Goal: Task Accomplishment & Management: Complete application form

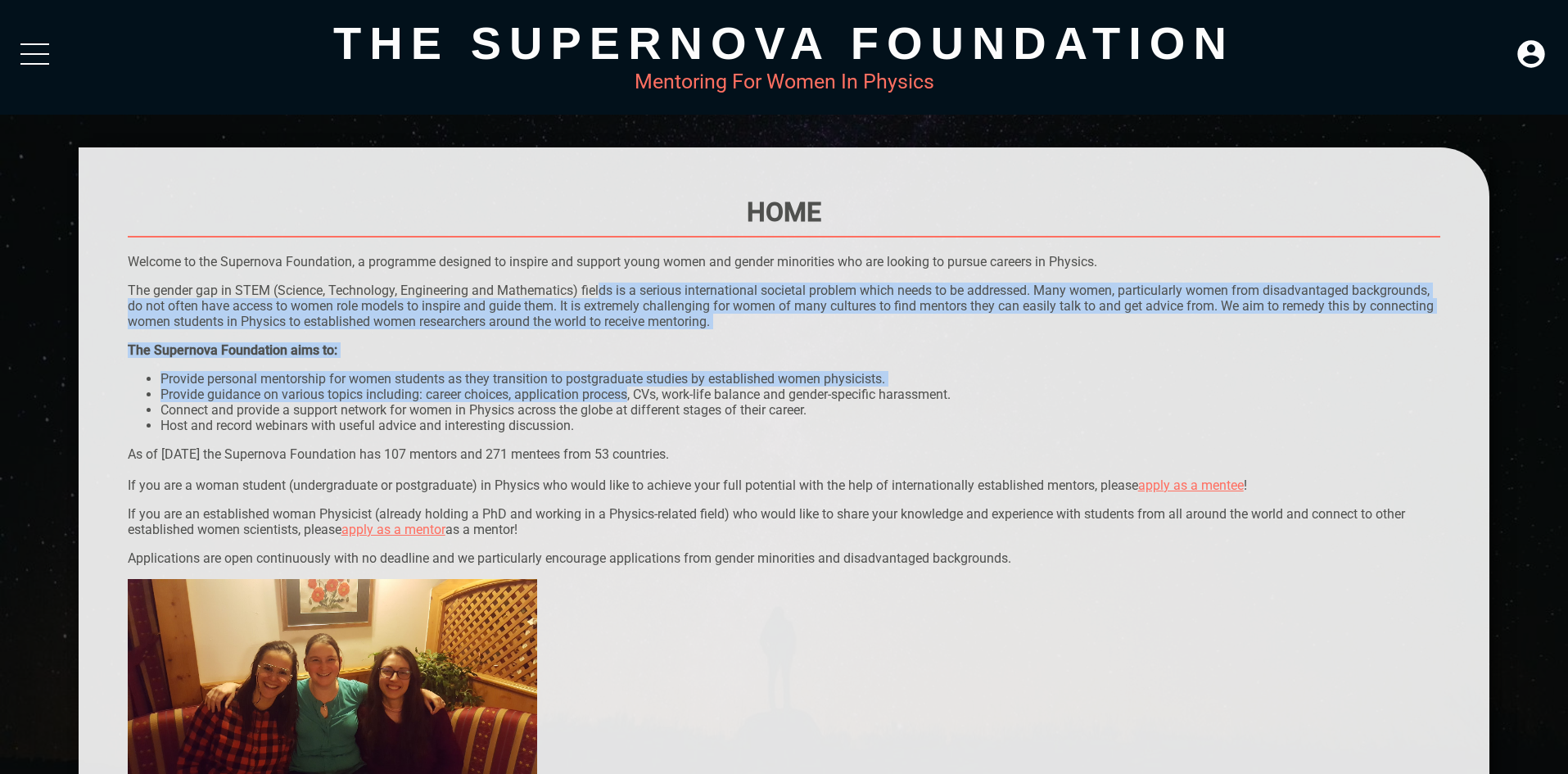
drag, startPoint x: 601, startPoint y: 285, endPoint x: 631, endPoint y: 393, distance: 112.1
click at [523, 319] on p "The gender gap in STEM (Science, Technology, Engineering and Mathematics) field…" at bounding box center [785, 306] width 1314 height 47
click at [538, 353] on div "The Supernova Foundation aims to:" at bounding box center [785, 349] width 1314 height 16
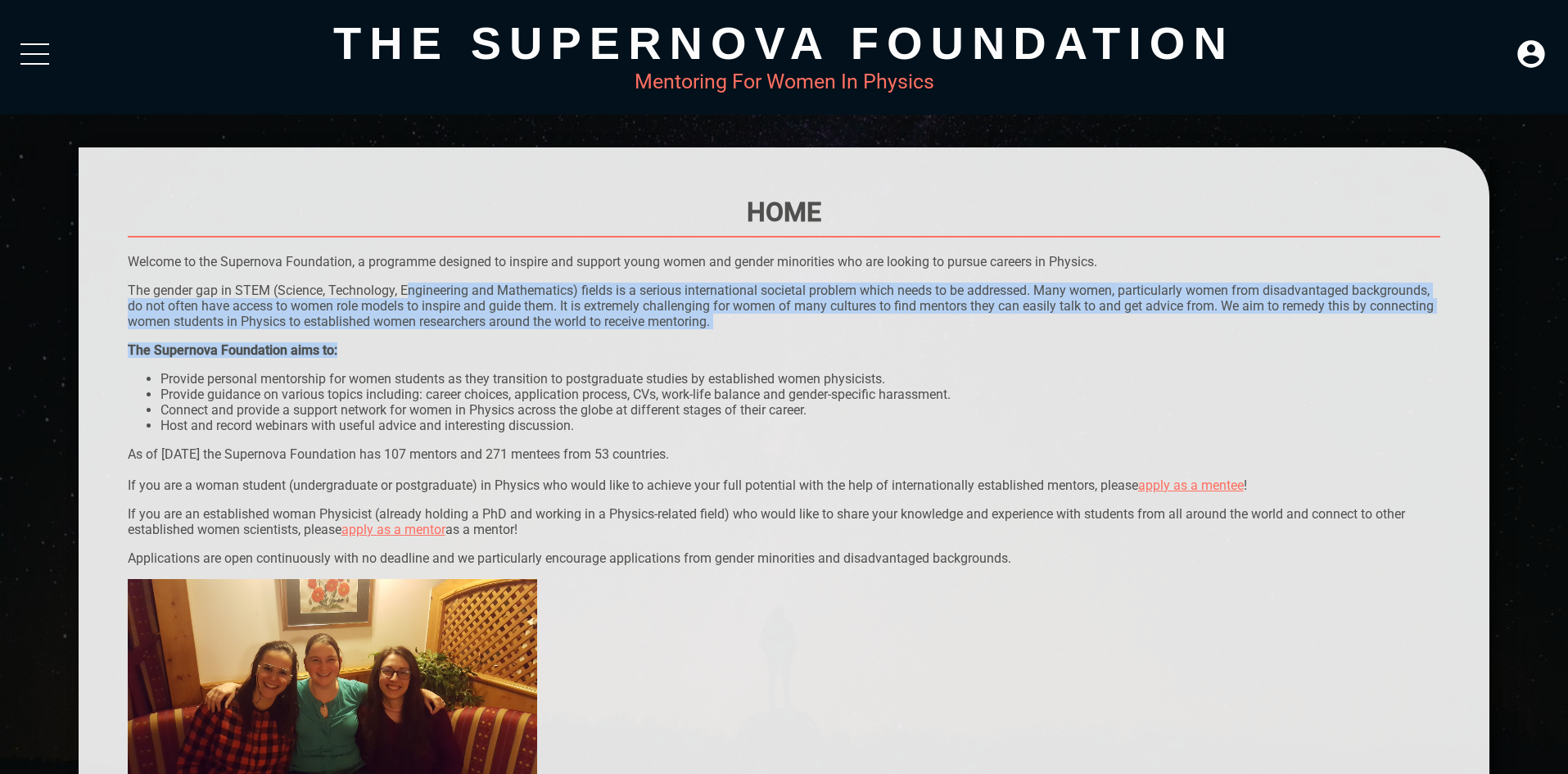
drag, startPoint x: 490, startPoint y: 322, endPoint x: 411, endPoint y: 295, distance: 83.5
click at [411, 295] on p "The gender gap in STEM (Science, Technology, Engineering and Mathematics) field…" at bounding box center [785, 306] width 1314 height 47
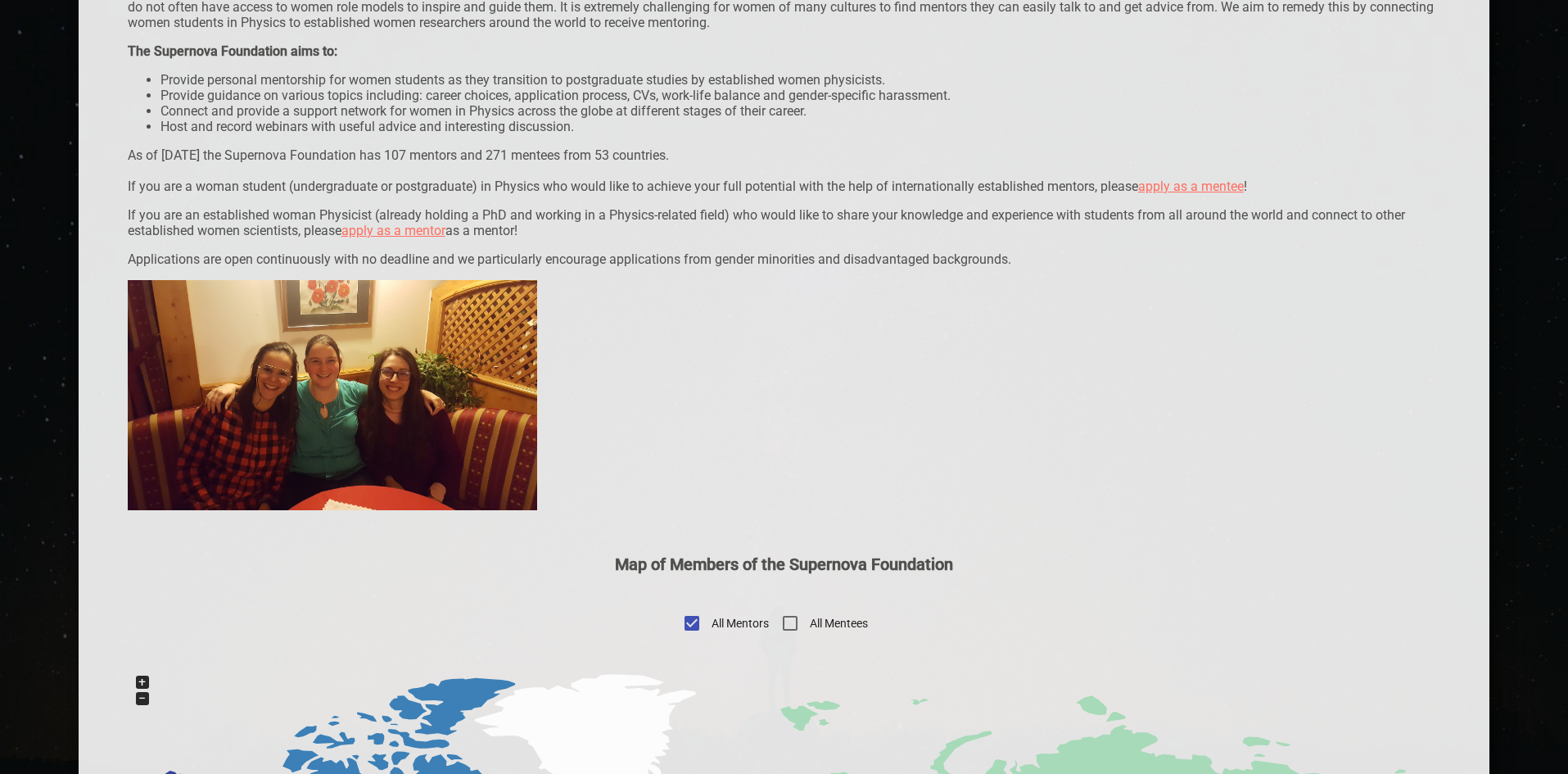
scroll to position [327, 0]
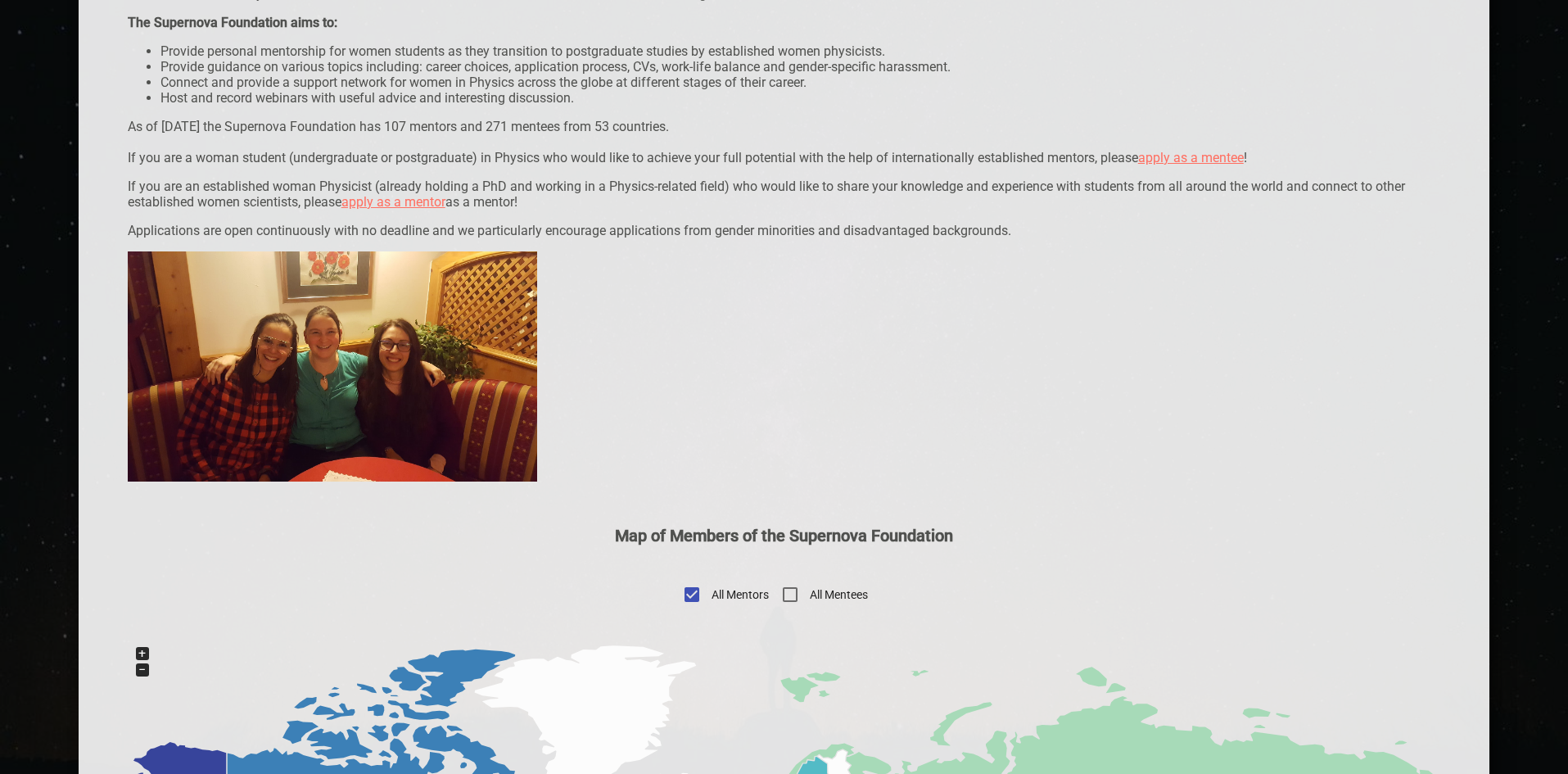
click at [788, 595] on input "All Mentees" at bounding box center [791, 594] width 39 height 39
checkbox input "true"
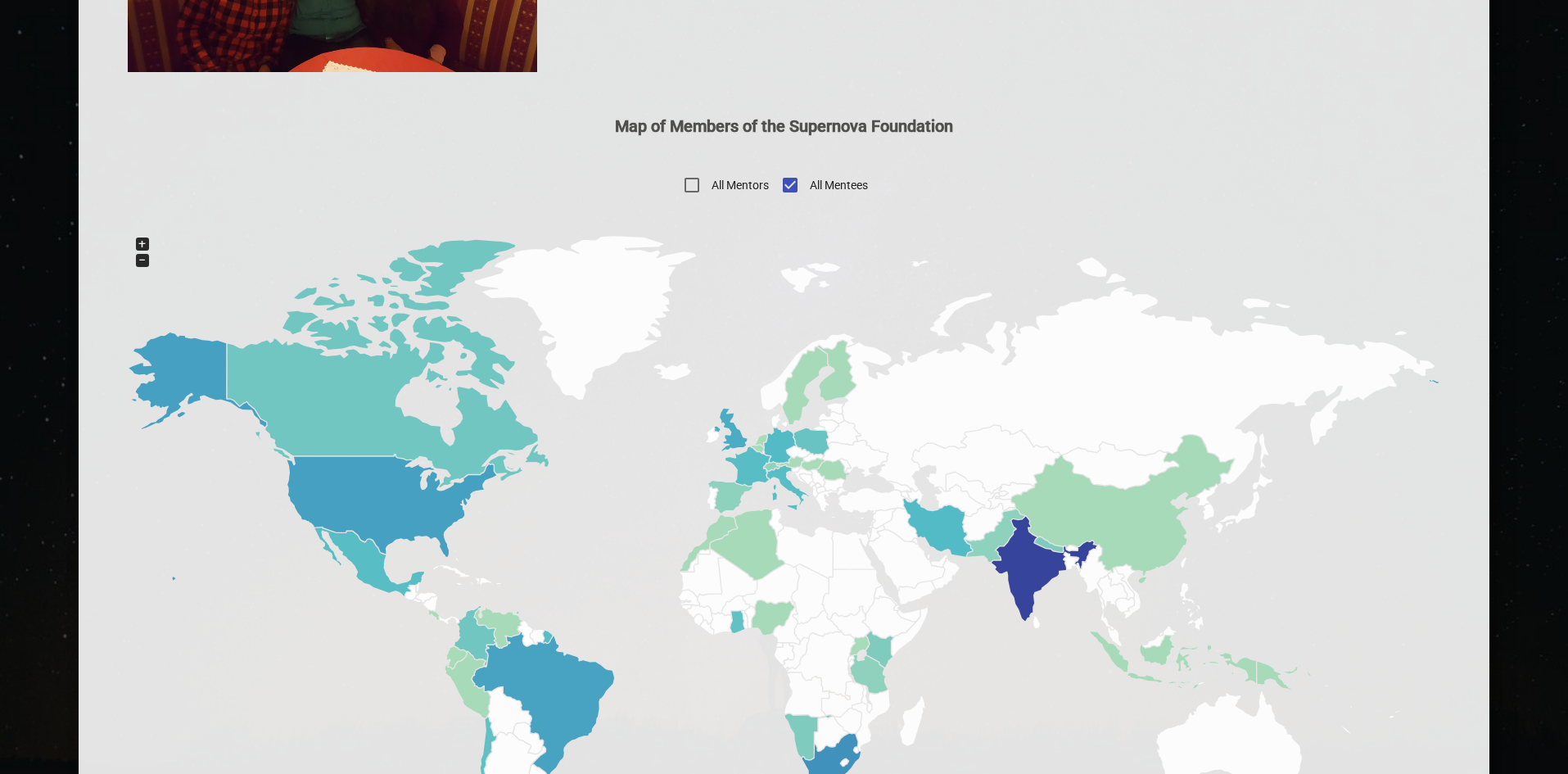
scroll to position [819, 0]
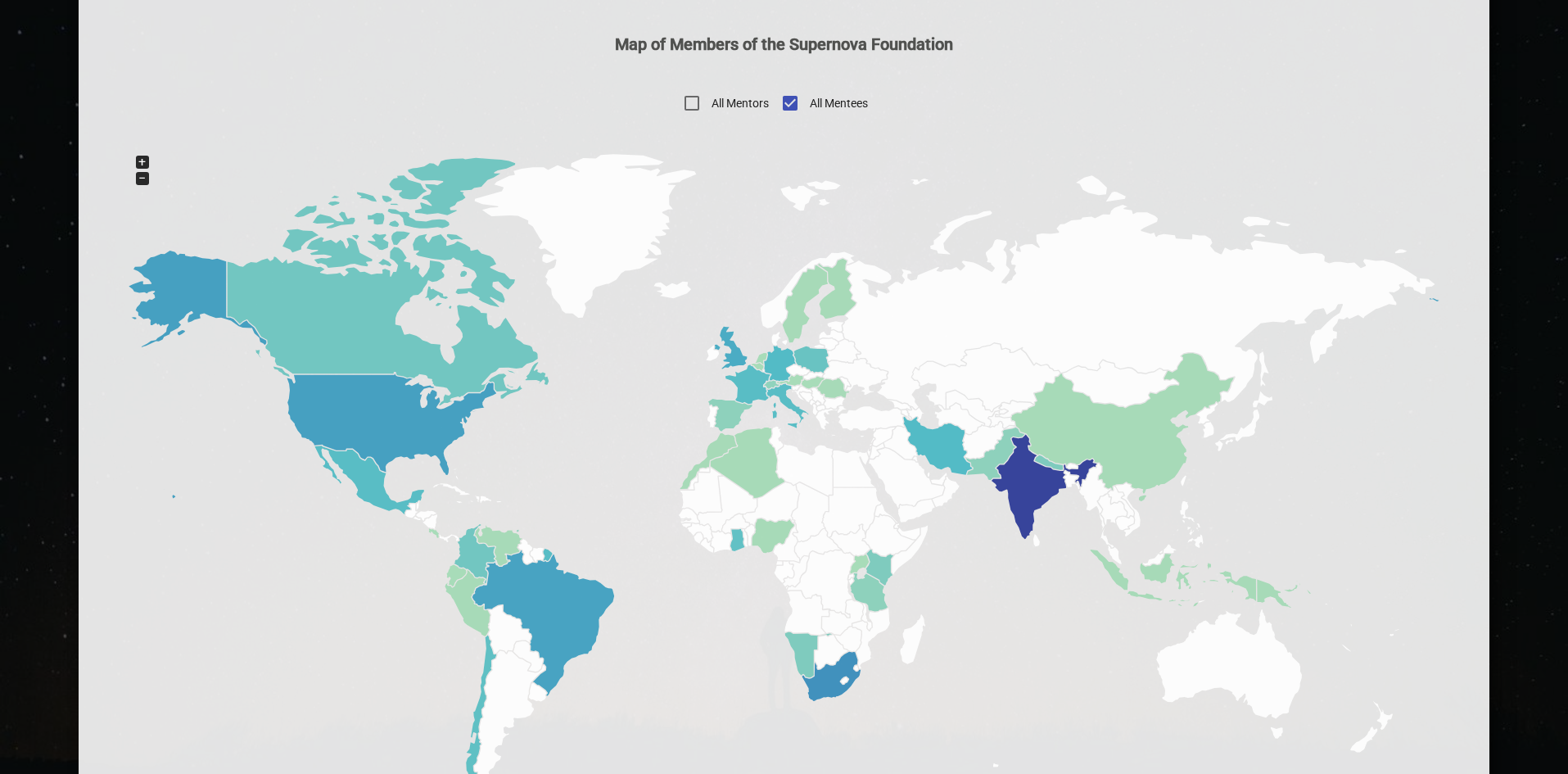
click at [703, 98] on input "All Mentors" at bounding box center [692, 103] width 39 height 39
checkbox input "true"
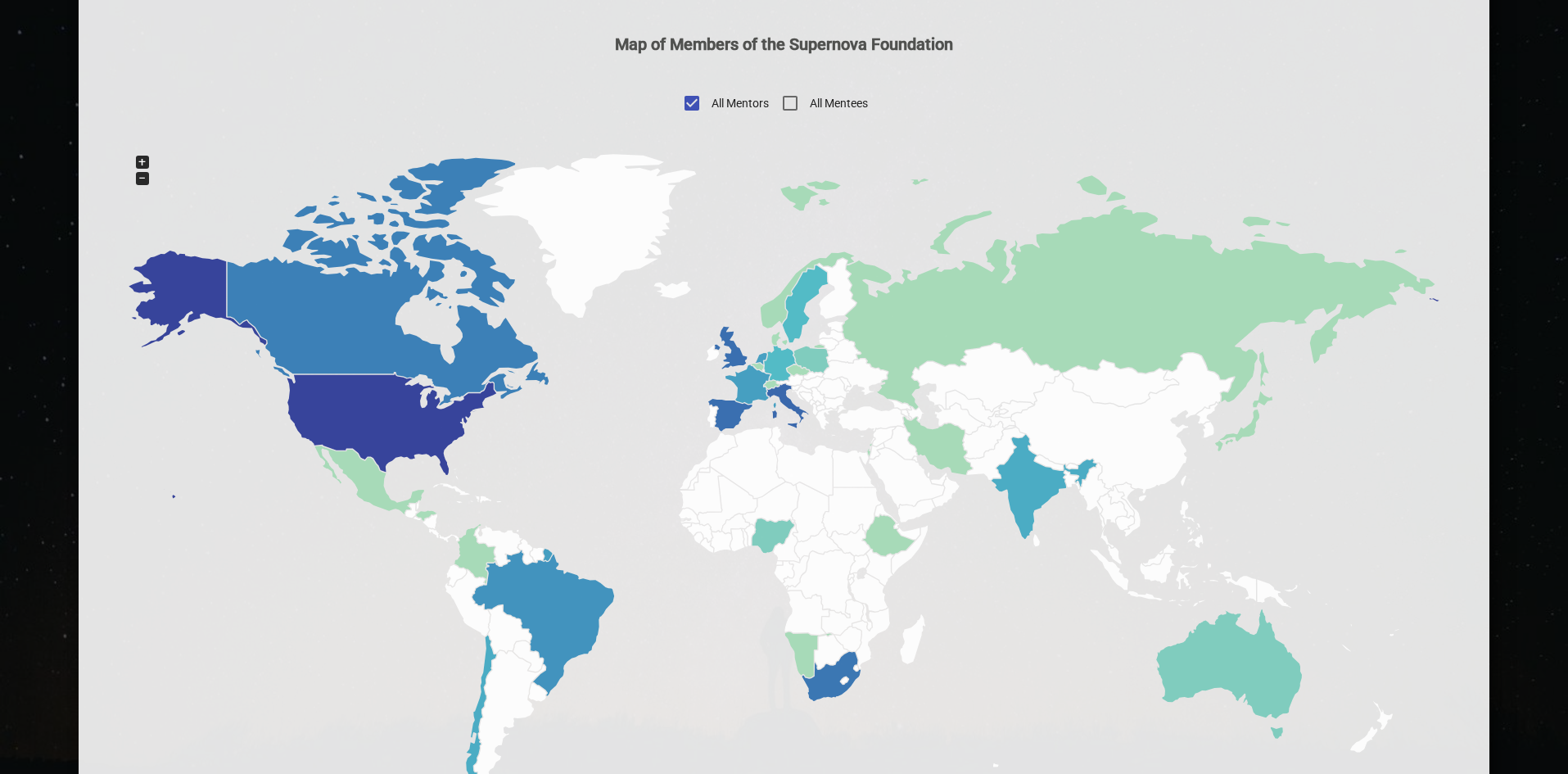
click at [793, 112] on input "All Mentees" at bounding box center [791, 103] width 39 height 39
checkbox input "true"
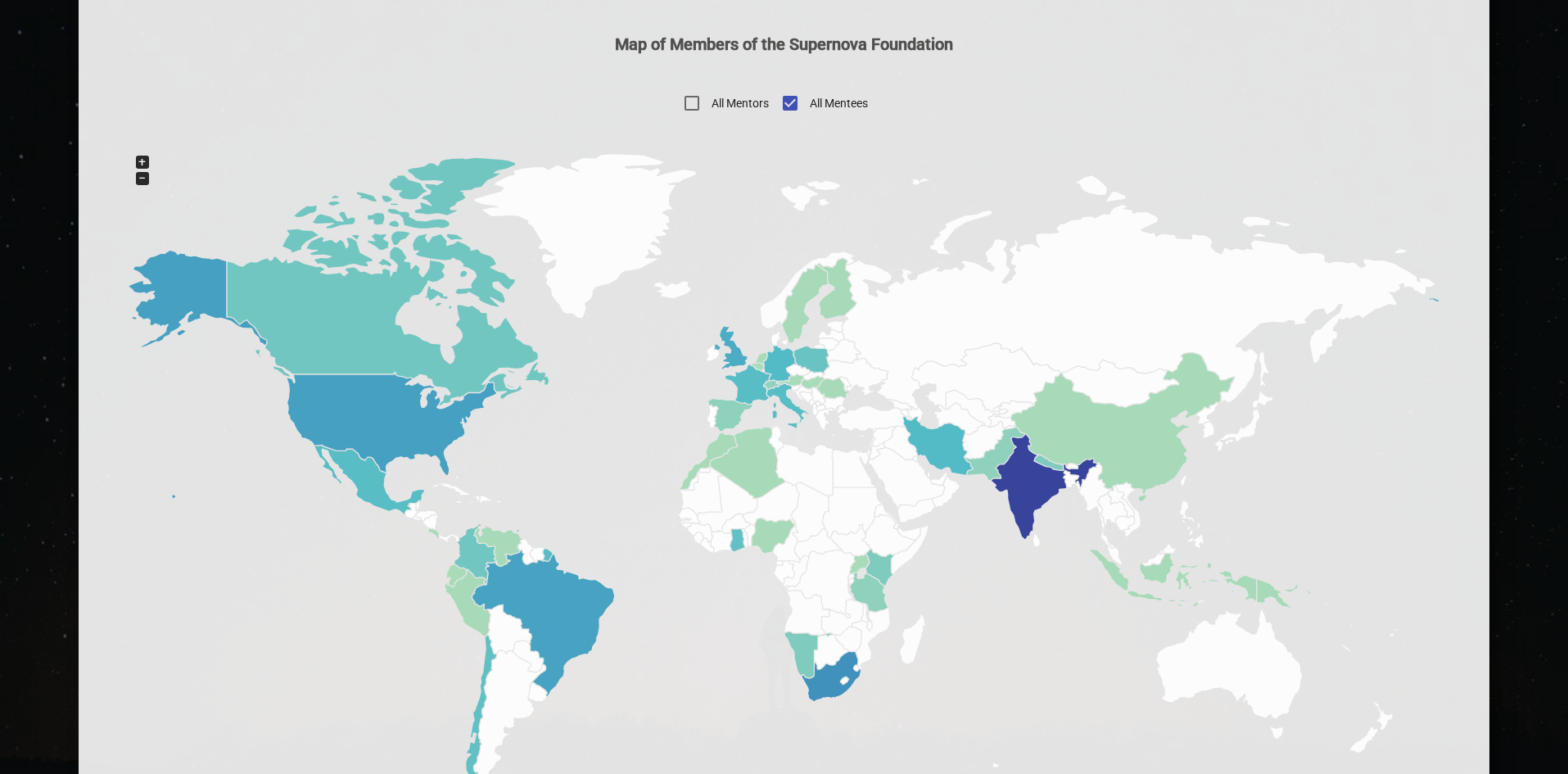
click at [141, 162] on div "+" at bounding box center [143, 162] width 13 height 13
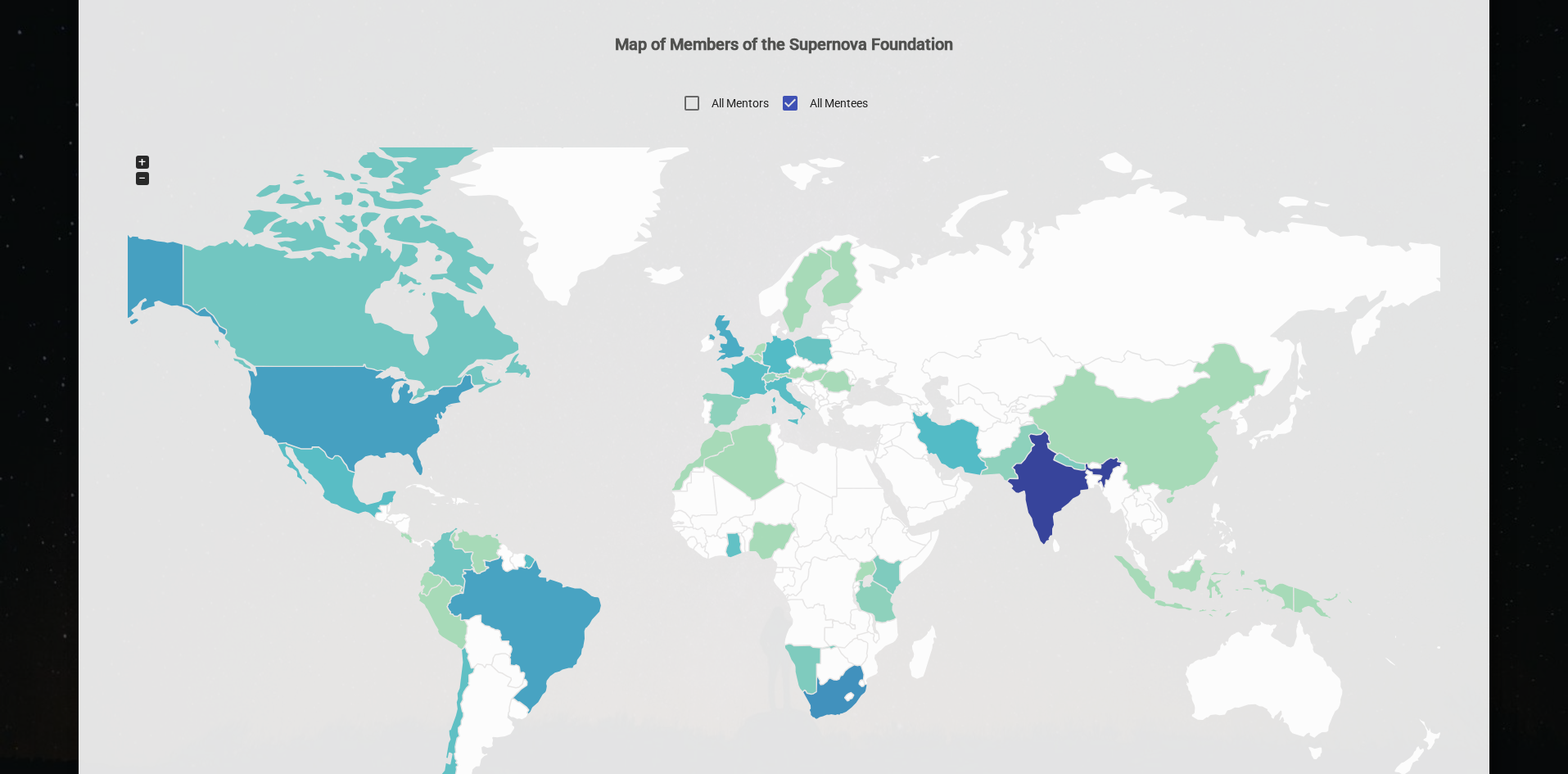
click at [141, 162] on div "+" at bounding box center [143, 162] width 13 height 13
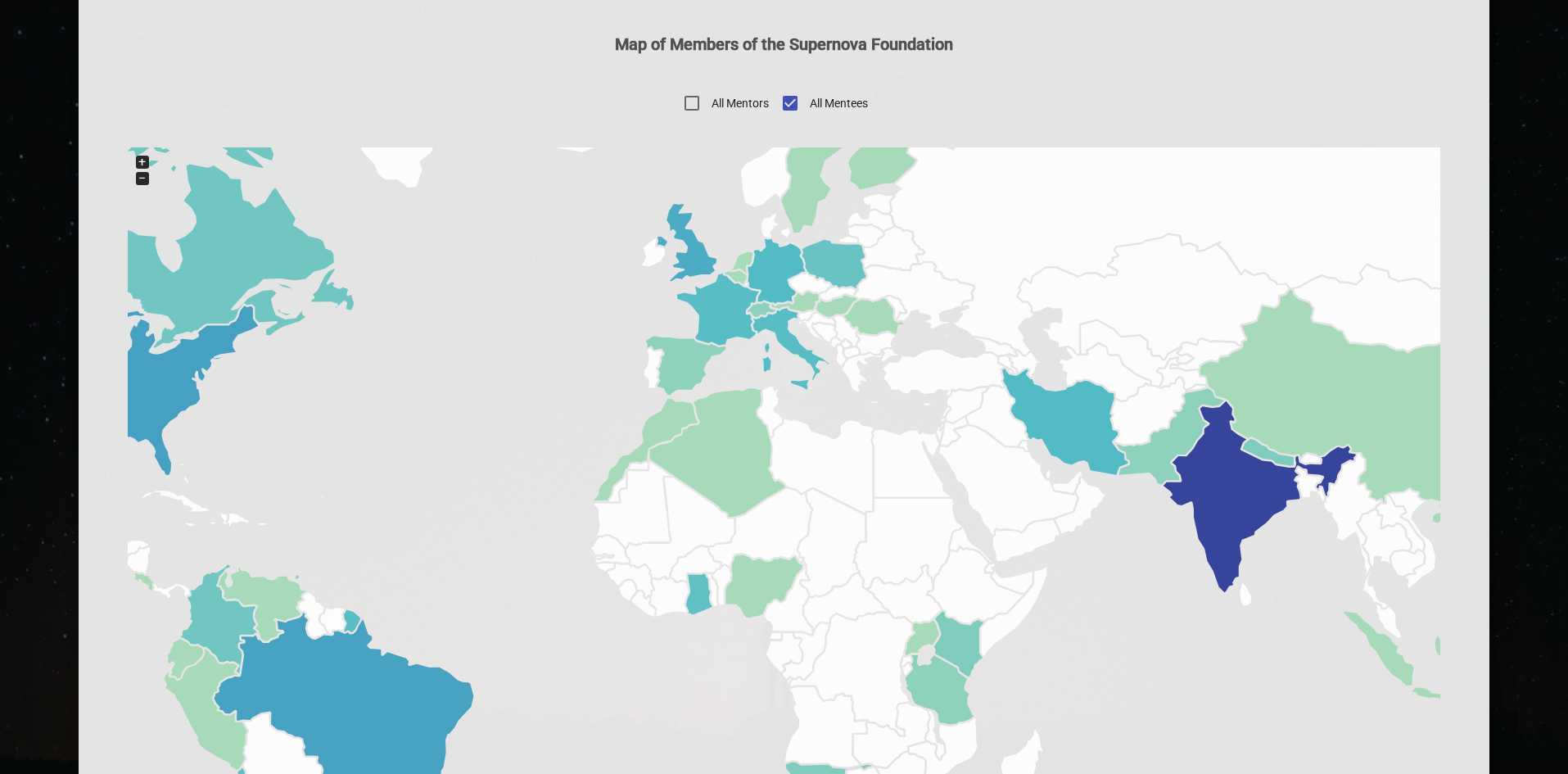
click at [141, 162] on div "+" at bounding box center [143, 162] width 13 height 13
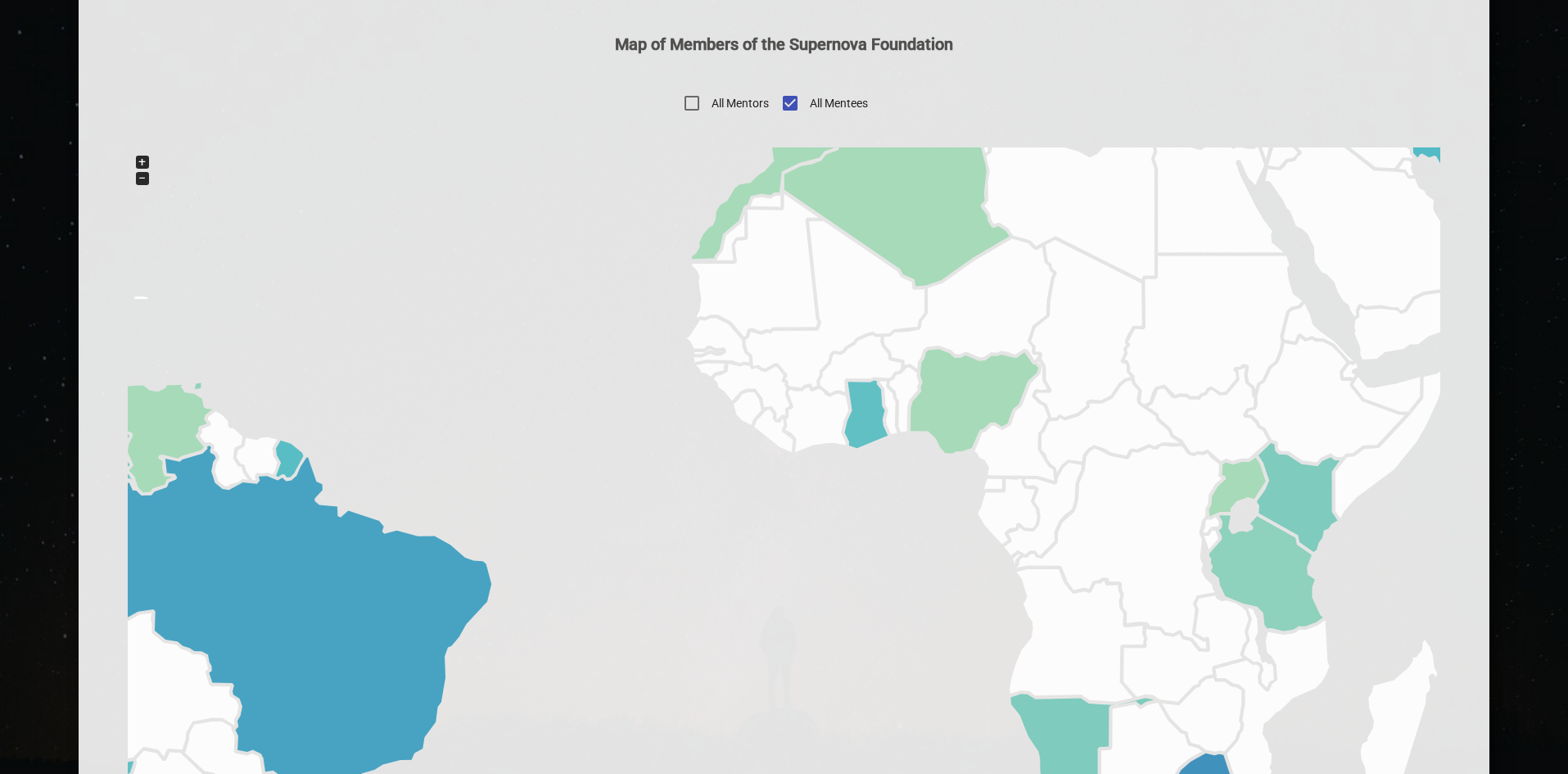
drag, startPoint x: 404, startPoint y: 417, endPoint x: 678, endPoint y: 79, distance: 435.1
click at [678, 79] on div "Map of Members of the Supernova Foundation All Mentors All Mentees + −" at bounding box center [785, 418] width 1314 height 768
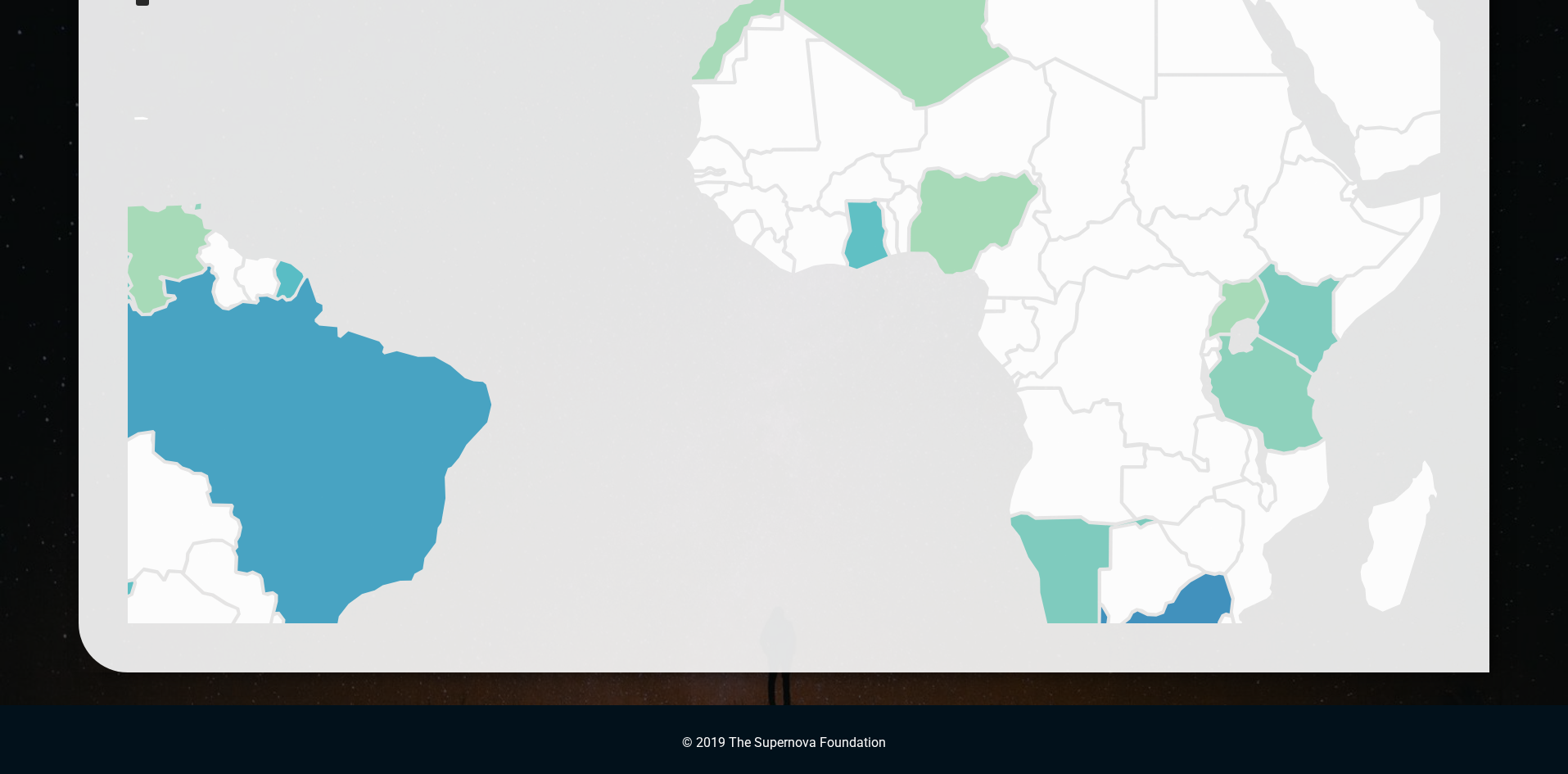
scroll to position [1000, 0]
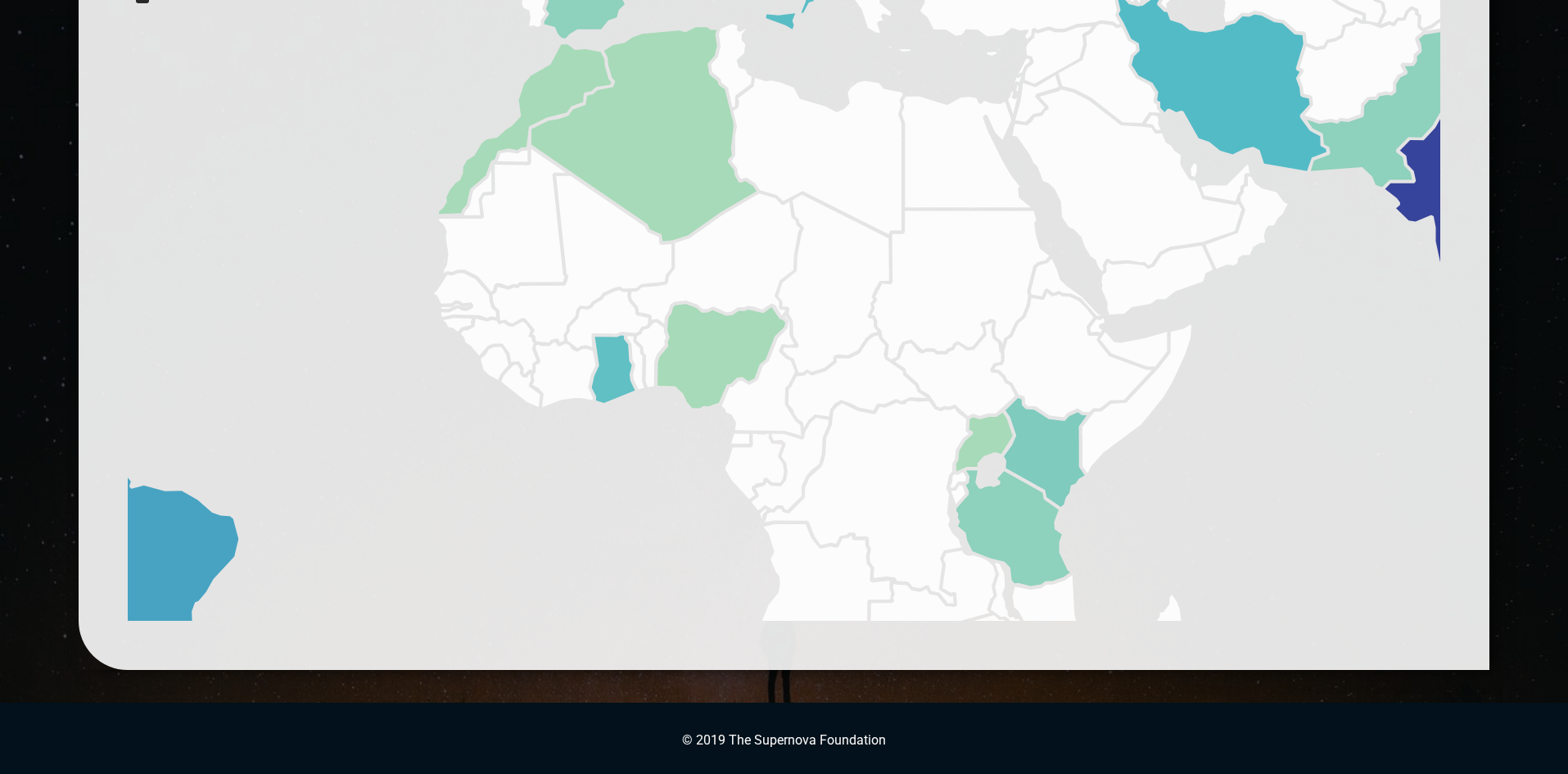
drag, startPoint x: 740, startPoint y: 435, endPoint x: 230, endPoint y: 644, distance: 551.2
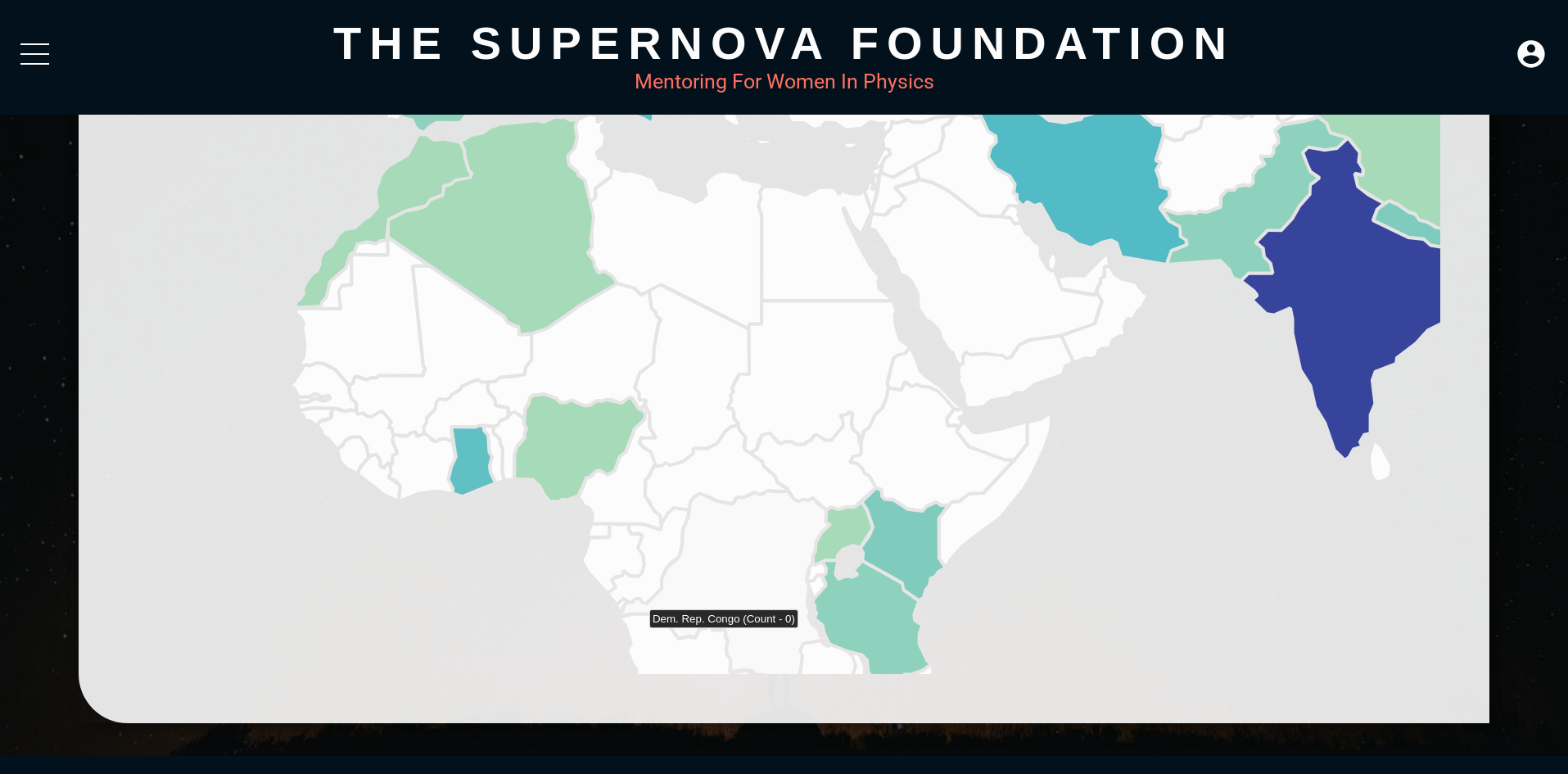
scroll to position [918, 0]
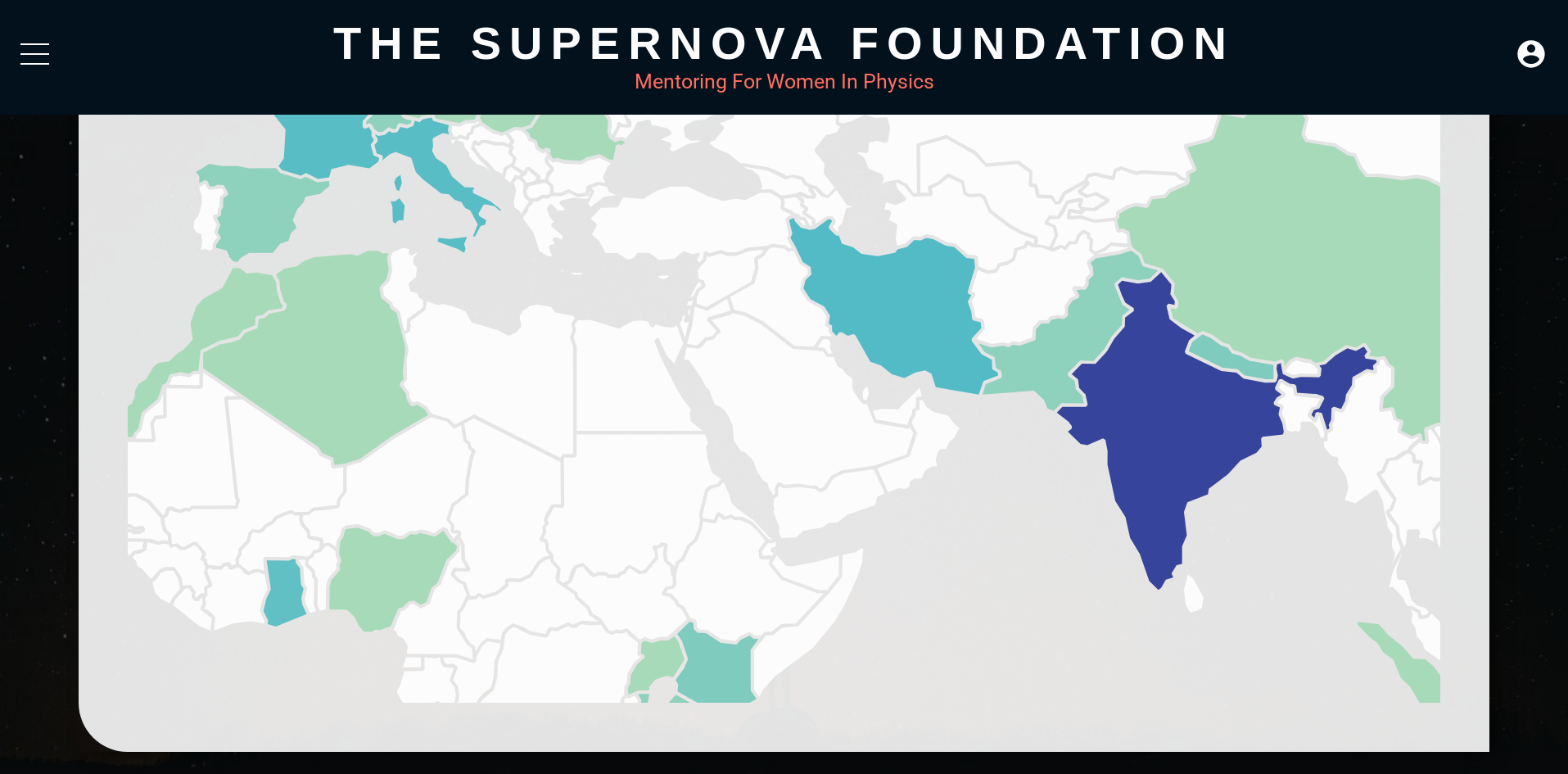
drag, startPoint x: 1036, startPoint y: 508, endPoint x: 803, endPoint y: 632, distance: 263.9
click at [803, 632] on icon at bounding box center [785, 375] width 1314 height 655
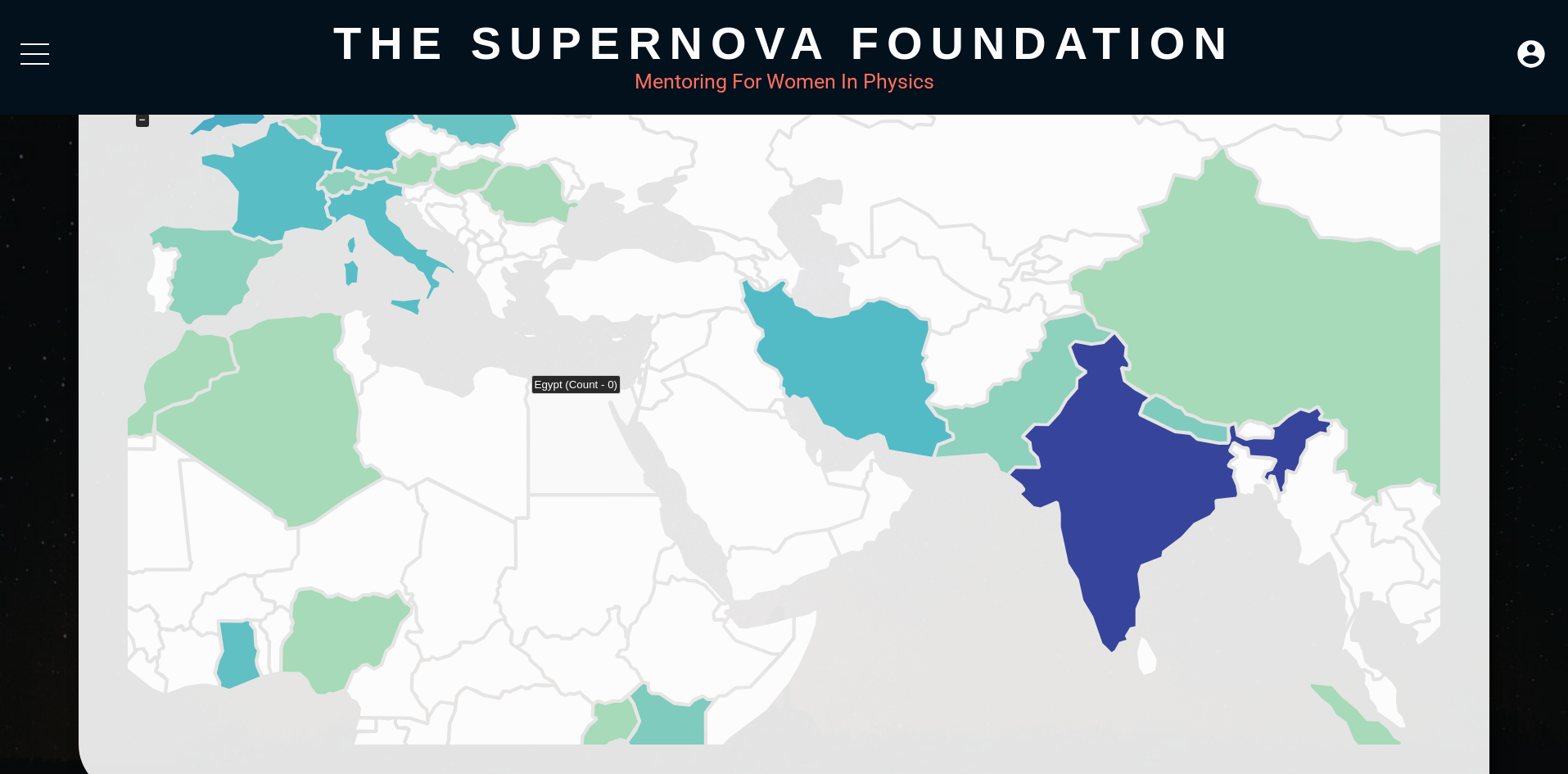
scroll to position [837, 0]
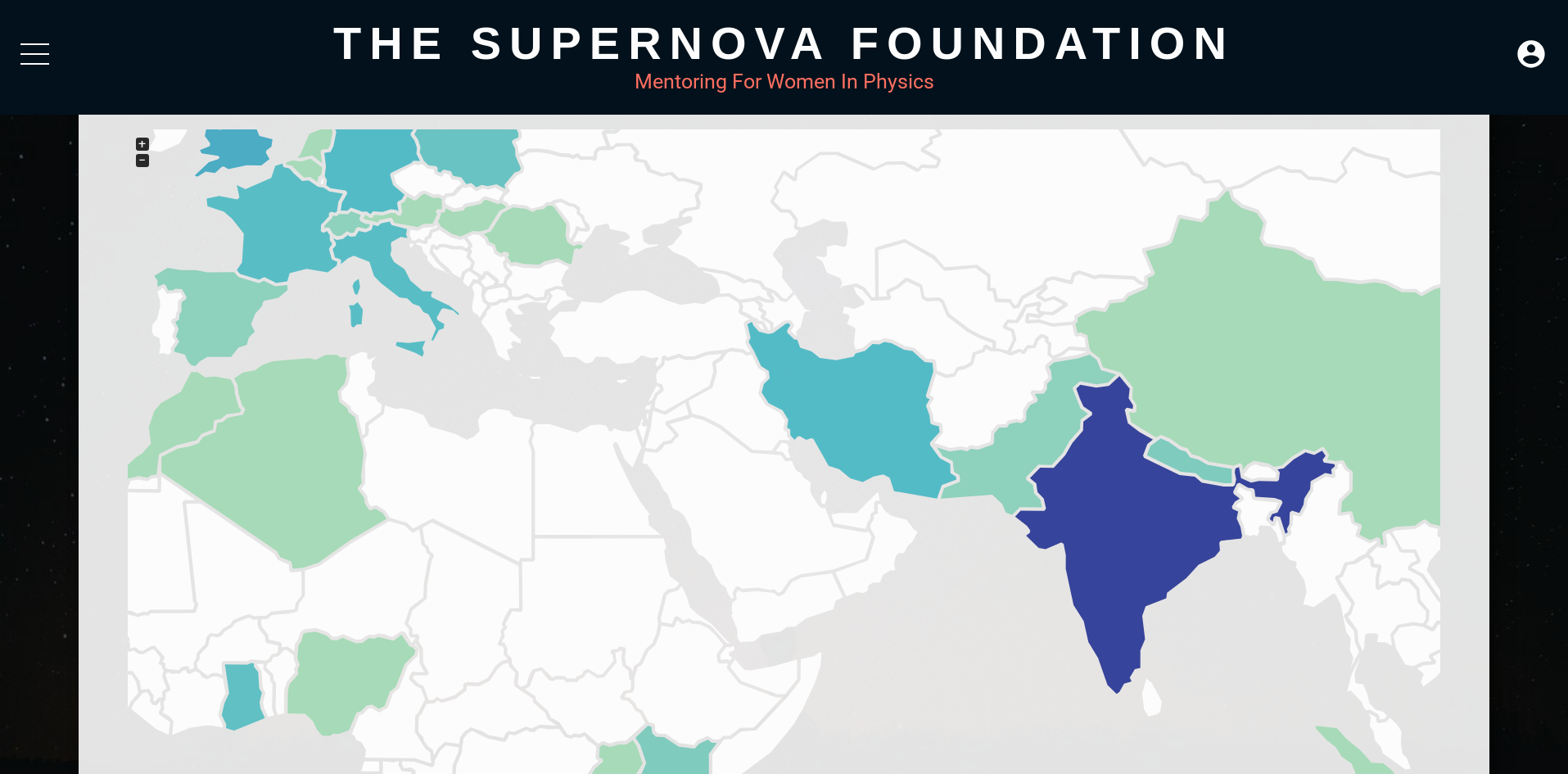
drag, startPoint x: 209, startPoint y: 365, endPoint x: 295, endPoint y: 413, distance: 98.5
click at [295, 413] on icon at bounding box center [785, 457] width 1314 height 655
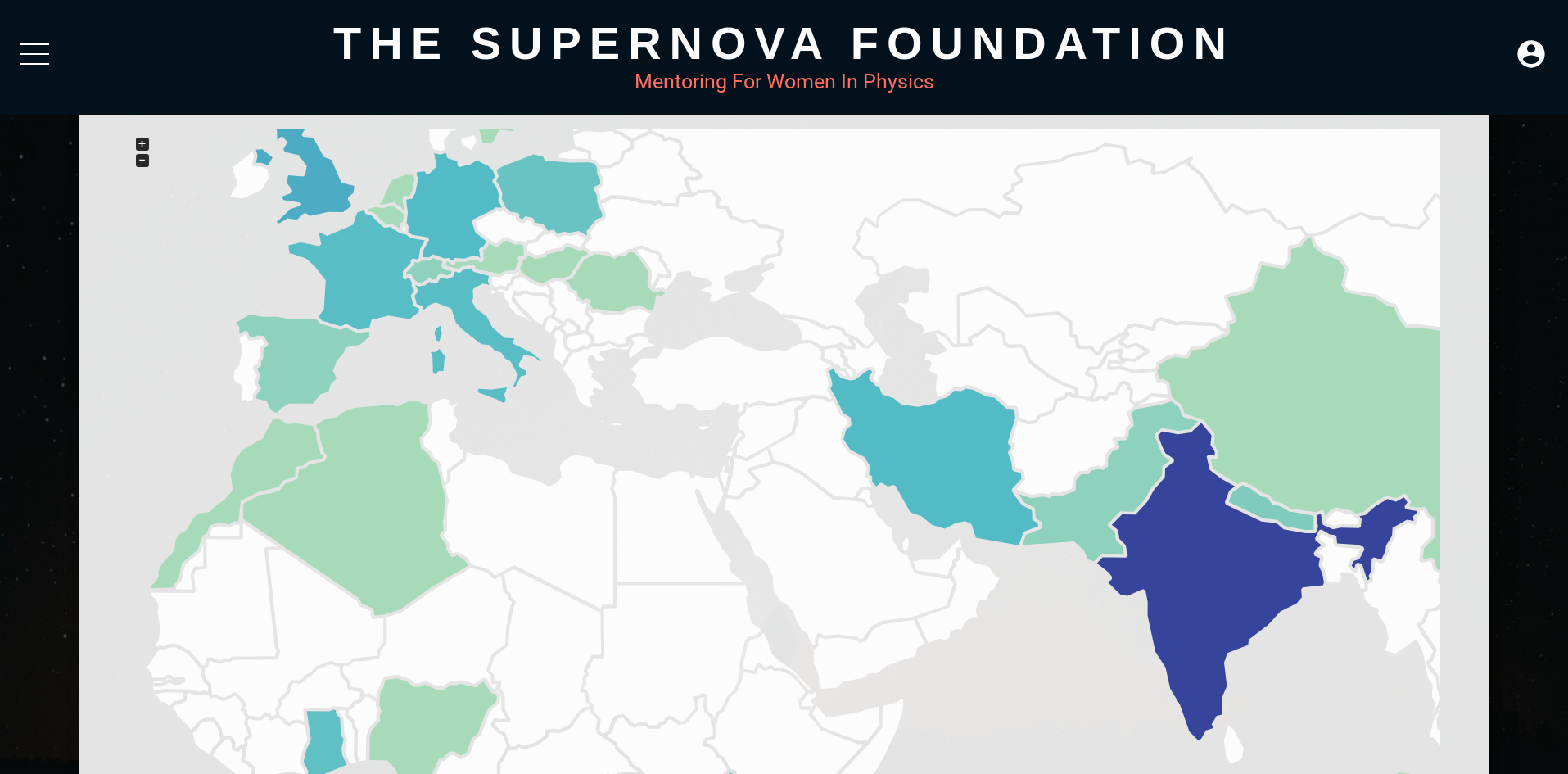
click at [144, 159] on div "−" at bounding box center [143, 161] width 13 height 13
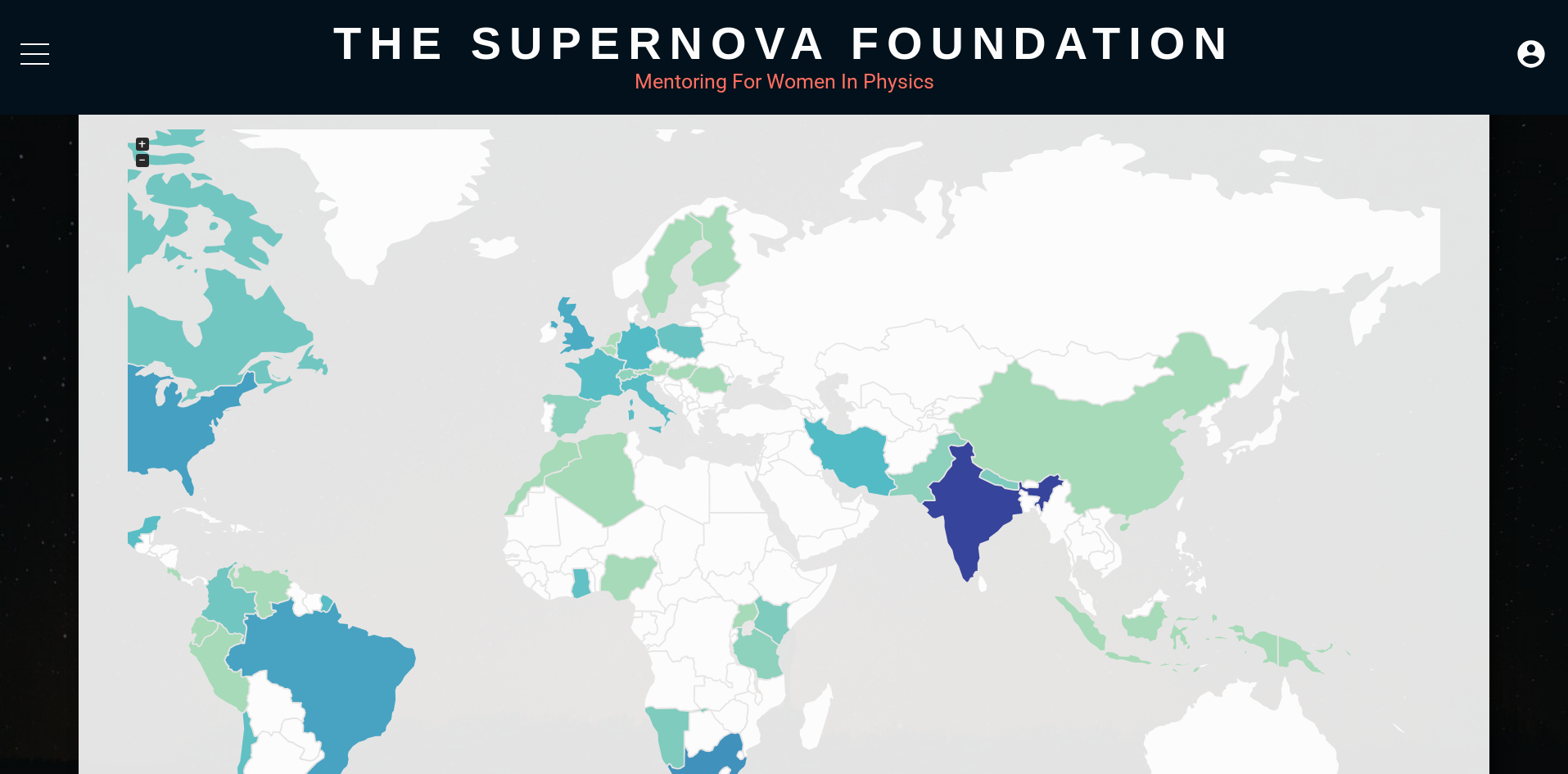
click at [144, 159] on div "−" at bounding box center [143, 161] width 13 height 13
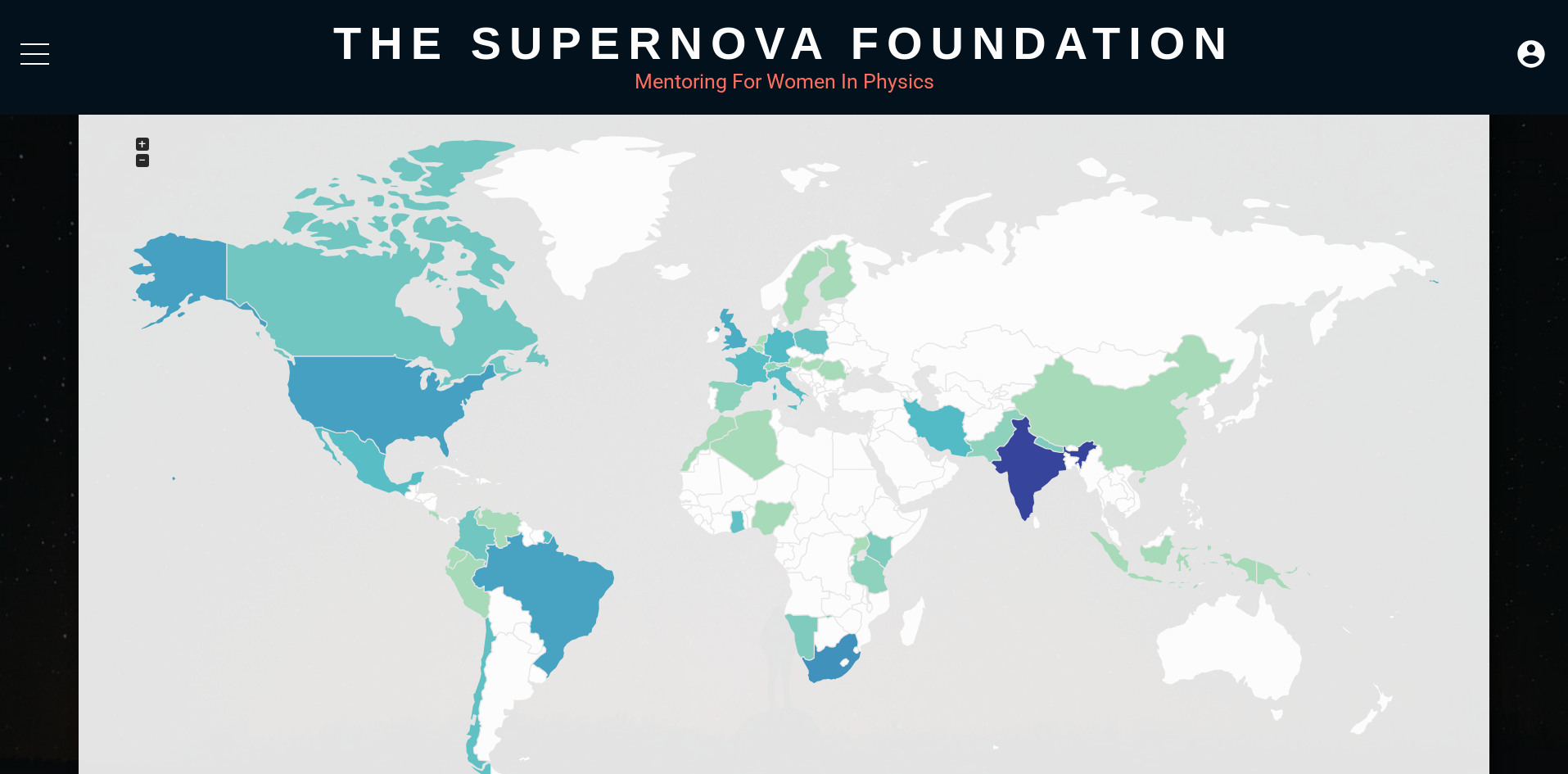
click at [144, 159] on div "−" at bounding box center [143, 161] width 13 height 13
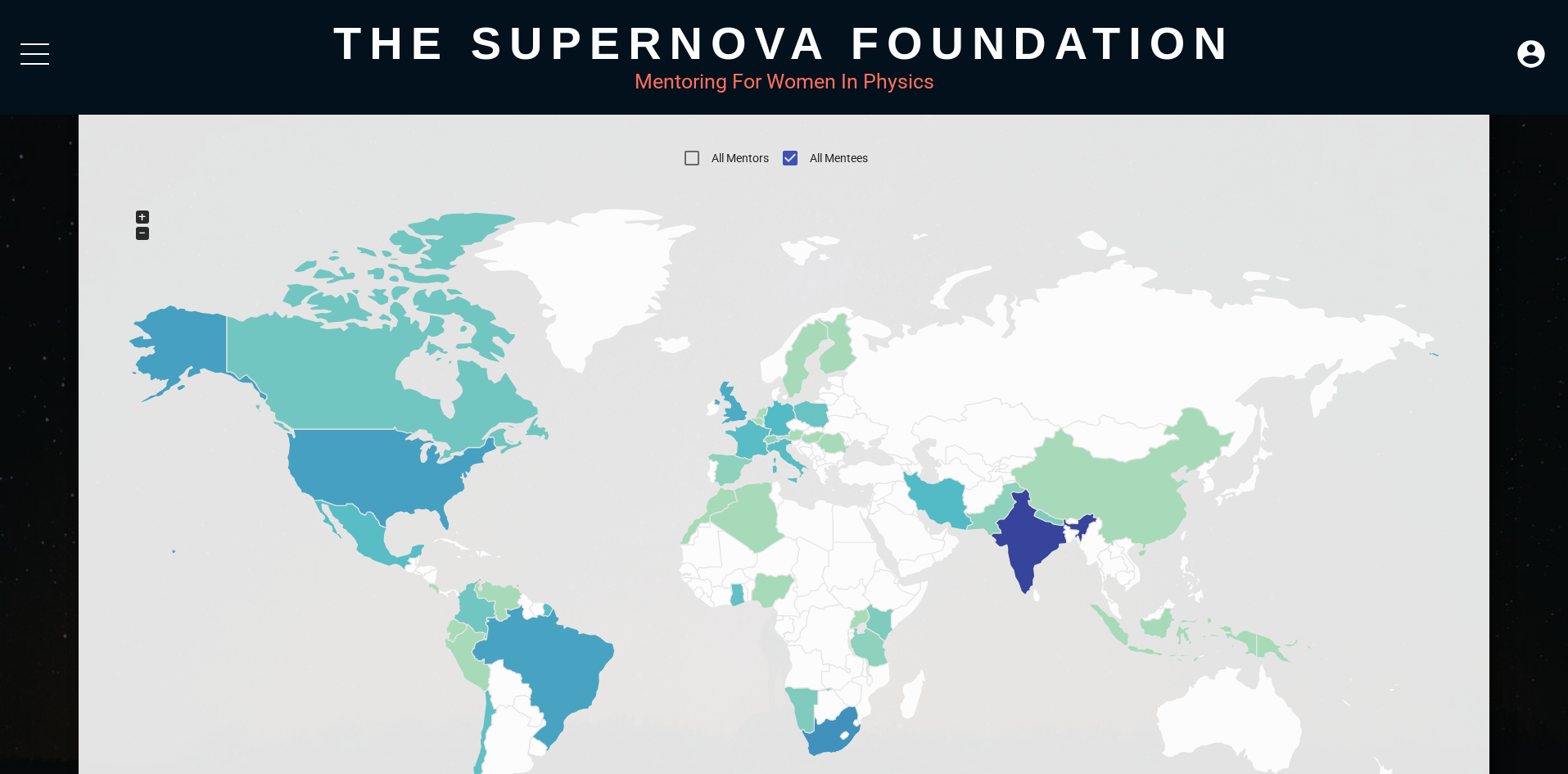
scroll to position [673, 0]
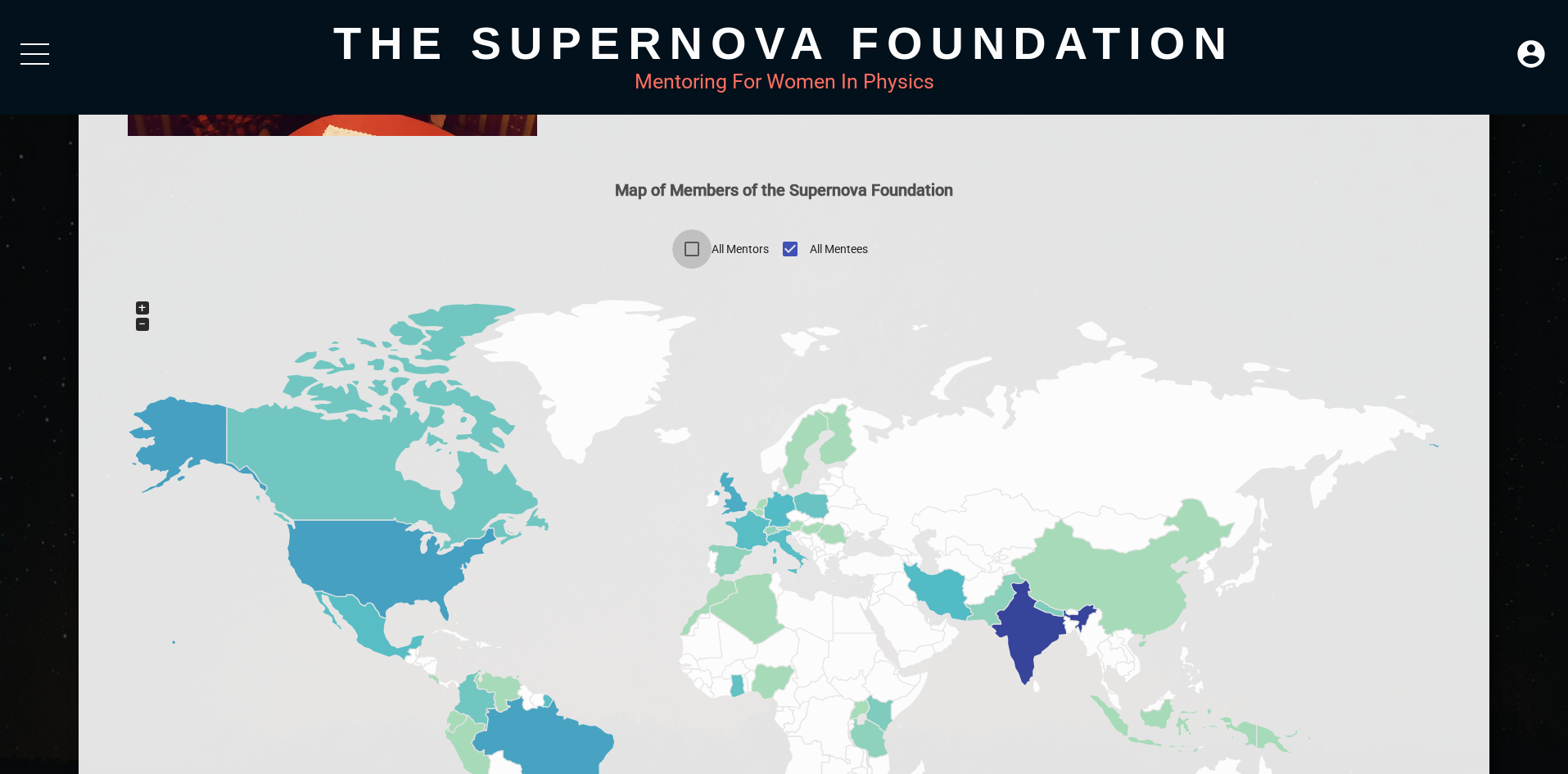
click at [693, 245] on input "All Mentors" at bounding box center [692, 249] width 39 height 39
checkbox input "true"
checkbox input "false"
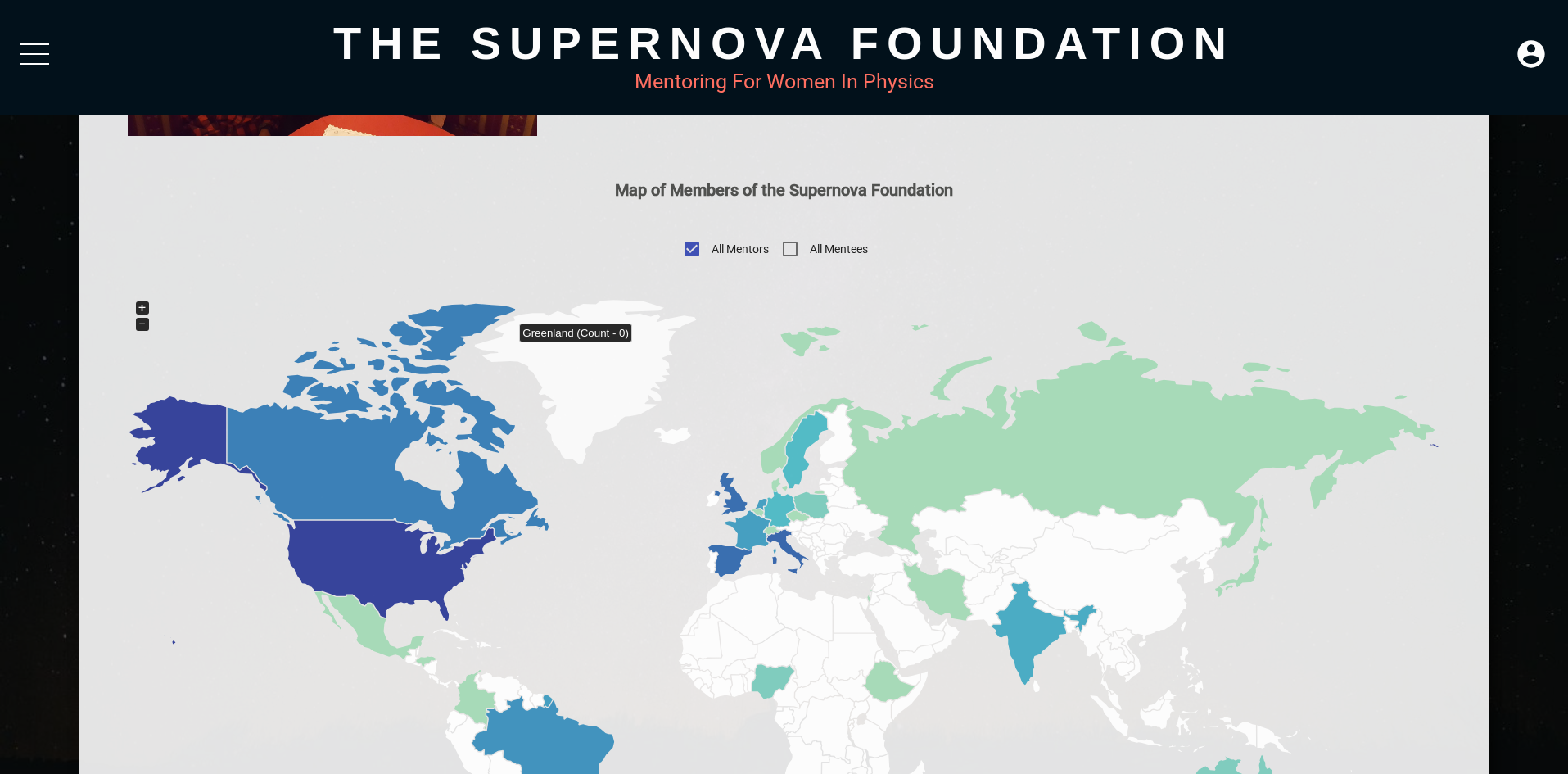
drag, startPoint x: 636, startPoint y: 433, endPoint x: 638, endPoint y: 348, distance: 85.0
click at [638, 348] on icon at bounding box center [785, 620] width 1314 height 655
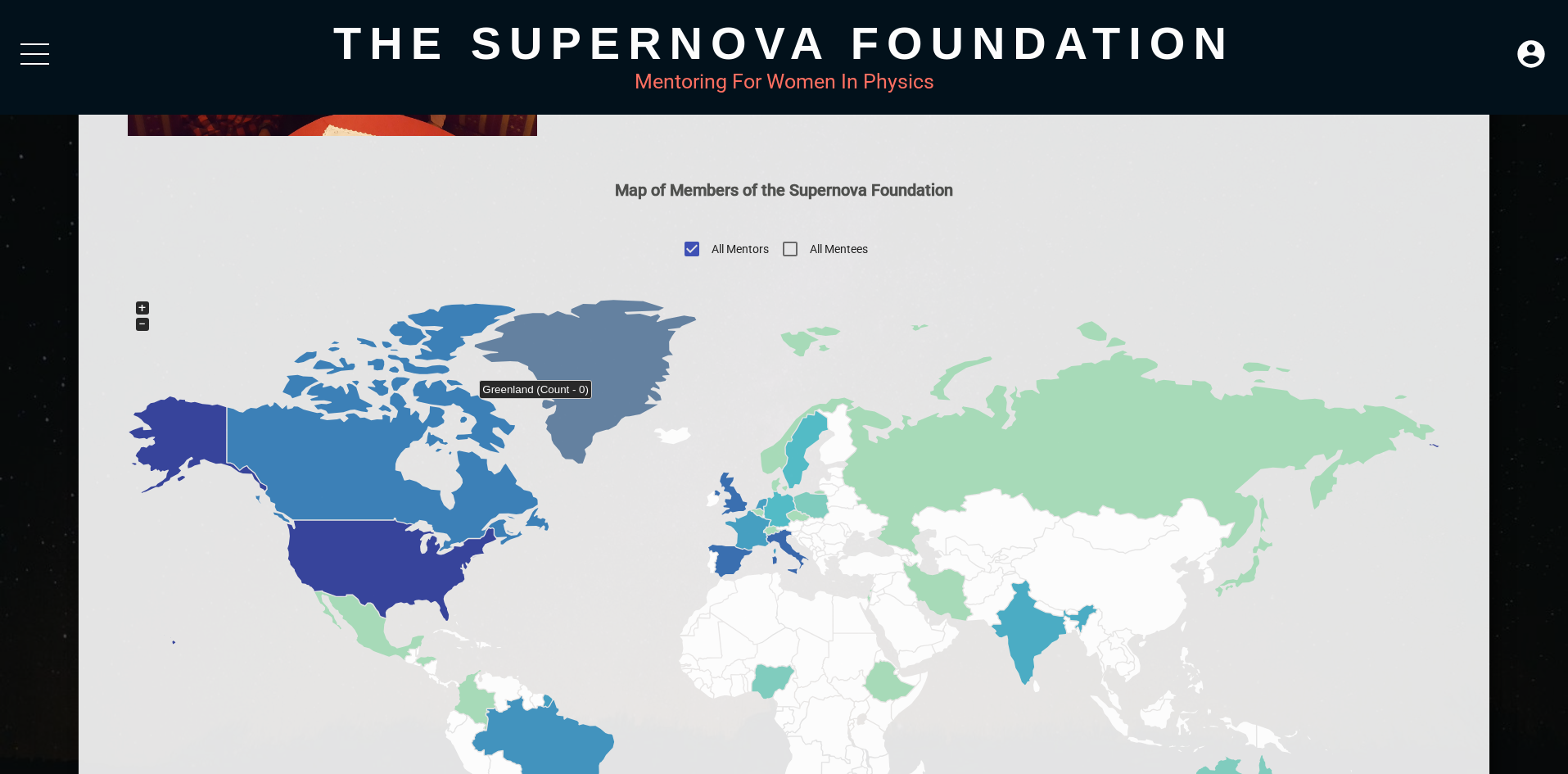
click at [609, 394] on icon at bounding box center [586, 381] width 222 height 164
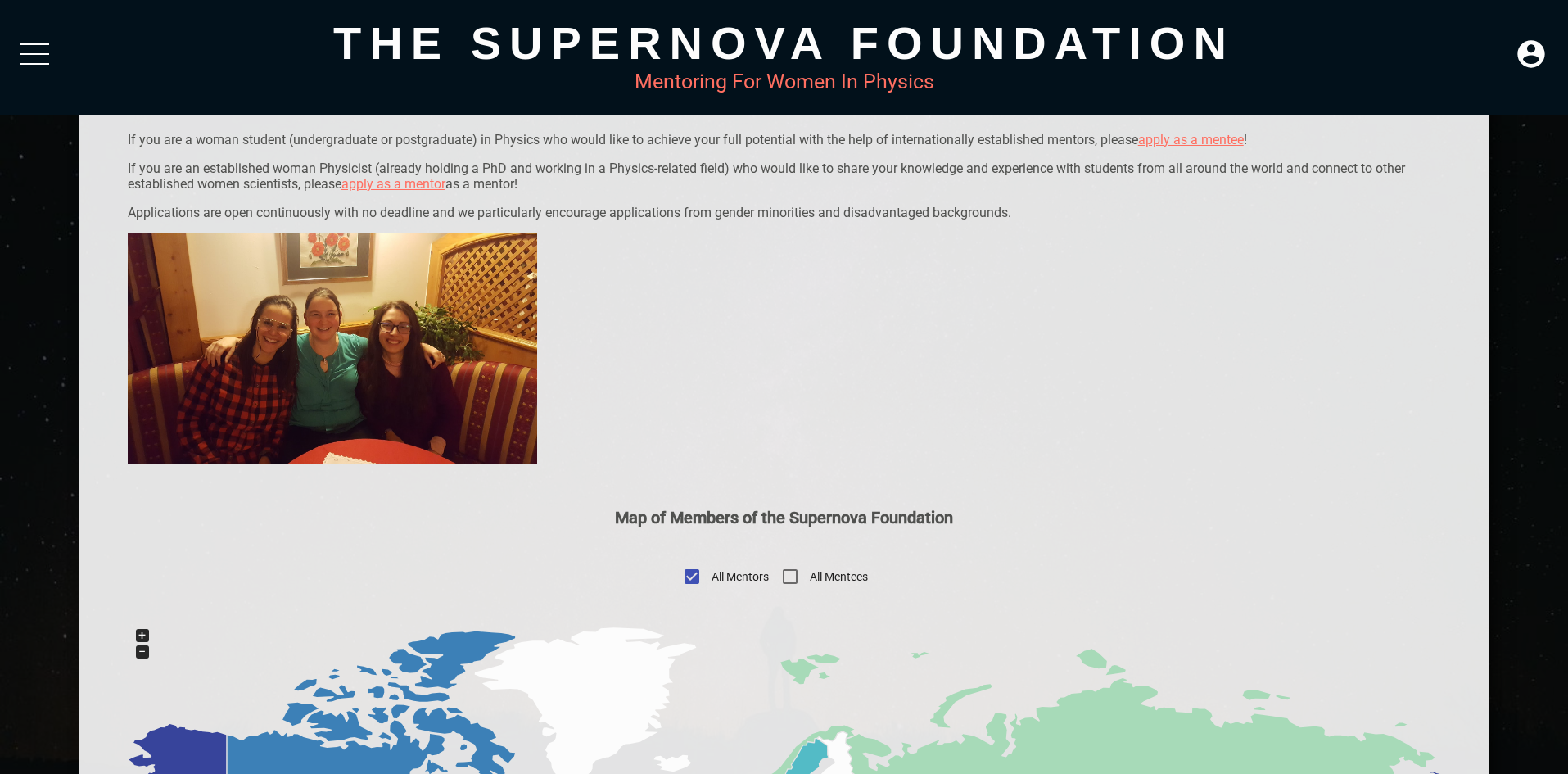
scroll to position [182, 0]
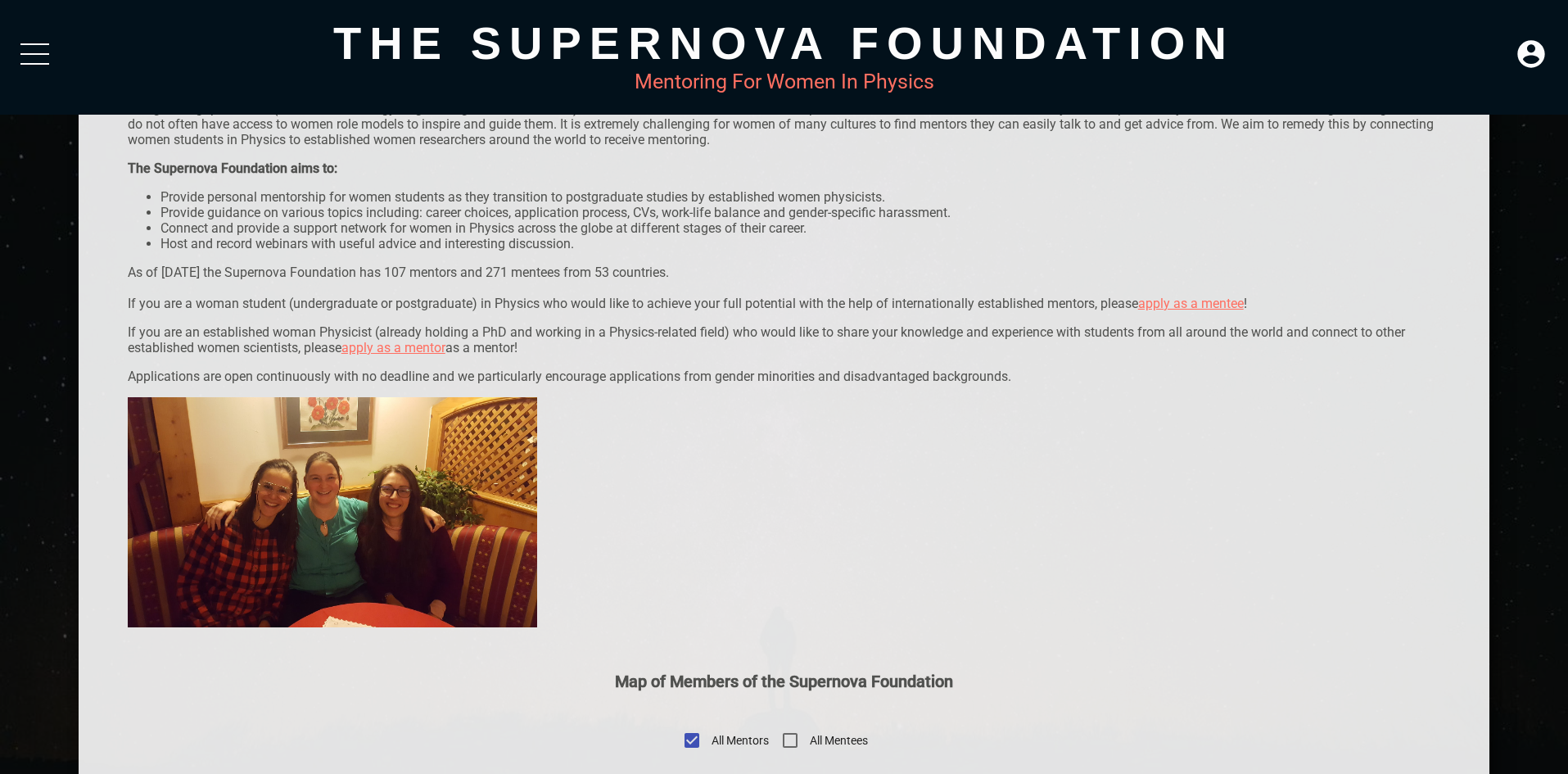
click at [1204, 305] on link "apply as a mentee" at bounding box center [1191, 303] width 106 height 16
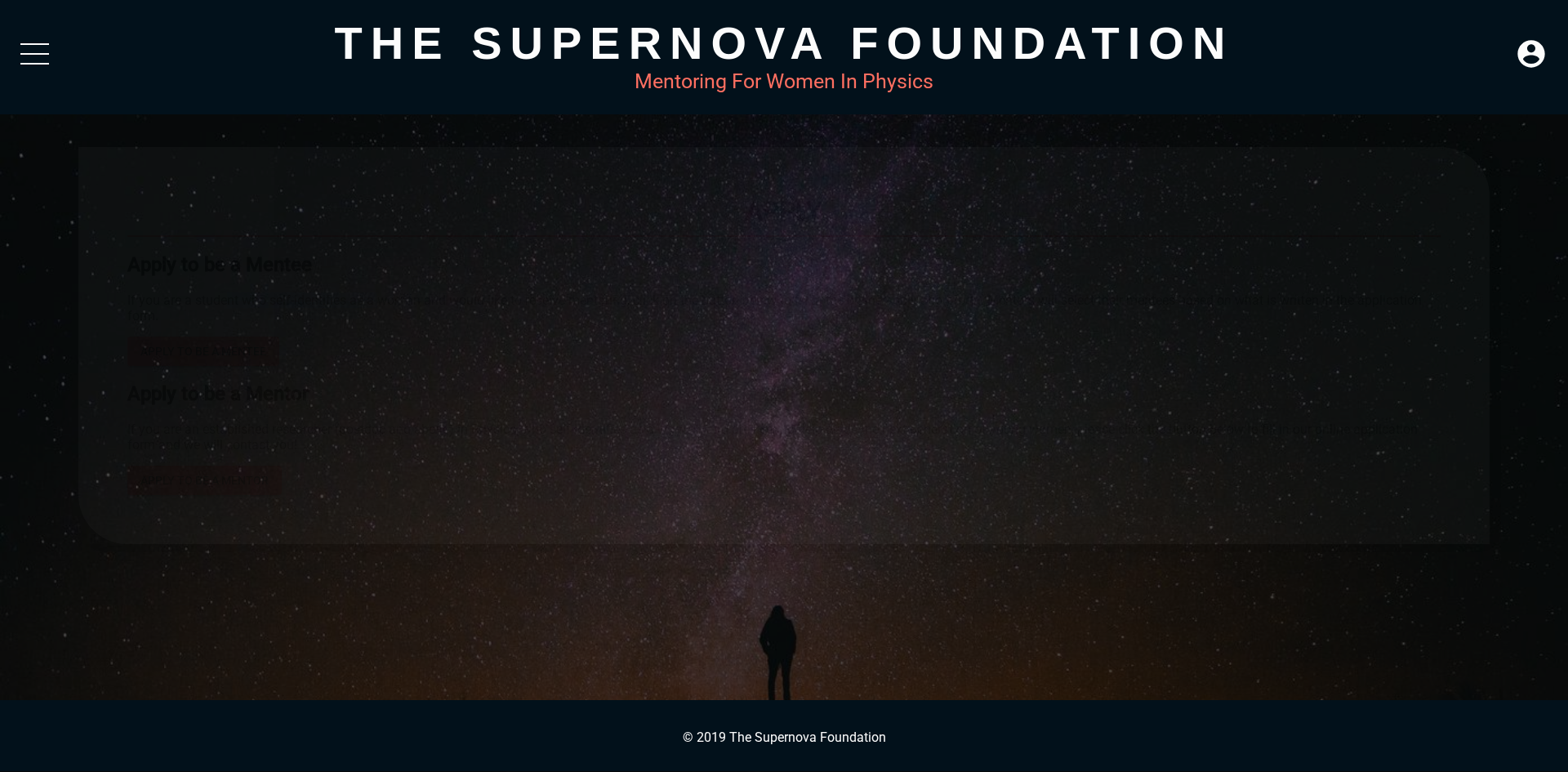
drag, startPoint x: 224, startPoint y: 290, endPoint x: 382, endPoint y: 298, distance: 158.2
click at [382, 298] on div "Apply Apply to be a Mentee If you are a student who self-identifies as a woman …" at bounding box center [784, 345] width 1314 height 298
click at [382, 298] on p "If you are a student who self-identifies as a woman and would like to receive m…" at bounding box center [784, 307] width 1314 height 31
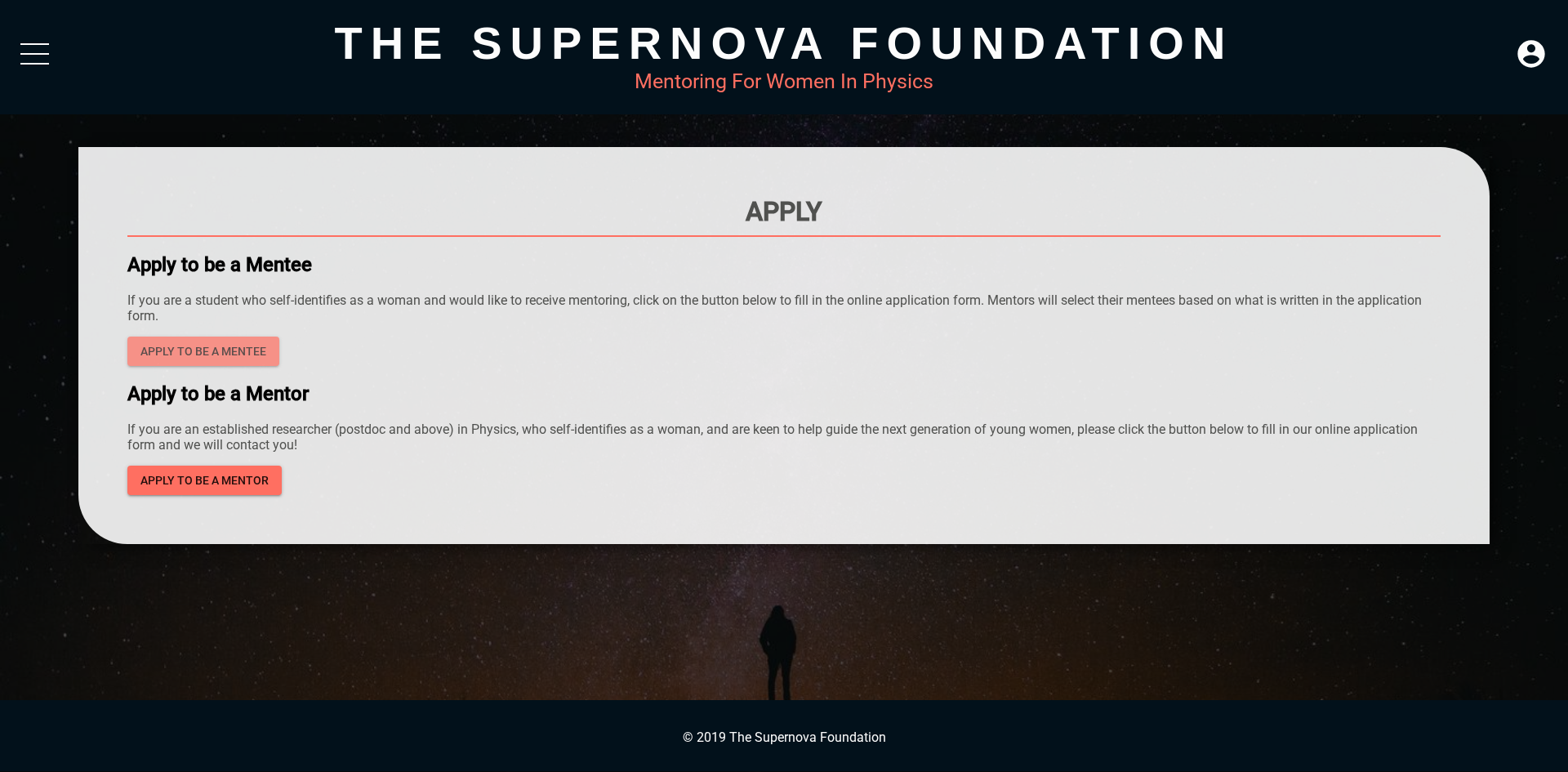
click at [266, 356] on span "Apply to be a mentee" at bounding box center [204, 351] width 126 height 20
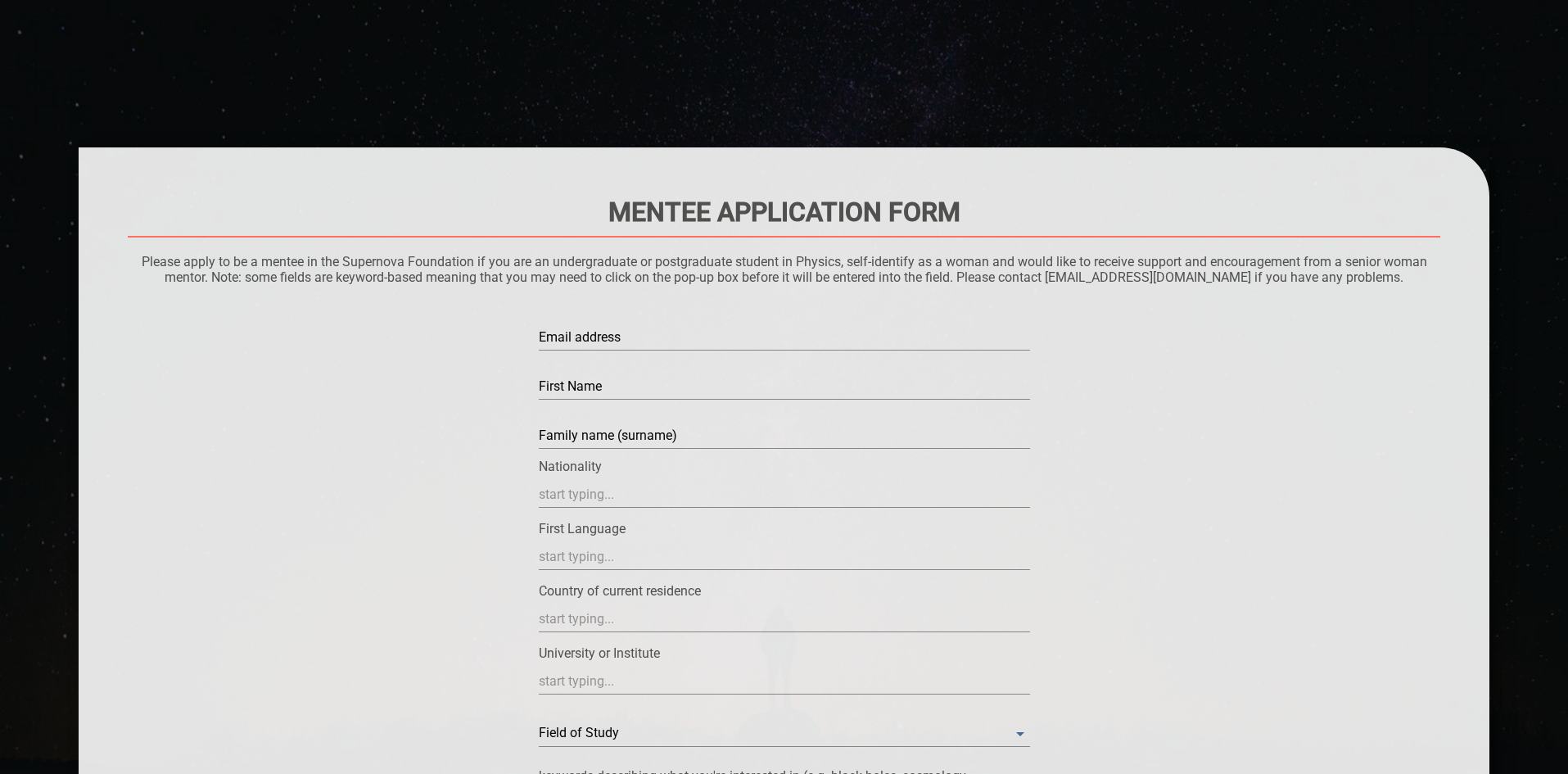
scroll to position [82, 0]
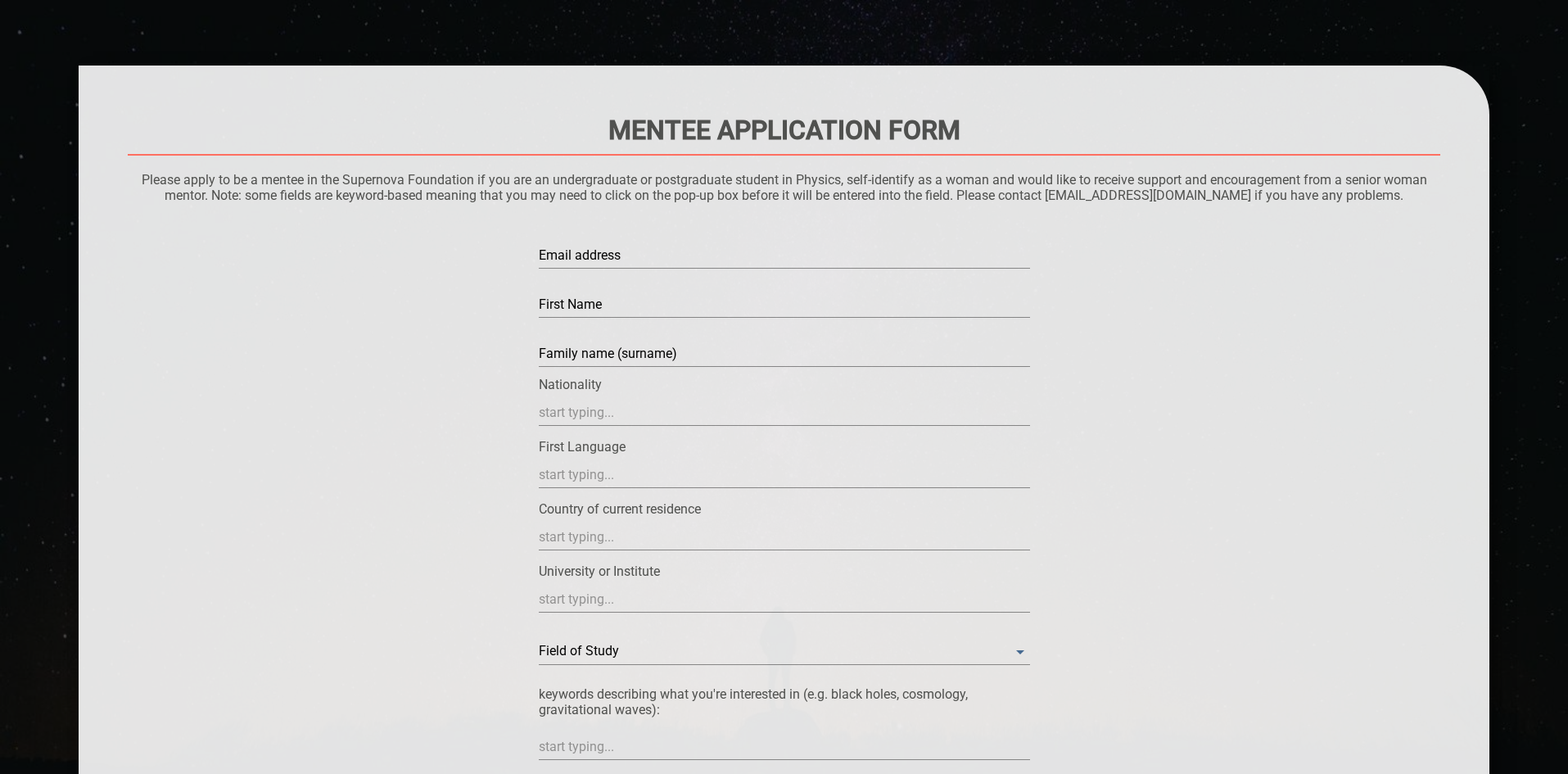
click at [683, 244] on div "Email address" at bounding box center [784, 249] width 491 height 39
click at [686, 254] on input "text" at bounding box center [784, 256] width 491 height 26
drag, startPoint x: 248, startPoint y: 180, endPoint x: 431, endPoint y: 183, distance: 183.0
click at [431, 182] on p "Please apply to be a mentee in the Supernova Foundation if you are an undergrad…" at bounding box center [785, 188] width 1314 height 31
click at [431, 183] on p "Please apply to be a mentee in the Supernova Foundation if you are an undergrad…" at bounding box center [785, 188] width 1314 height 31
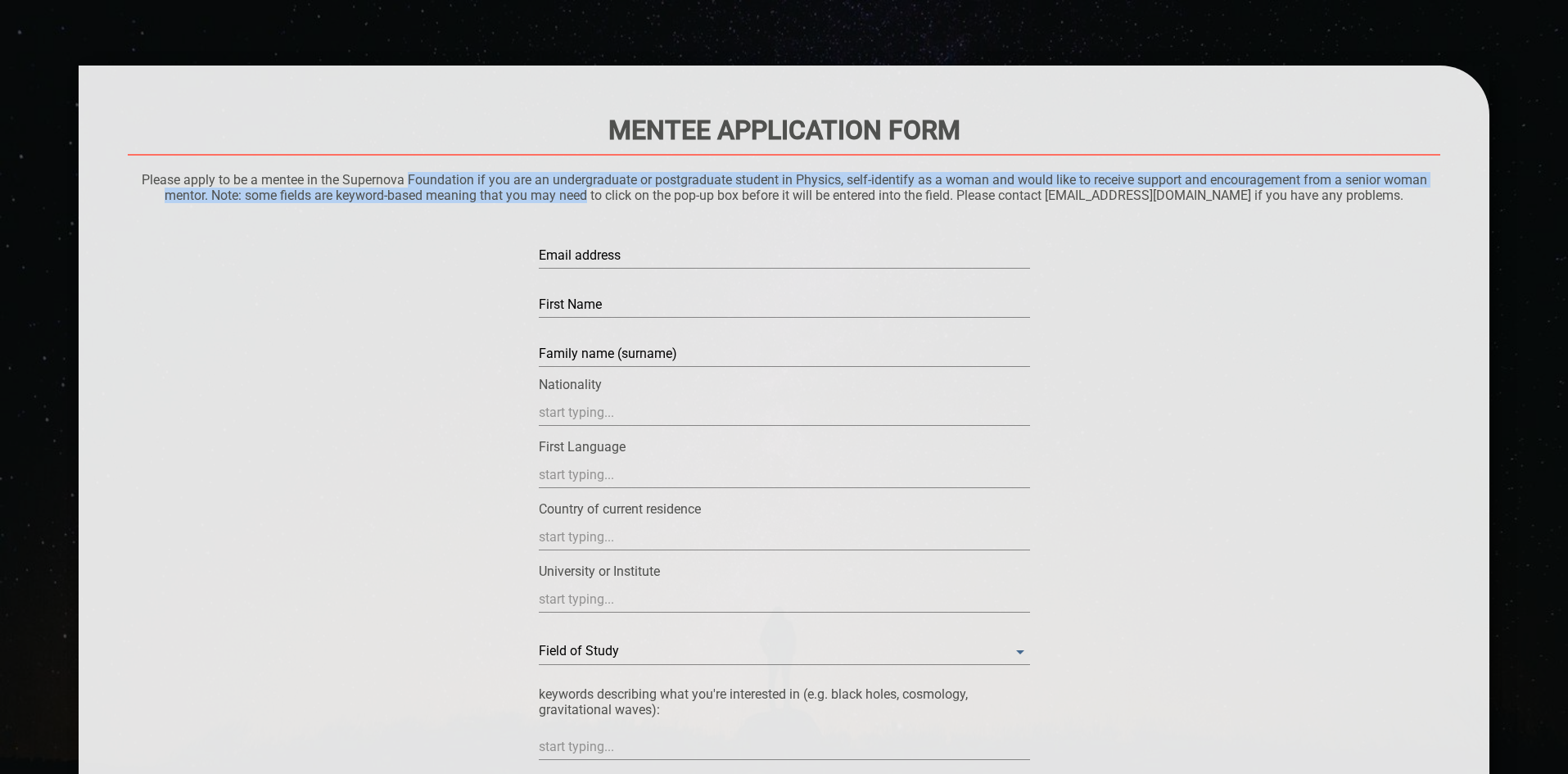
drag, startPoint x: 431, startPoint y: 183, endPoint x: 570, endPoint y: 190, distance: 139.2
click at [570, 190] on p "Please apply to be a mentee in the Supernova Foundation if you are an undergrad…" at bounding box center [785, 188] width 1314 height 31
drag, startPoint x: 642, startPoint y: 186, endPoint x: 713, endPoint y: 189, distance: 71.1
click at [713, 189] on p "Please apply to be a mentee in the Supernova Foundation if you are an undergrad…" at bounding box center [785, 188] width 1314 height 31
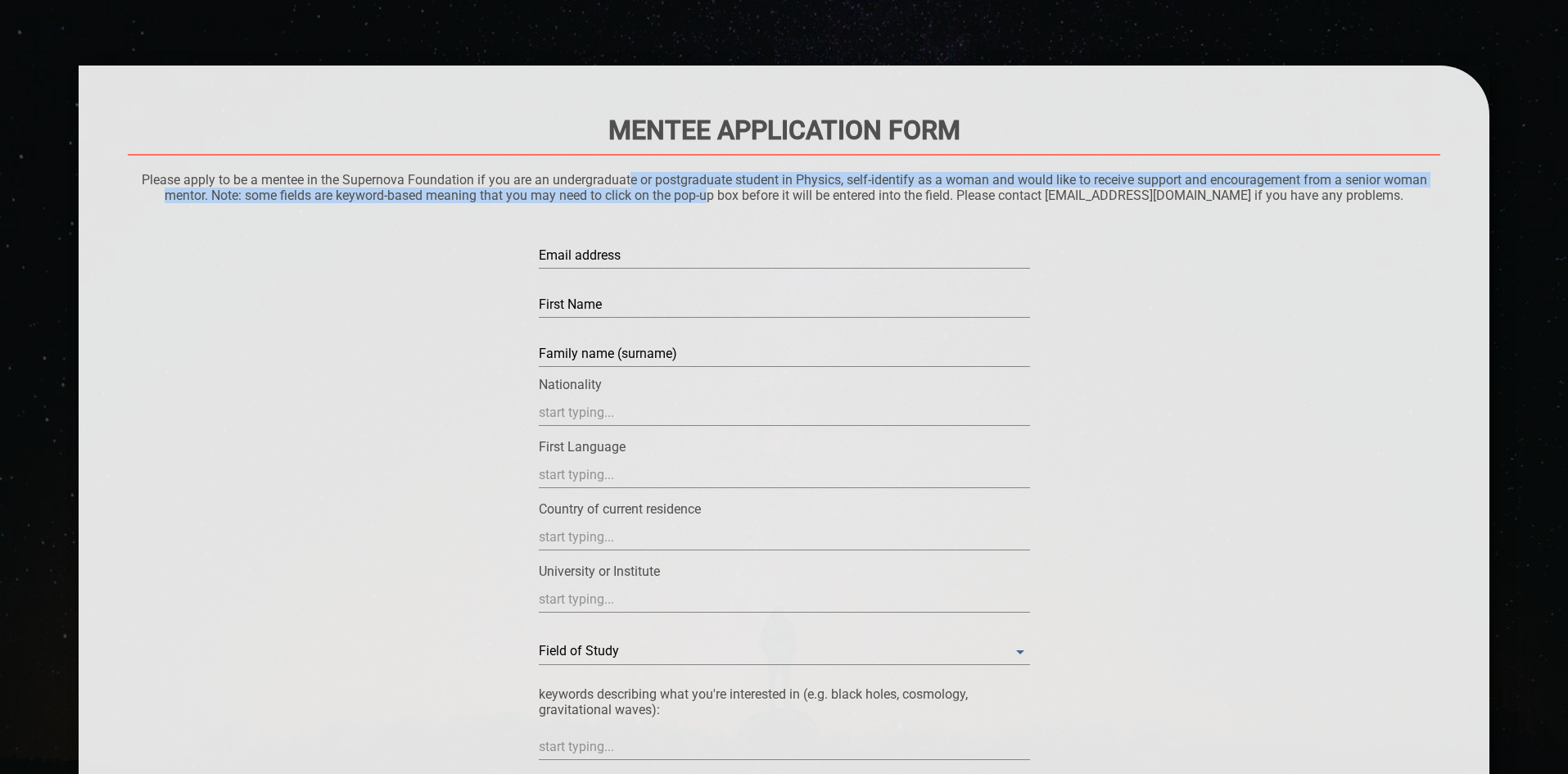
click at [713, 189] on p "Please apply to be a mentee in the Supernova Foundation if you are an undergrad…" at bounding box center [785, 188] width 1314 height 31
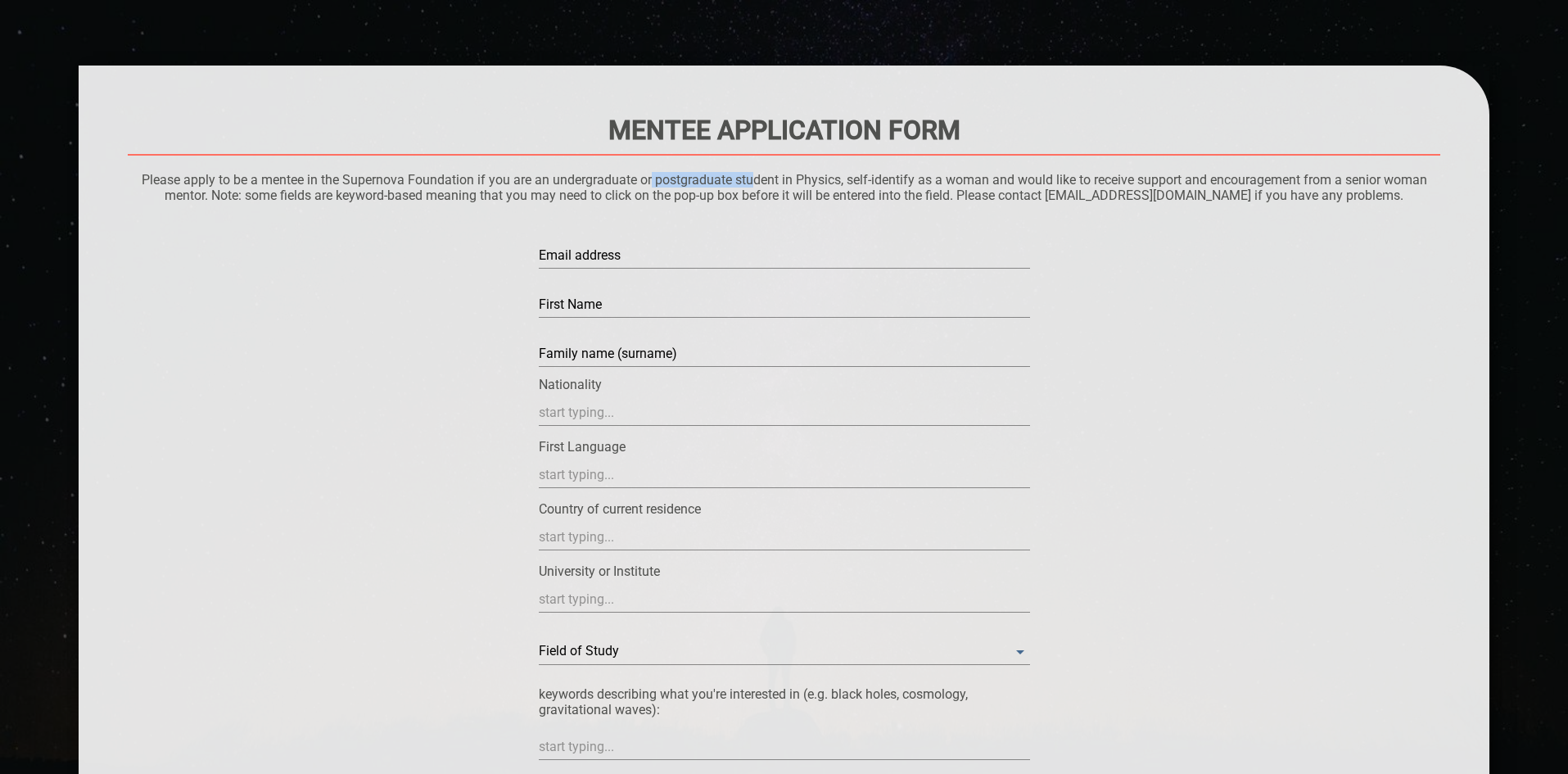
drag, startPoint x: 648, startPoint y: 183, endPoint x: 752, endPoint y: 182, distance: 104.0
click at [752, 182] on p "Please apply to be a mentee in the Supernova Foundation if you are an undergrad…" at bounding box center [785, 188] width 1314 height 31
drag, startPoint x: 800, startPoint y: 181, endPoint x: 823, endPoint y: 184, distance: 23.2
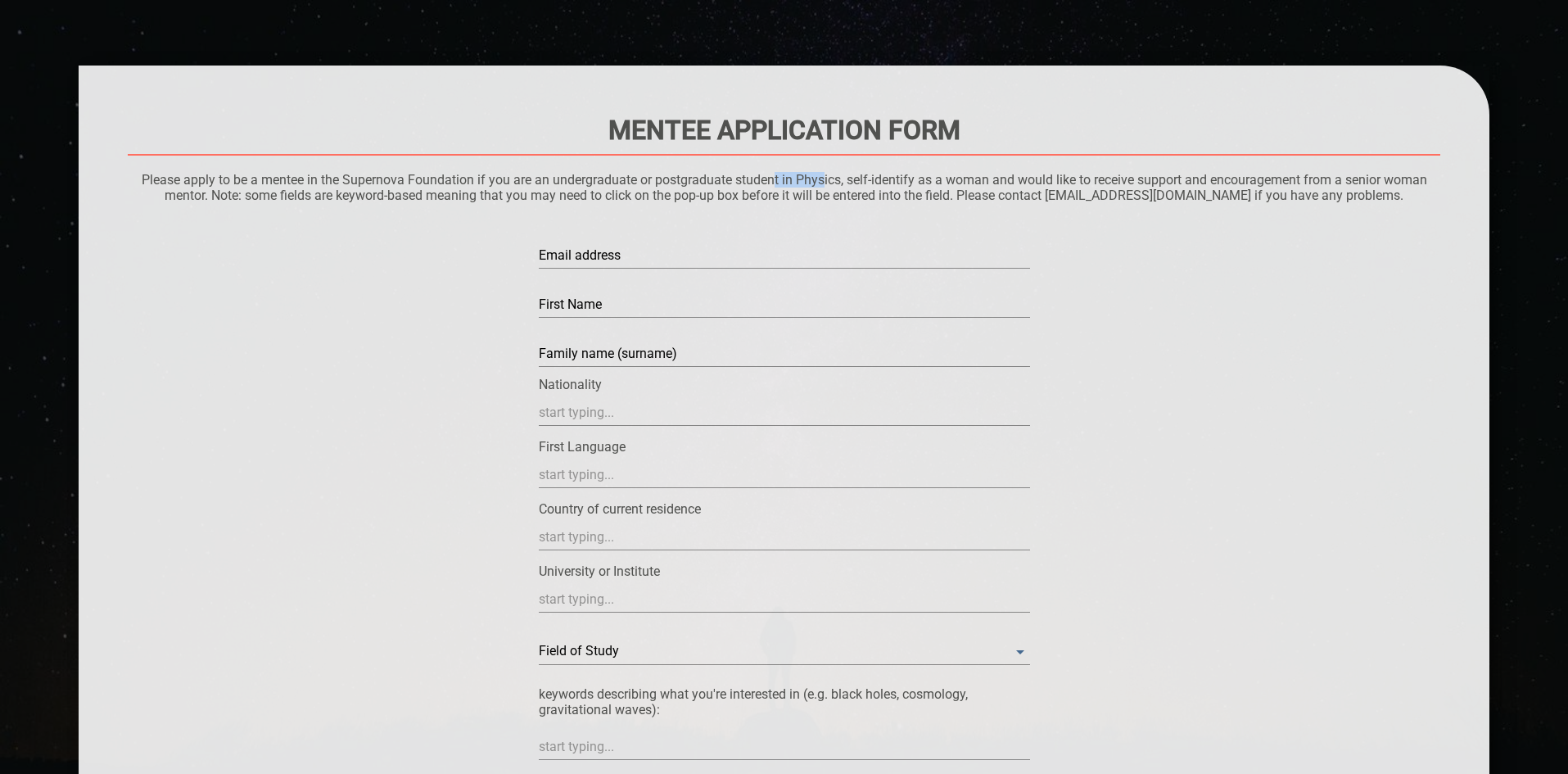
click at [823, 184] on p "Please apply to be a mentee in the Supernova Foundation if you are an undergrad…" at bounding box center [785, 188] width 1314 height 31
click at [823, 184] on p "Please apply to be a mentee in the Supernova Foundation if you are an undergrad…" at bounding box center [785, 188] width 1314 height 31
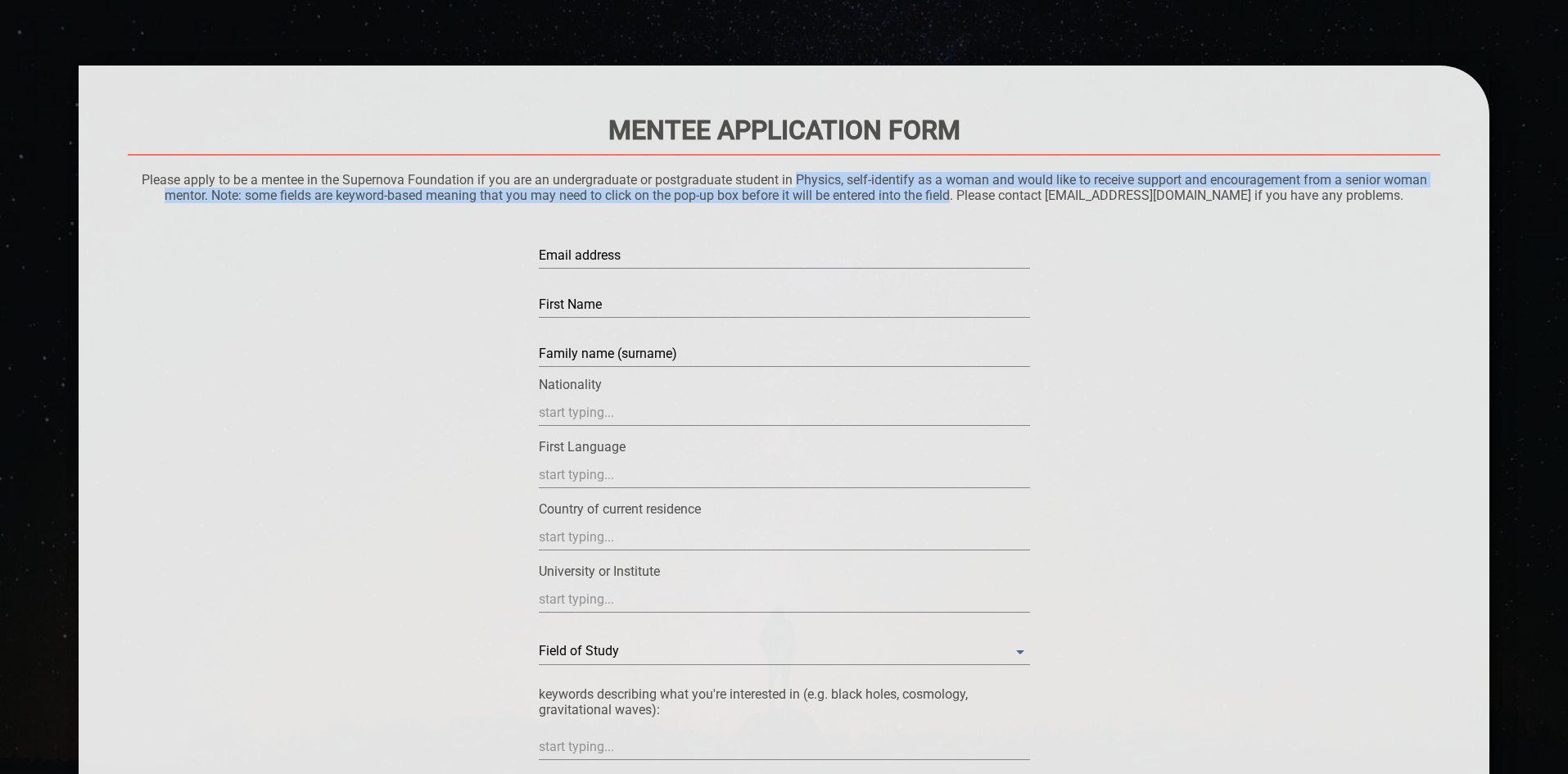
drag, startPoint x: 823, startPoint y: 184, endPoint x: 949, endPoint y: 191, distance: 126.2
click at [949, 191] on p "Please apply to be a mentee in the Supernova Foundation if you are an undergrad…" at bounding box center [785, 188] width 1314 height 31
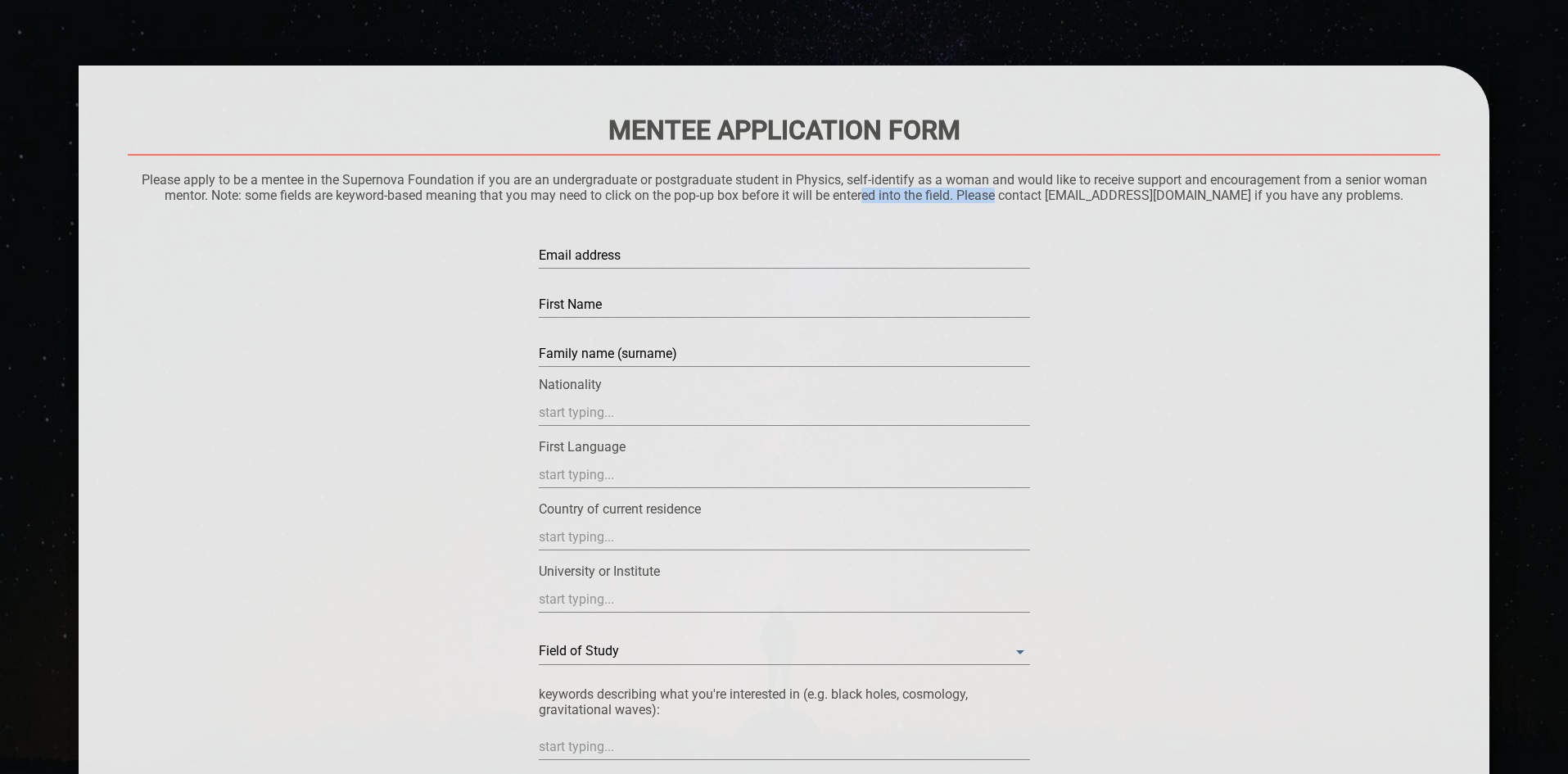
drag, startPoint x: 870, startPoint y: 193, endPoint x: 1005, endPoint y: 191, distance: 135.0
click at [1005, 191] on p "Please apply to be a mentee in the Supernova Foundation if you are an undergrad…" at bounding box center [785, 188] width 1314 height 31
drag, startPoint x: 1022, startPoint y: 190, endPoint x: 1051, endPoint y: 197, distance: 29.8
click at [1051, 197] on p "Please apply to be a mentee in the Supernova Foundation if you are an undergrad…" at bounding box center [785, 188] width 1314 height 31
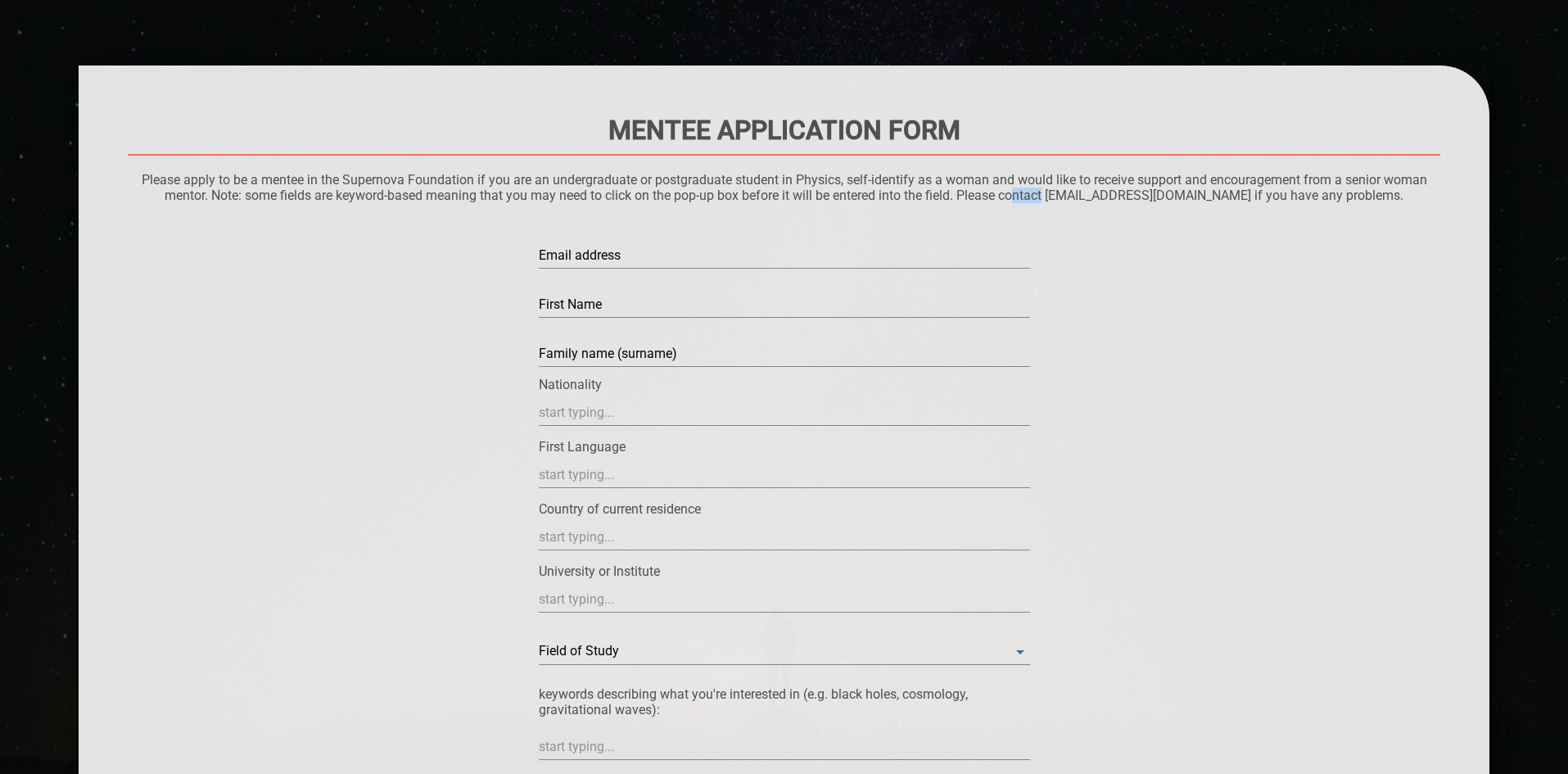
click at [1051, 197] on p "Please apply to be a mentee in the Supernova Foundation if you are an undergrad…" at bounding box center [785, 188] width 1314 height 31
click at [1046, 195] on p "Please apply to be a mentee in the Supernova Foundation if you are an undergrad…" at bounding box center [785, 188] width 1314 height 31
click at [1113, 198] on p "Please apply to be a mentee in the Supernova Foundation if you are an undergrad…" at bounding box center [785, 188] width 1314 height 31
click at [845, 254] on input "text" at bounding box center [784, 256] width 491 height 26
type input "[EMAIL_ADDRESS][DOMAIN_NAME]"
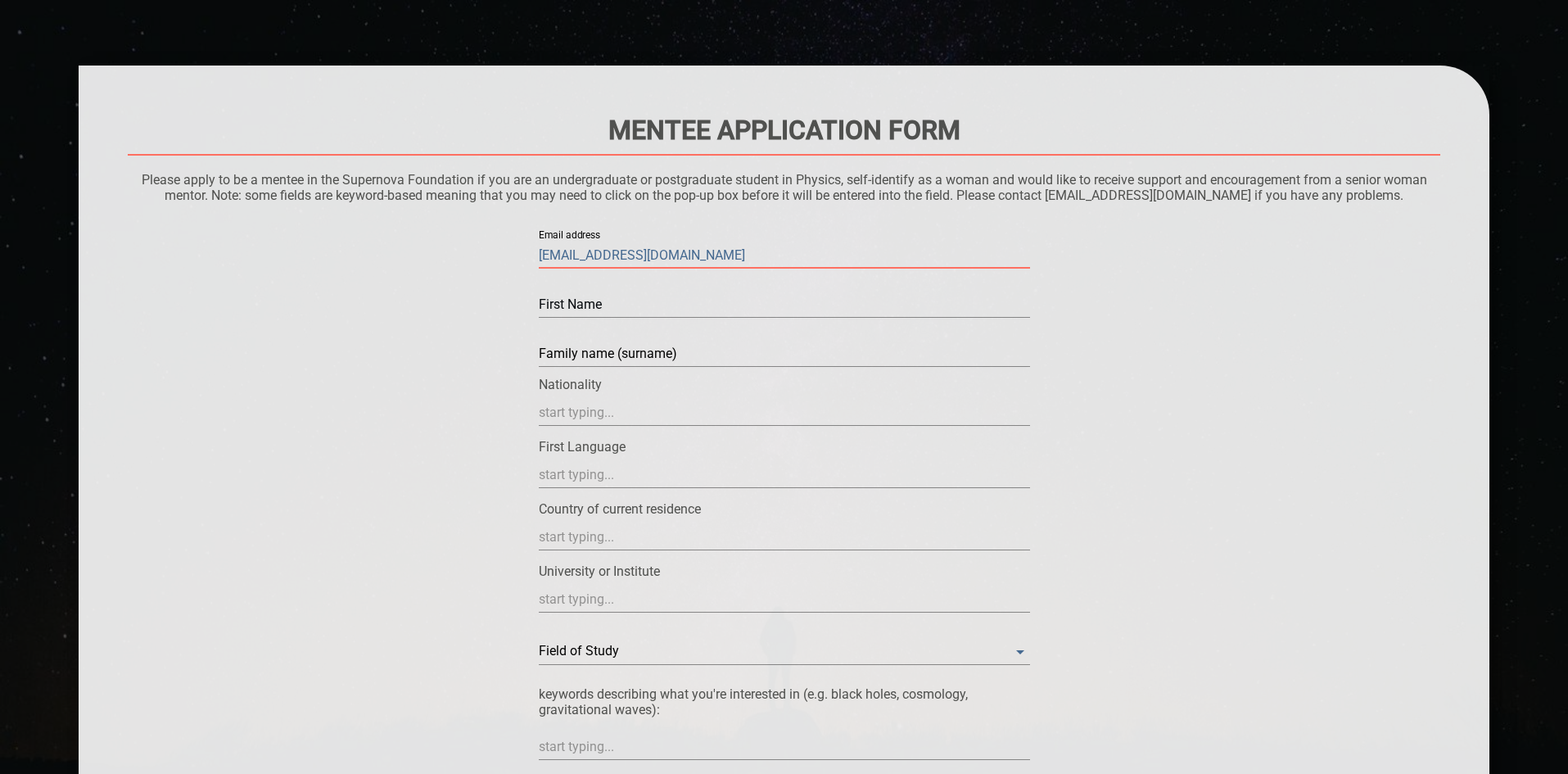
click at [654, 310] on input "text" at bounding box center [784, 304] width 491 height 26
type input "[PERSON_NAME]"
click at [672, 350] on input "text" at bounding box center [784, 353] width 491 height 26
type input "Hupsel"
click at [625, 408] on input "text" at bounding box center [784, 412] width 491 height 26
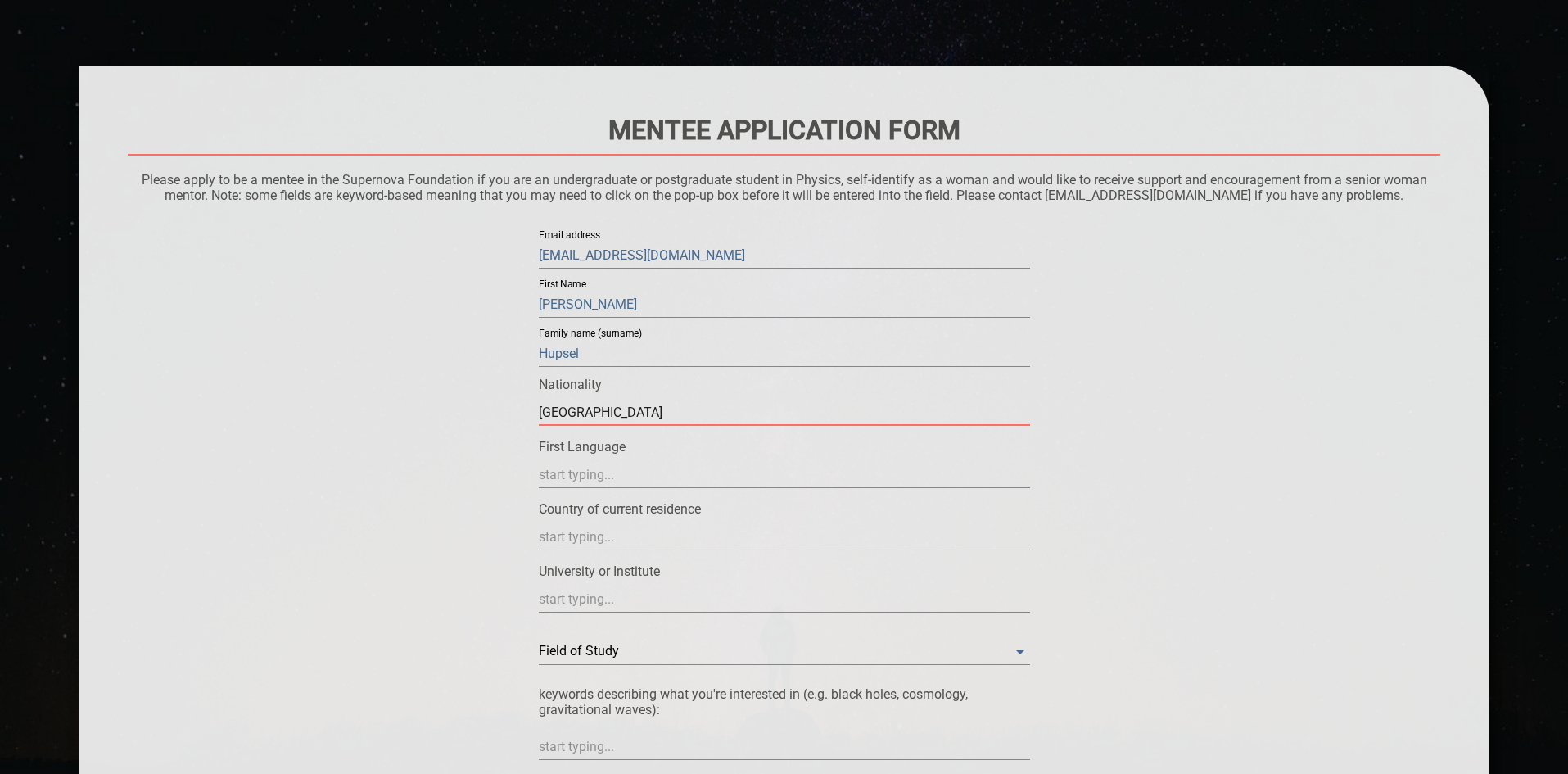
type input "[GEOGRAPHIC_DATA]"
click at [618, 465] on input "text" at bounding box center [784, 475] width 491 height 26
type input "Portuguese"
click at [602, 527] on input "text" at bounding box center [784, 537] width 491 height 26
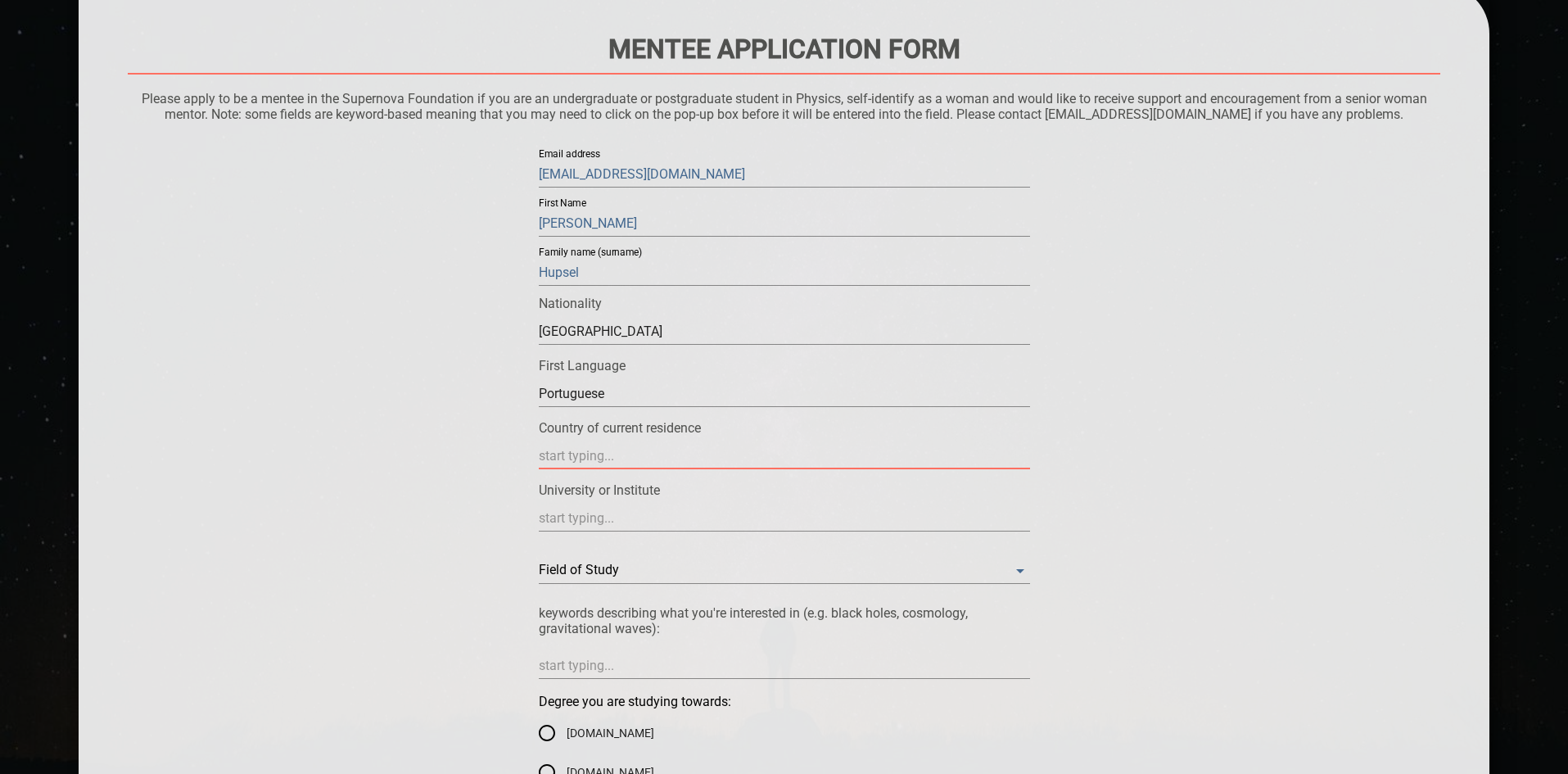
scroll to position [164, 0]
type input "[GEOGRAPHIC_DATA]"
click at [652, 536] on div "Field of Study ​" at bounding box center [784, 555] width 491 height 49
click at [646, 512] on input "text" at bounding box center [784, 517] width 491 height 26
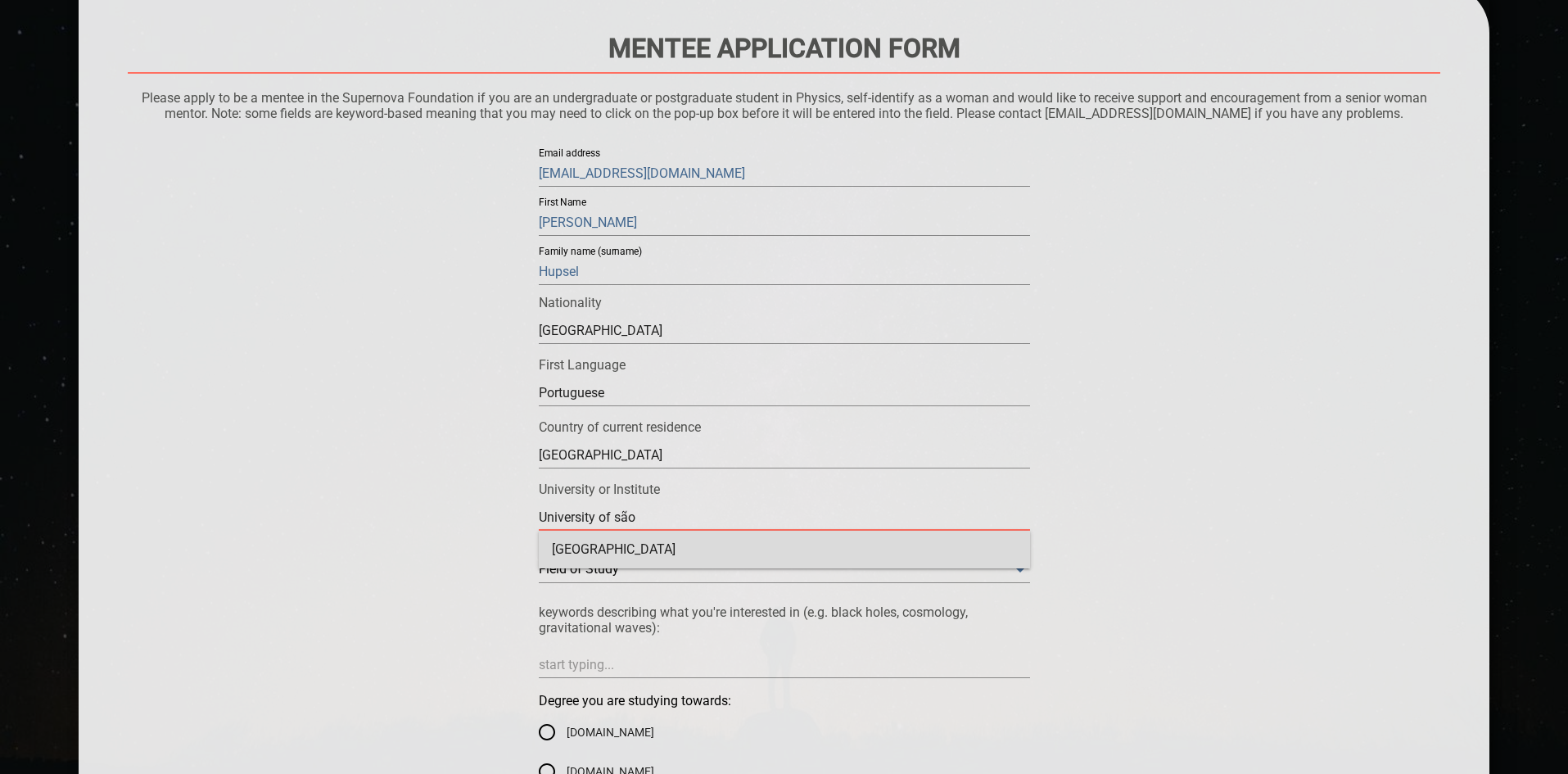
click at [663, 553] on div "[GEOGRAPHIC_DATA]" at bounding box center [784, 549] width 491 height 38
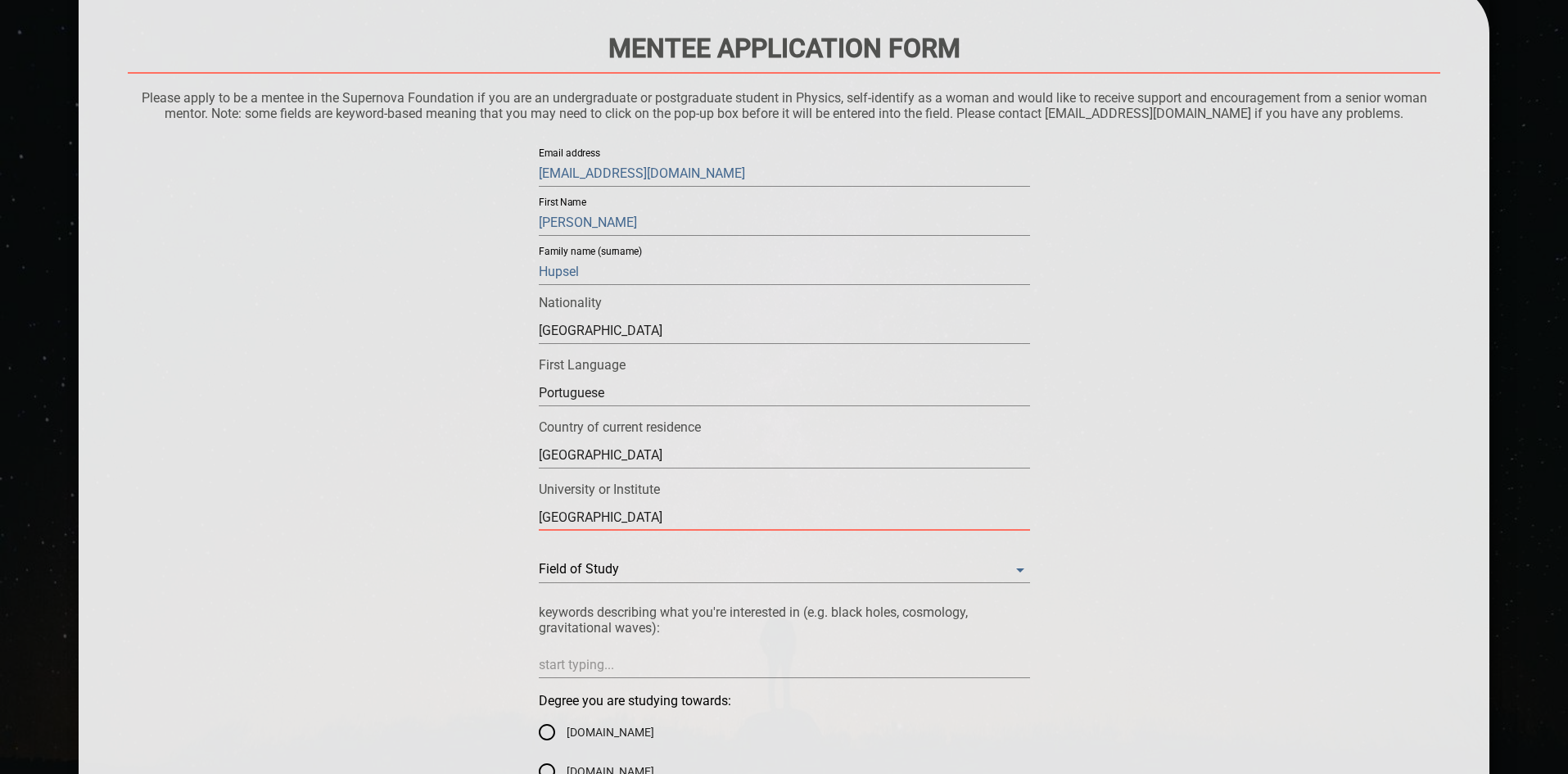
type input "[GEOGRAPHIC_DATA]"
click at [657, 575] on Study "​" at bounding box center [784, 570] width 491 height 26
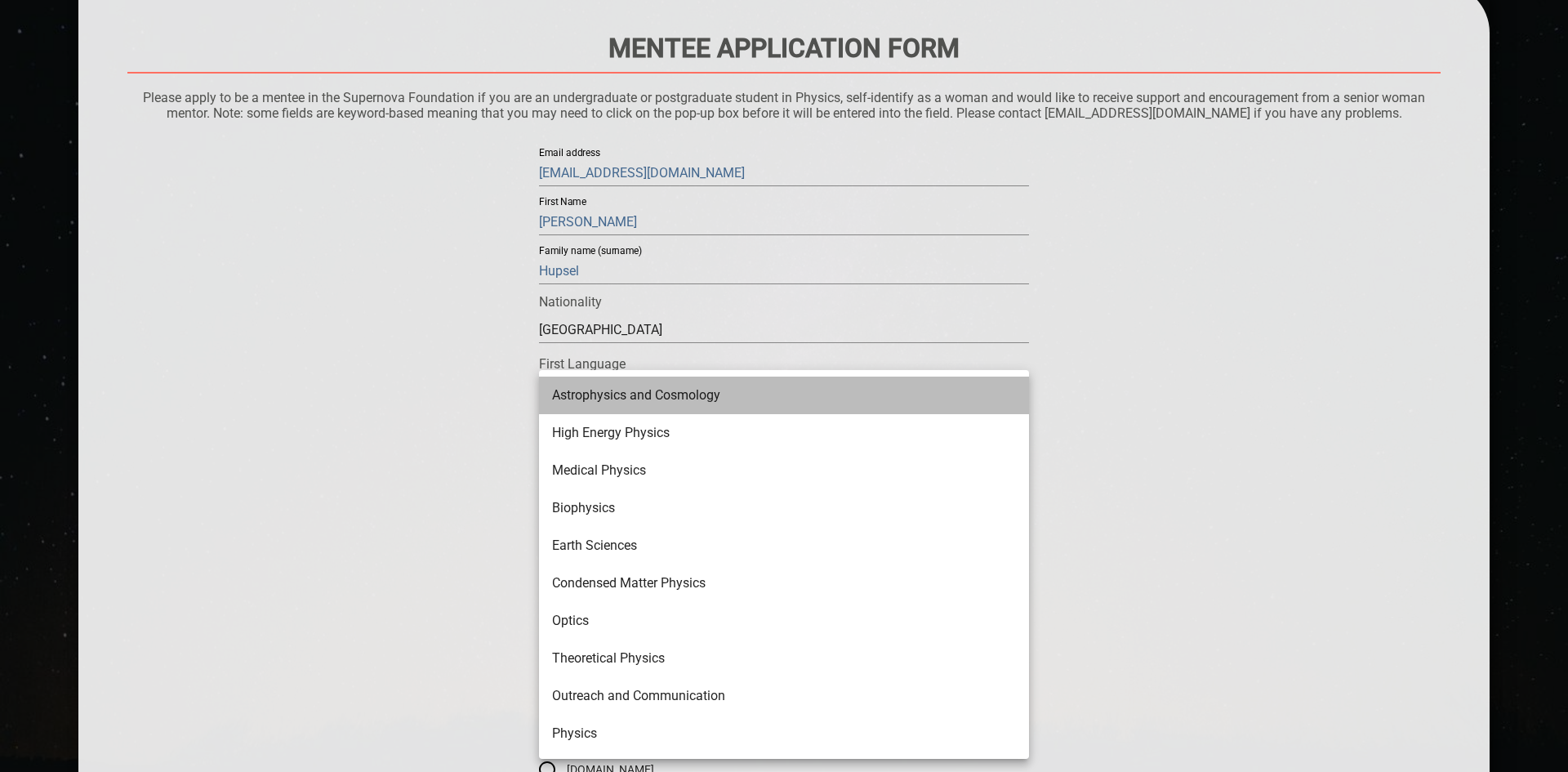
click at [669, 399] on li "Astrophysics and Cosmology" at bounding box center [784, 395] width 490 height 38
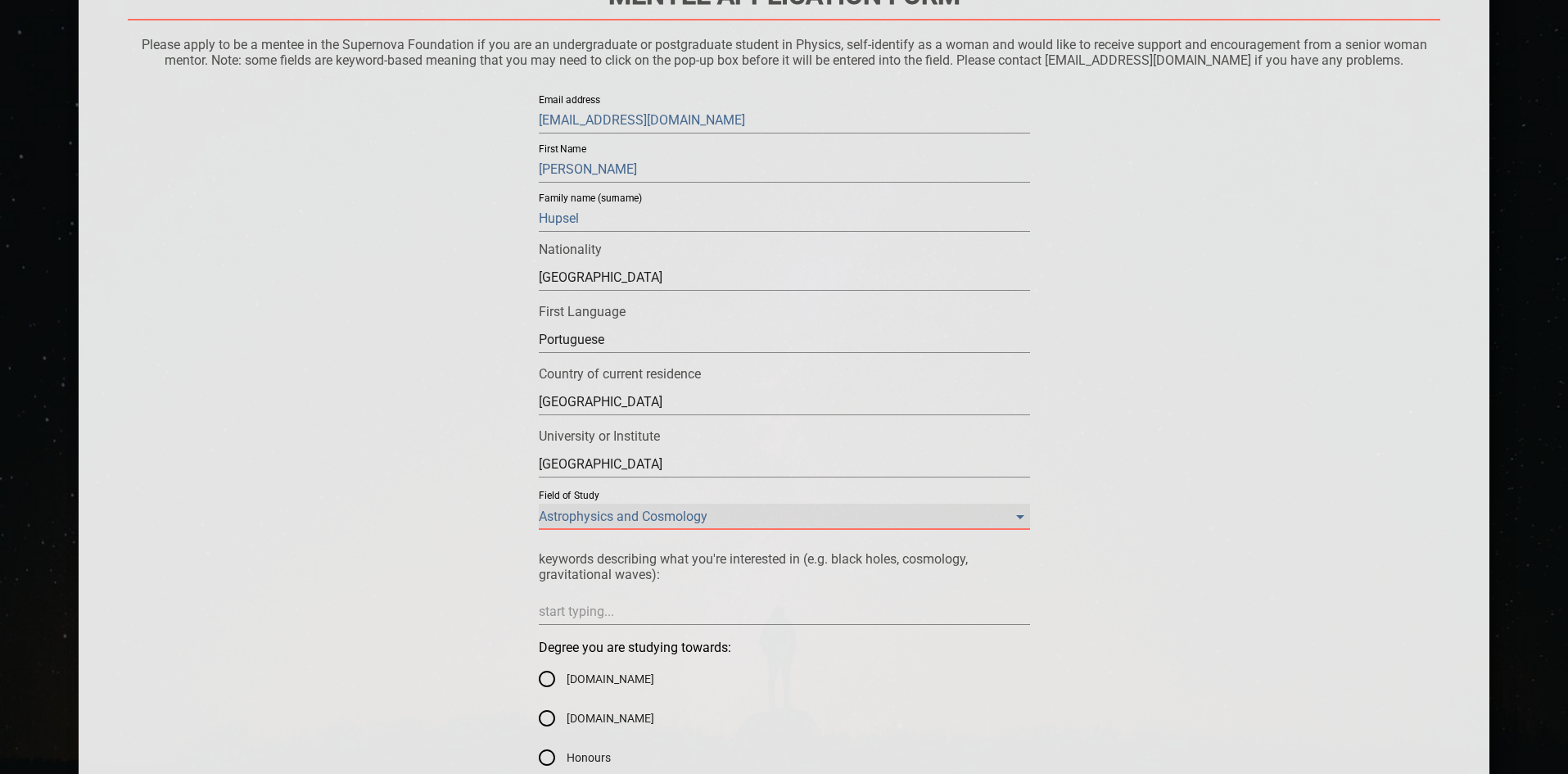
scroll to position [246, 0]
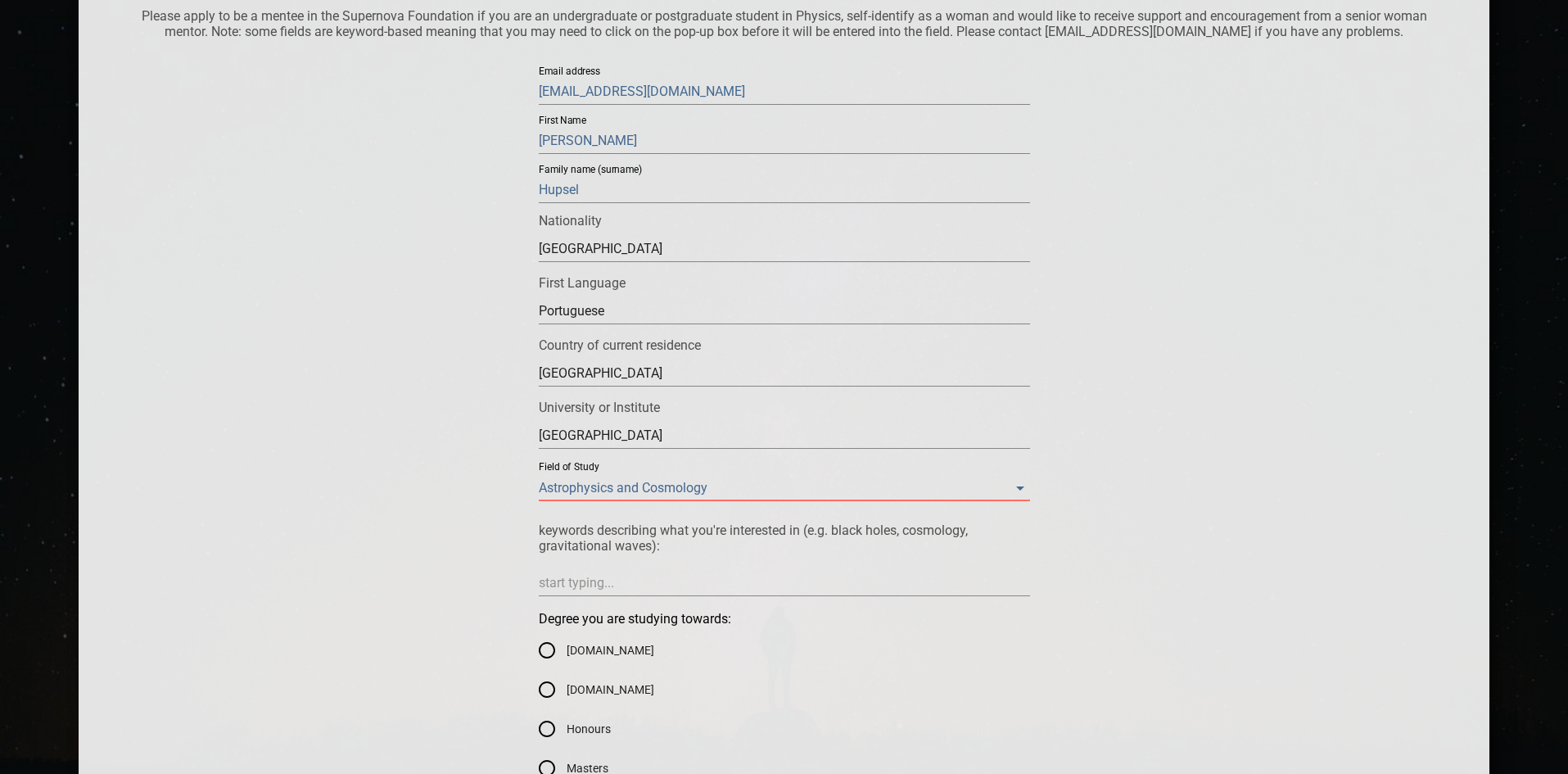
click at [767, 586] on textarea at bounding box center [784, 582] width 491 height 16
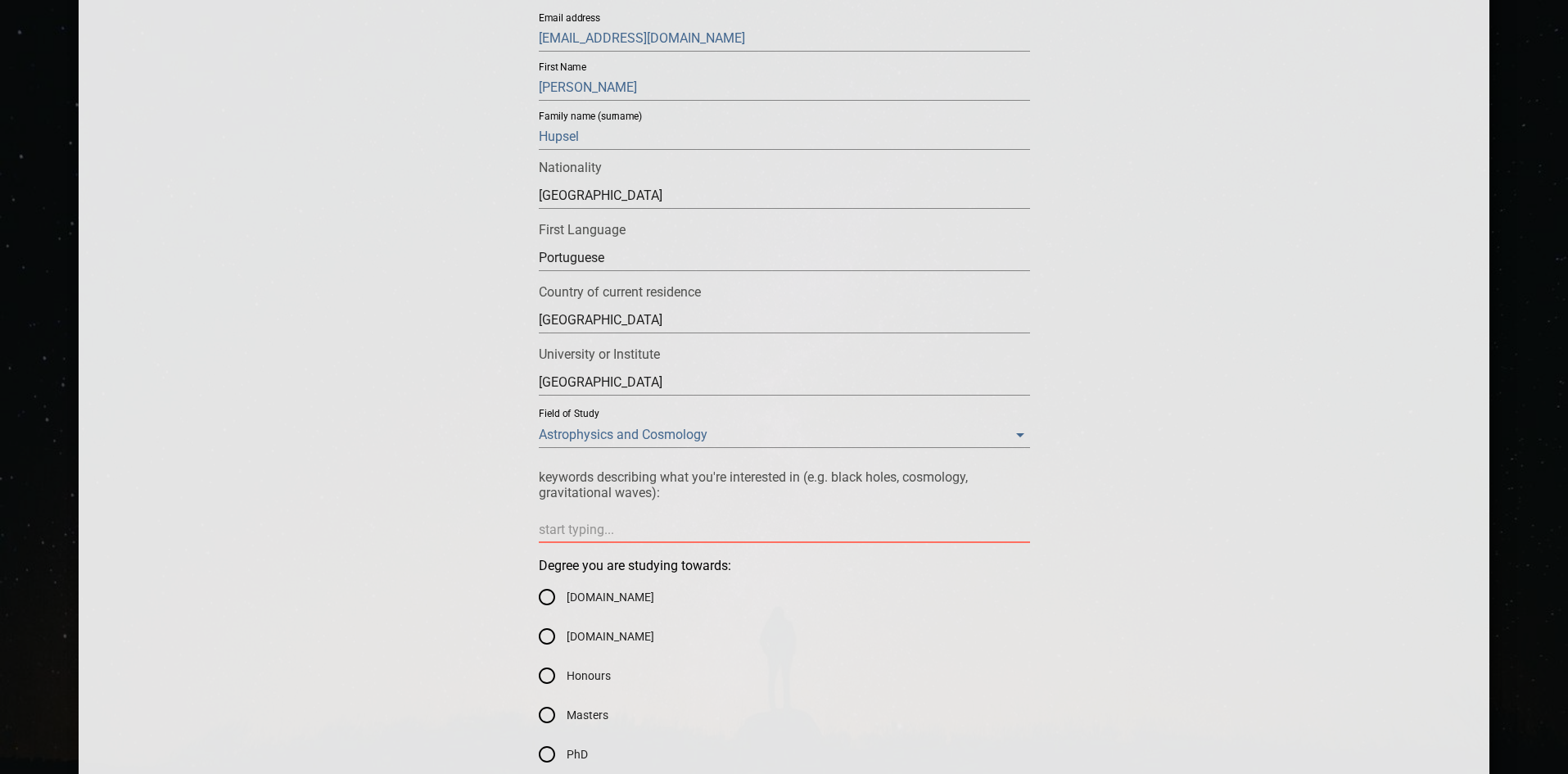
scroll to position [327, 0]
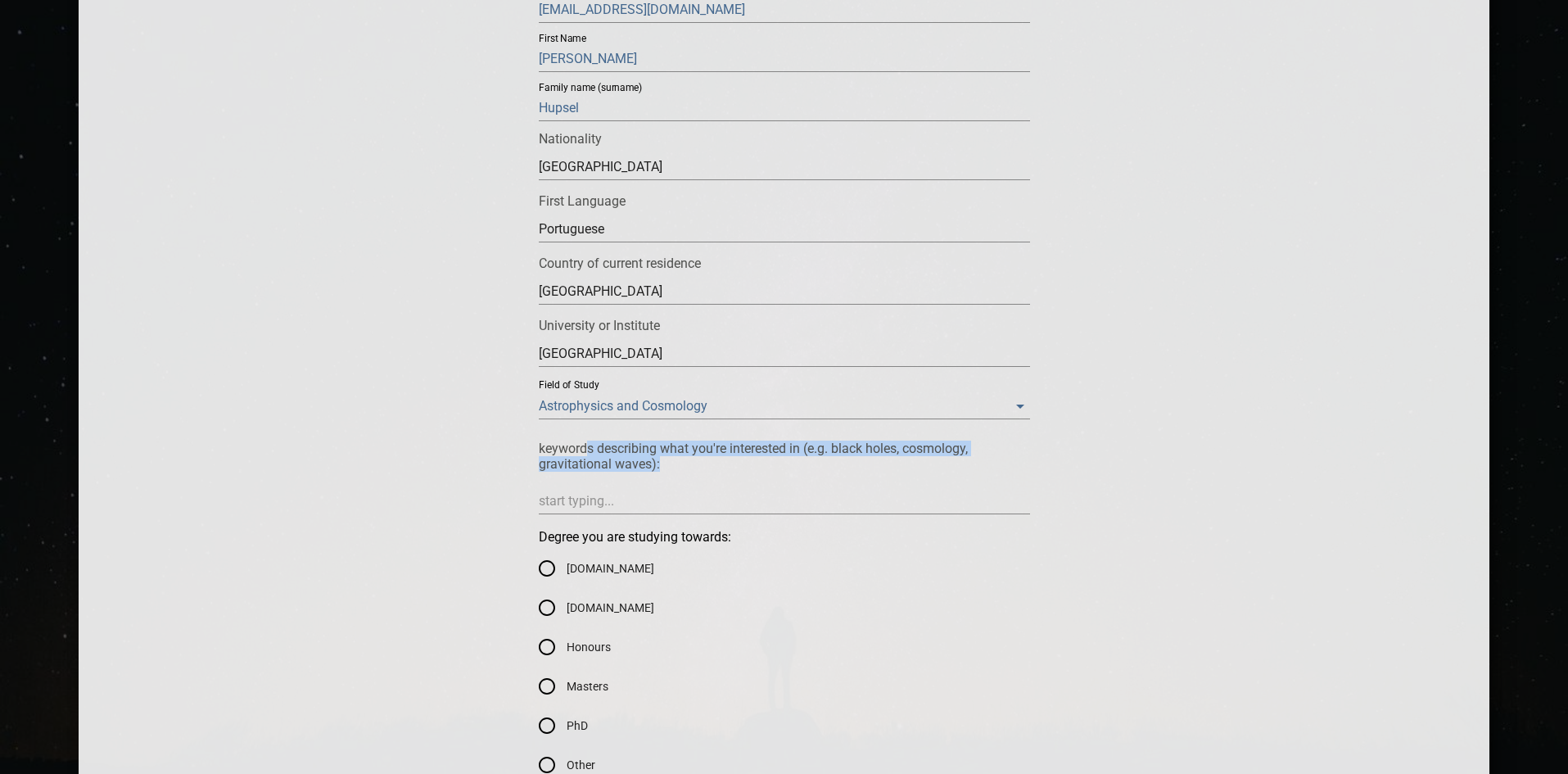
drag, startPoint x: 588, startPoint y: 451, endPoint x: 674, endPoint y: 462, distance: 86.7
click at [674, 462] on p "keywords describing what you're interested in (e.g. black holes, cosmology, gra…" at bounding box center [784, 456] width 491 height 31
click at [675, 462] on p "keywords describing what you're interested in (e.g. black holes, cosmology, gra…" at bounding box center [784, 456] width 491 height 31
drag, startPoint x: 675, startPoint y: 462, endPoint x: 547, endPoint y: 462, distance: 128.0
click at [547, 462] on p "keywords describing what you're interested in (e.g. black holes, cosmology, gra…" at bounding box center [784, 456] width 491 height 31
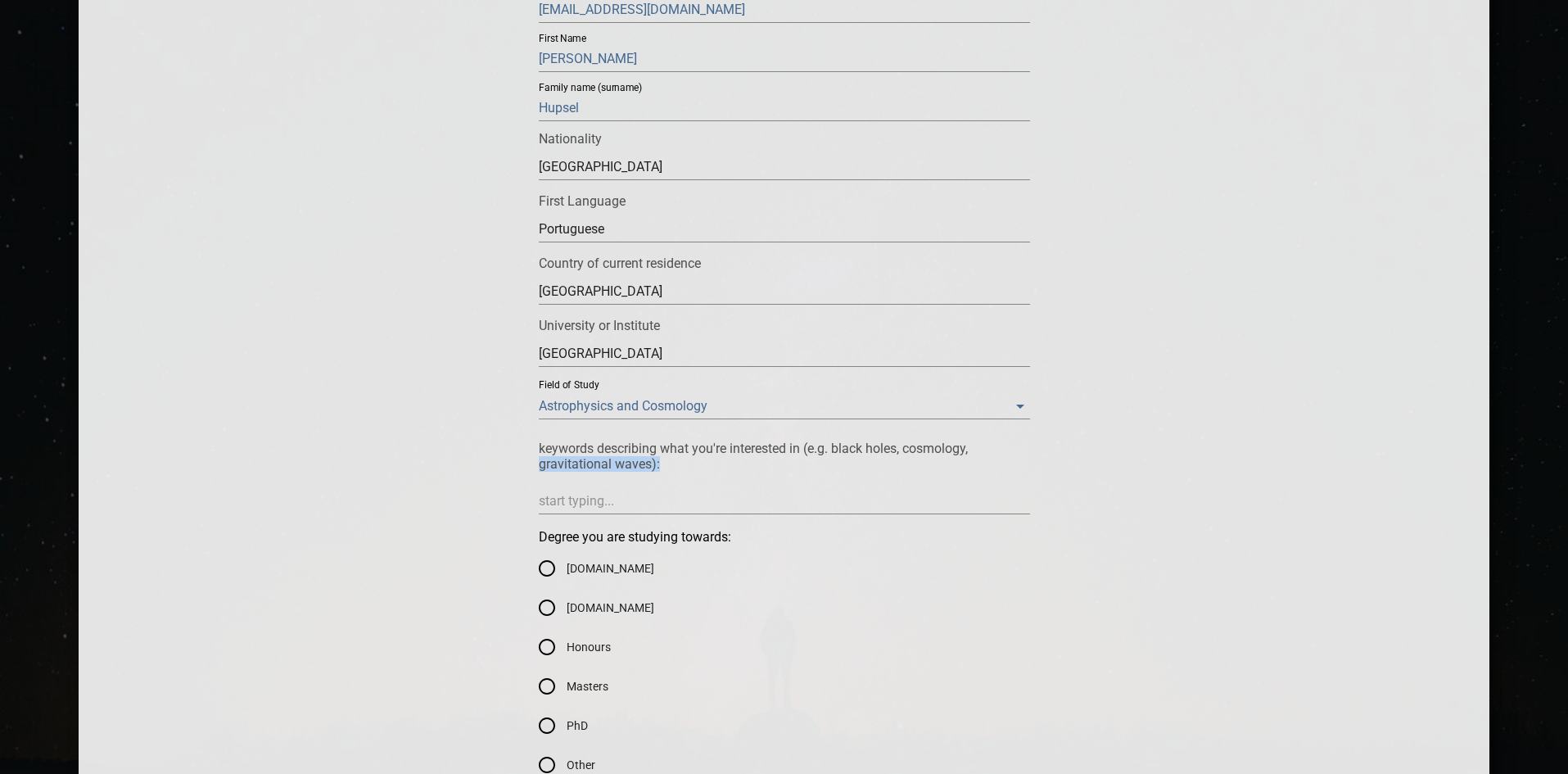
click at [547, 462] on p "keywords describing what you're interested in (e.g. black holes, cosmology, gra…" at bounding box center [784, 456] width 491 height 31
click at [564, 503] on textarea at bounding box center [784, 500] width 491 height 16
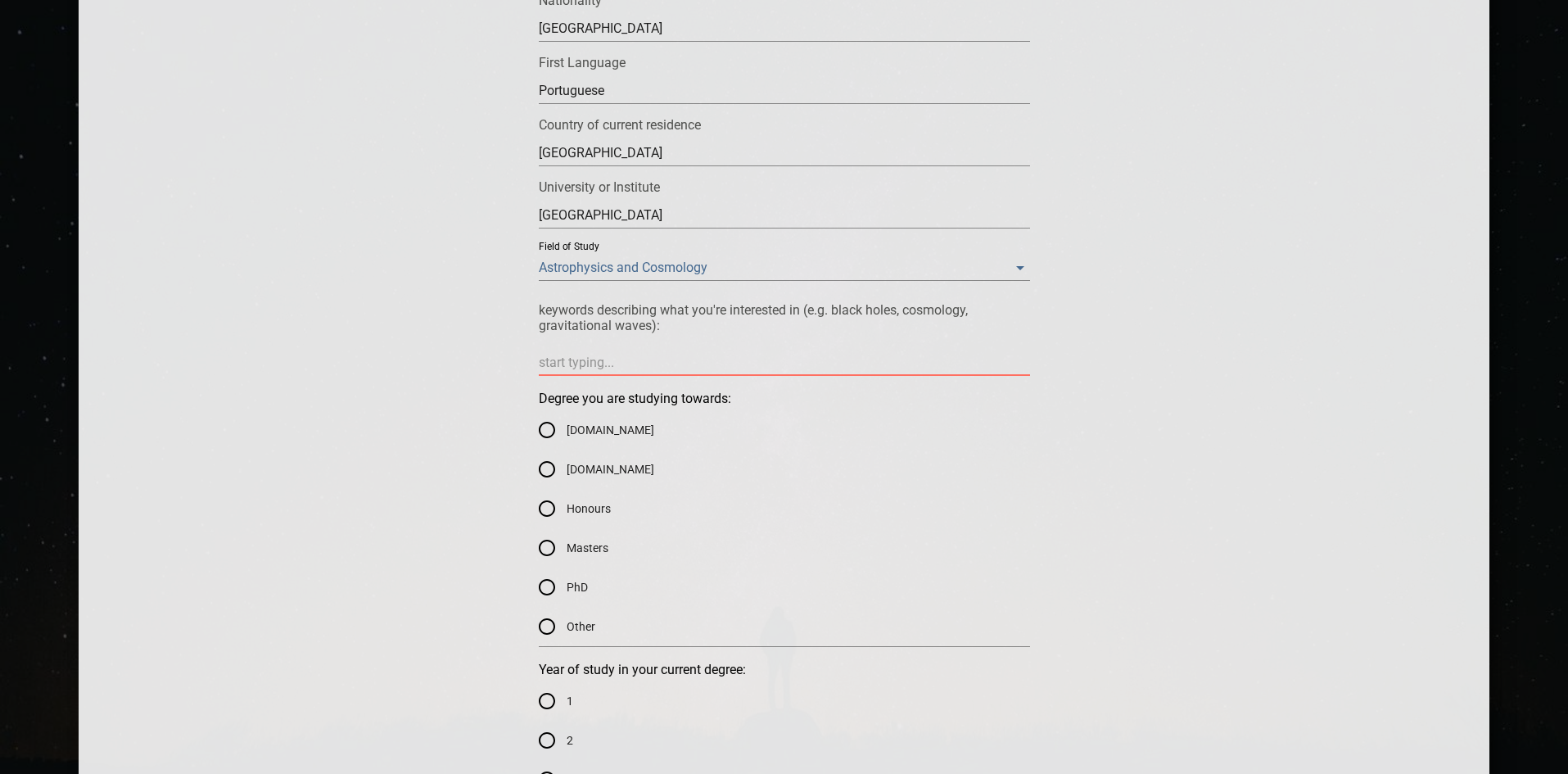
scroll to position [491, 0]
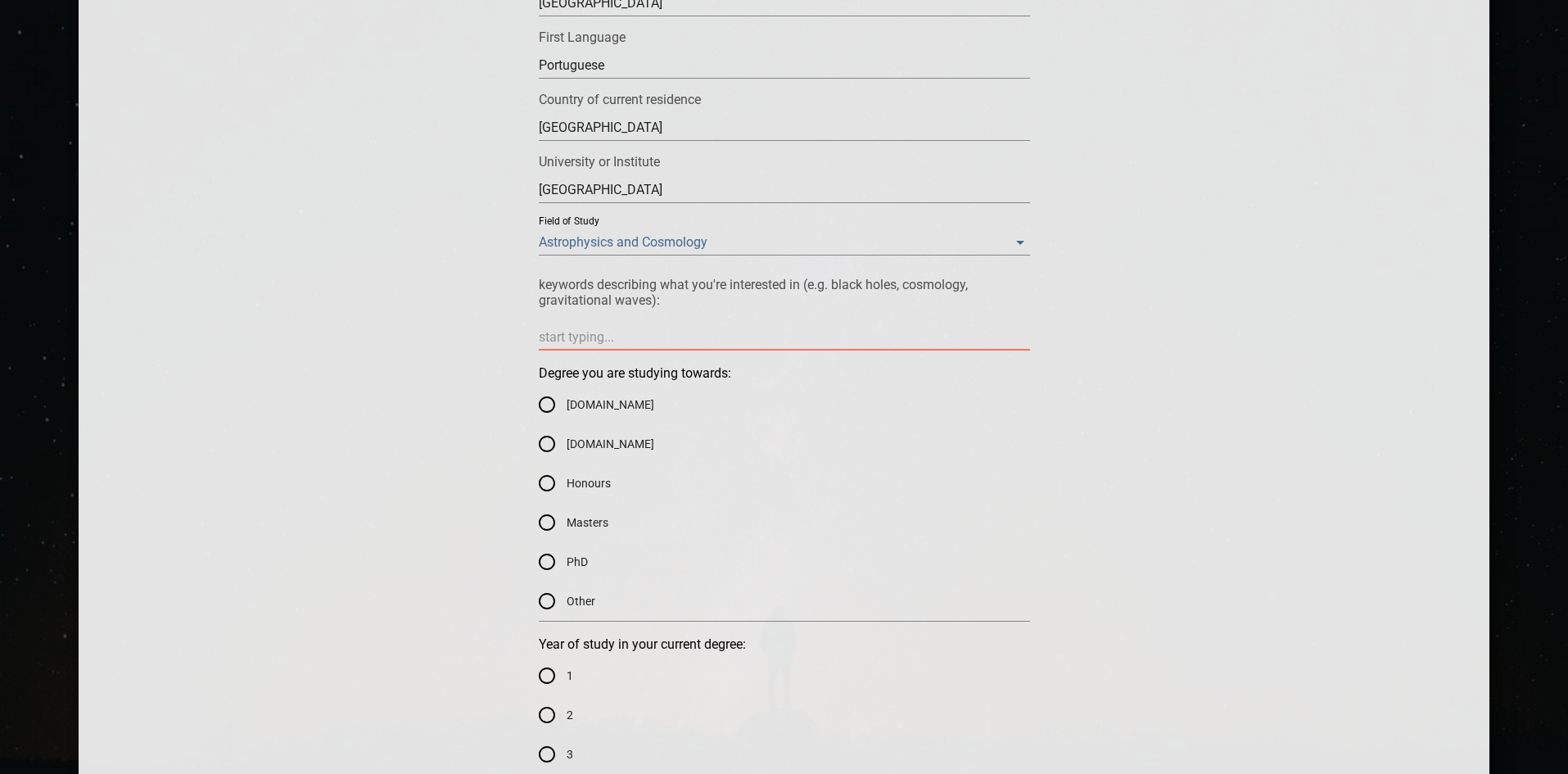
type textarea "s"
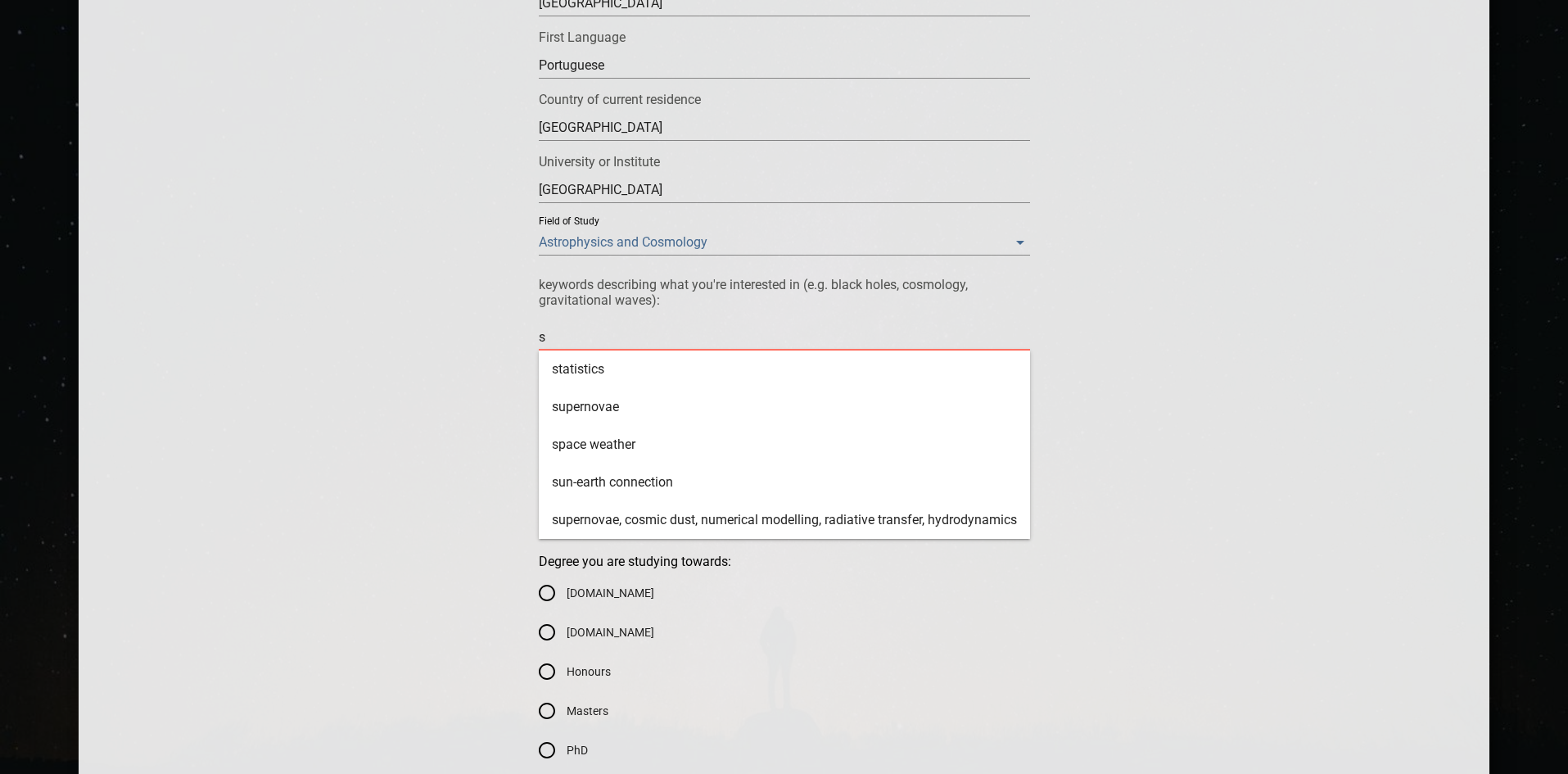
type textarea "sp"
type textarea "spe"
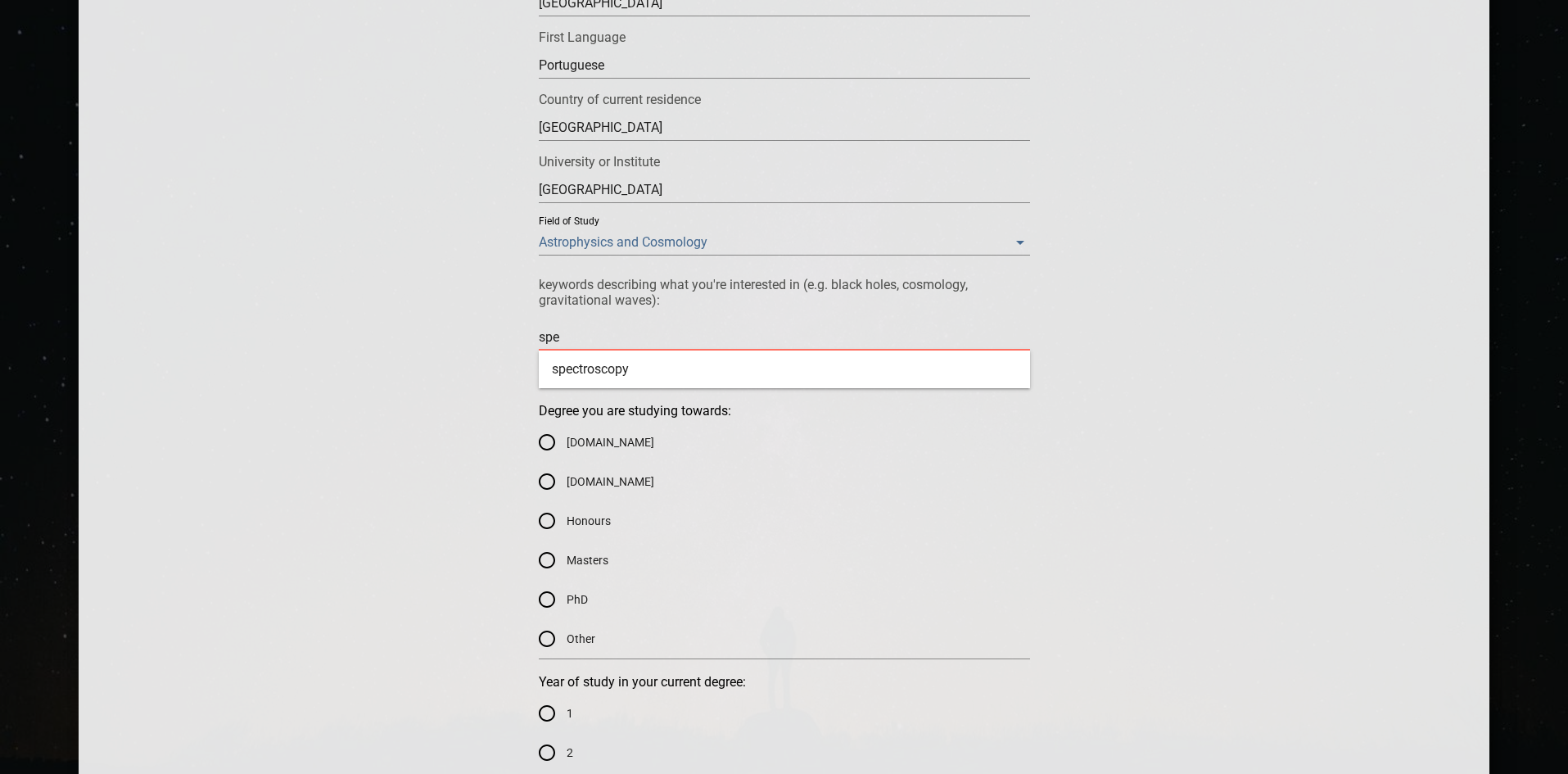
type textarea "spec"
type textarea "speci"
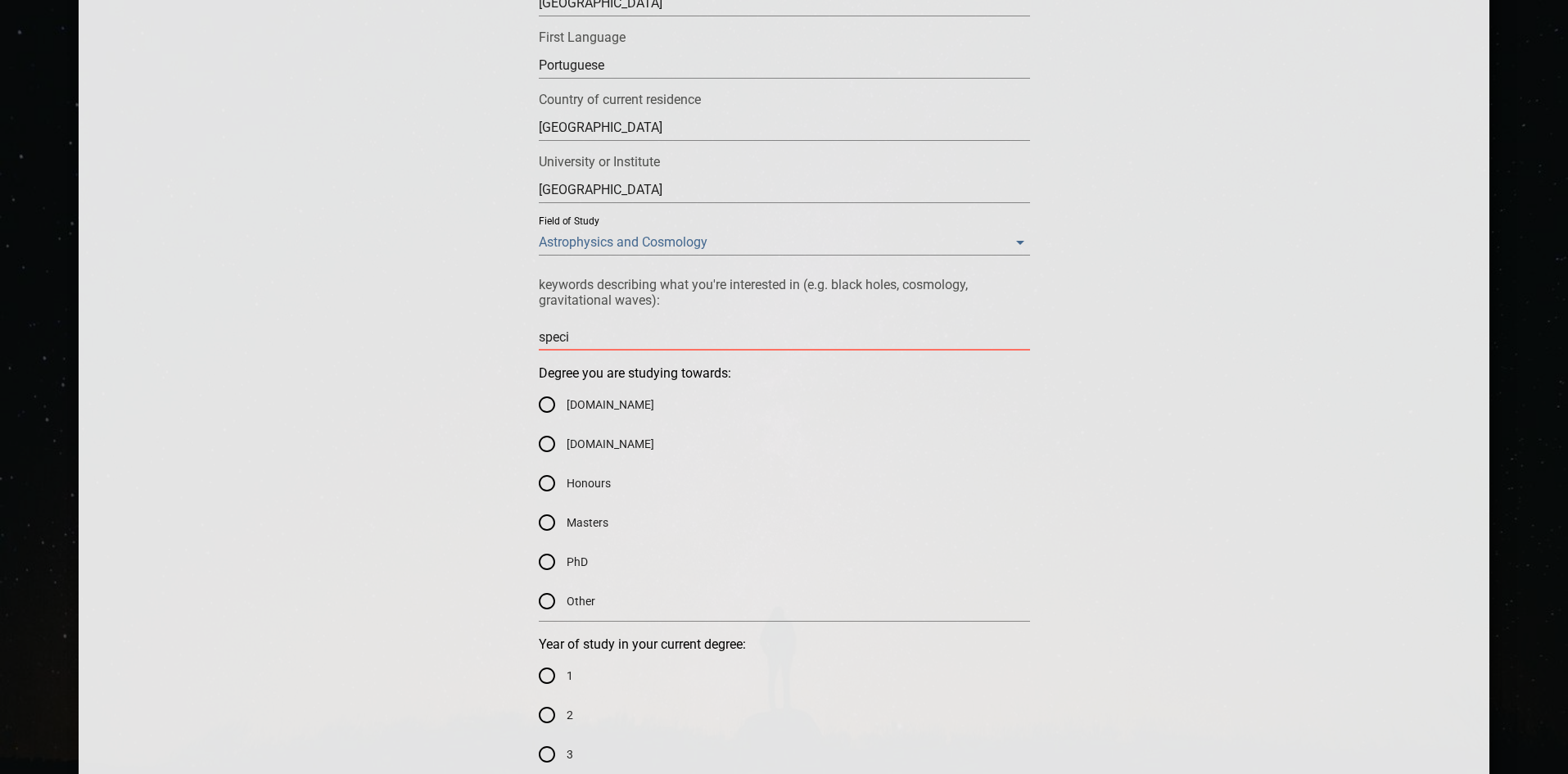
type textarea "specia"
type textarea "speci"
type textarea "spec"
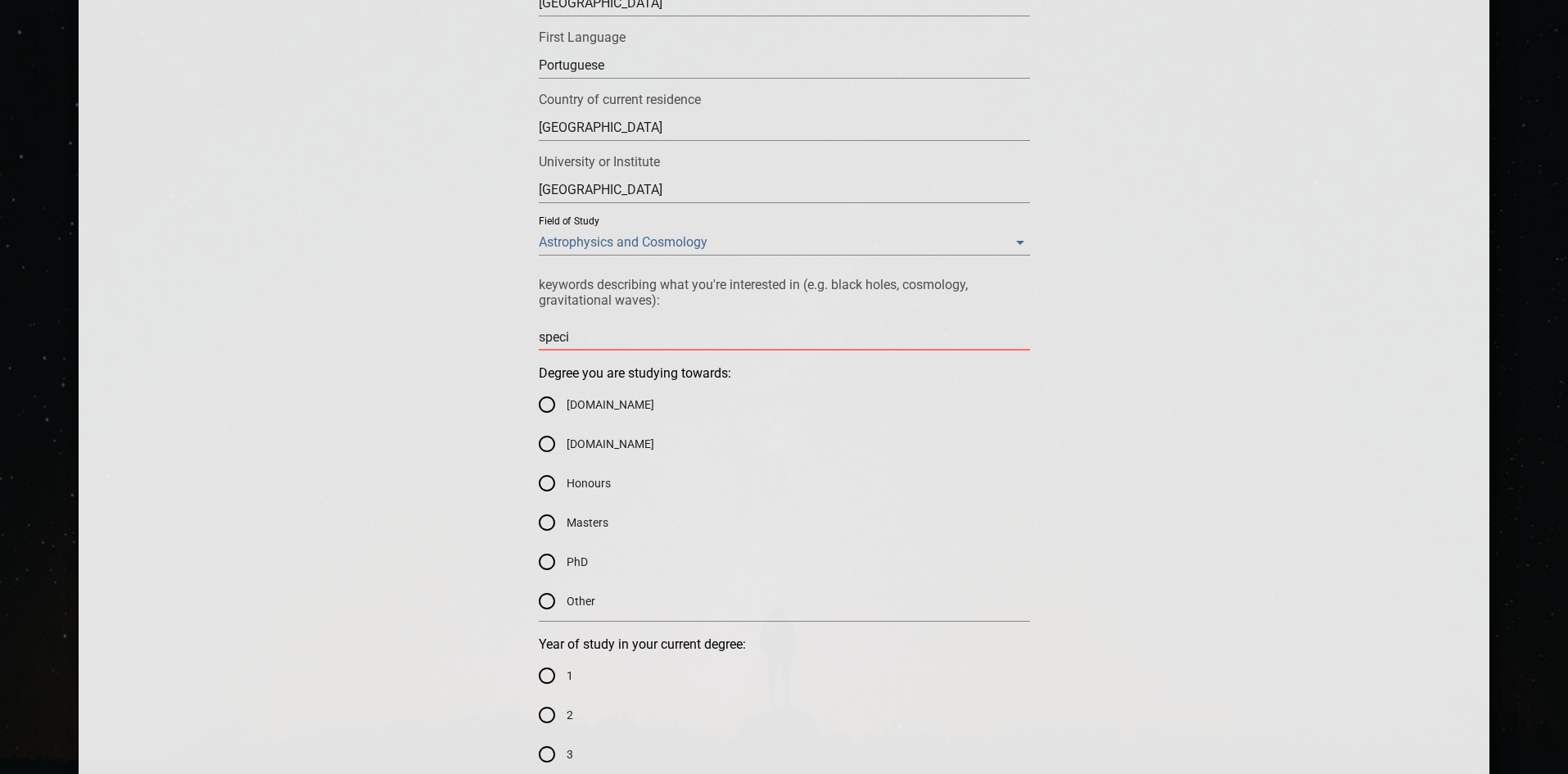
type textarea "spec"
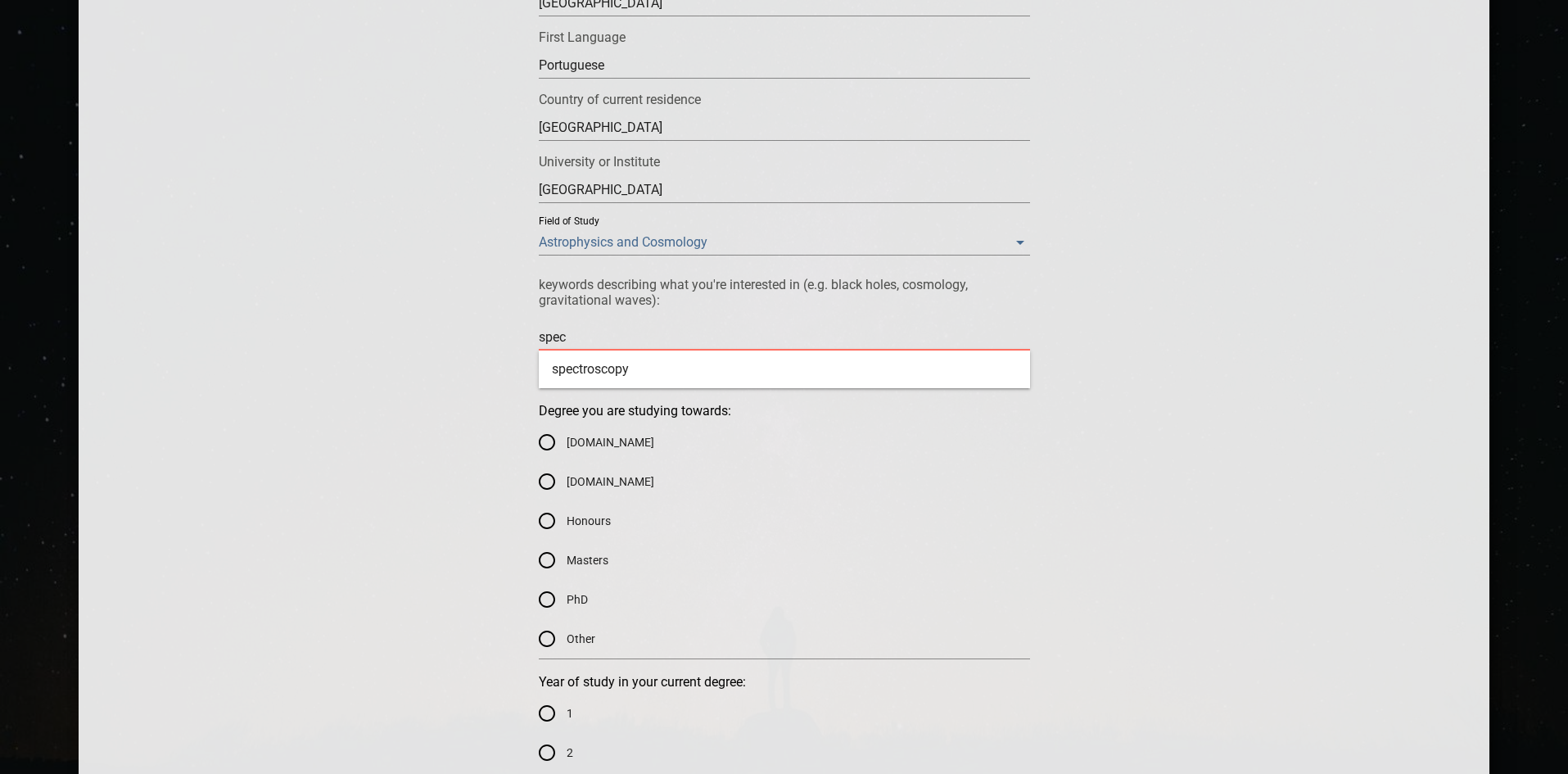
type textarea "spe"
type textarea "sp"
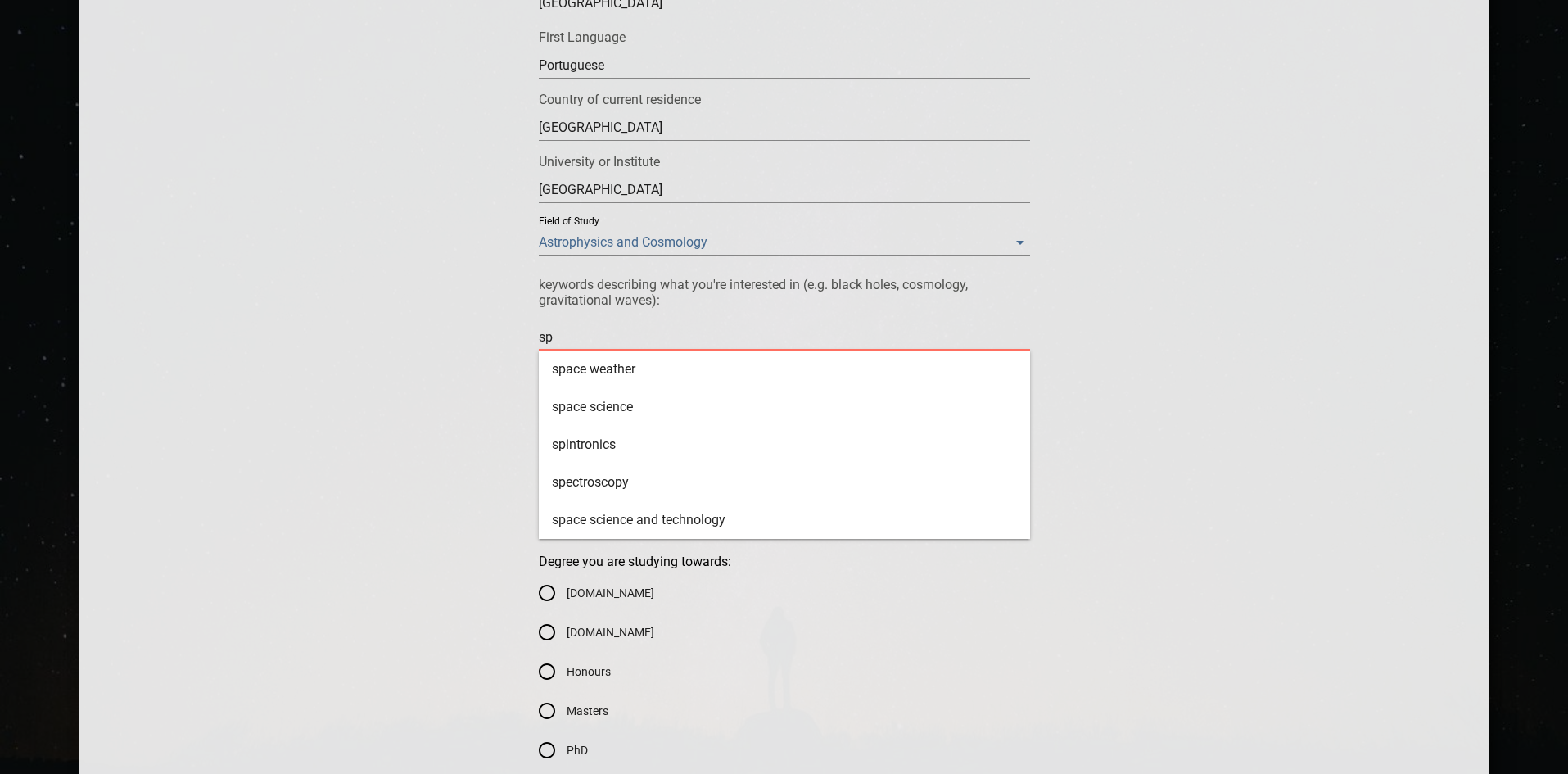
type textarea "s"
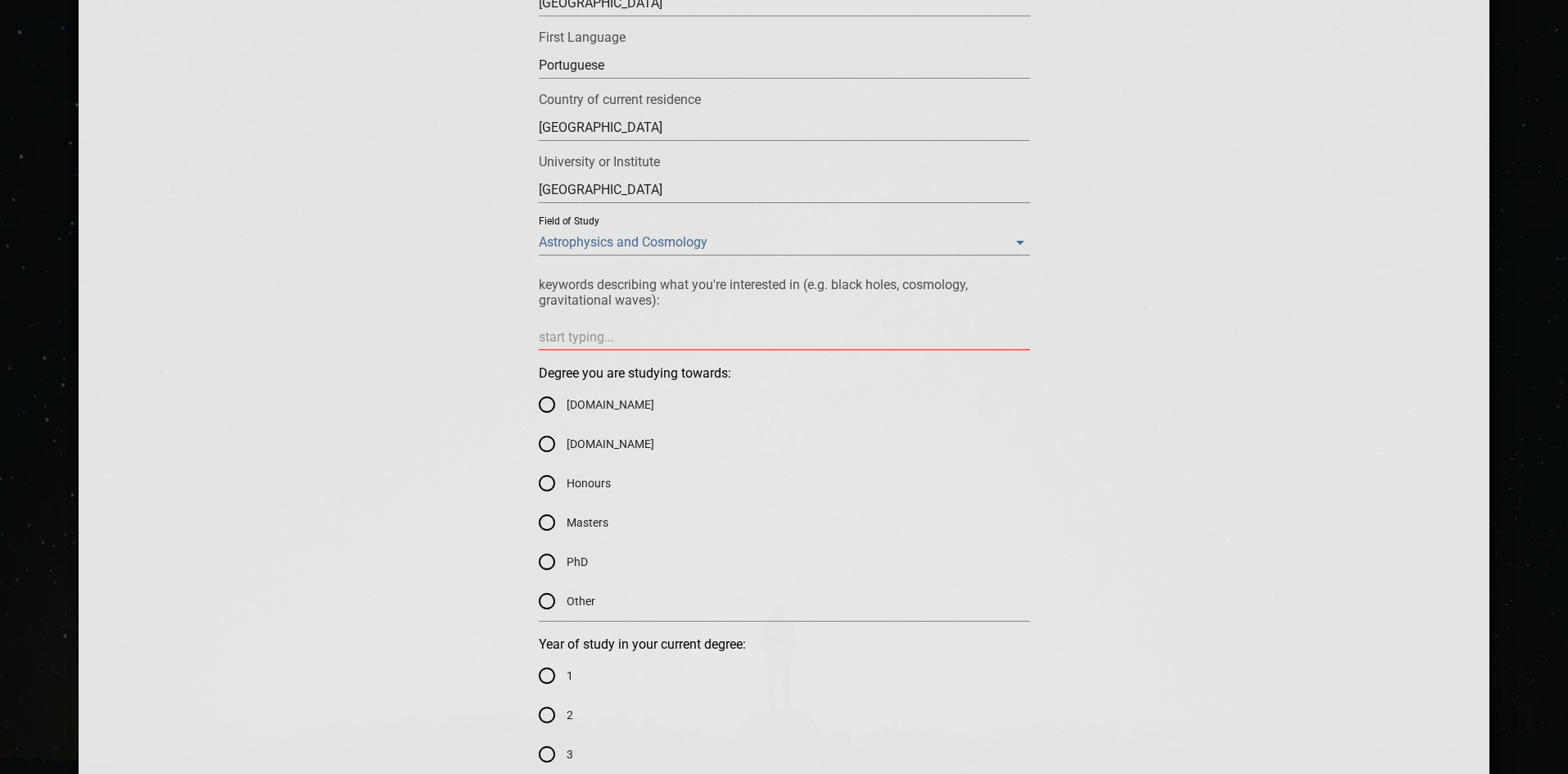
type textarea "r"
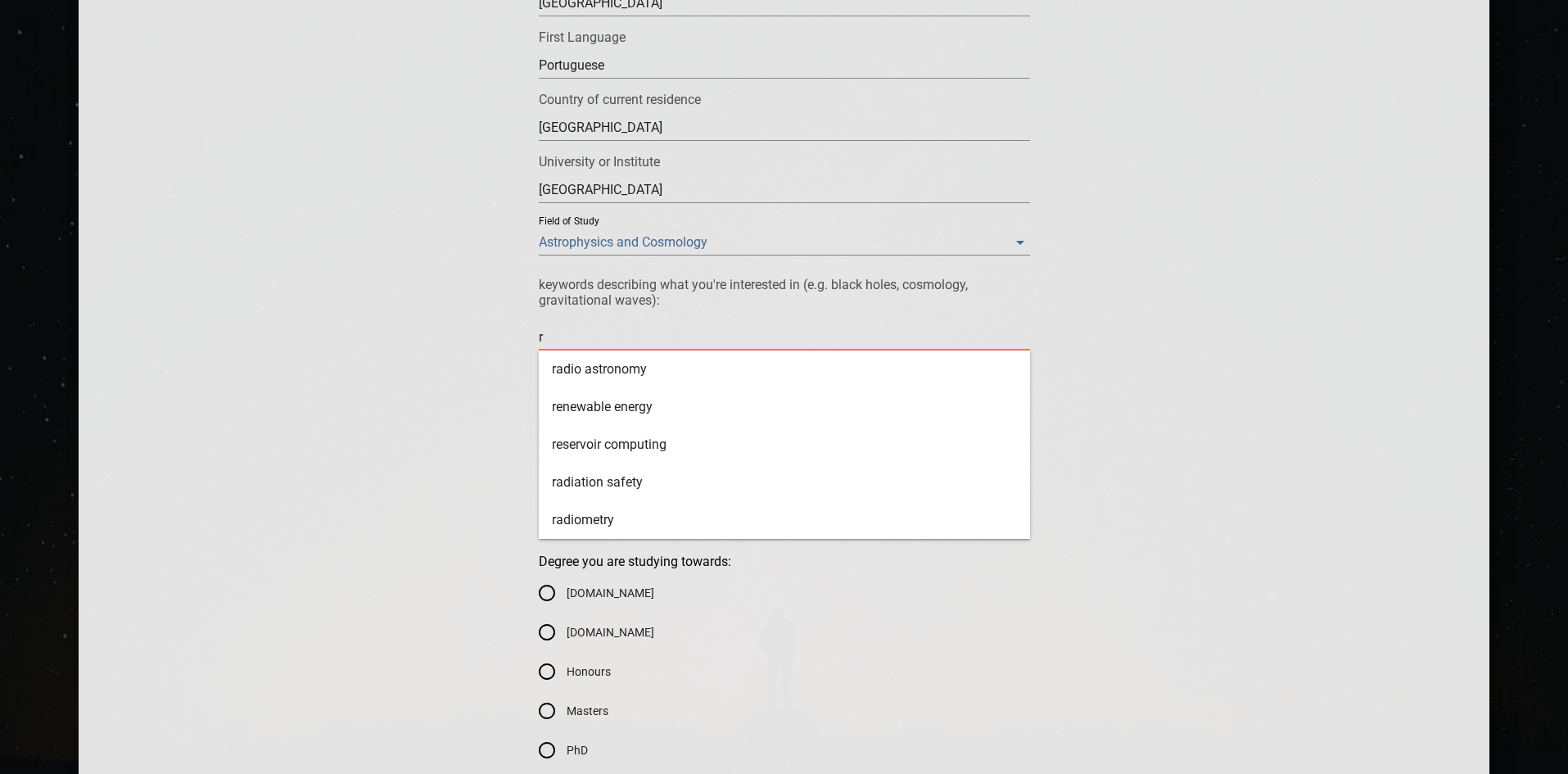
type textarea "re"
type textarea "rel"
type textarea "[MEDICAL_DATA]"
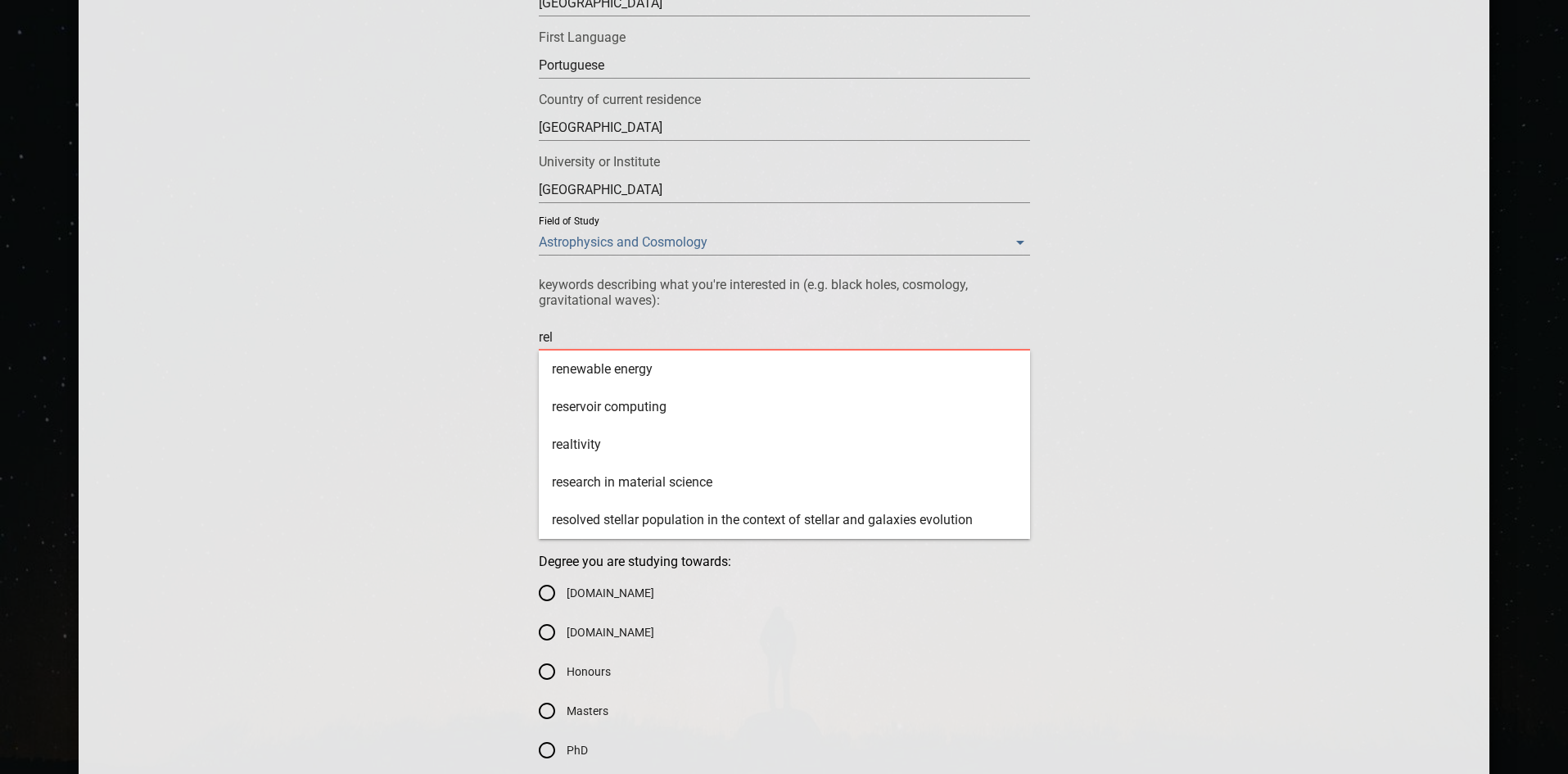
type textarea "[MEDICAL_DATA]"
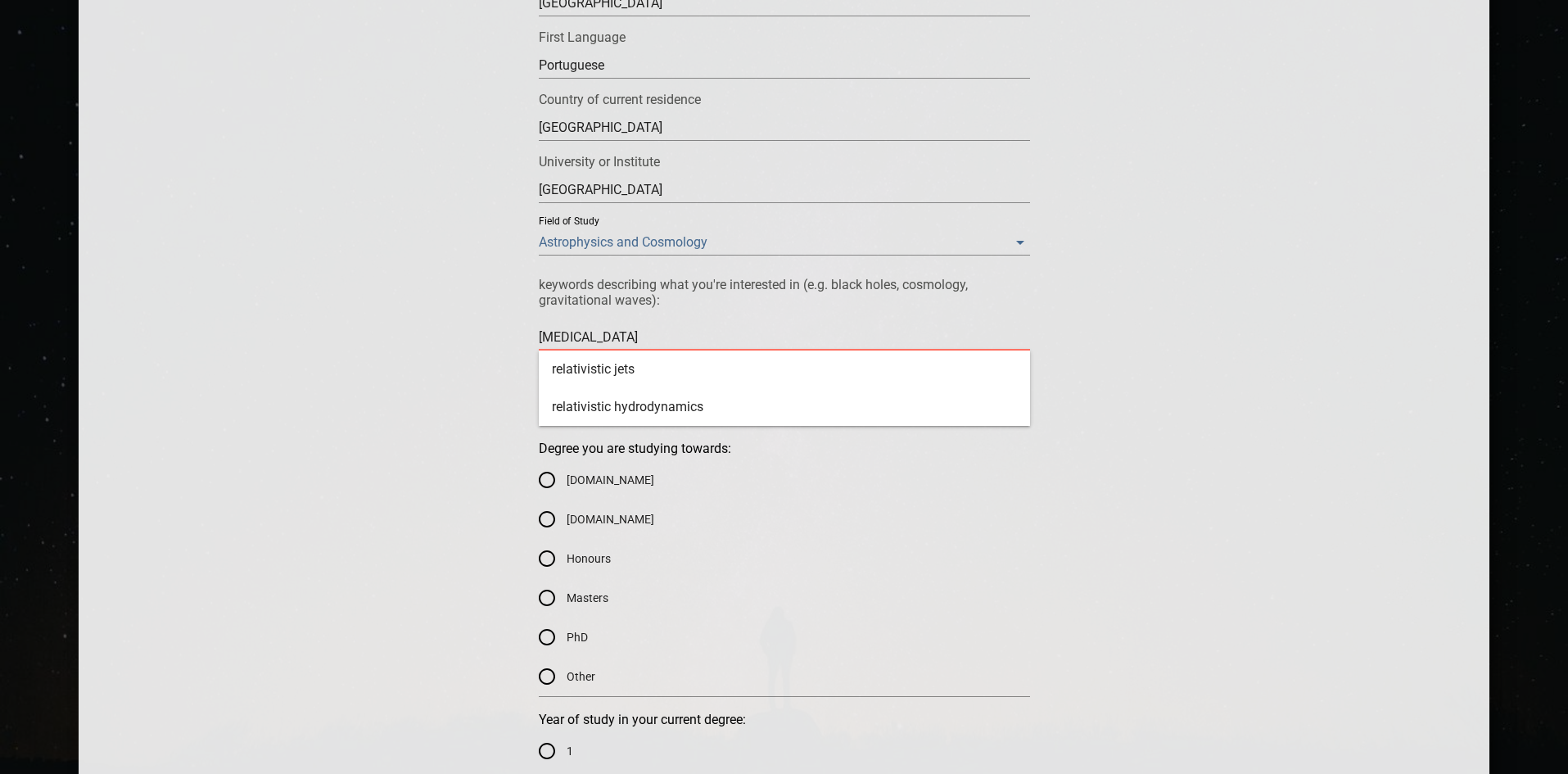
type textarea "relat"
type textarea "relati"
type textarea "relat"
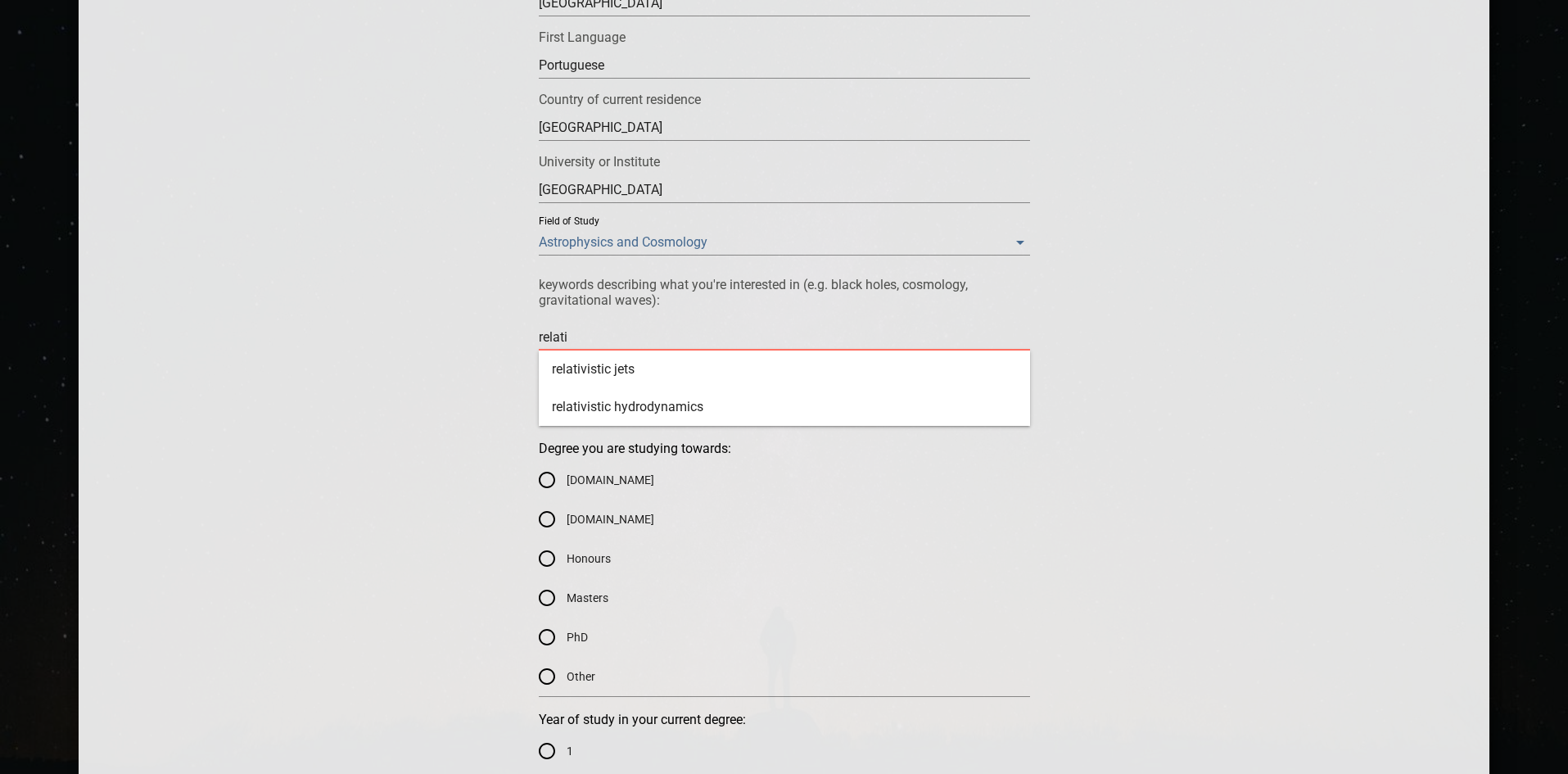
type textarea "relat"
type textarea "[MEDICAL_DATA]"
type textarea "rel"
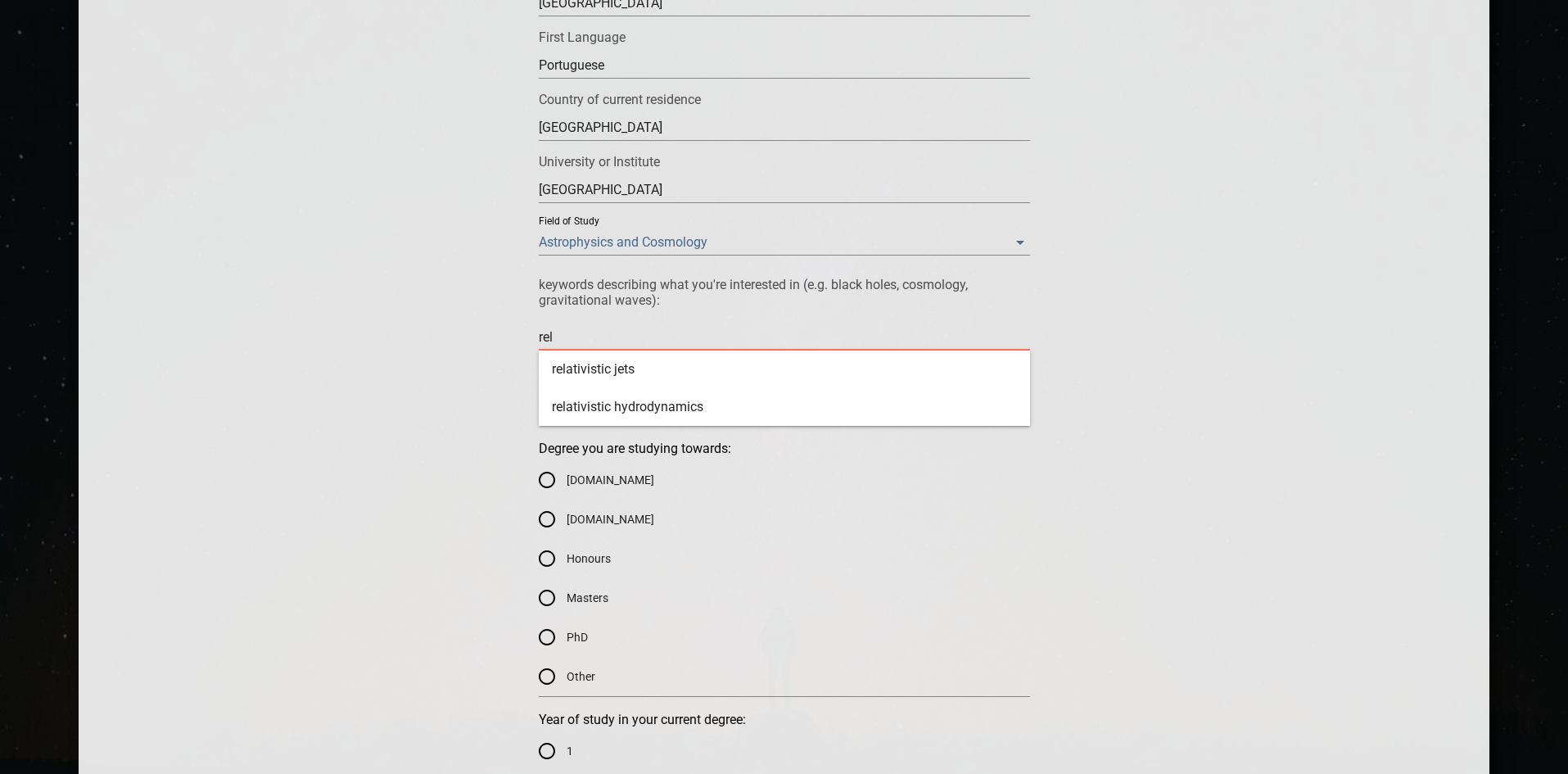
type textarea "re"
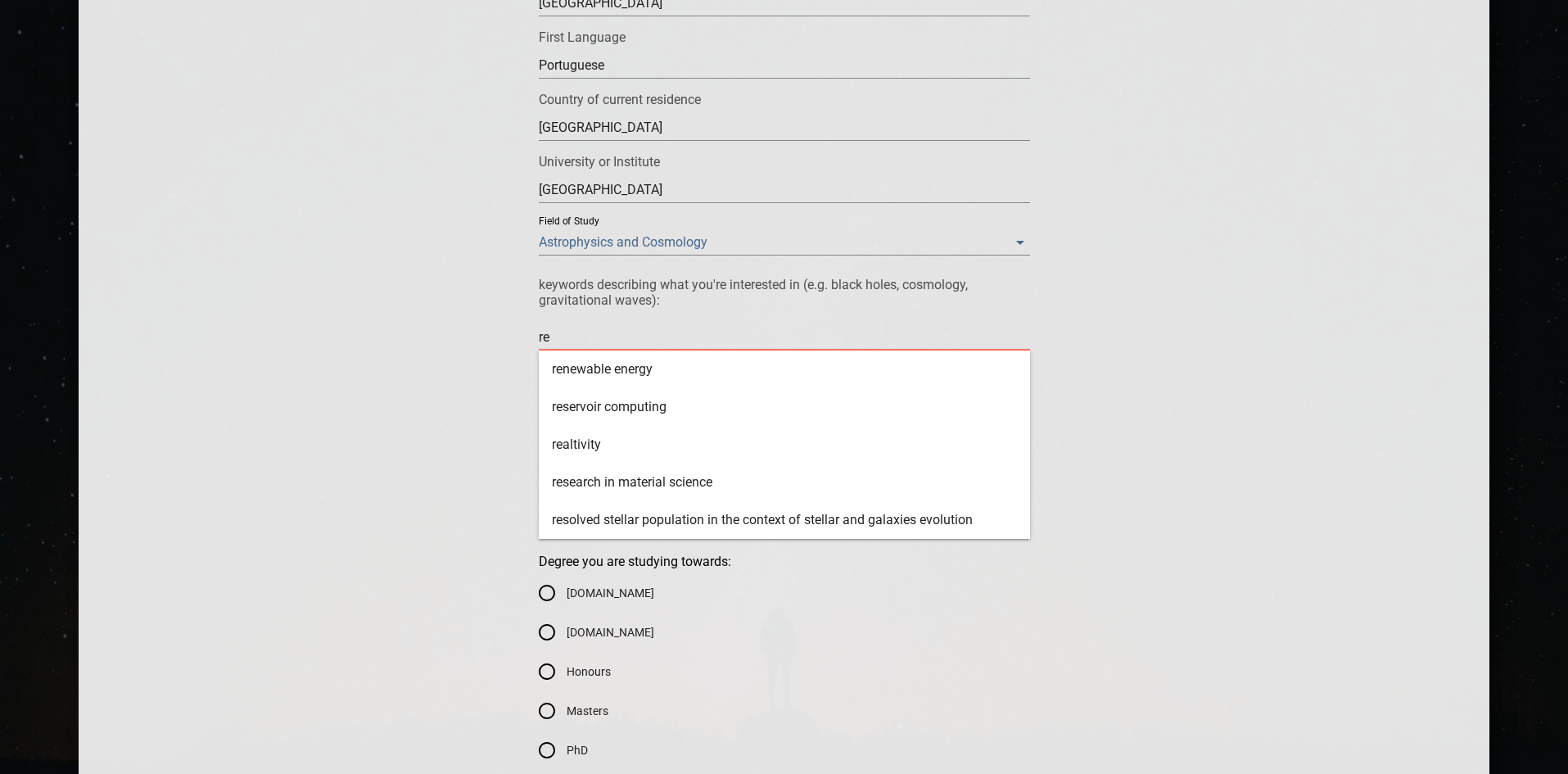
type textarea "r"
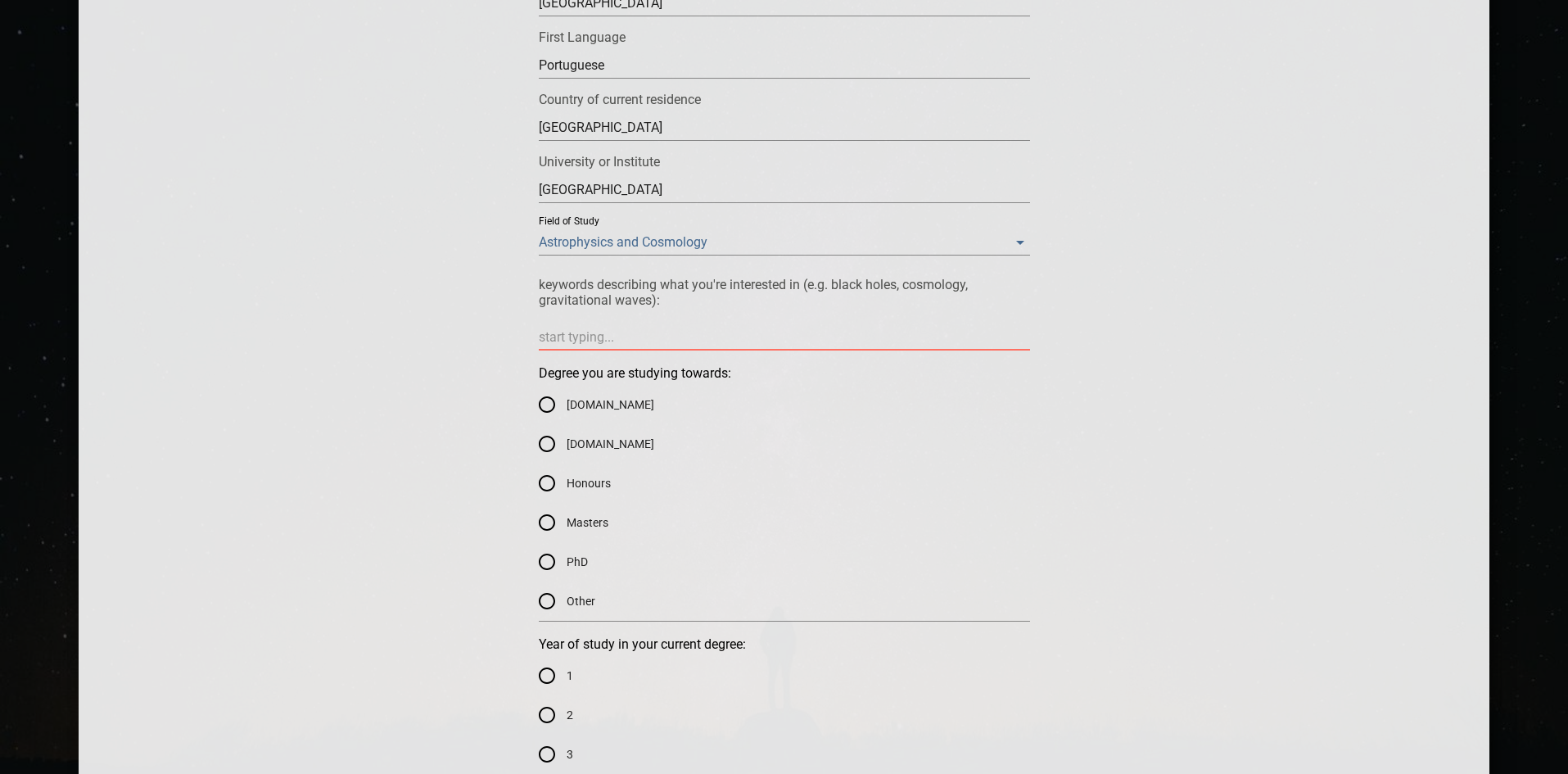
type textarea "s"
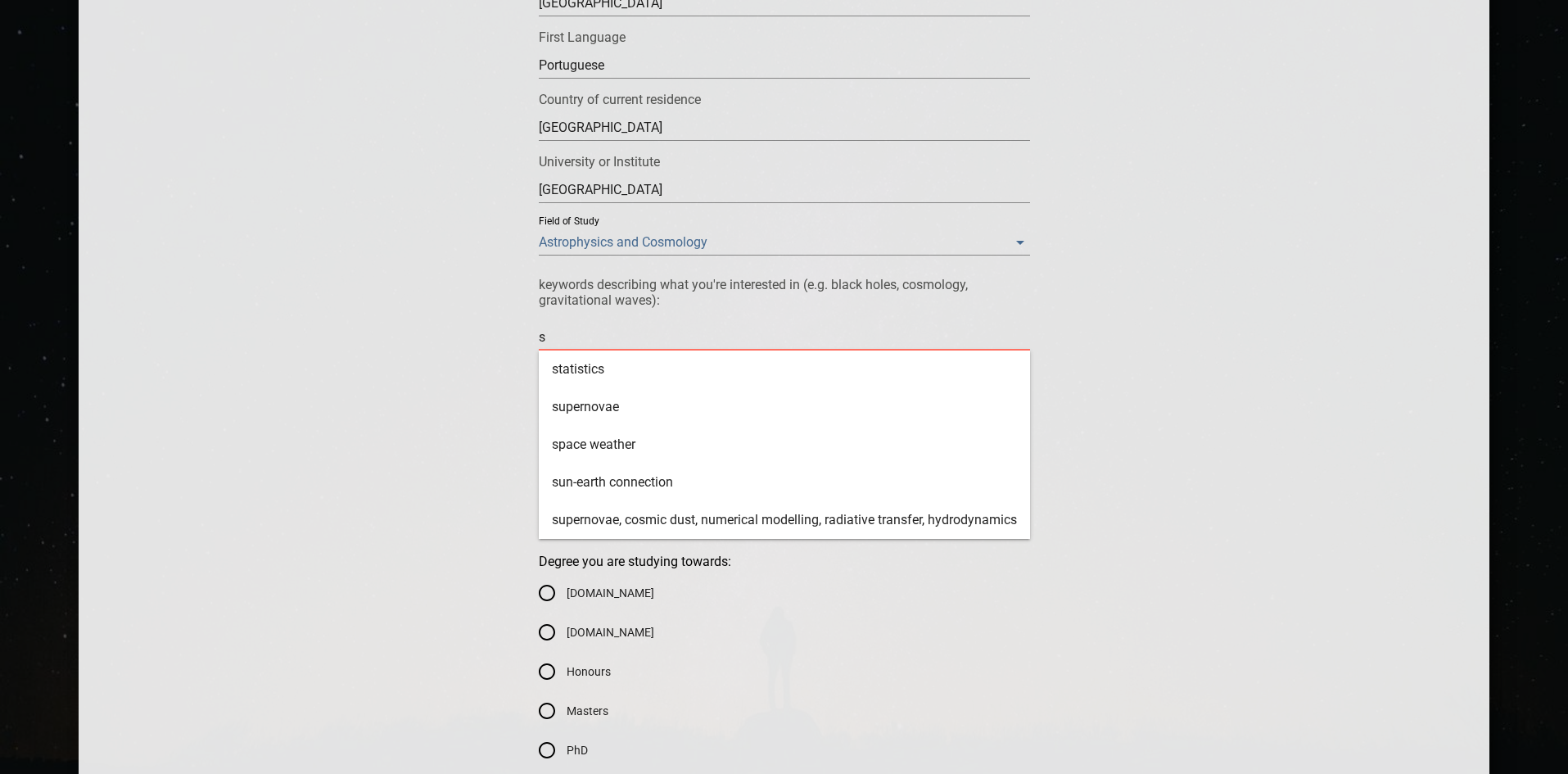
type textarea "sp"
type textarea "spe"
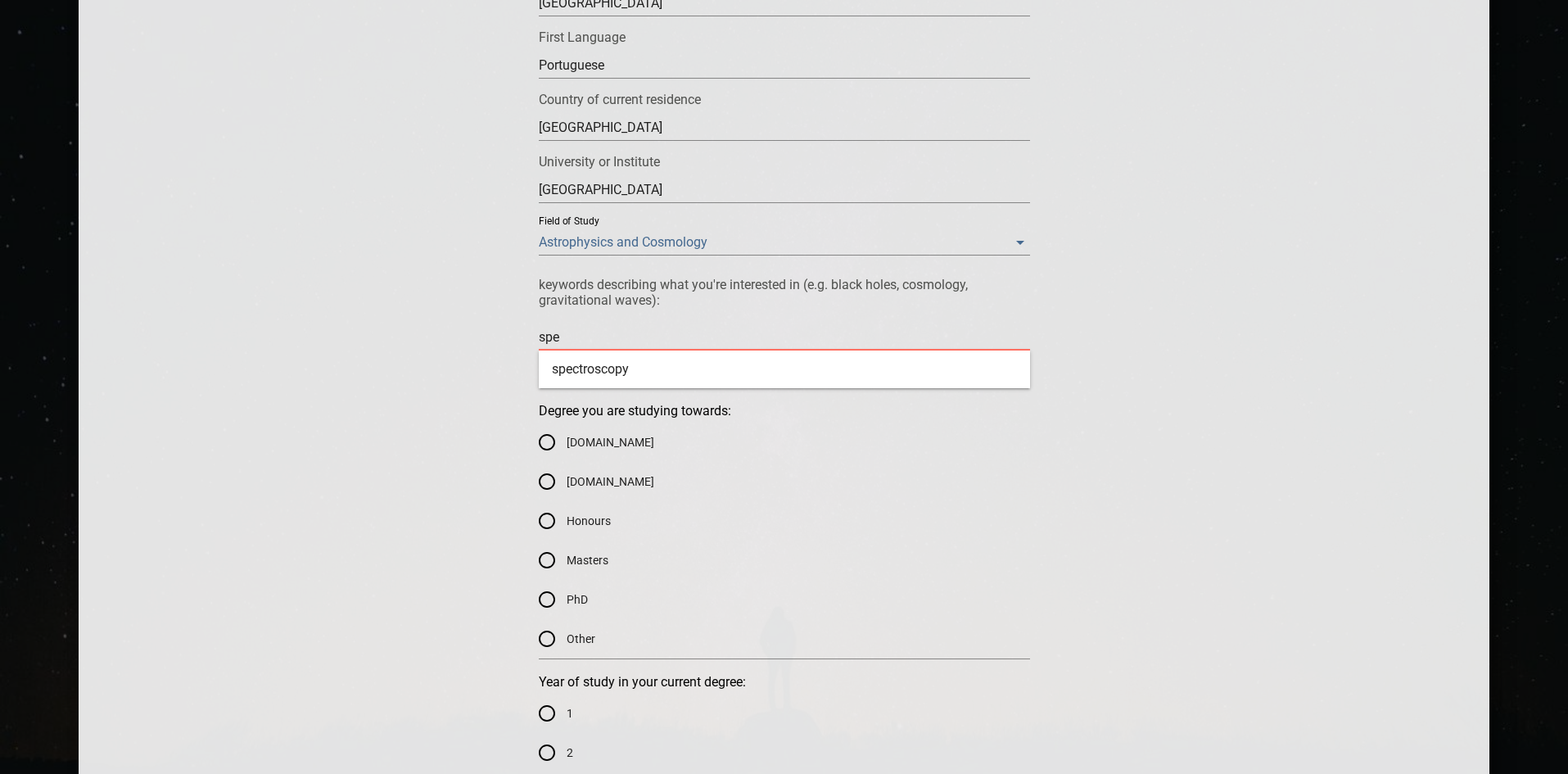
type textarea "spec"
type textarea "speci"
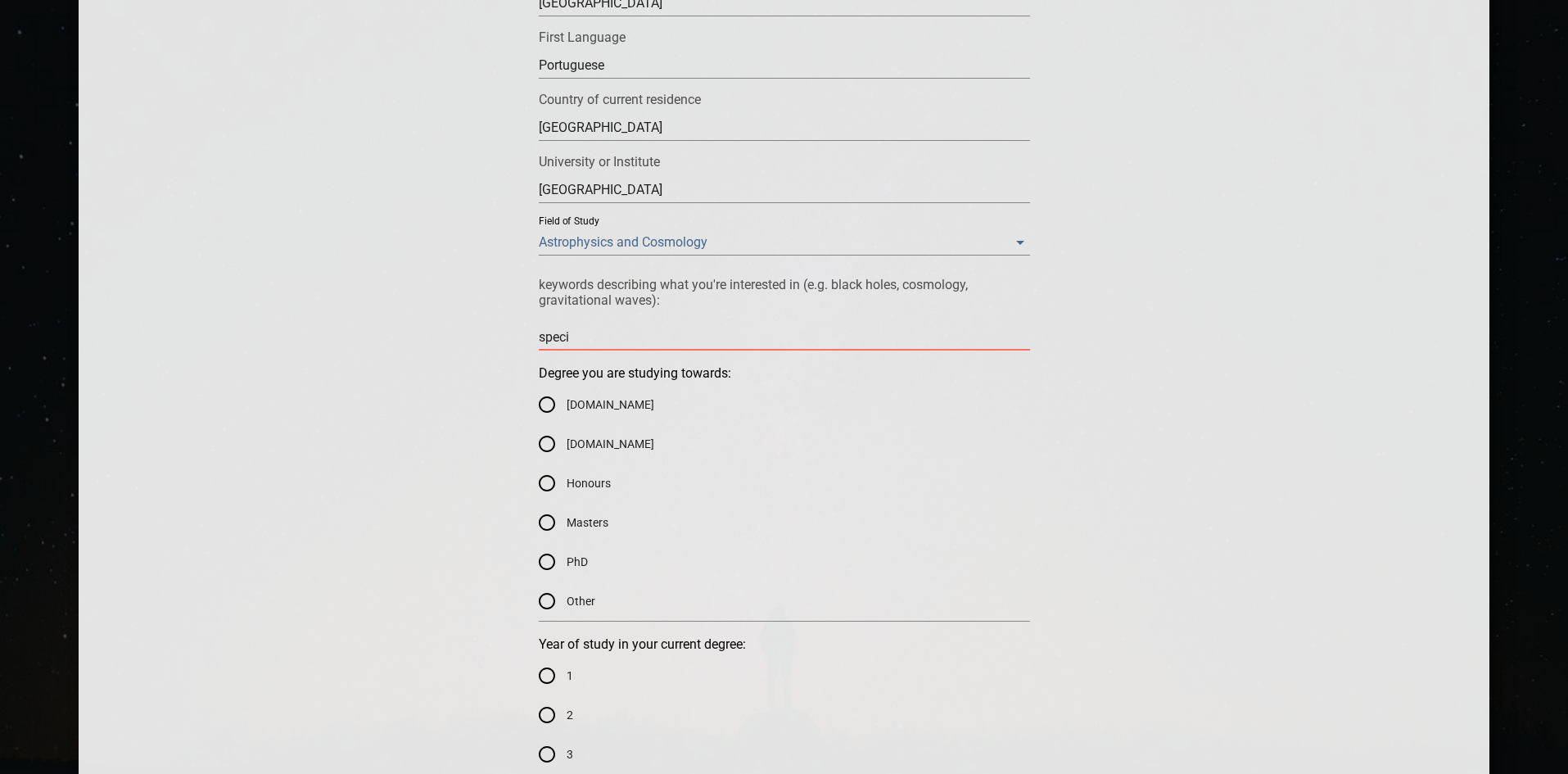
type textarea "specia"
type textarea "special"
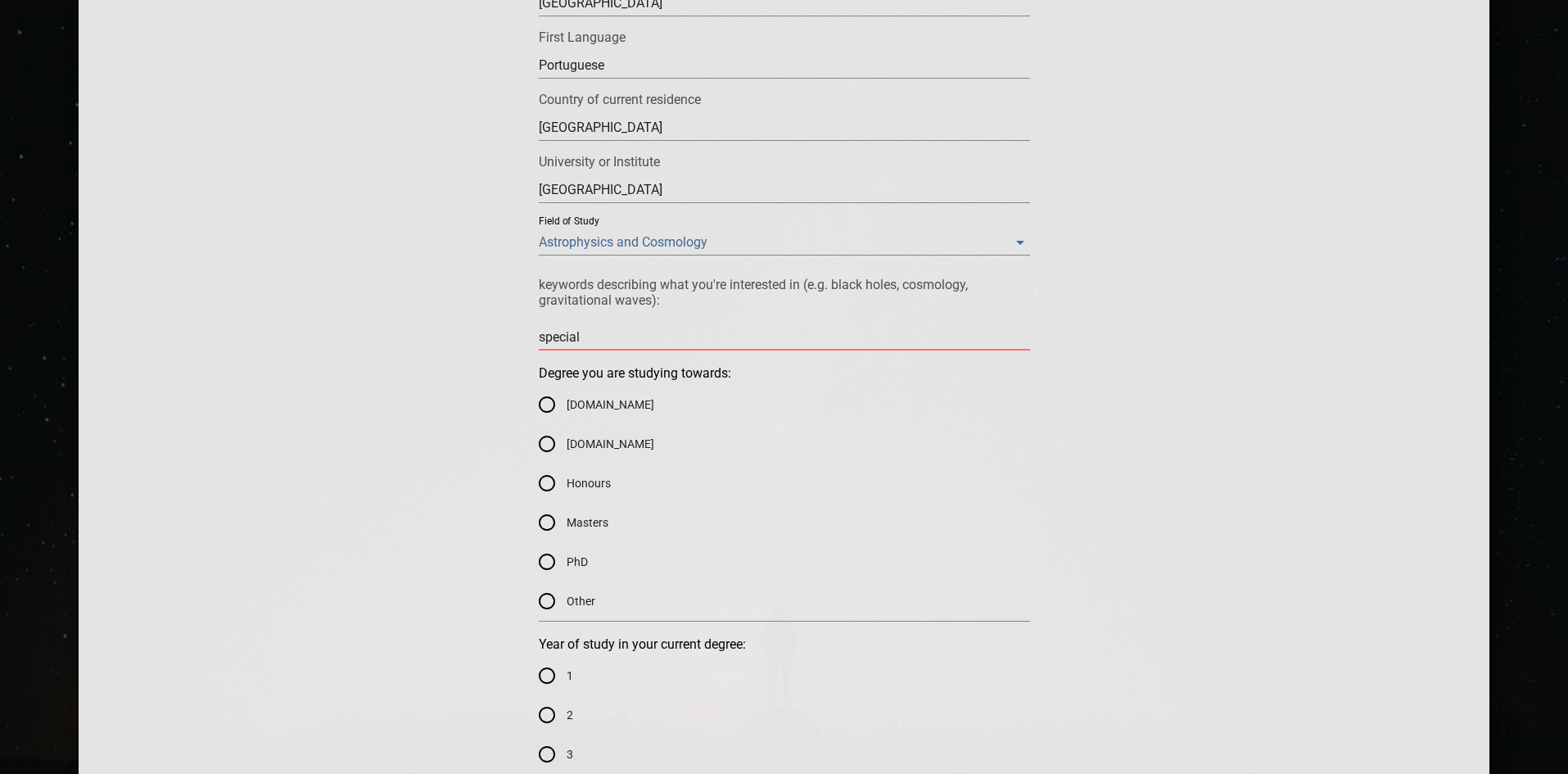
type textarea "special"
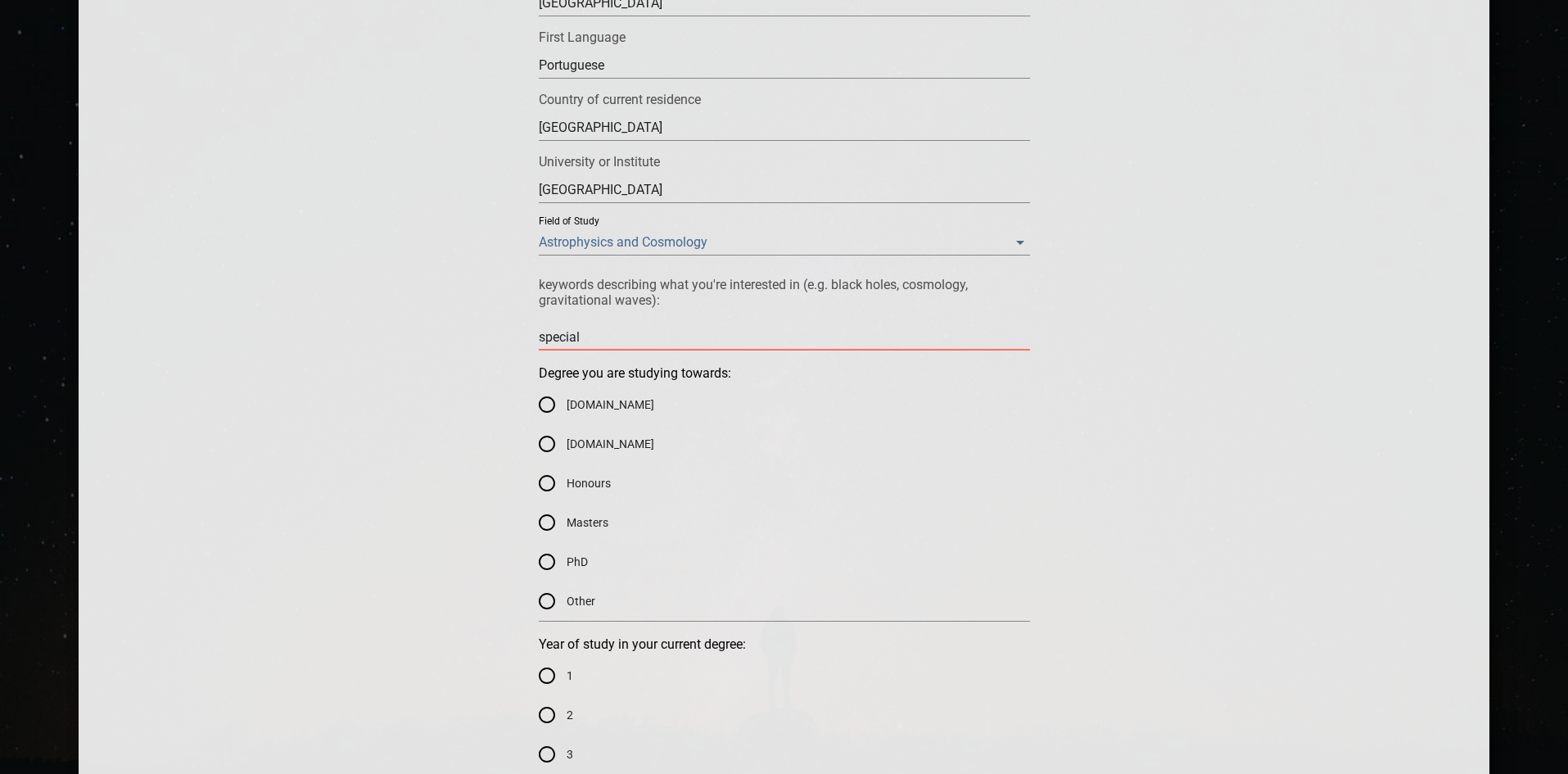
type textarea "special r"
type textarea "special re"
type textarea "special rel"
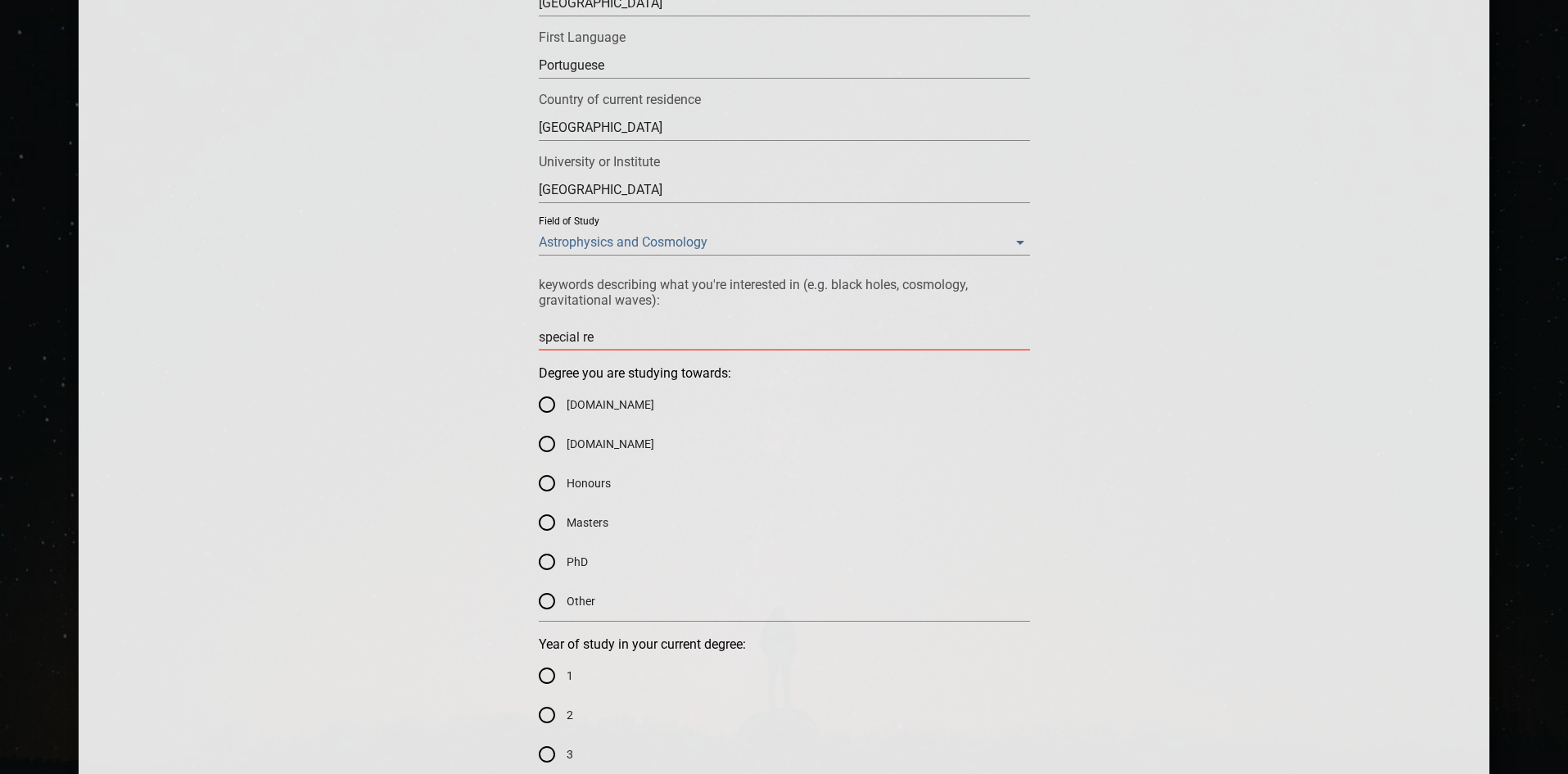
type textarea "special rel"
type textarea "special [MEDICAL_DATA]"
type textarea "special relat"
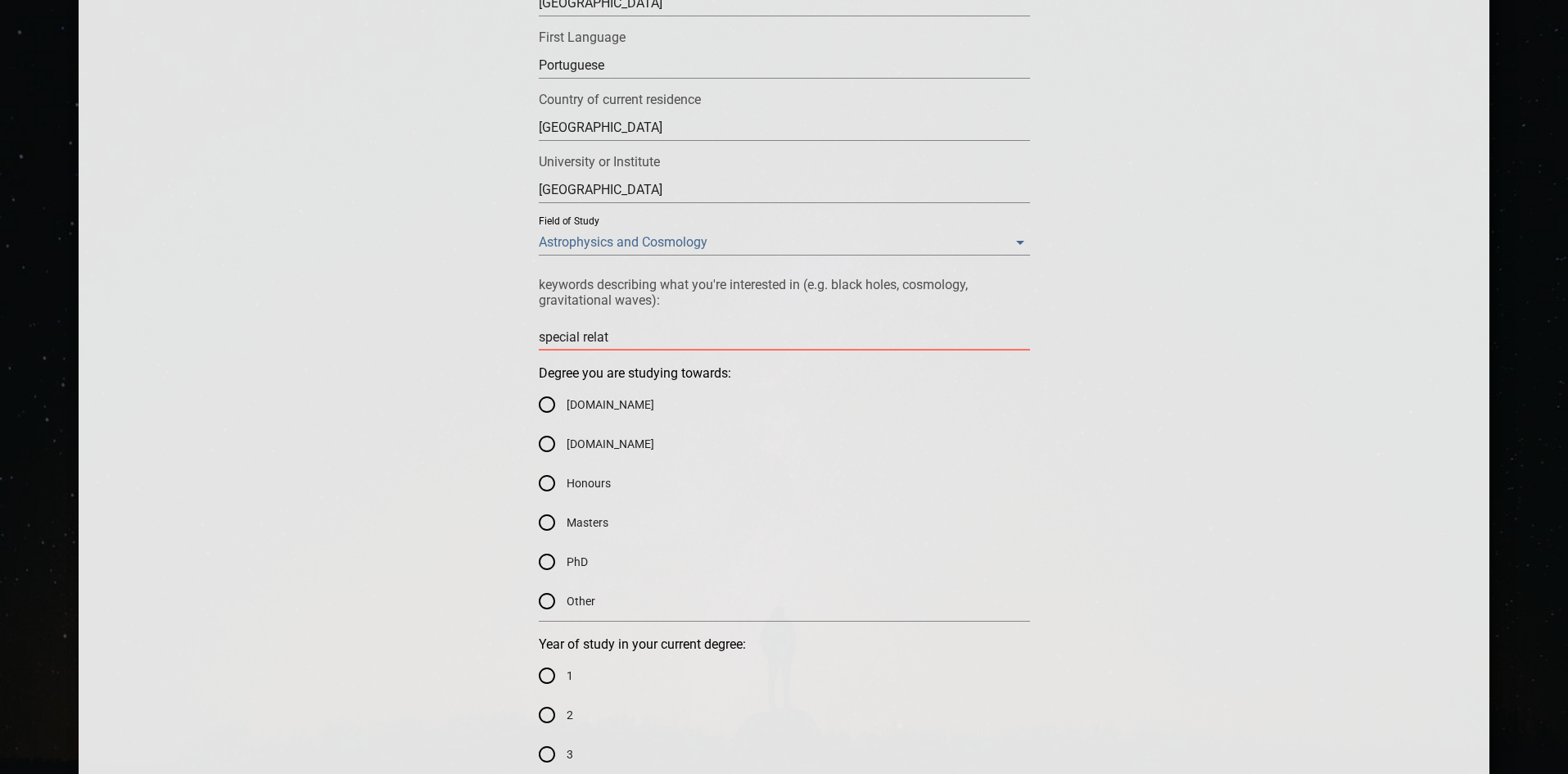
type textarea "special relati"
type textarea "special relativ"
type textarea "special relativi"
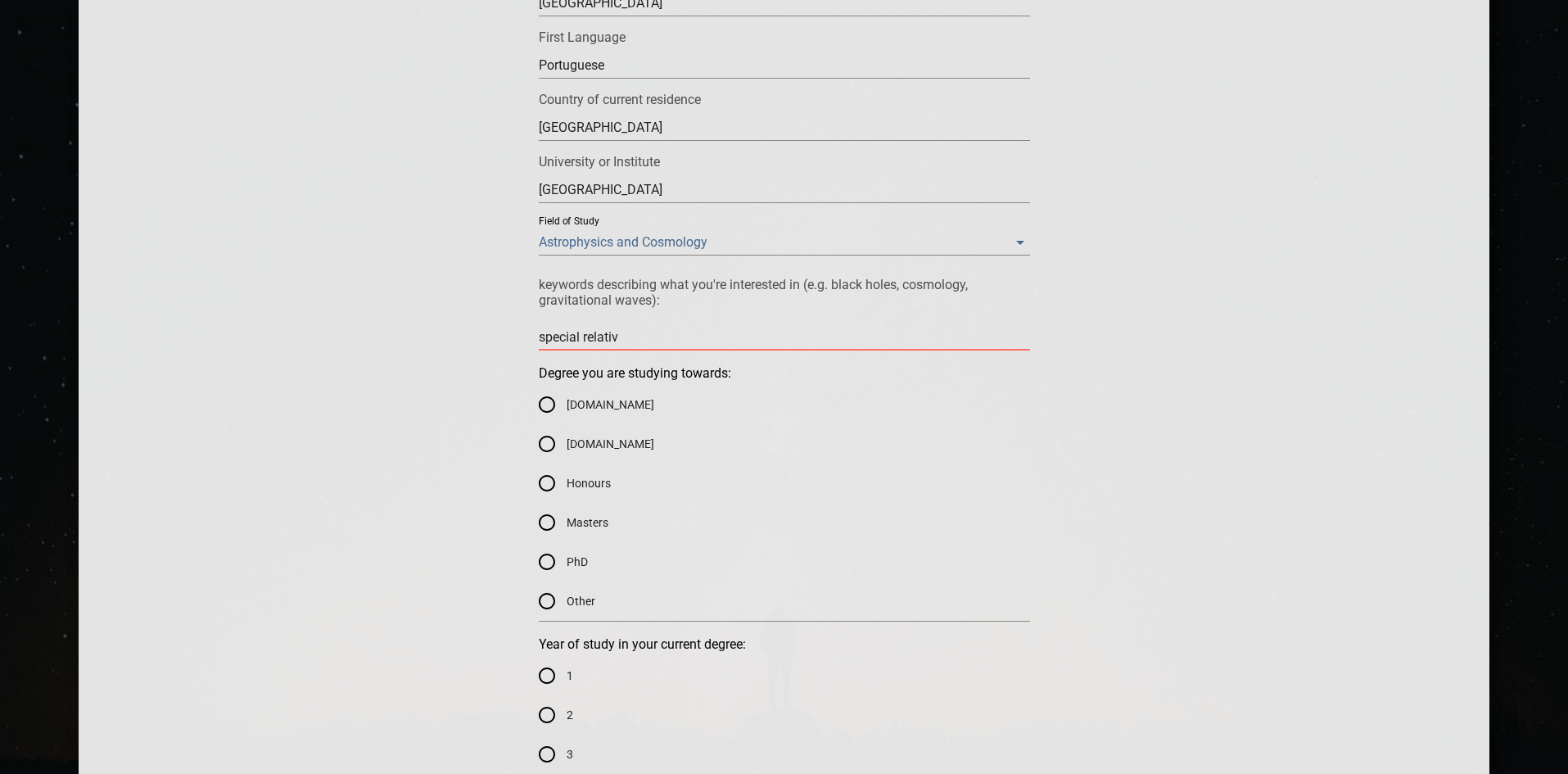
type textarea "special relativi"
type textarea "special relativit"
type textarea "special relativity"
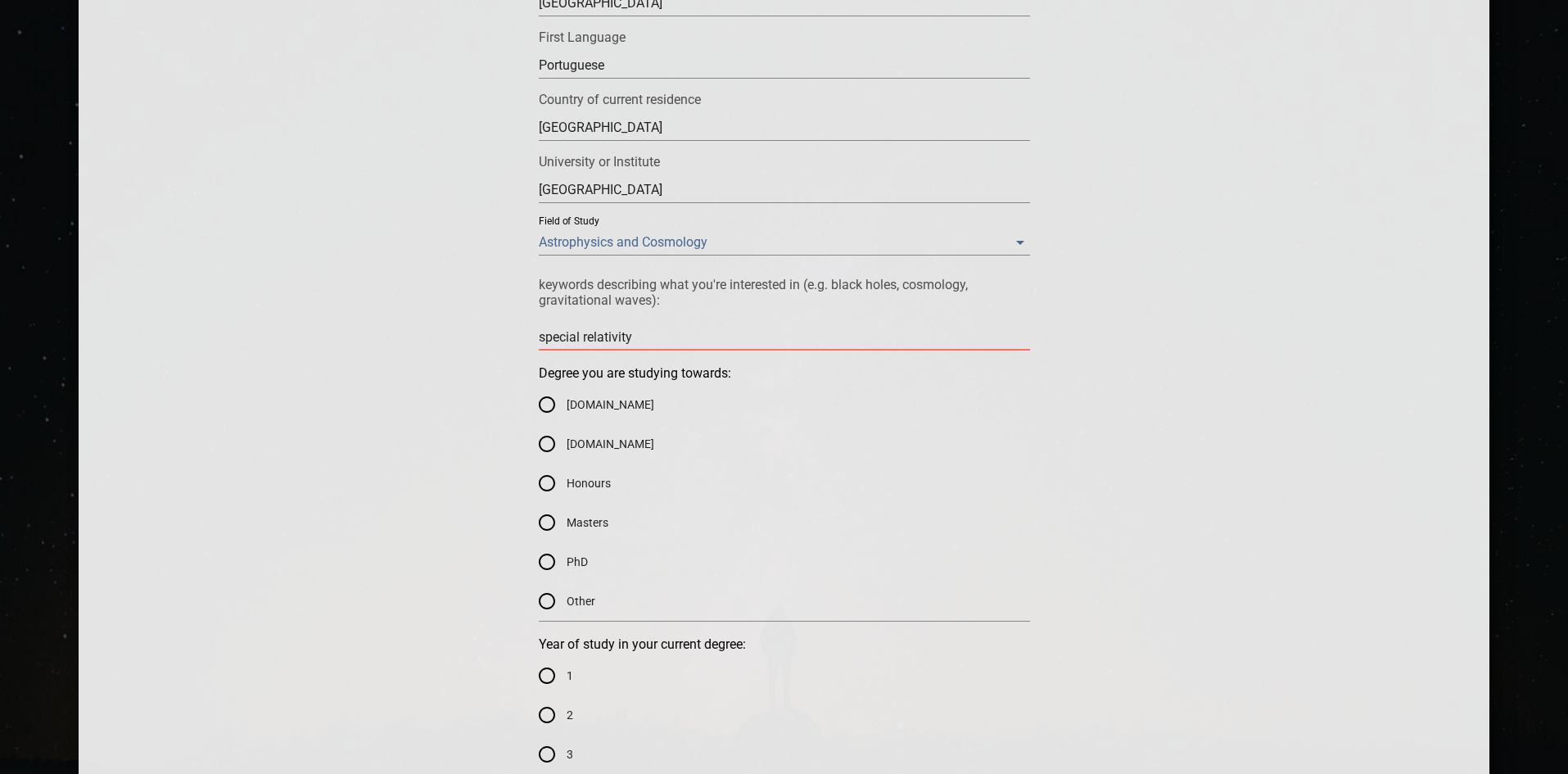
type textarea "special relativity,"
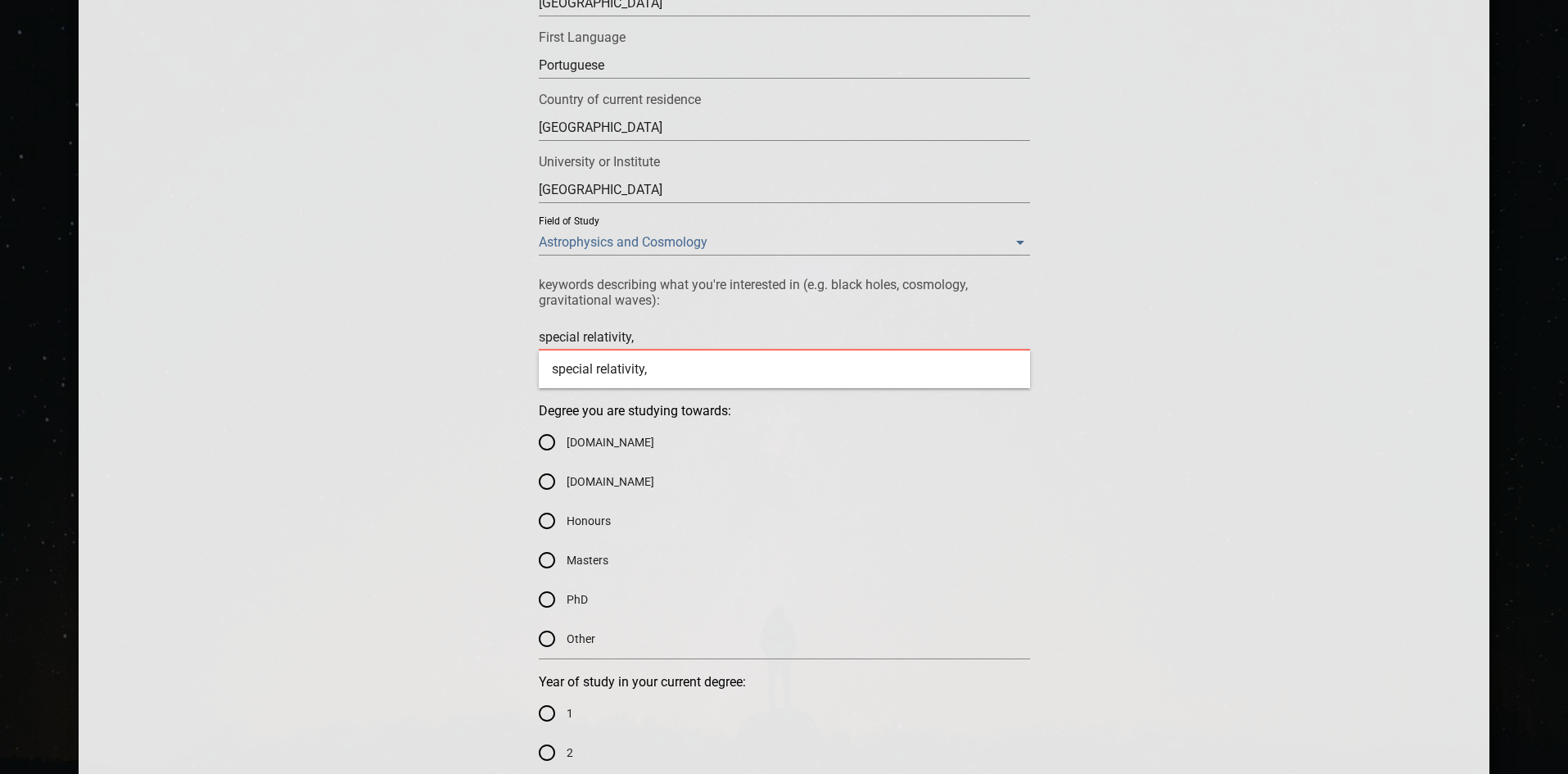
type textarea "special relativity, l"
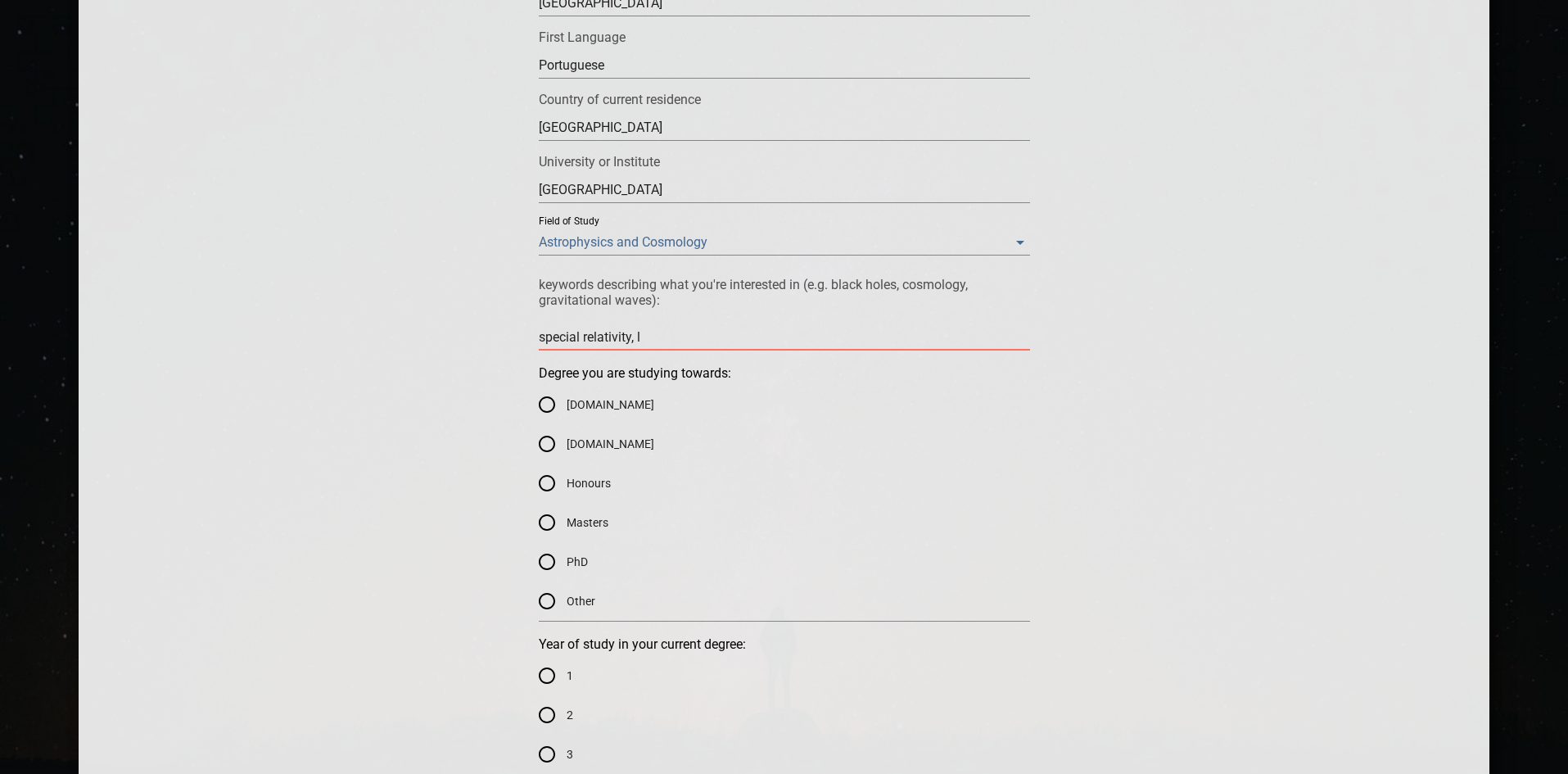
type textarea "special relativity, lo"
type textarea "special relativity, lor"
type textarea "special relativity, lore"
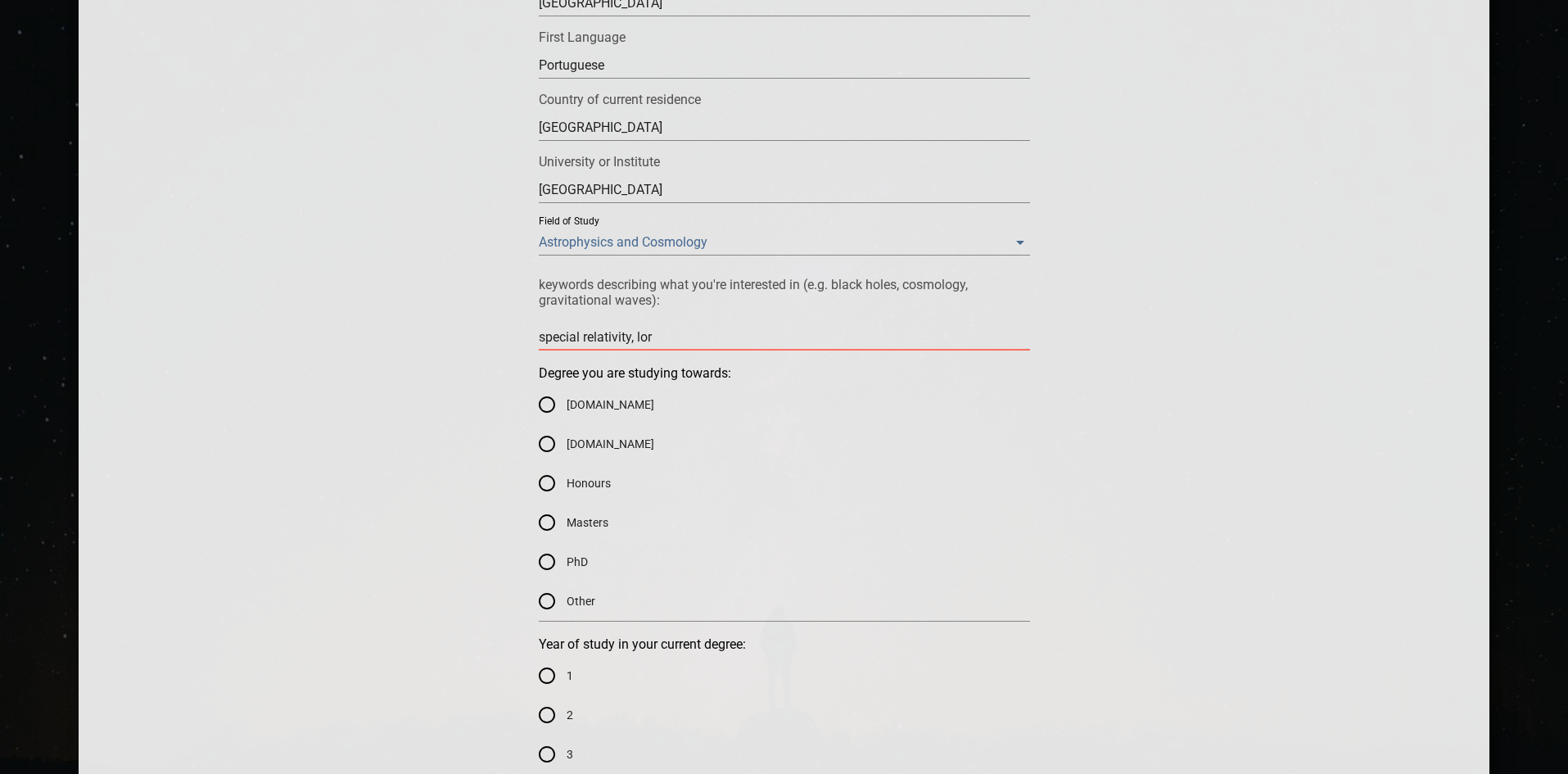
type textarea "special relativity, lore"
type textarea "special relativity, [PERSON_NAME]"
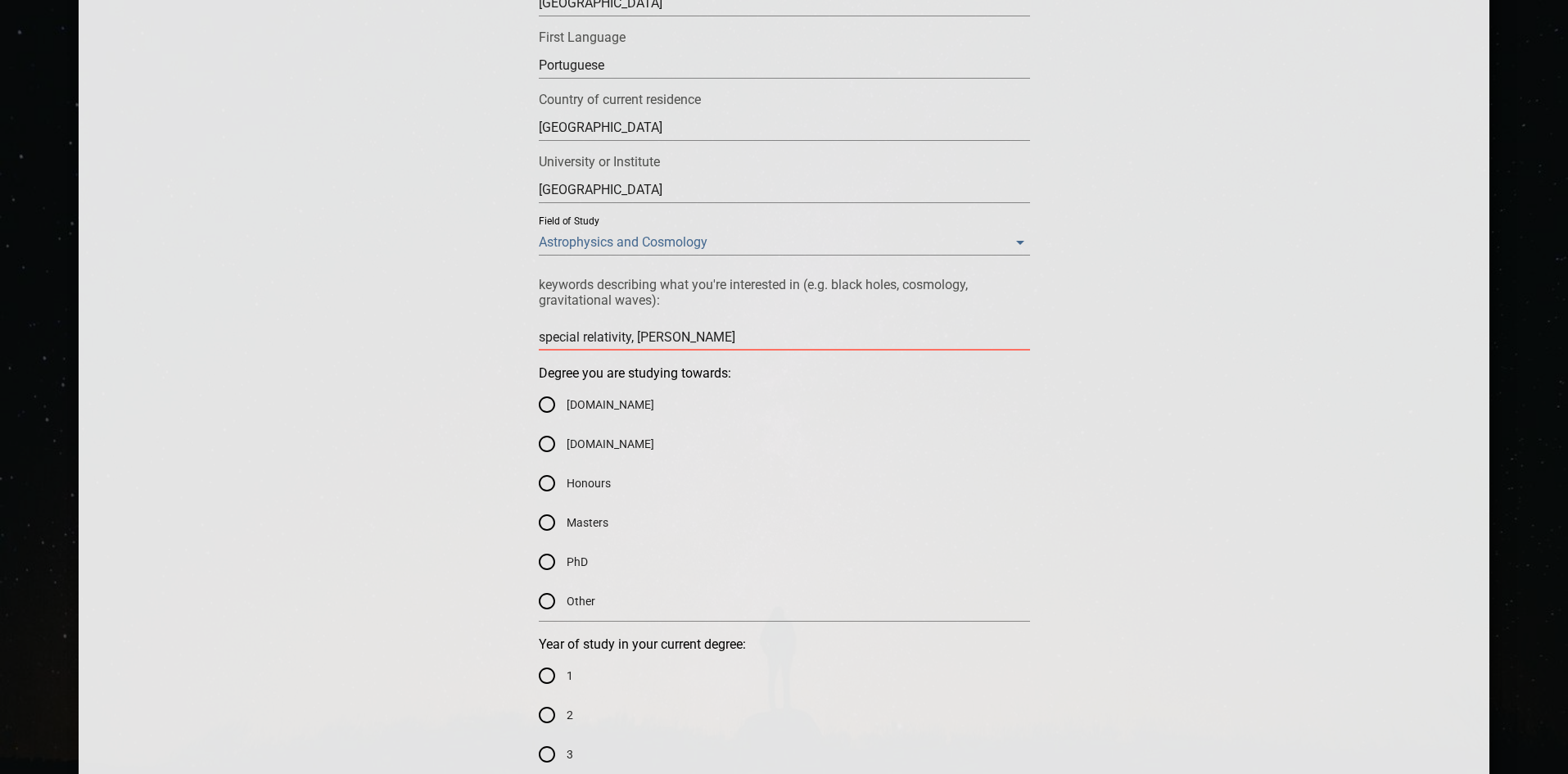
type textarea "special relativity, lorentz"
type textarea "l"
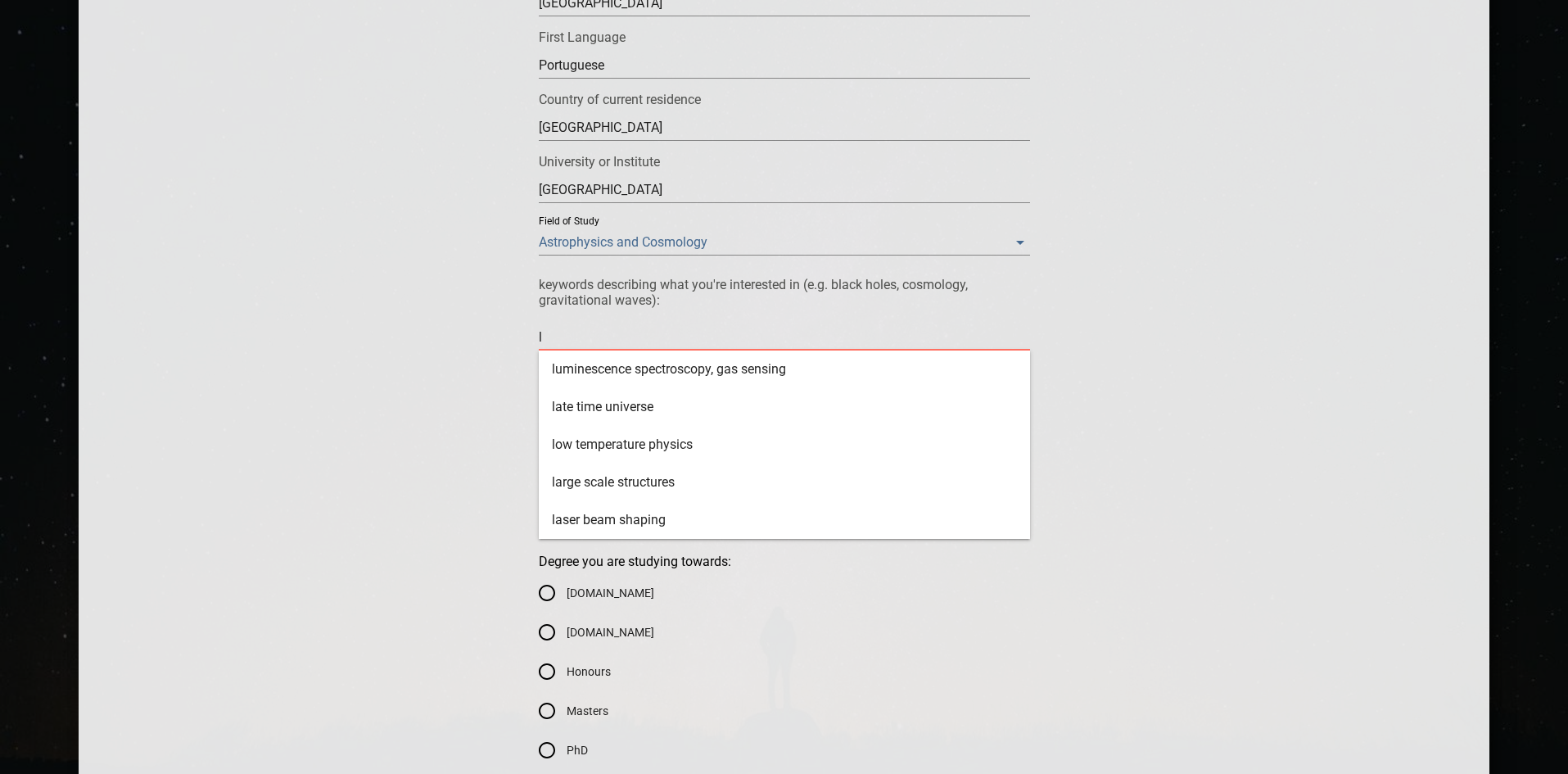
type textarea "lo"
type textarea "lor"
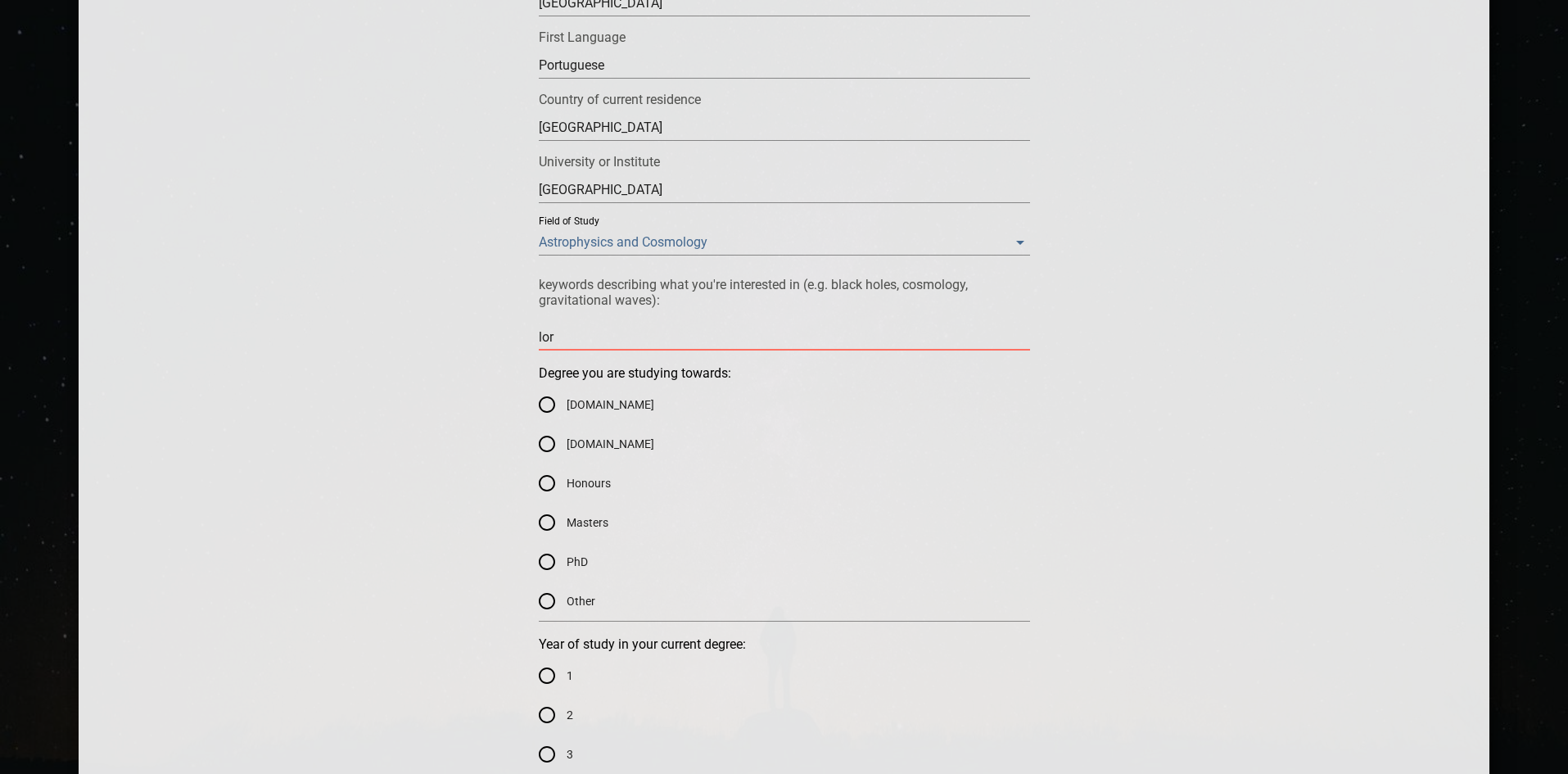
type textarea "lore"
type textarea "[PERSON_NAME]"
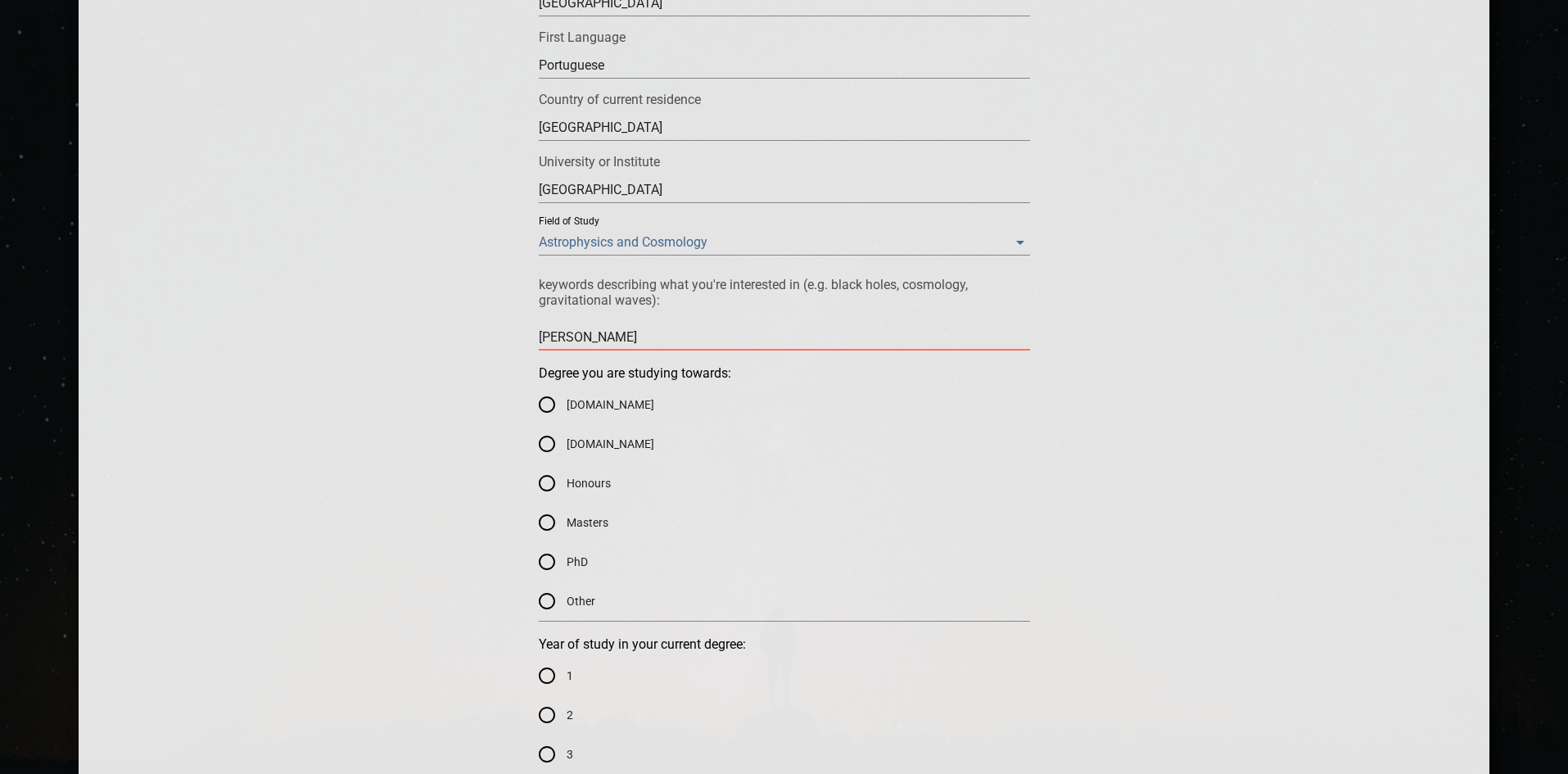
type textarea "[PERSON_NAME]"
type textarea "lorentz"
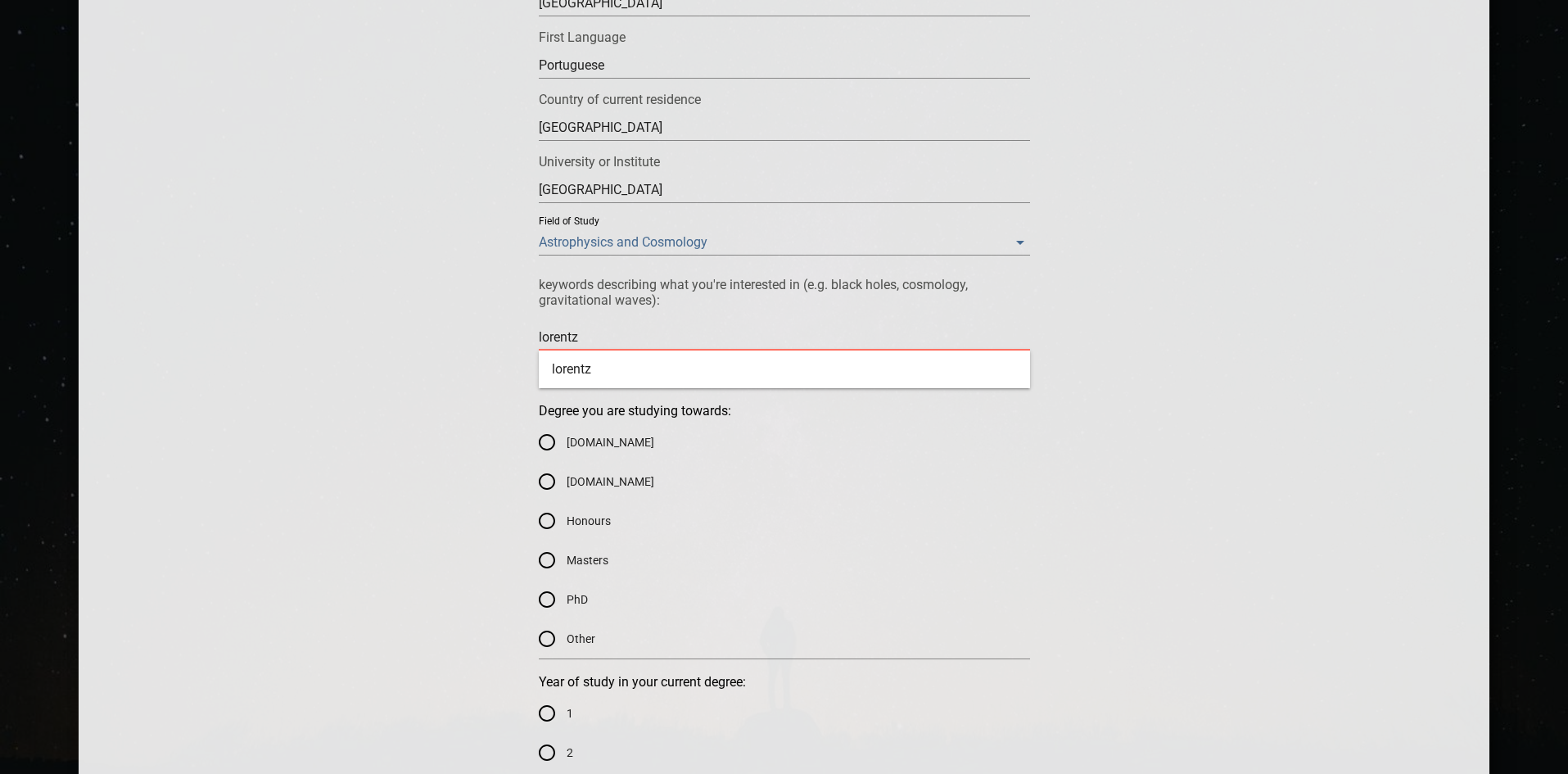
type textarea "lorentz"
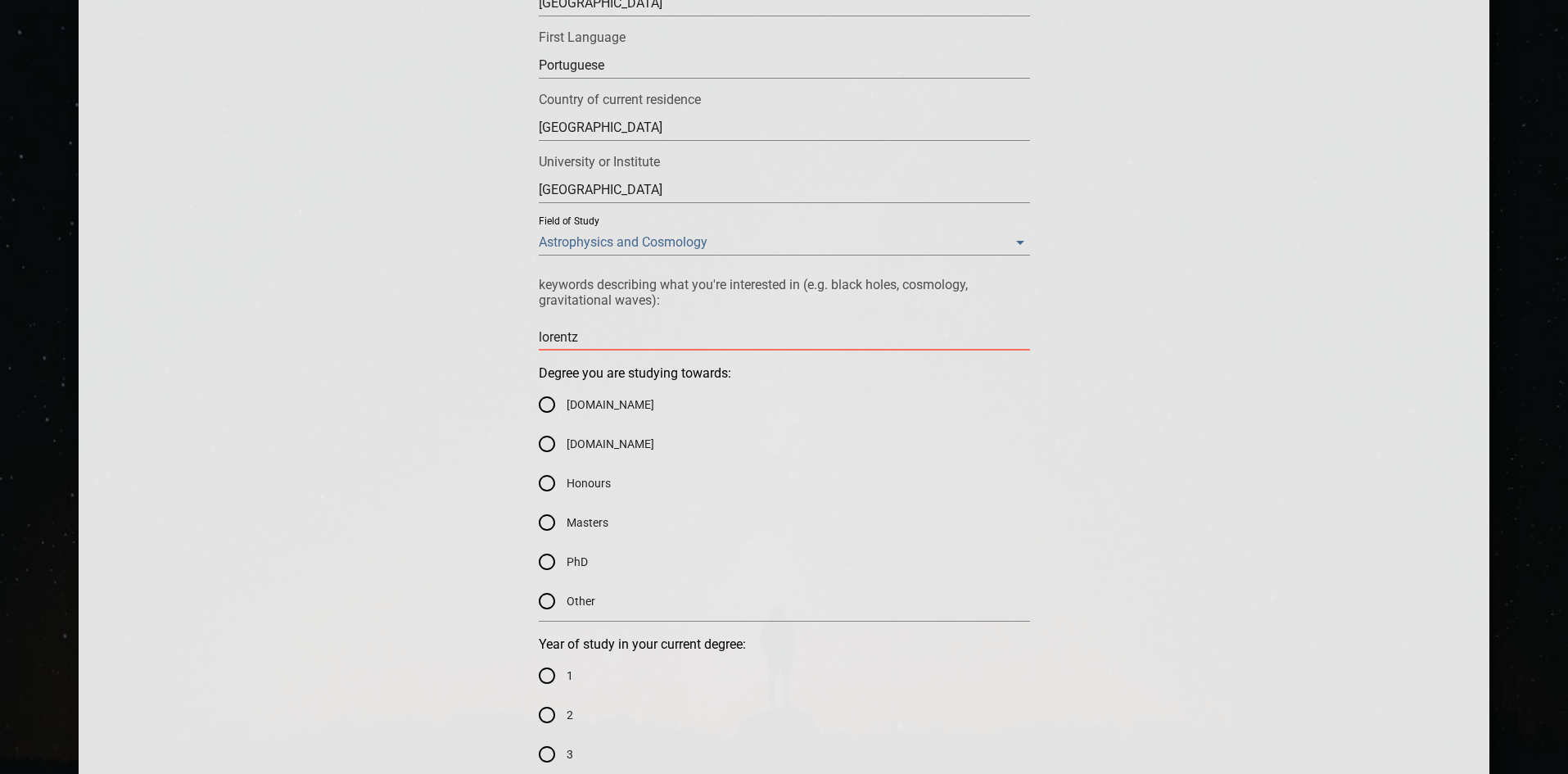
type textarea "[PERSON_NAME]"
type textarea "lore"
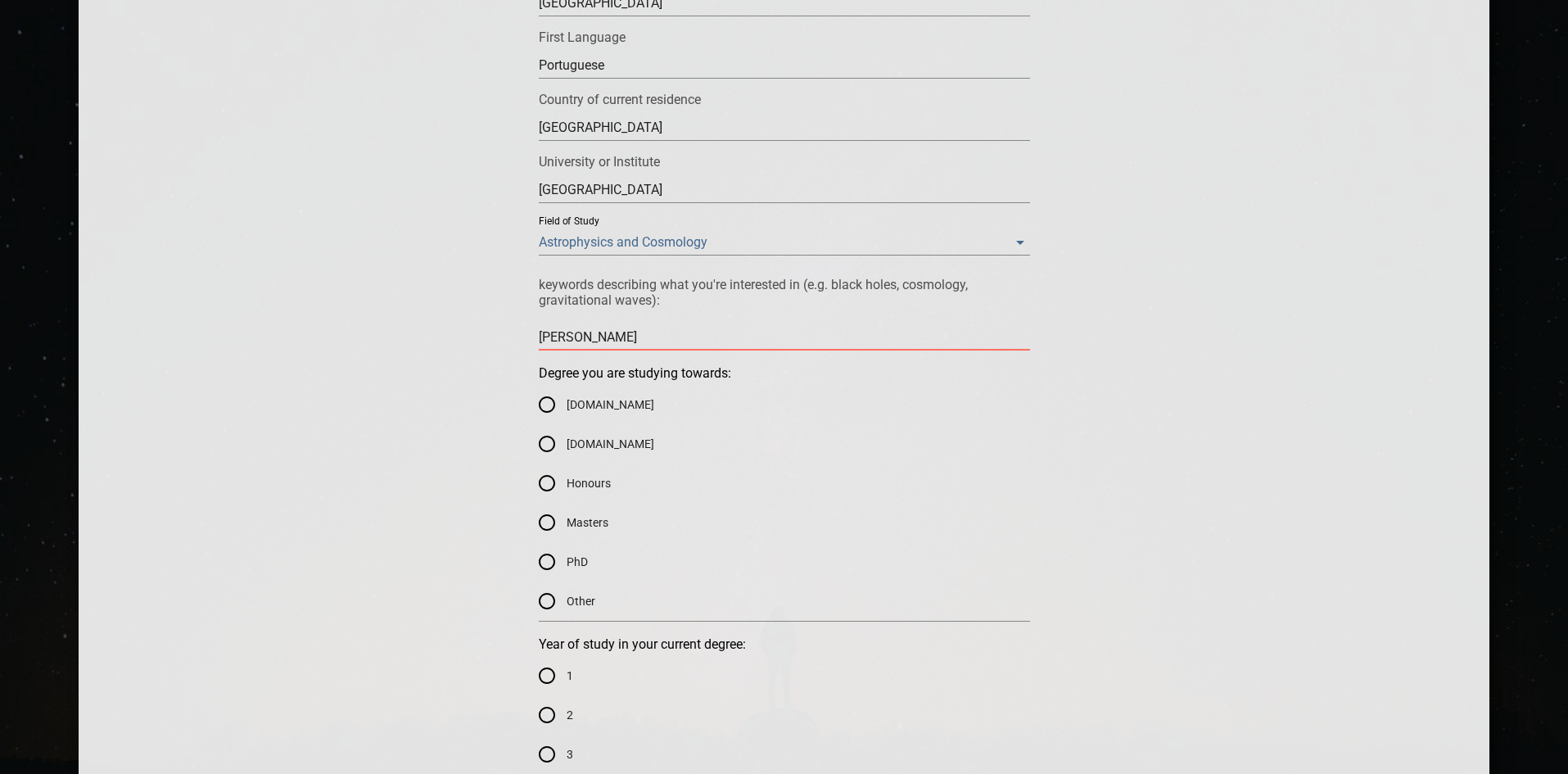
type textarea "lore"
type textarea "lor"
type textarea "lo"
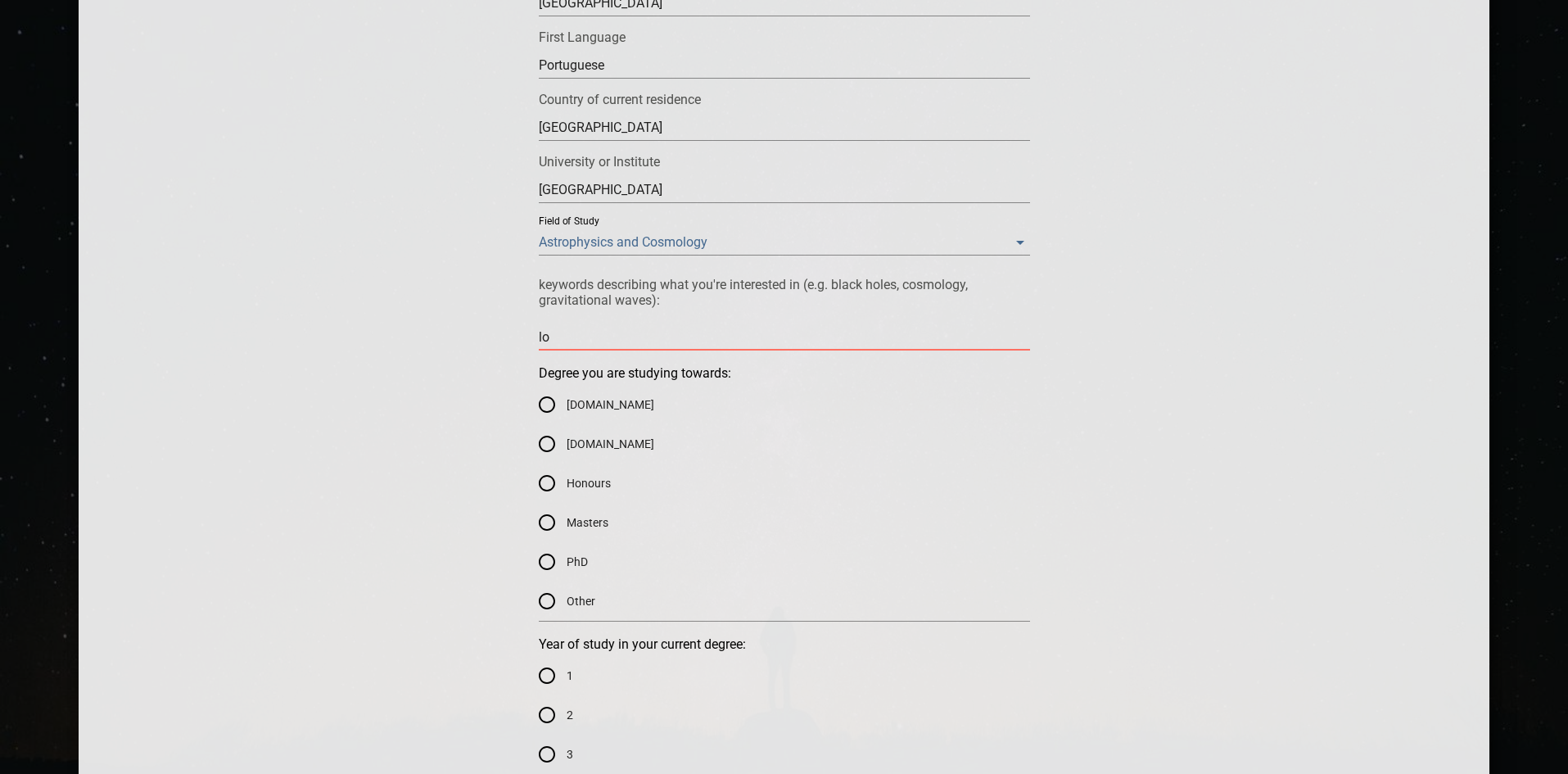
type textarea "l"
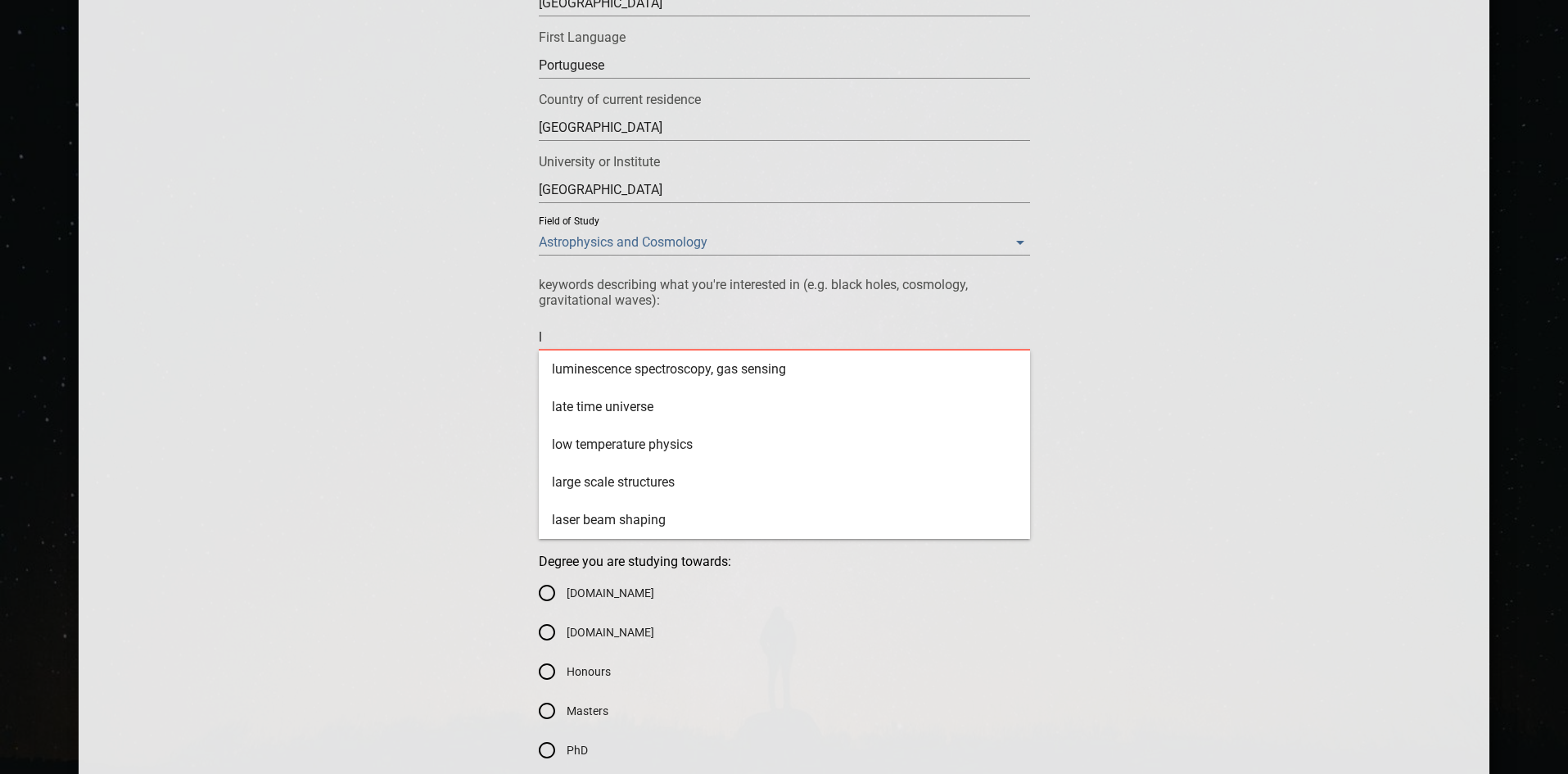
type textarea "lo"
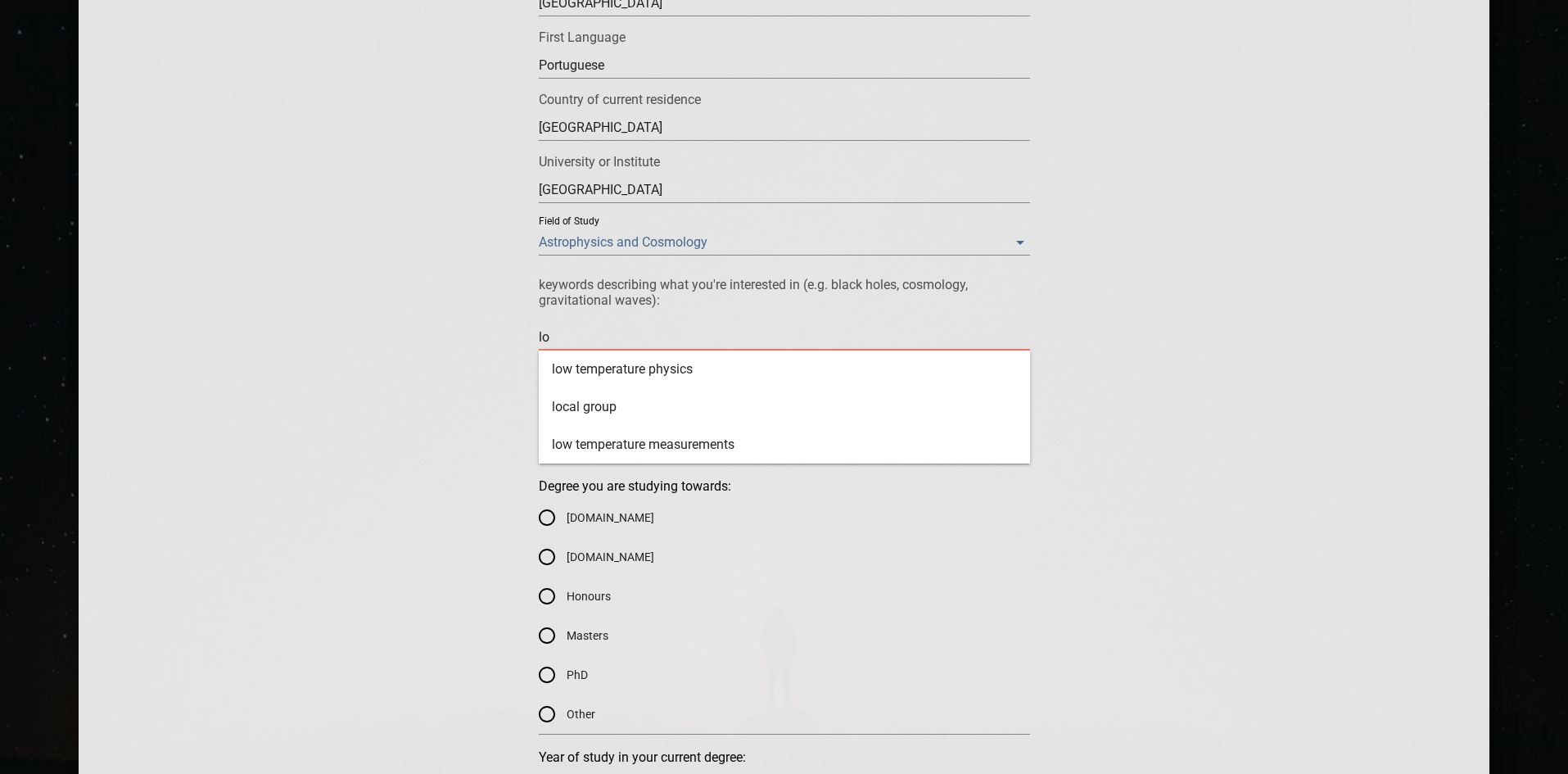
type textarea "lor"
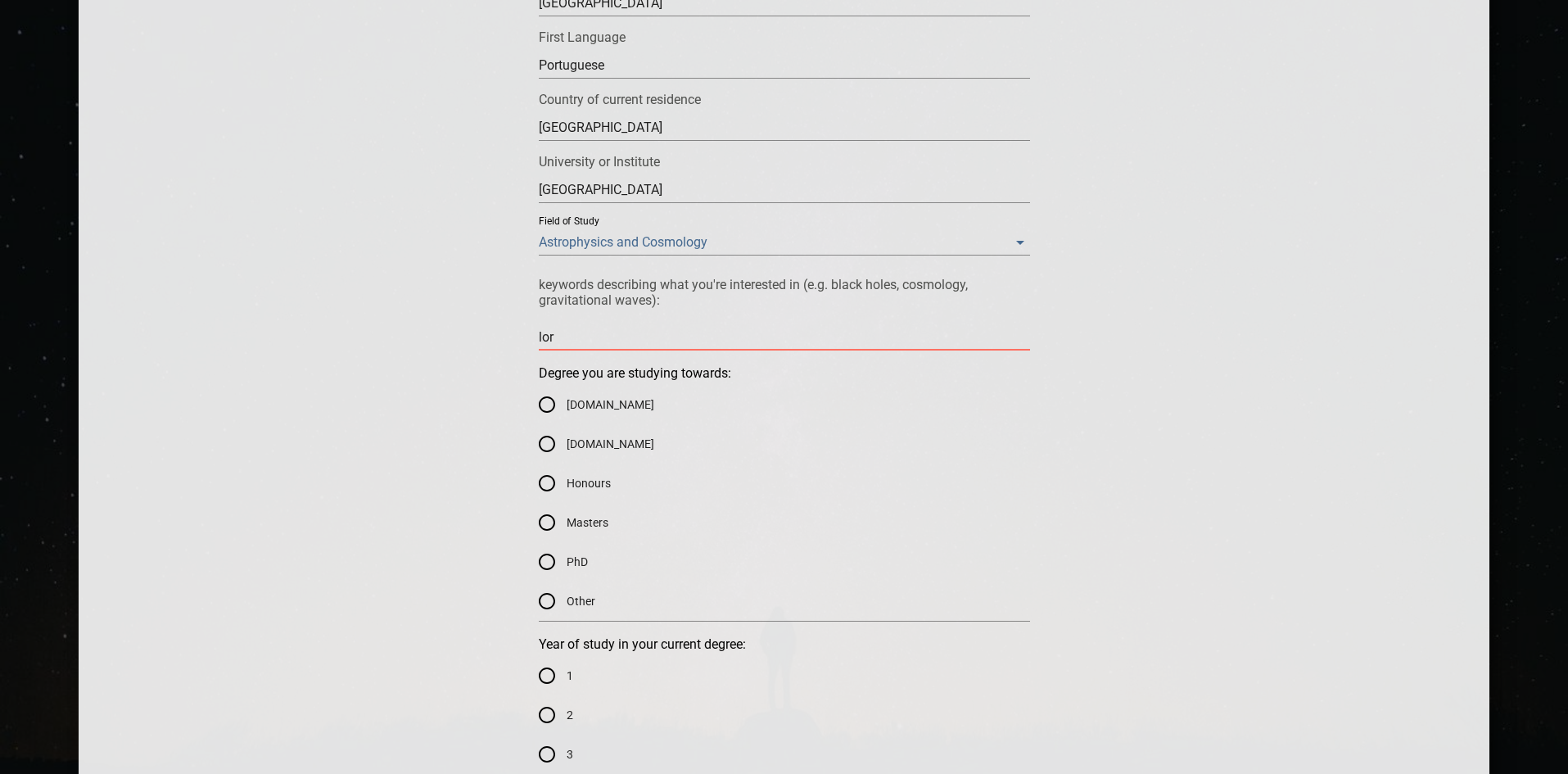
type textarea "lo"
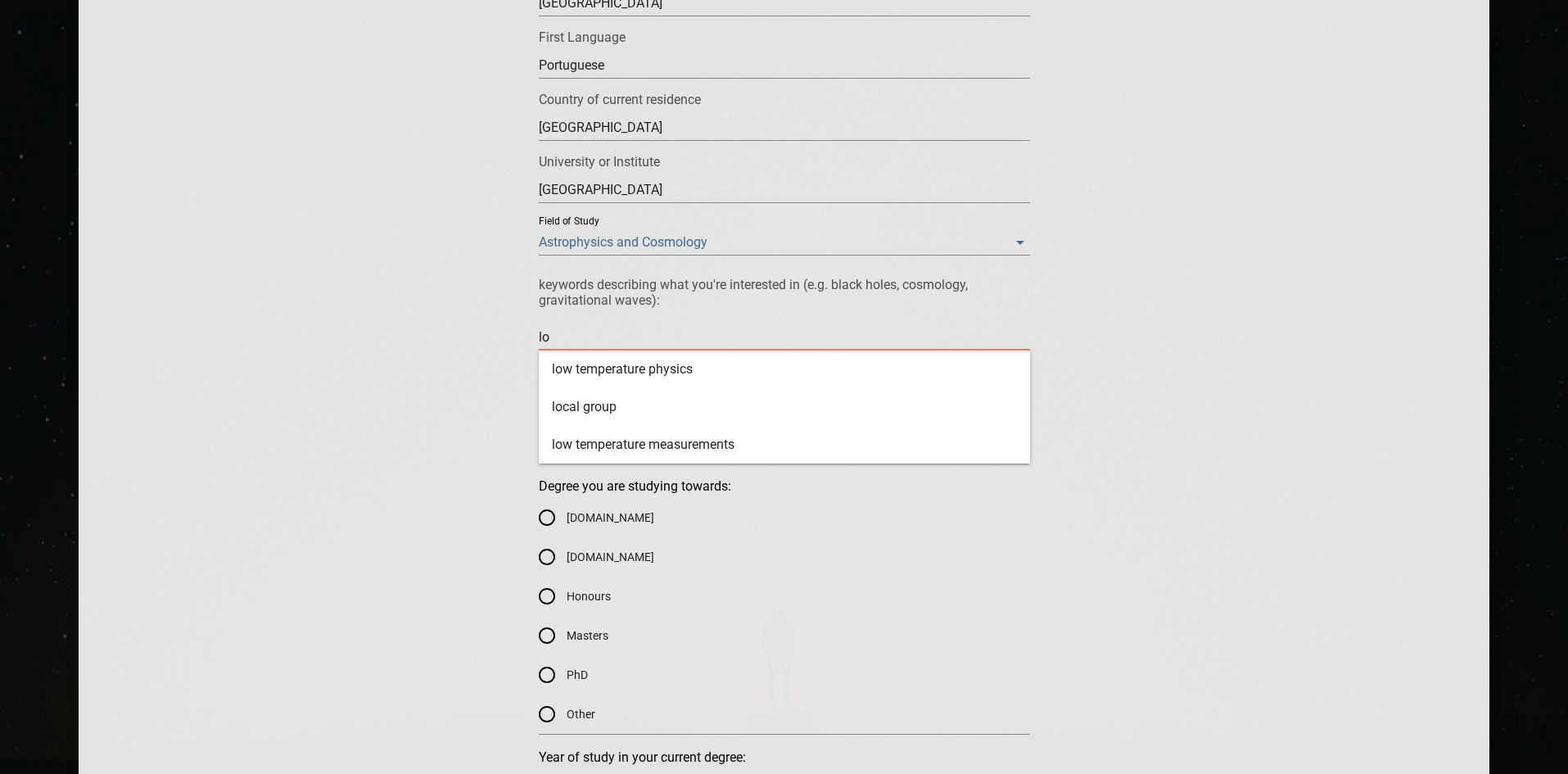
type textarea "l"
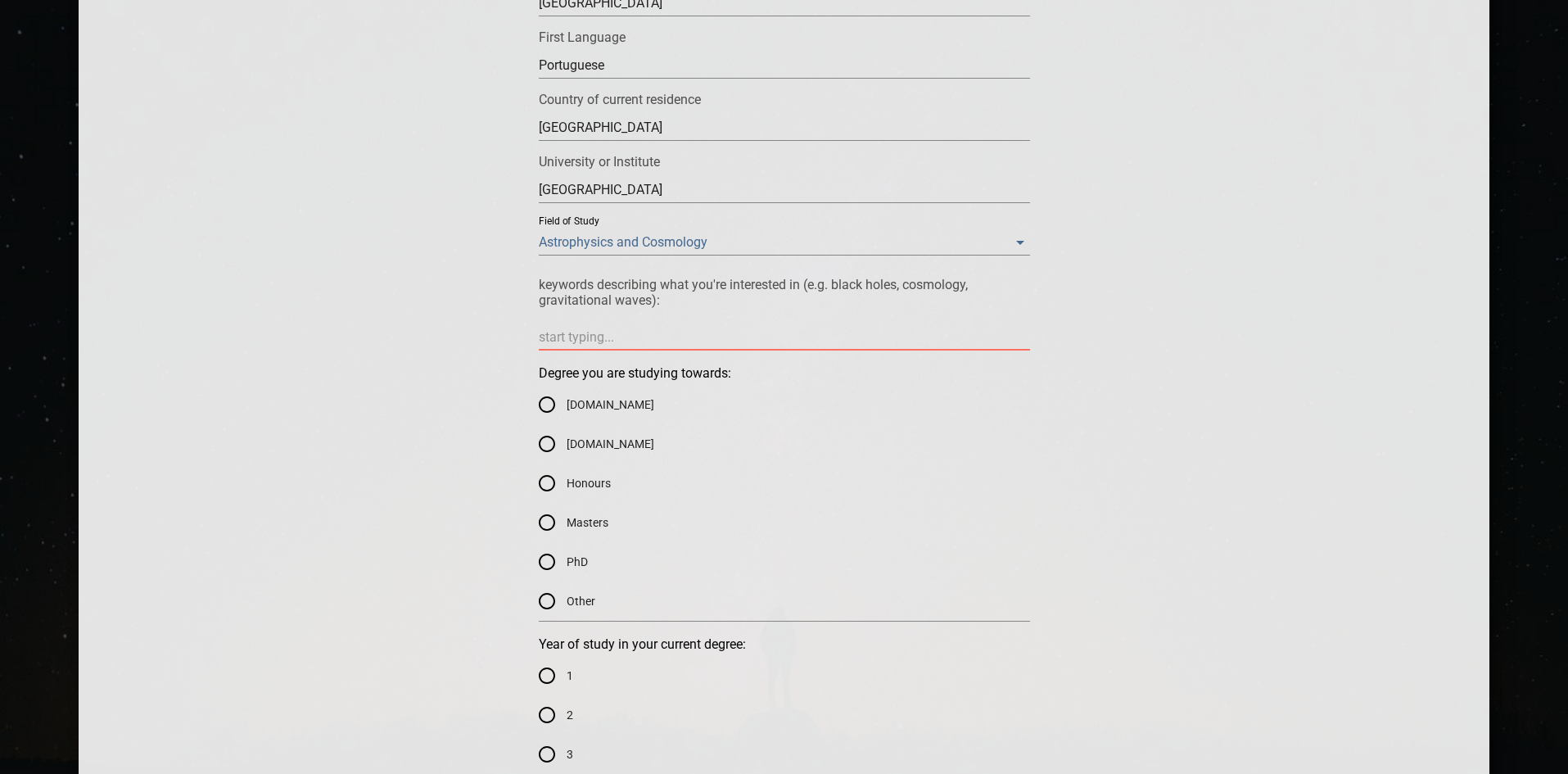
type textarea "l"
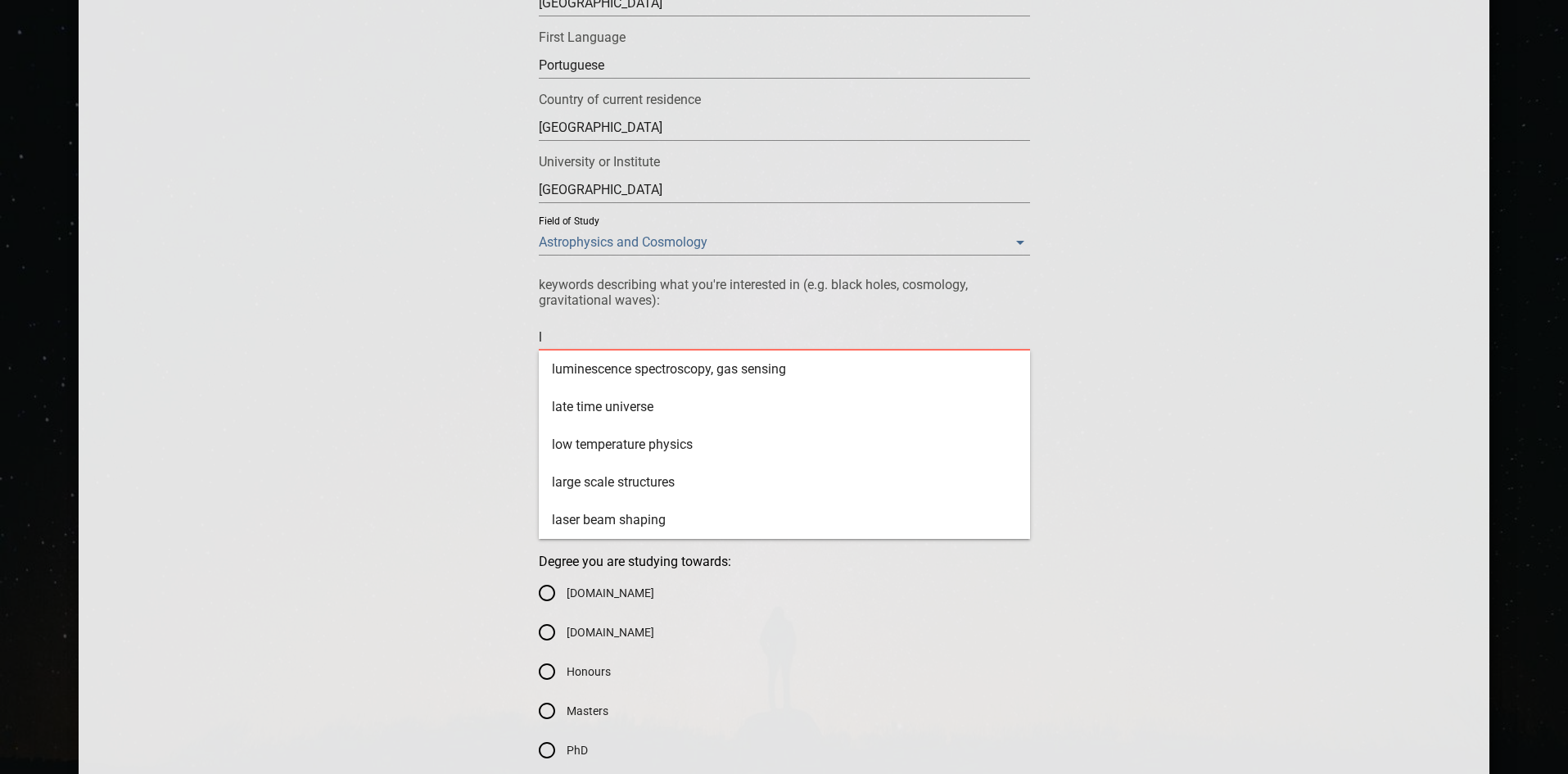
type textarea "lo"
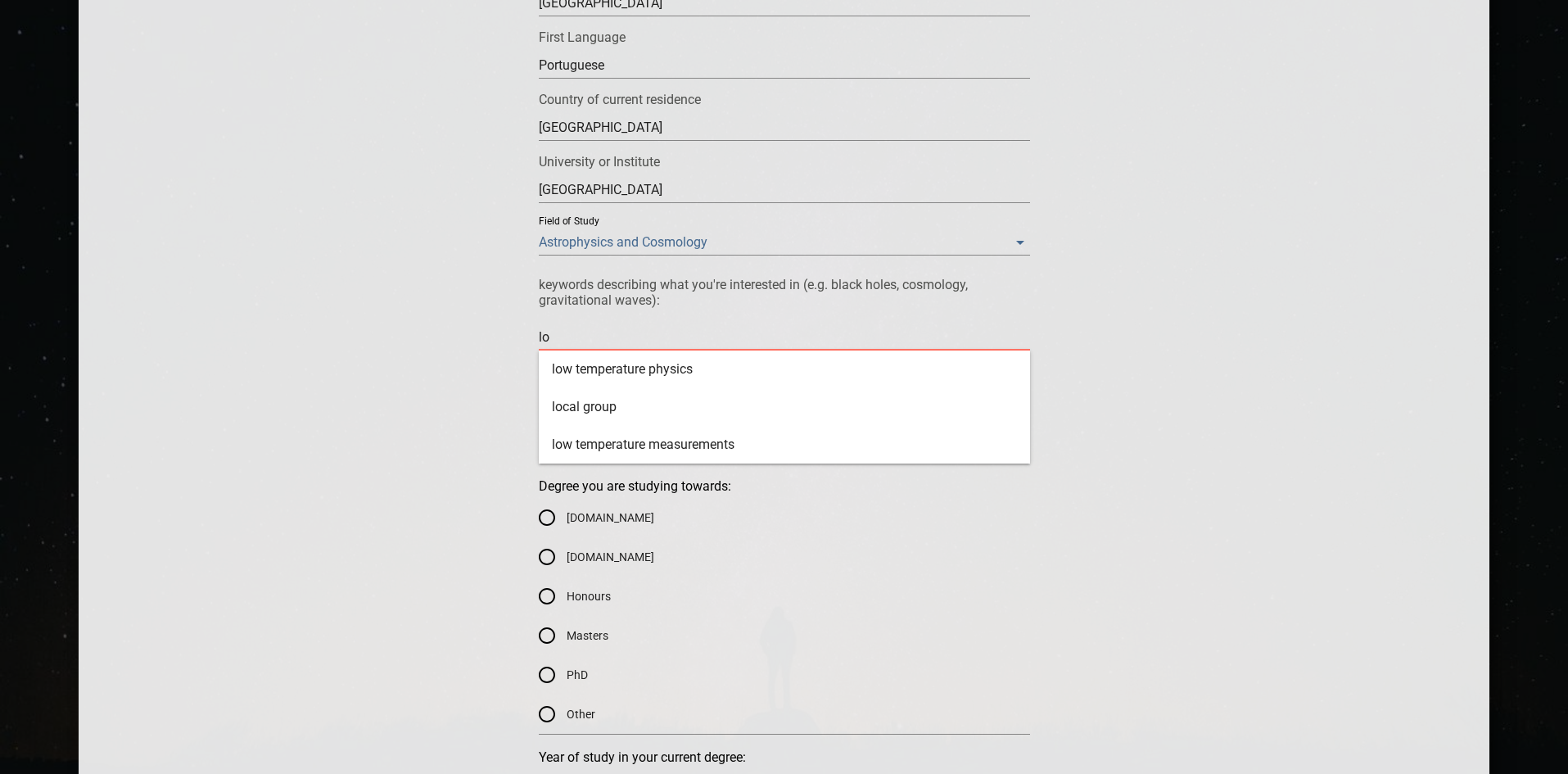
type textarea "l"
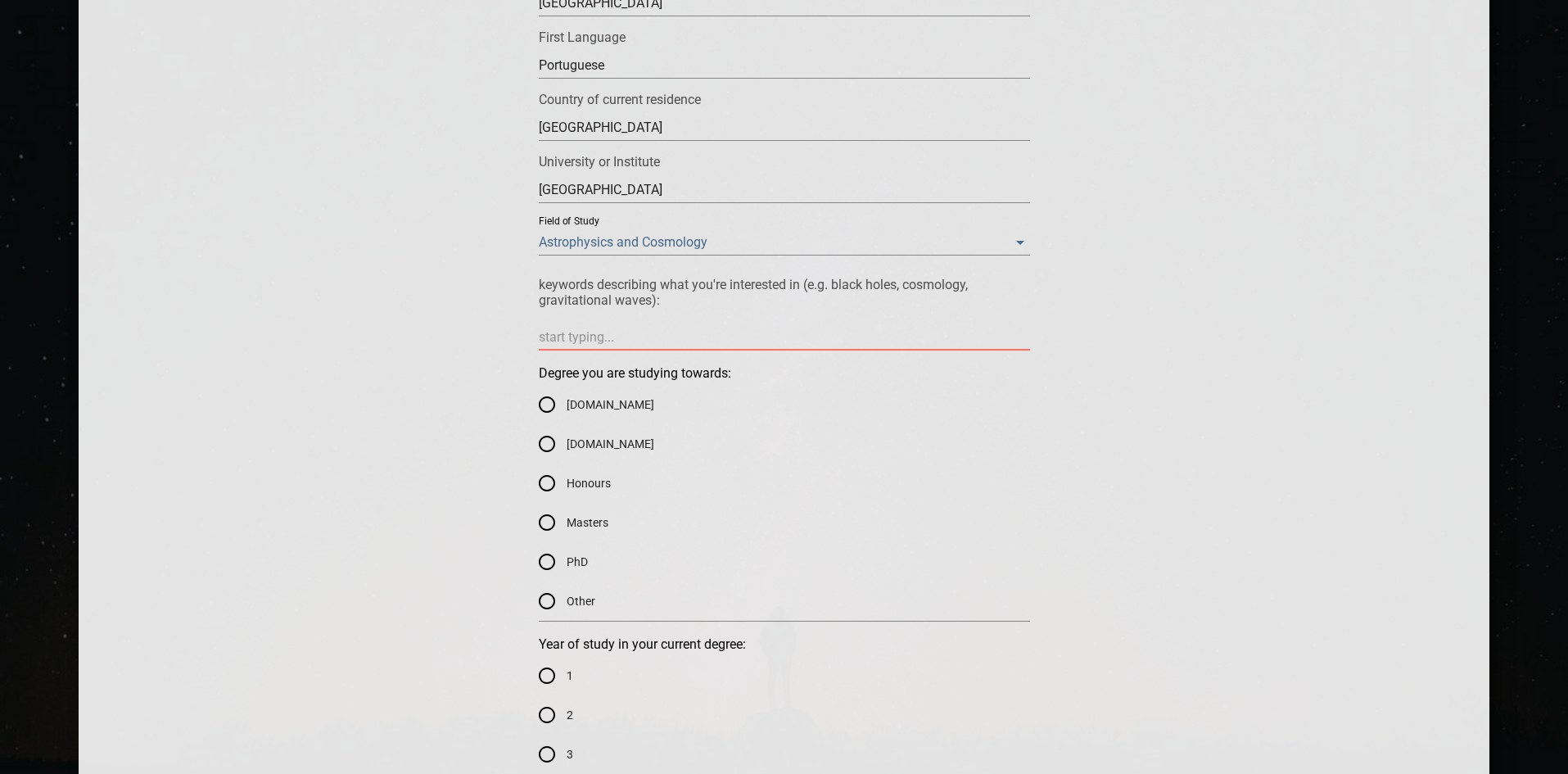
type textarea "l"
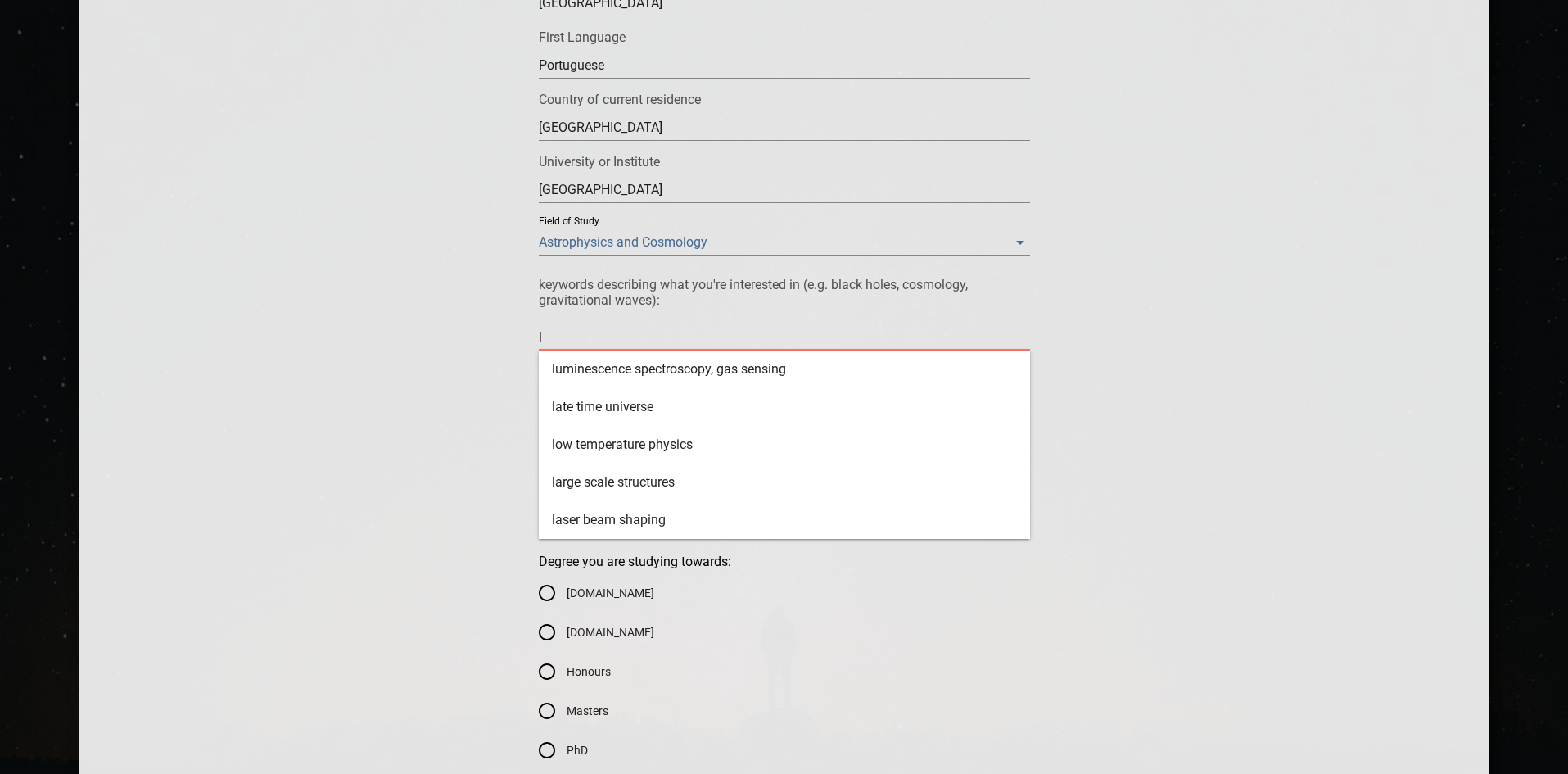
type textarea "lo"
type textarea "lor"
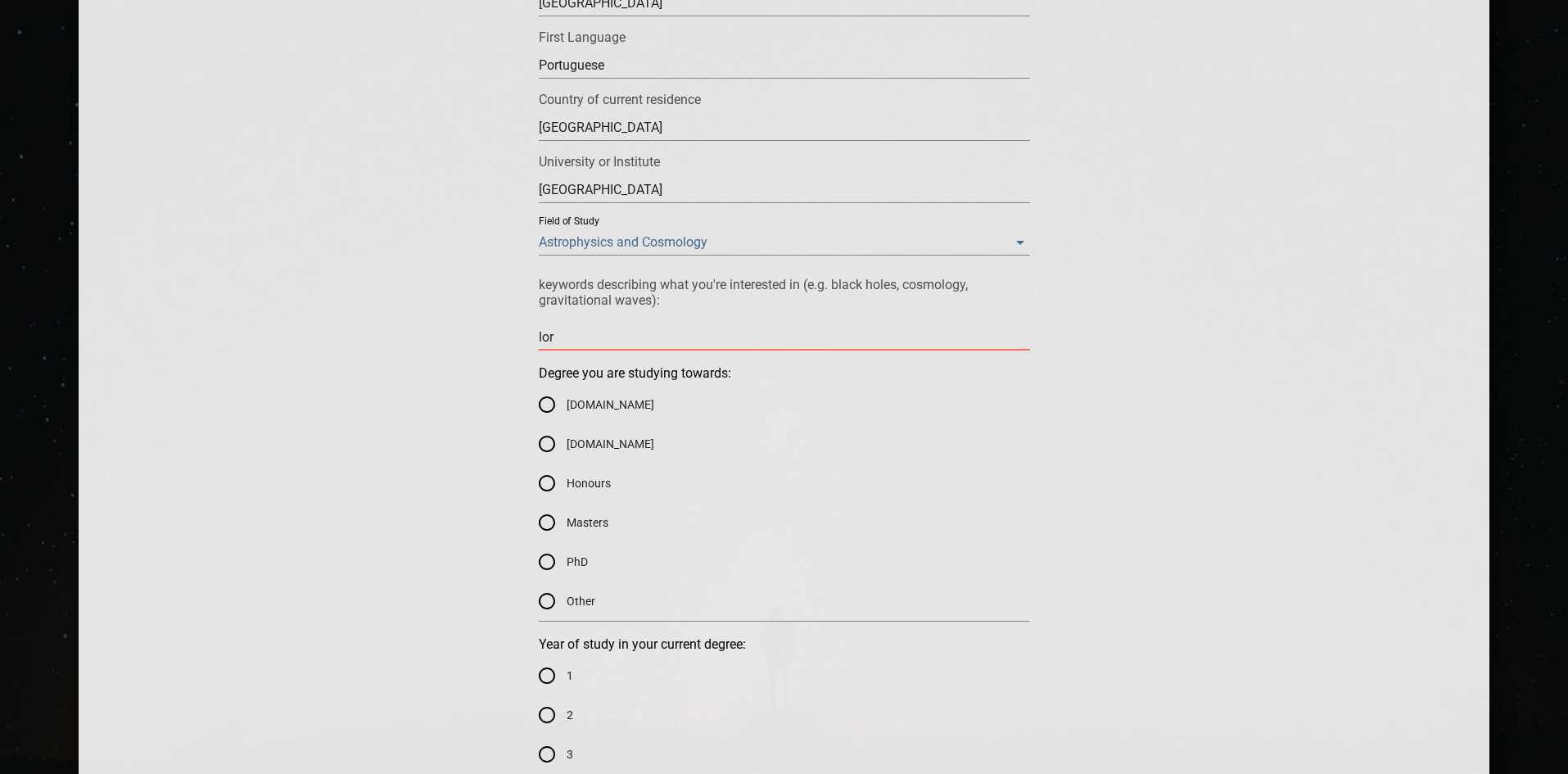
type textarea "lore"
type textarea "[PERSON_NAME]"
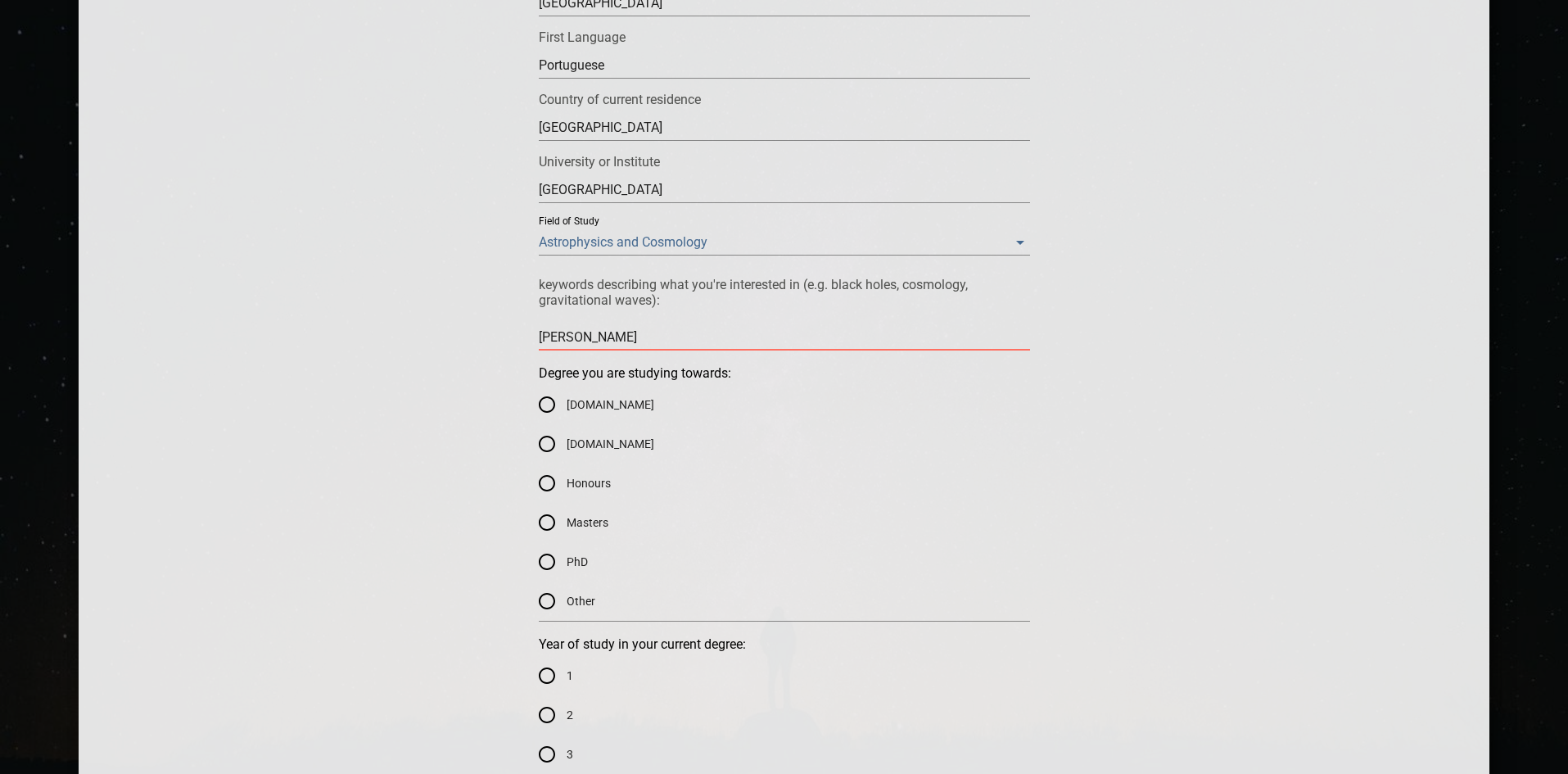
type textarea "[PERSON_NAME]"
type textarea "lorentz"
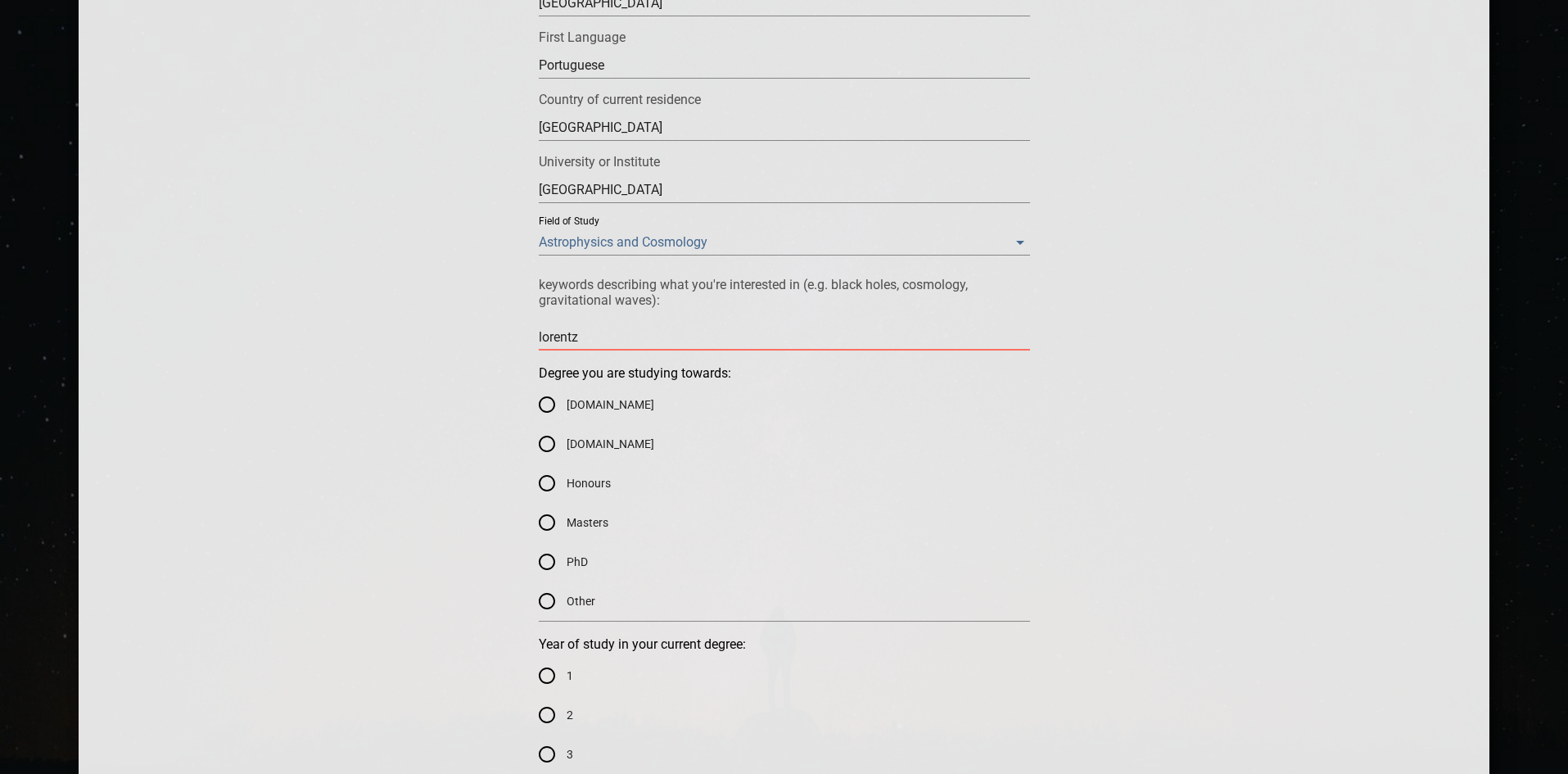
type textarea "lorentz i"
type textarea "lorentz in"
type textarea "lorentz inv"
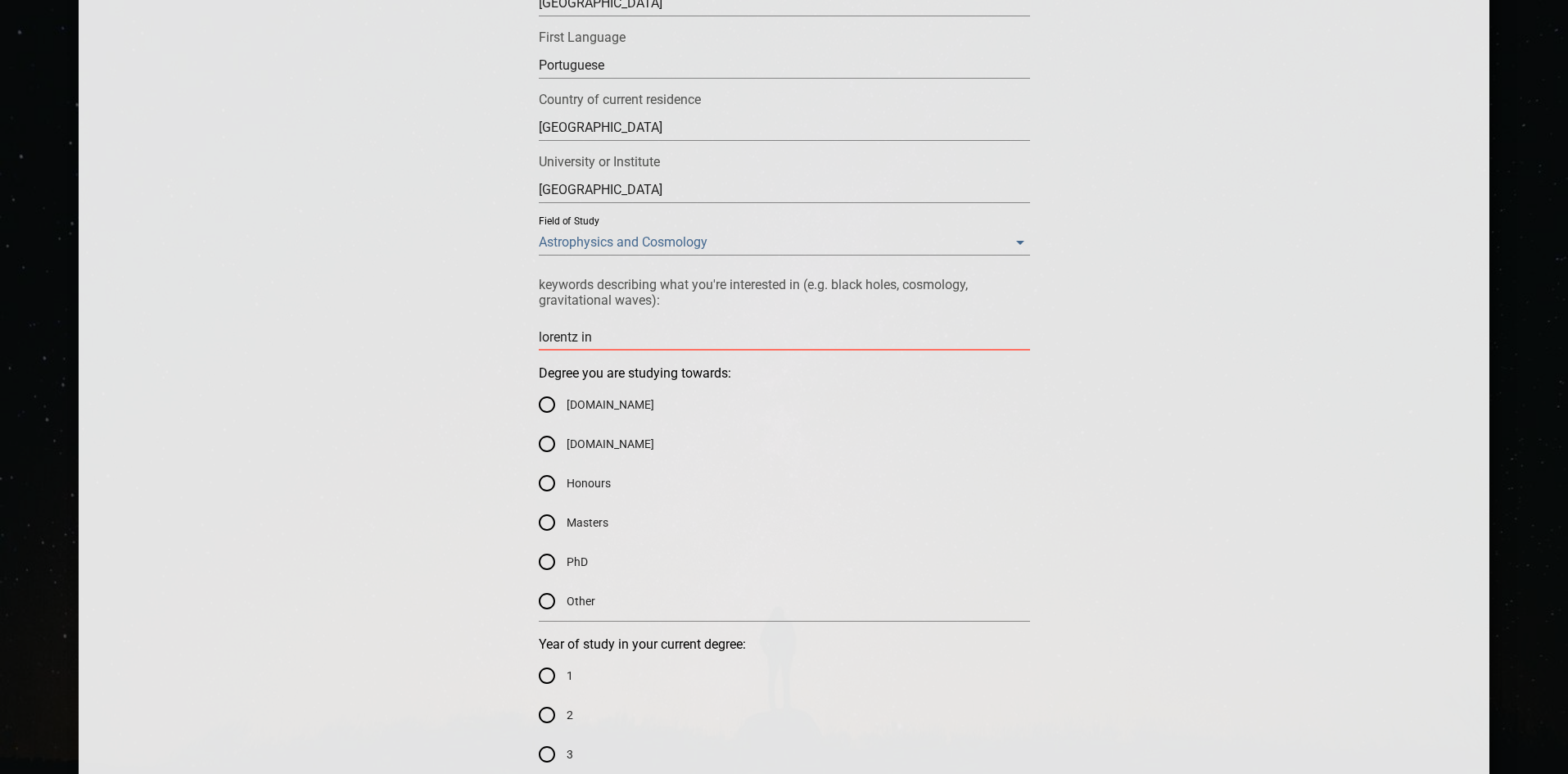
type textarea "lorentz inv"
type textarea "lorentz inva"
type textarea "lorentz invar"
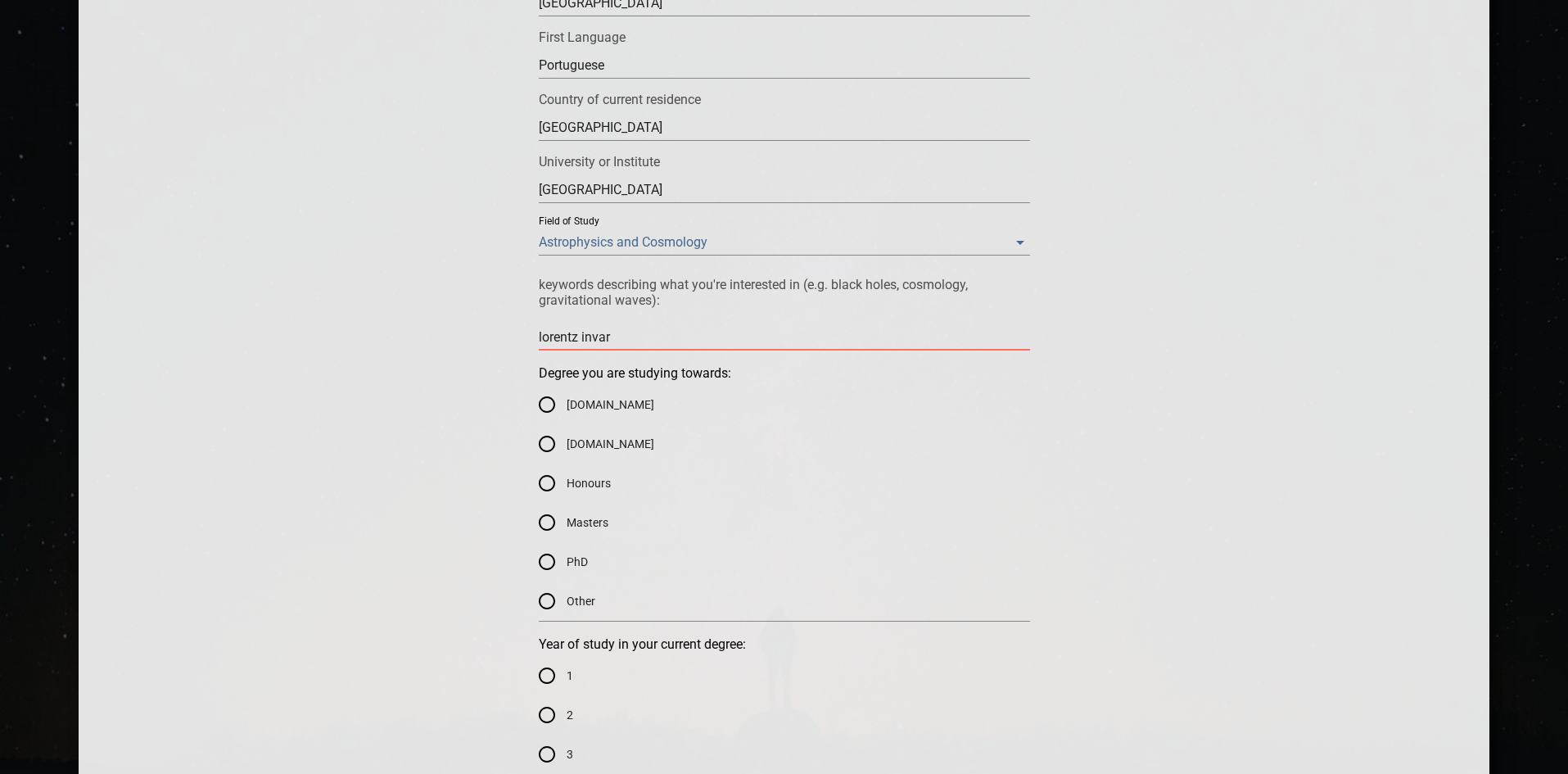
type textarea "lorentz invari"
type textarea "lorentz invaria"
click at [591, 337] on textarea at bounding box center [784, 336] width 491 height 16
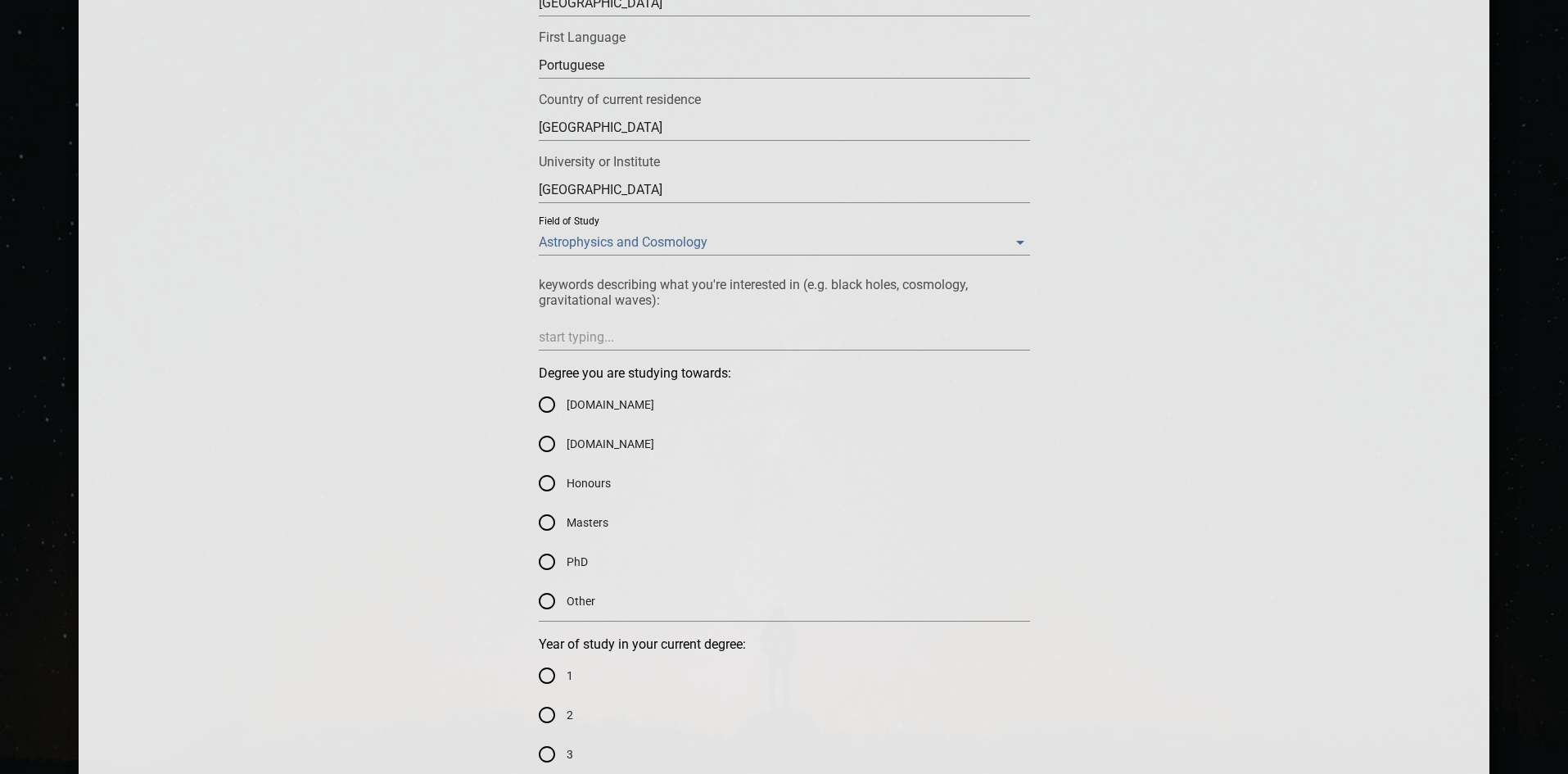
click at [688, 312] on div "keywords describing what you're interested in (e.g. black holes, cosmology, gra…" at bounding box center [784, 314] width 491 height 74
click at [688, 335] on textarea at bounding box center [784, 336] width 491 height 16
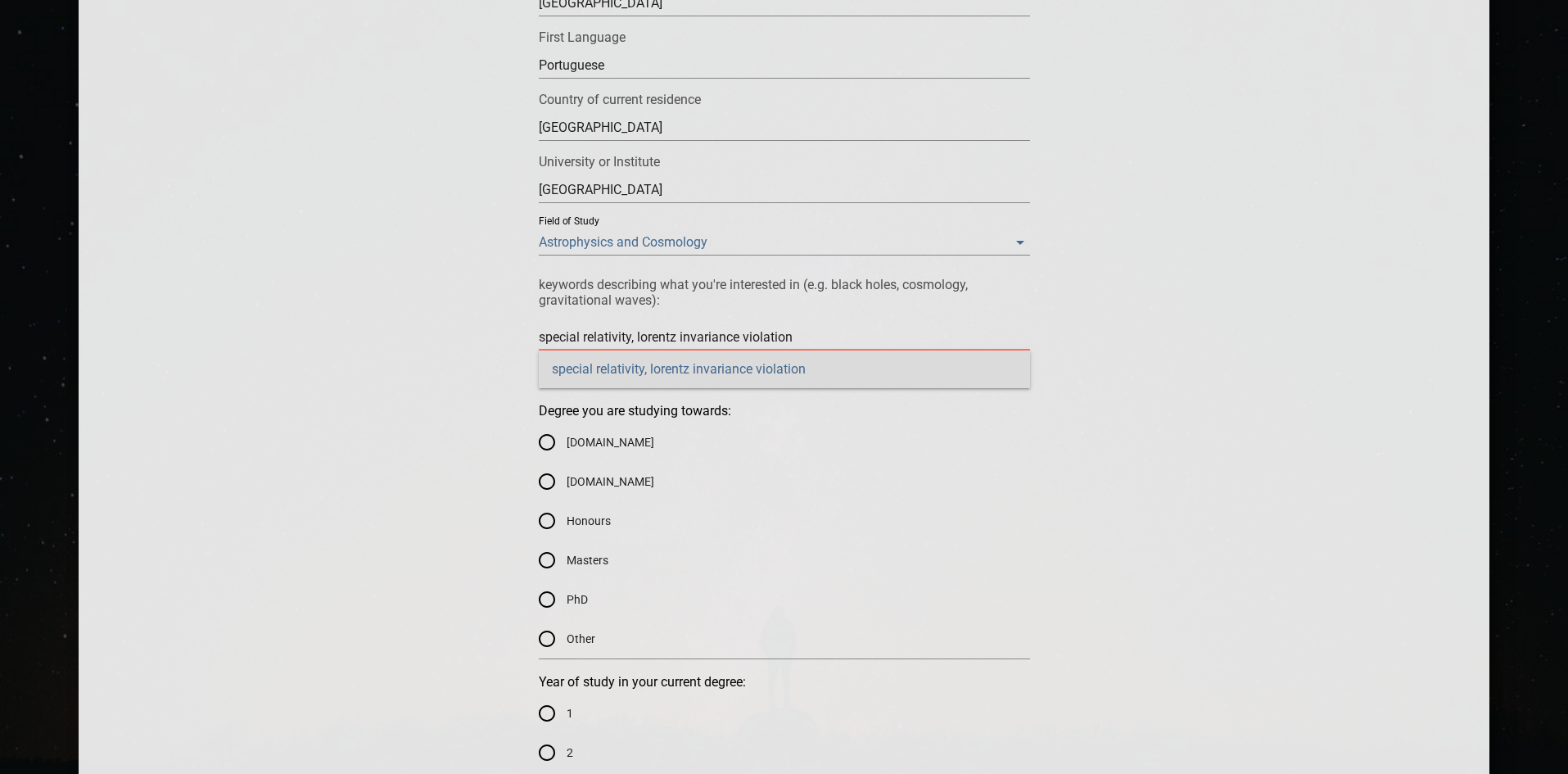
click at [797, 379] on div "special relativity, lorentz invariance violation" at bounding box center [784, 369] width 491 height 38
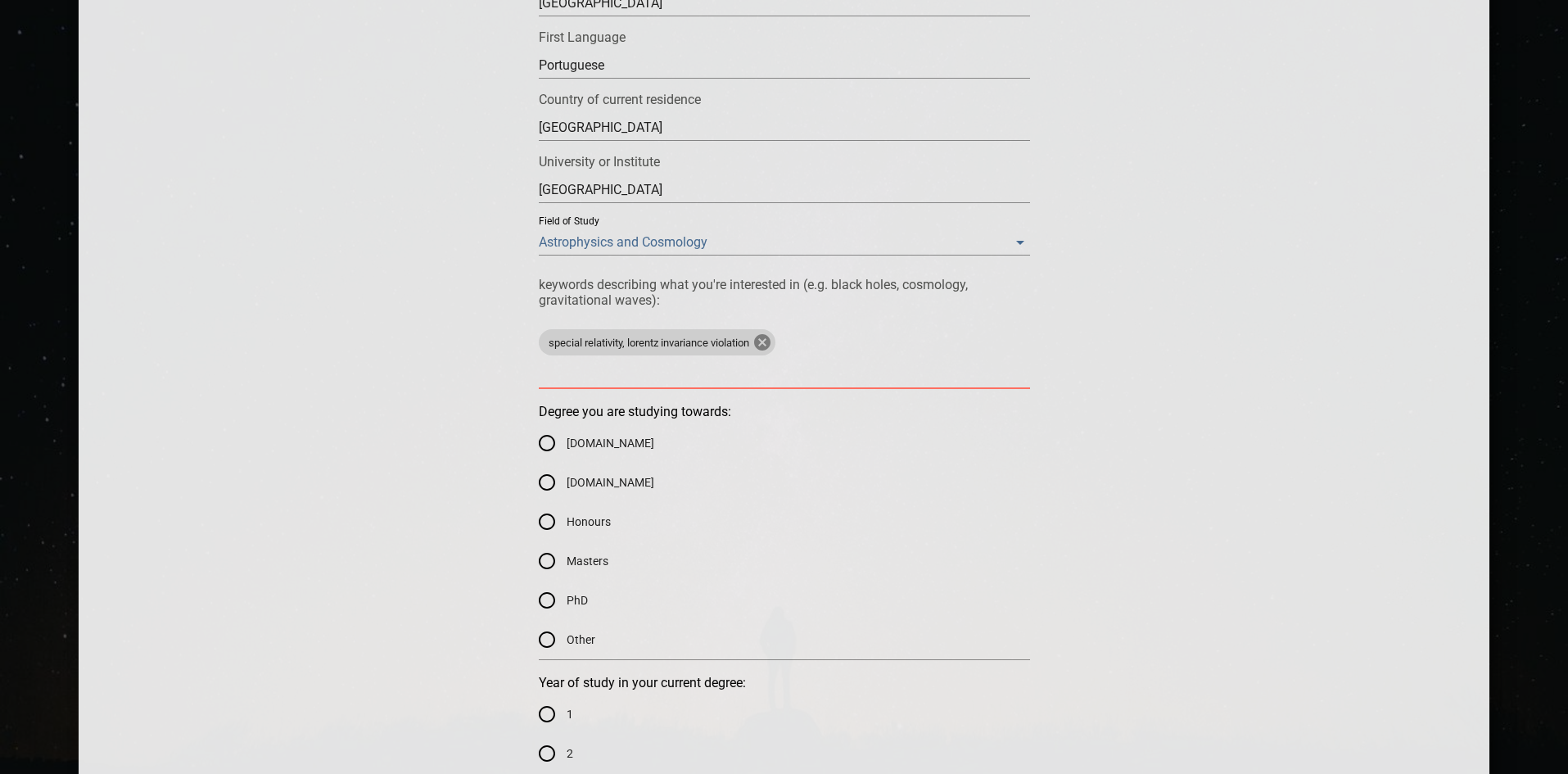
click at [771, 344] on icon at bounding box center [763, 342] width 20 height 20
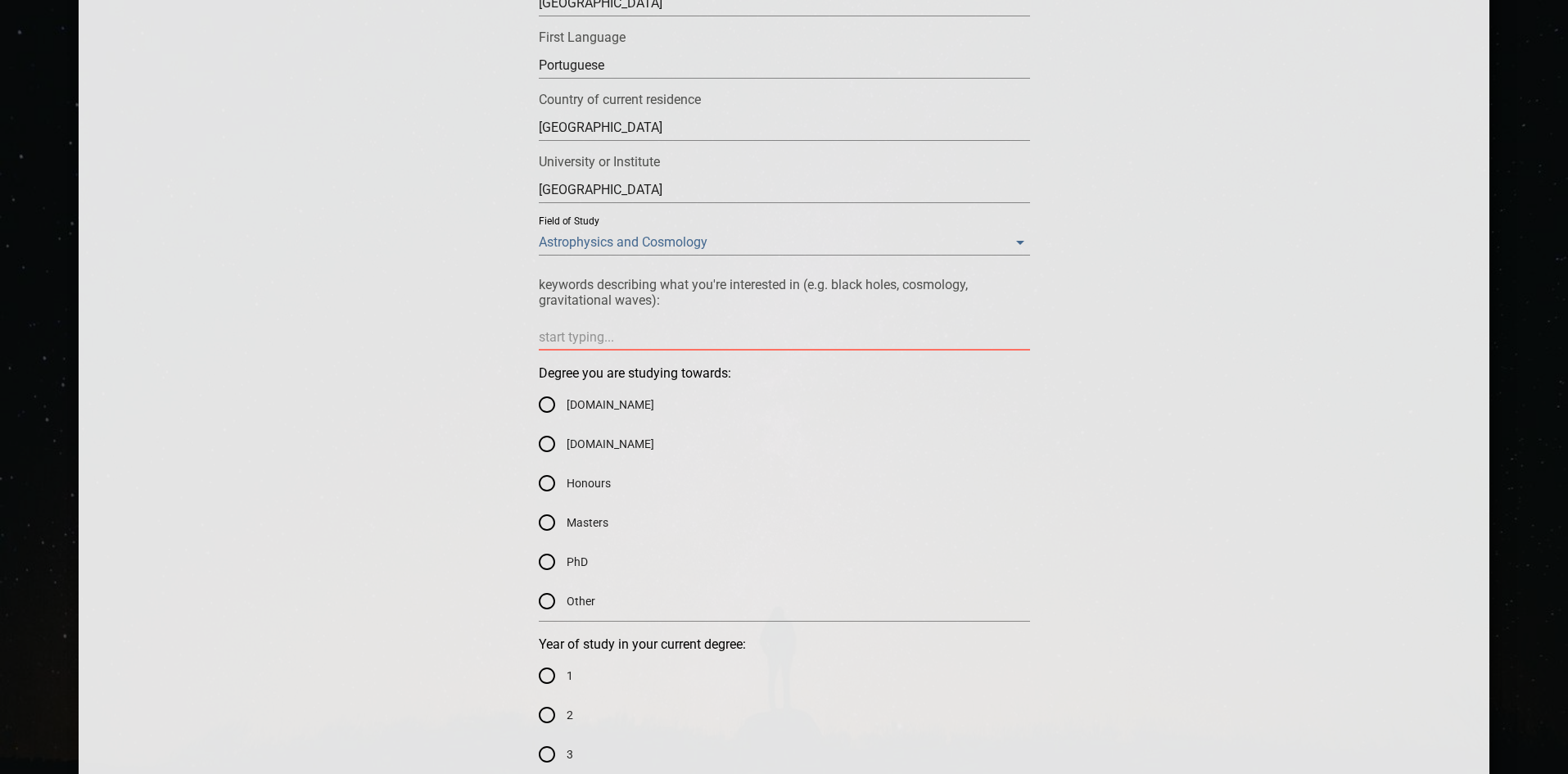
click at [763, 330] on textarea at bounding box center [784, 336] width 491 height 16
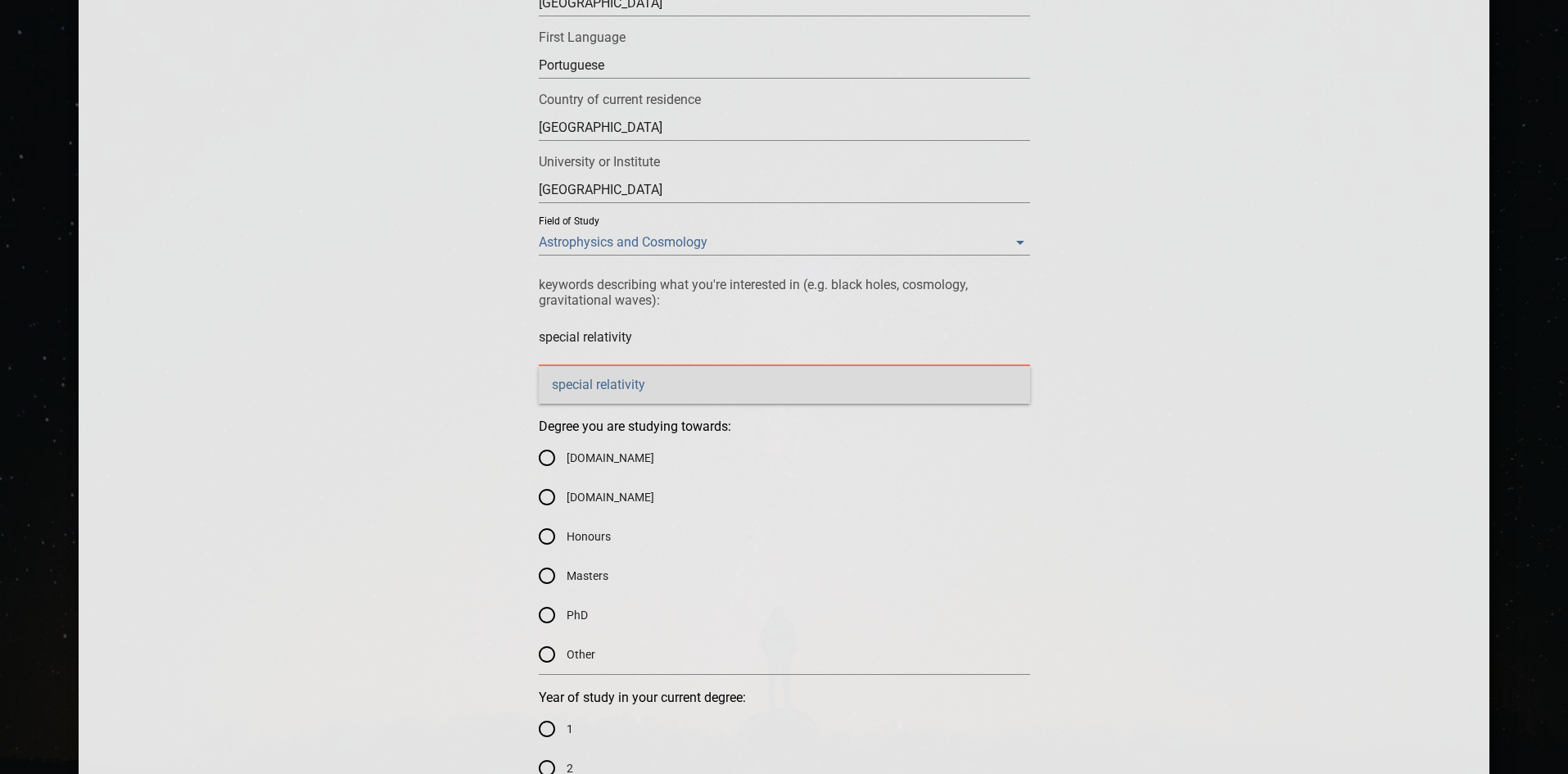
click at [733, 382] on div "special relativity" at bounding box center [784, 385] width 491 height 38
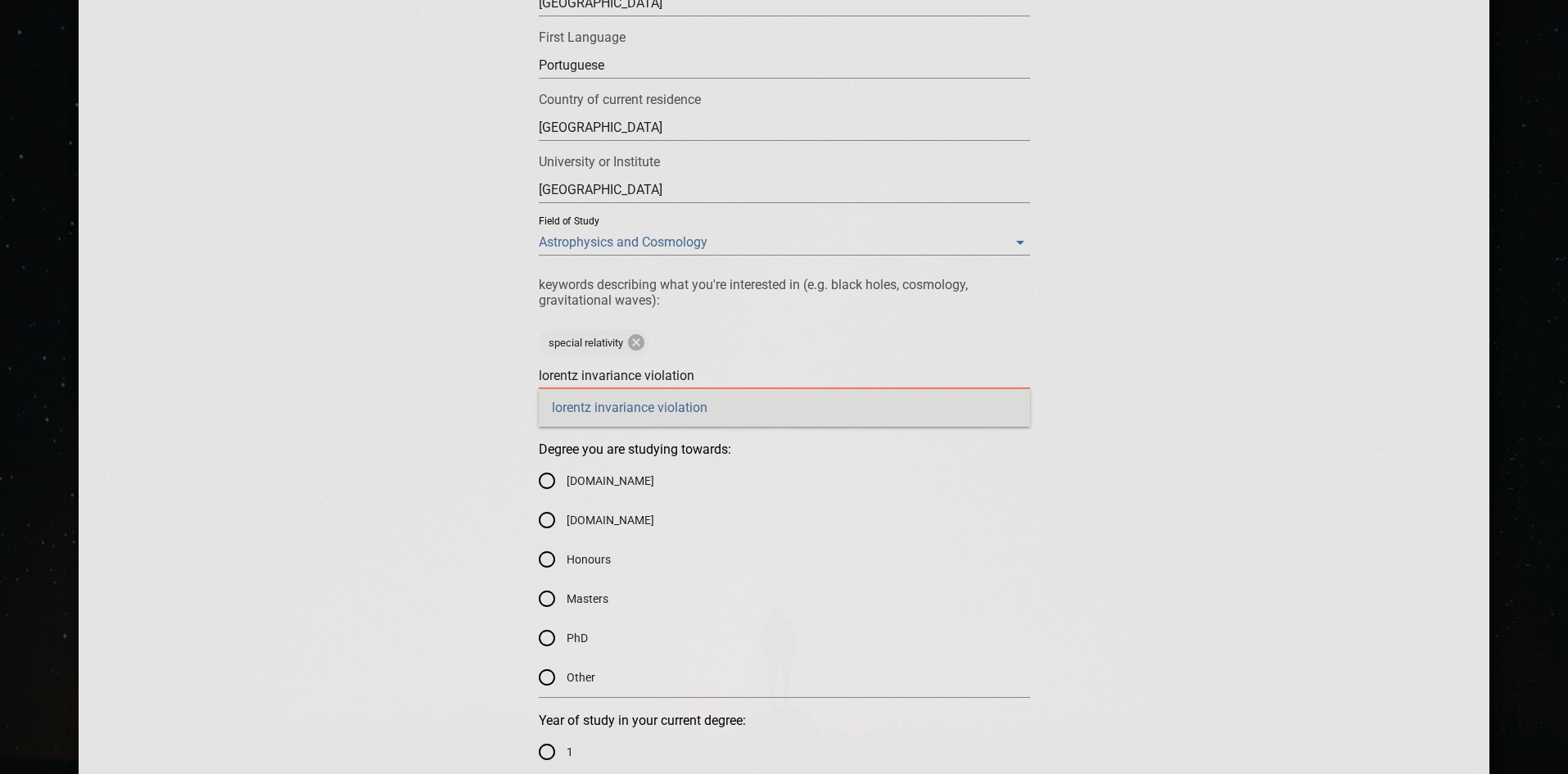
click at [692, 401] on div "lorentz invariance violation" at bounding box center [784, 407] width 491 height 38
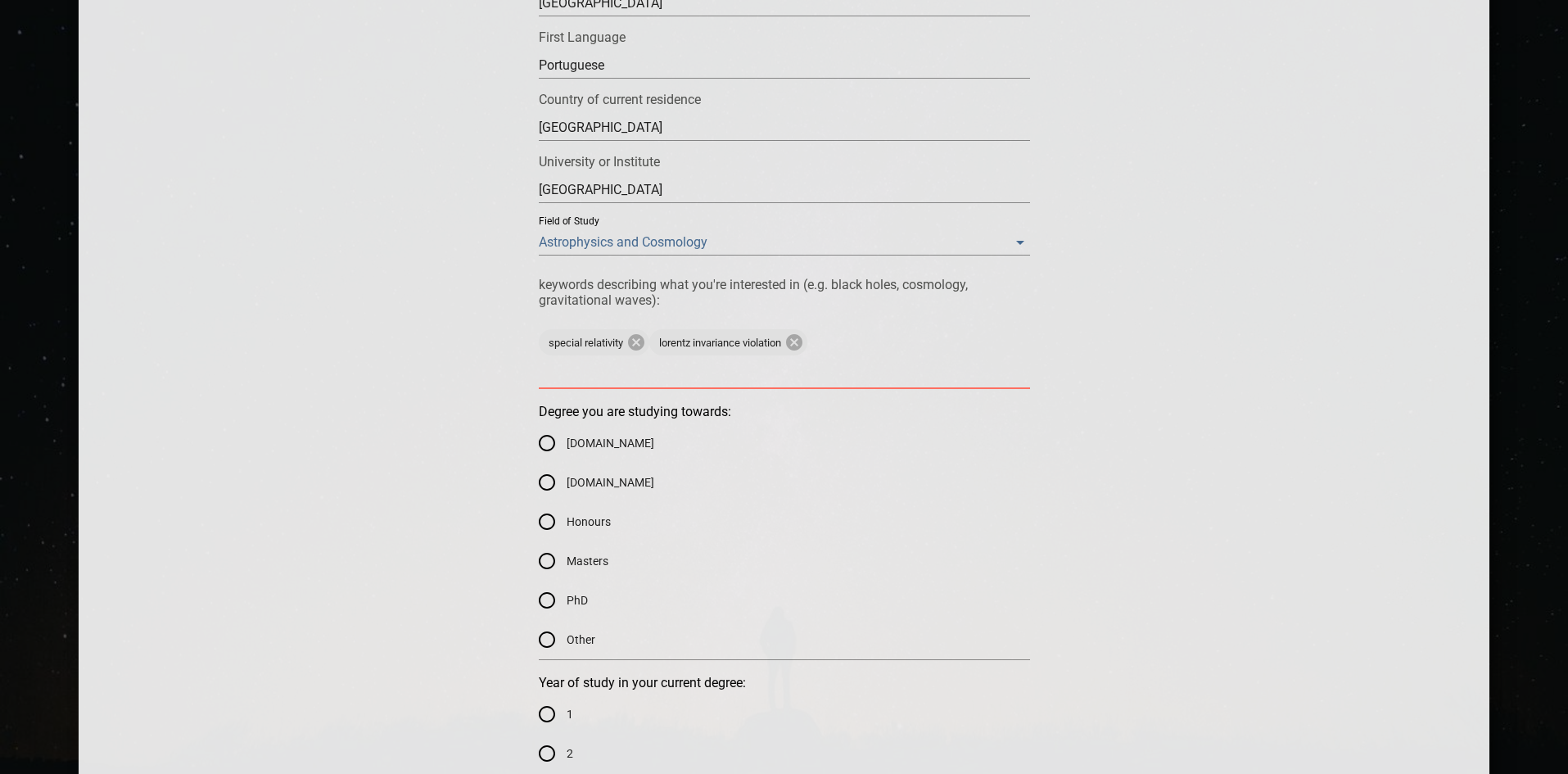
click at [642, 373] on textarea at bounding box center [784, 375] width 491 height 16
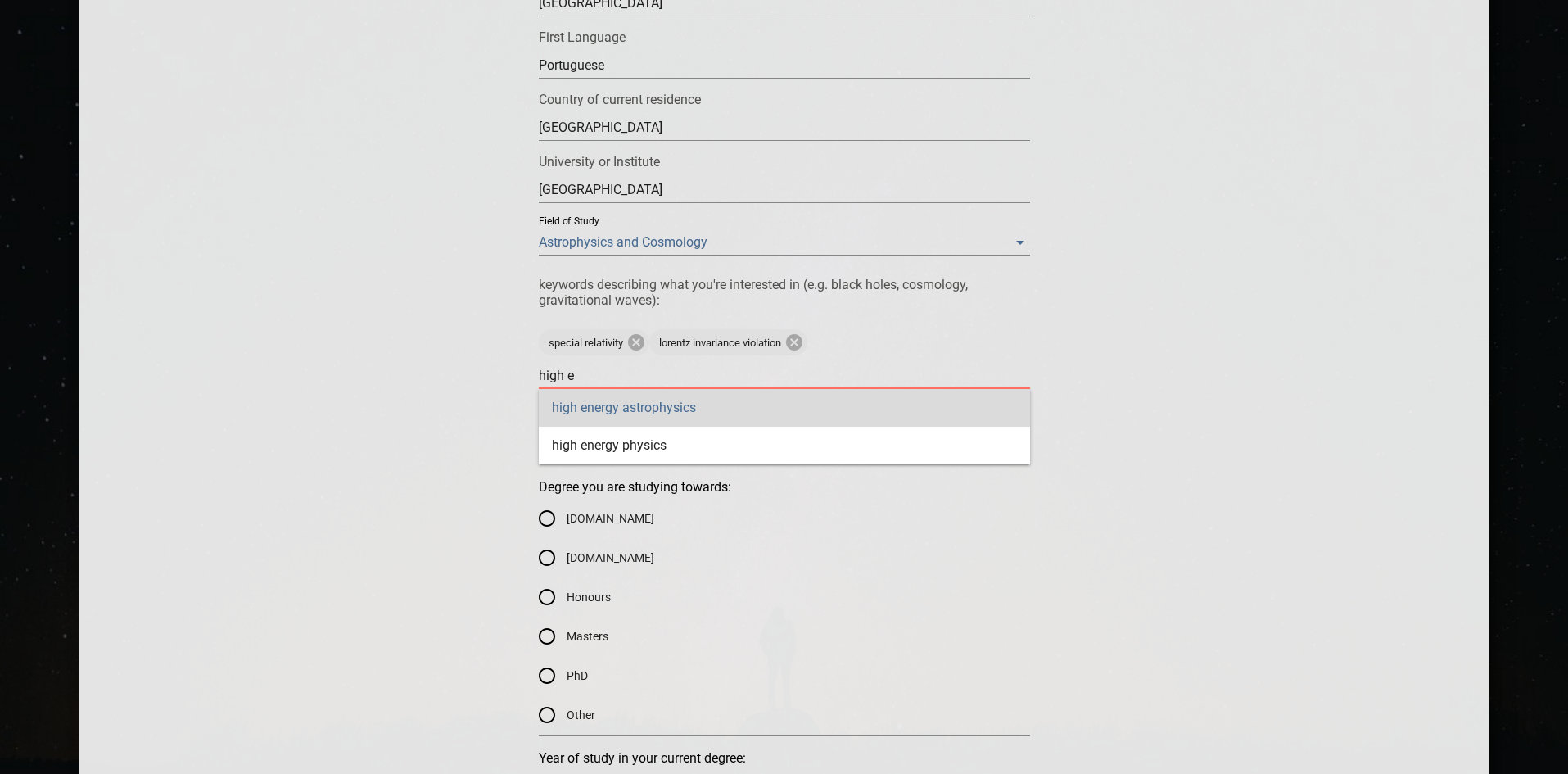
click at [675, 401] on div "high energy astrophysics" at bounding box center [784, 407] width 491 height 38
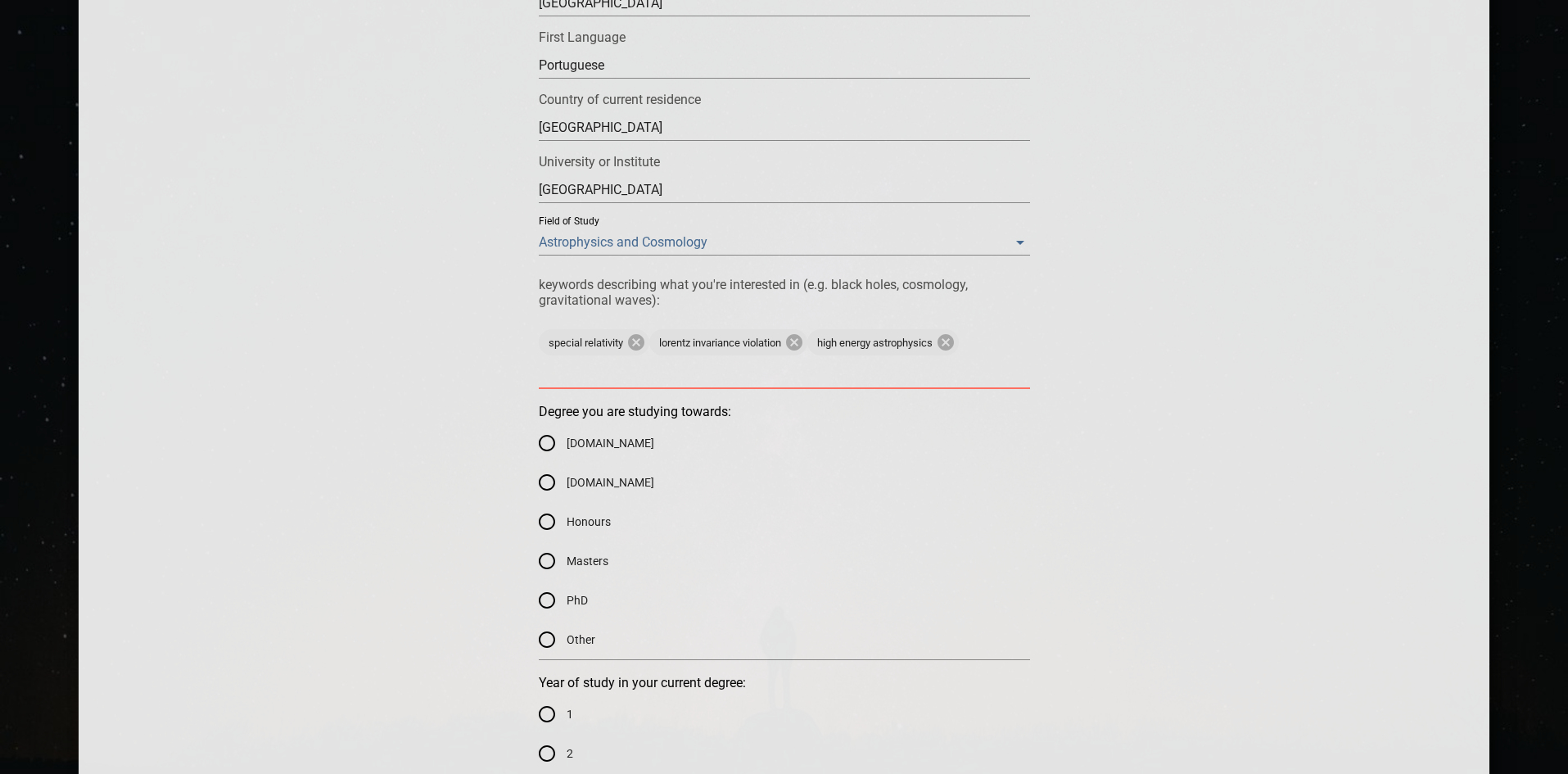
click at [682, 373] on textarea at bounding box center [784, 375] width 491 height 16
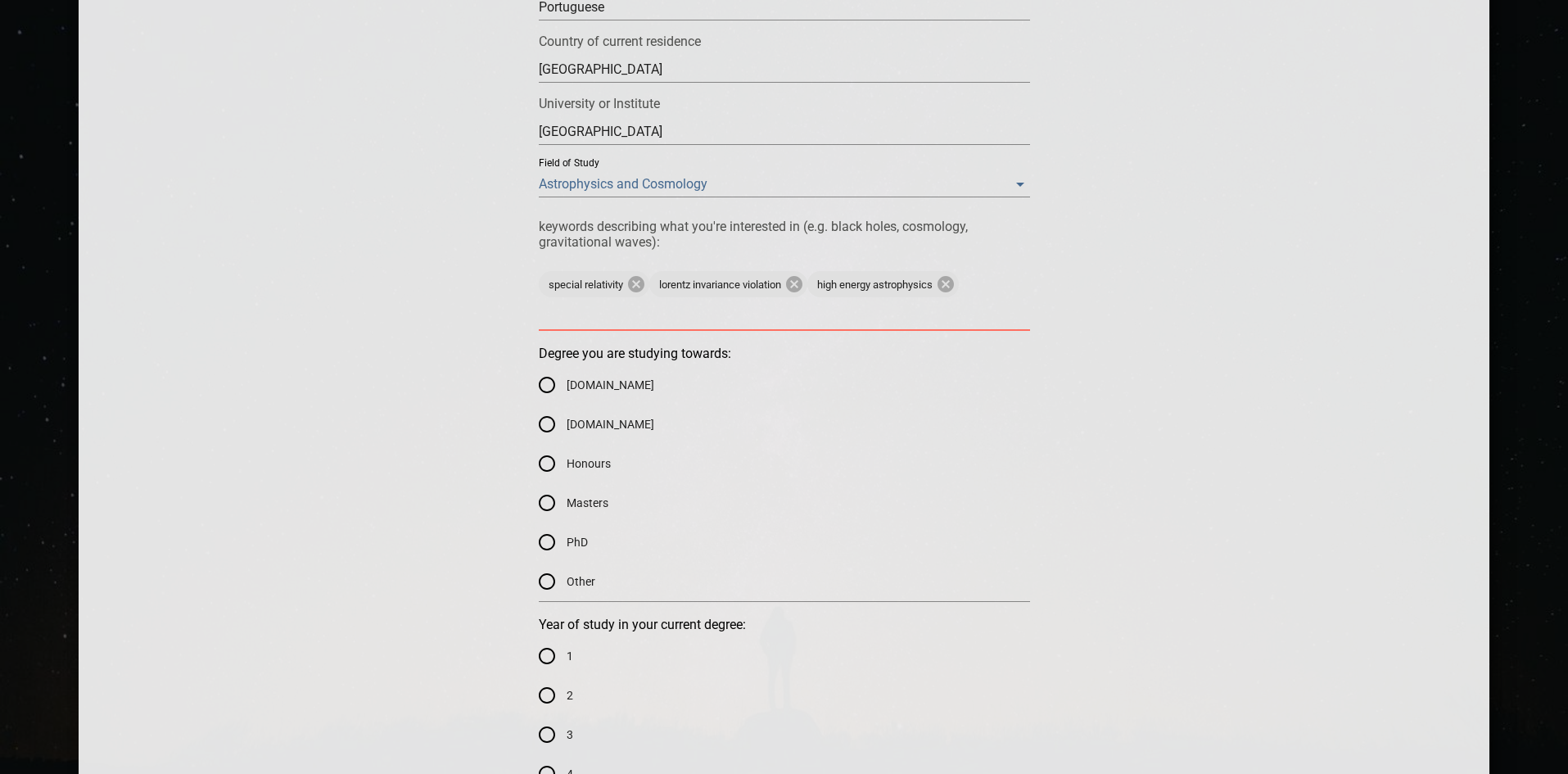
scroll to position [573, 0]
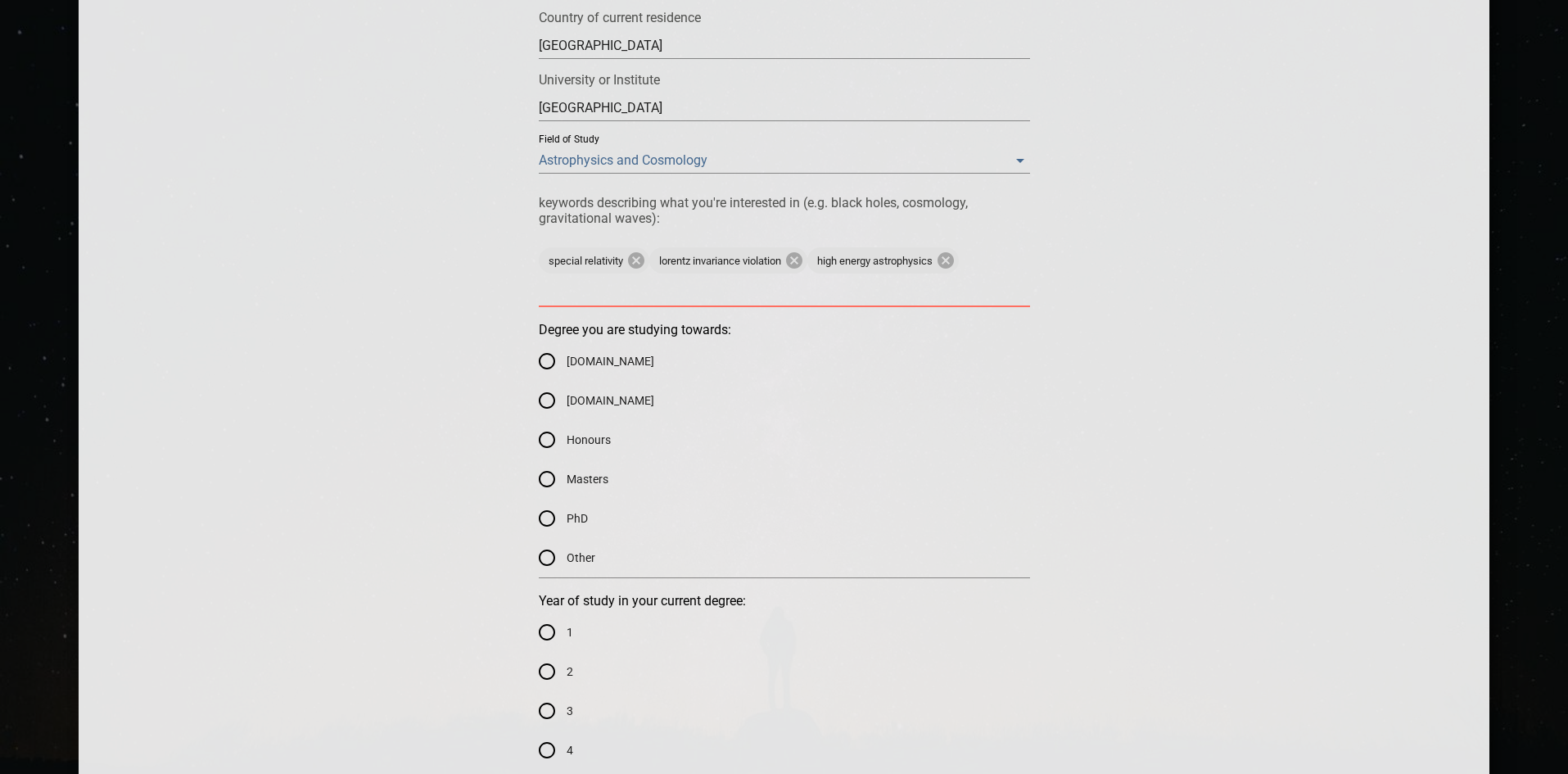
click at [554, 474] on input "Masters" at bounding box center [547, 479] width 39 height 39
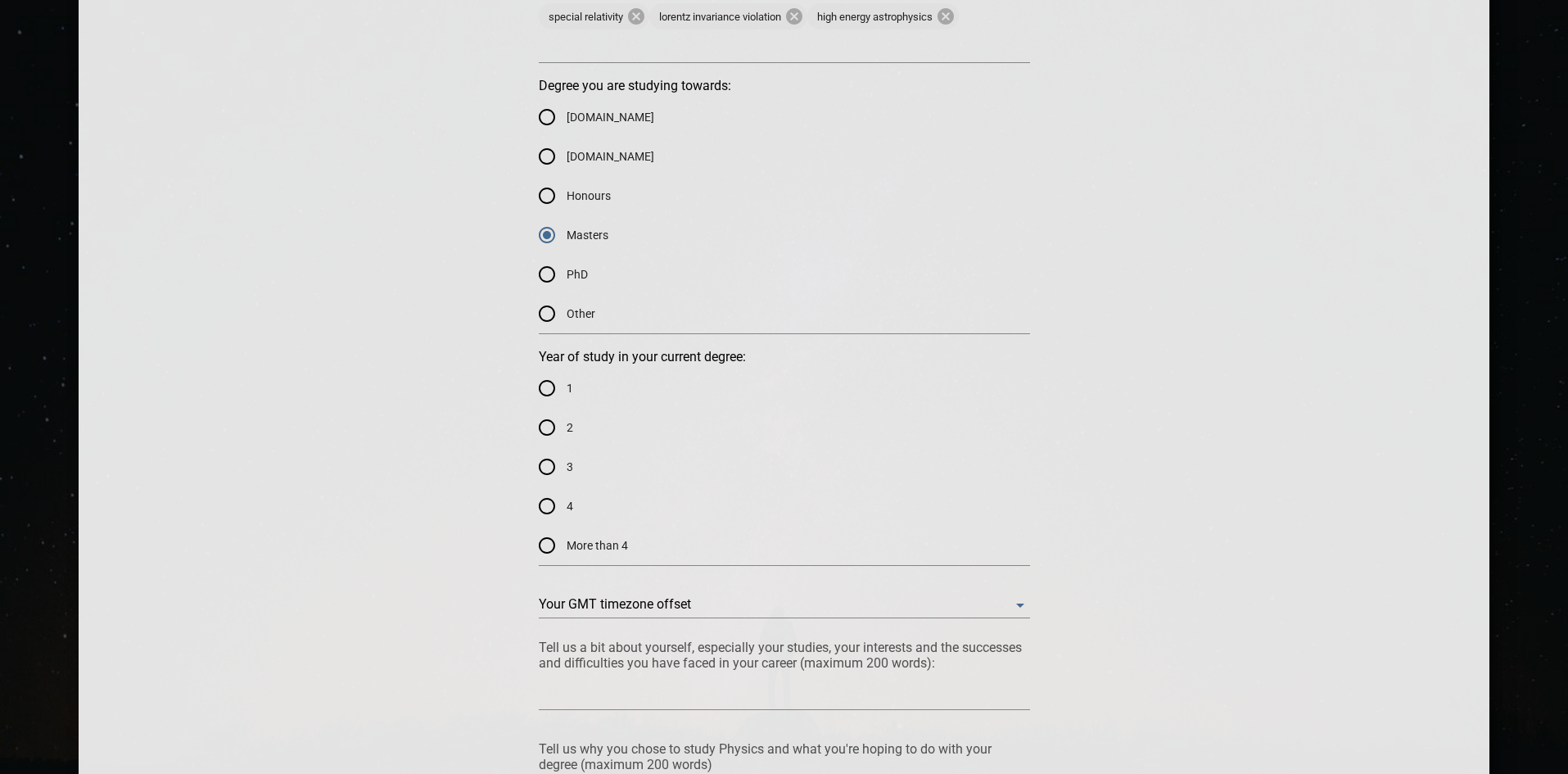
scroll to position [819, 0]
click at [549, 379] on input "1" at bounding box center [547, 386] width 39 height 39
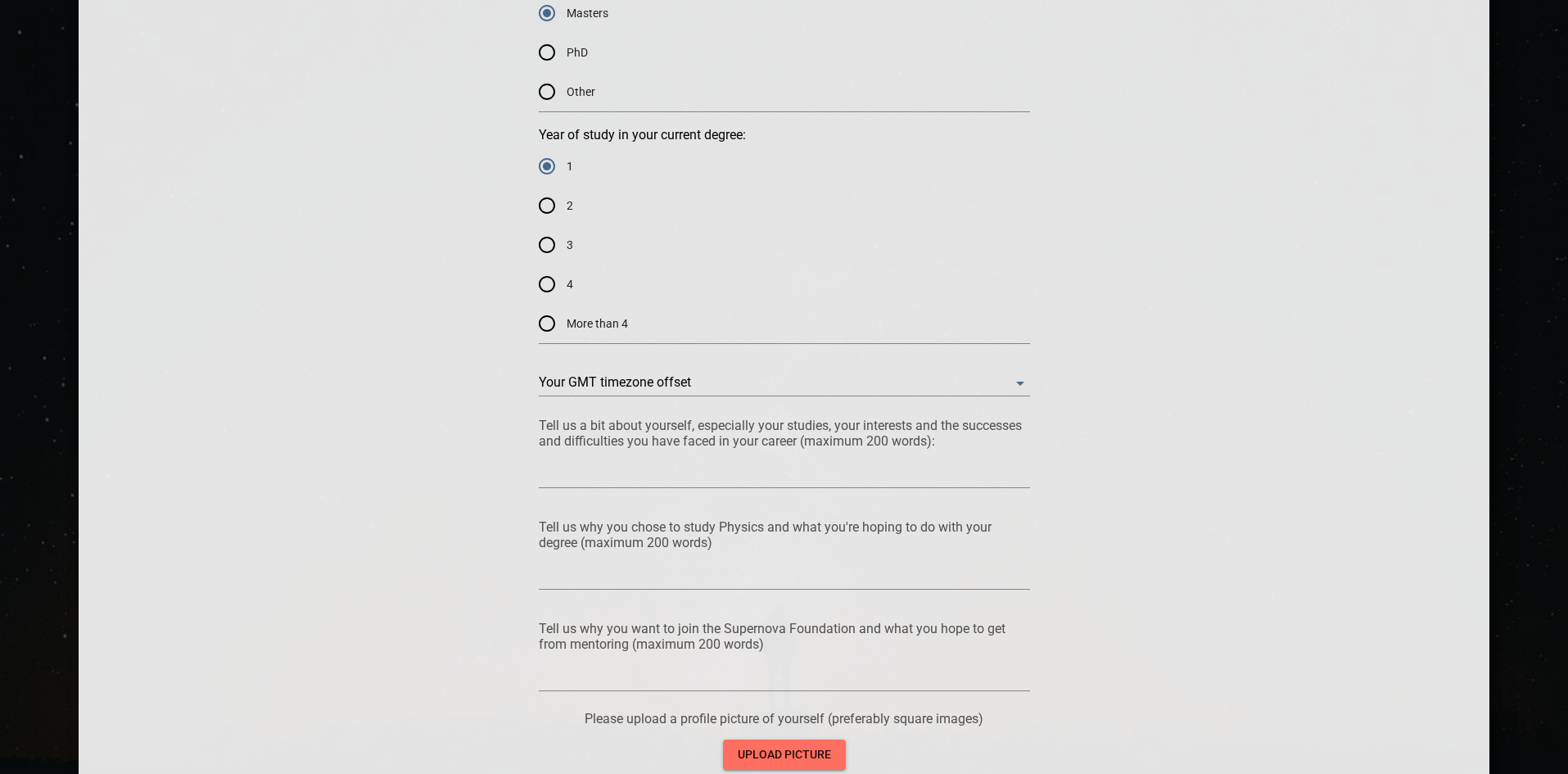
scroll to position [1064, 0]
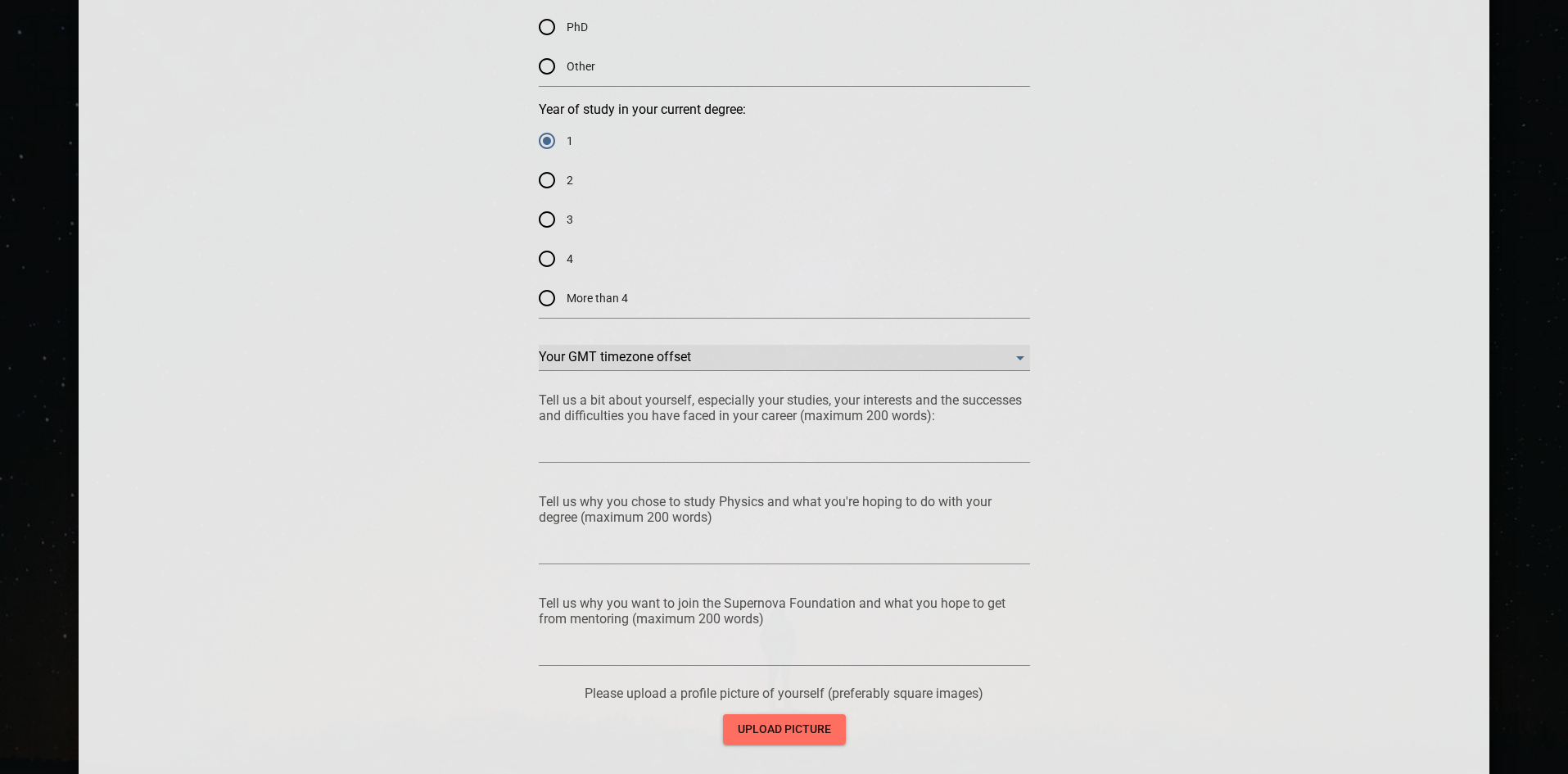
click at [719, 365] on offset "​" at bounding box center [784, 357] width 491 height 26
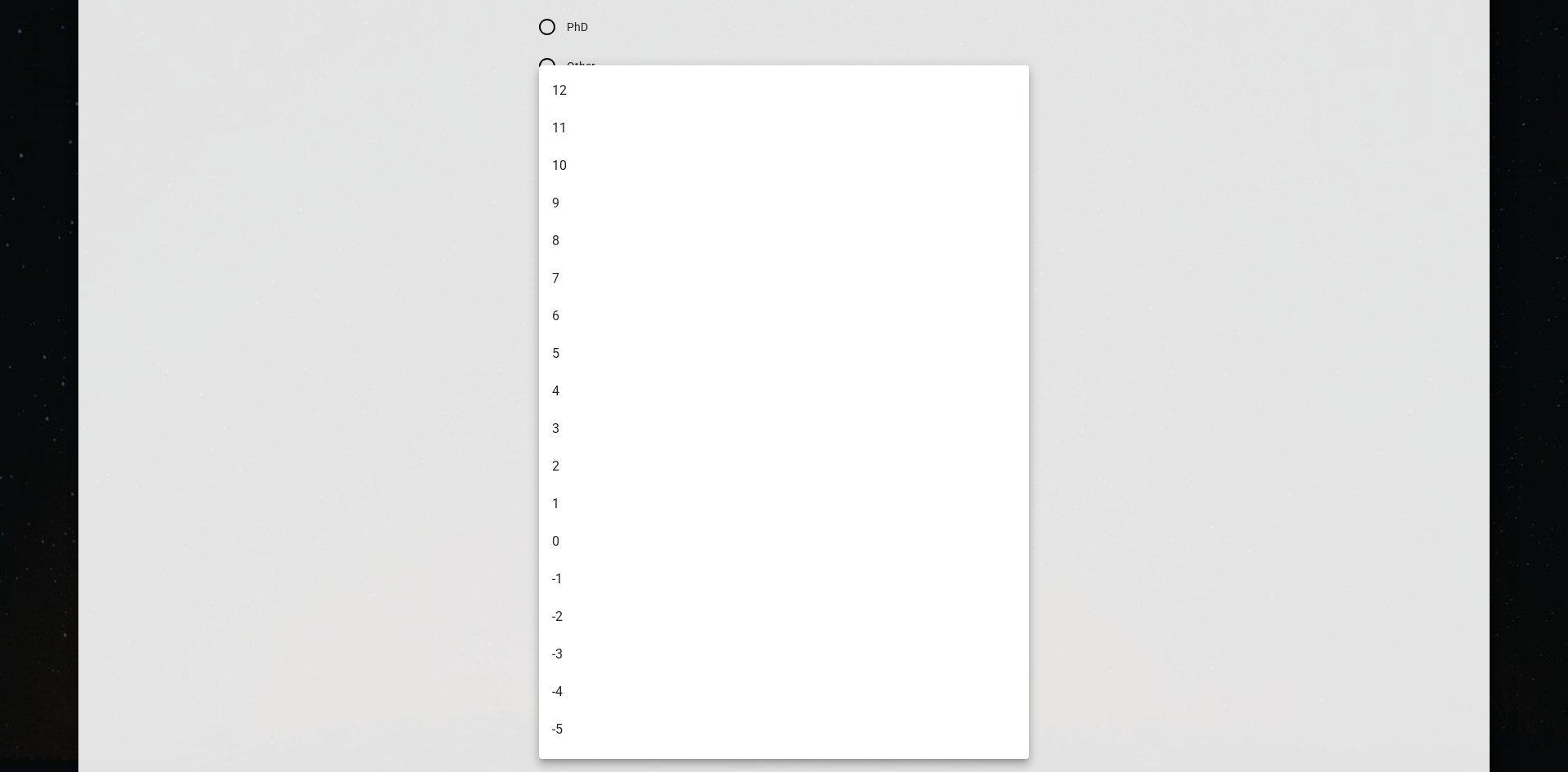
click at [1134, 339] on div at bounding box center [784, 386] width 1568 height 772
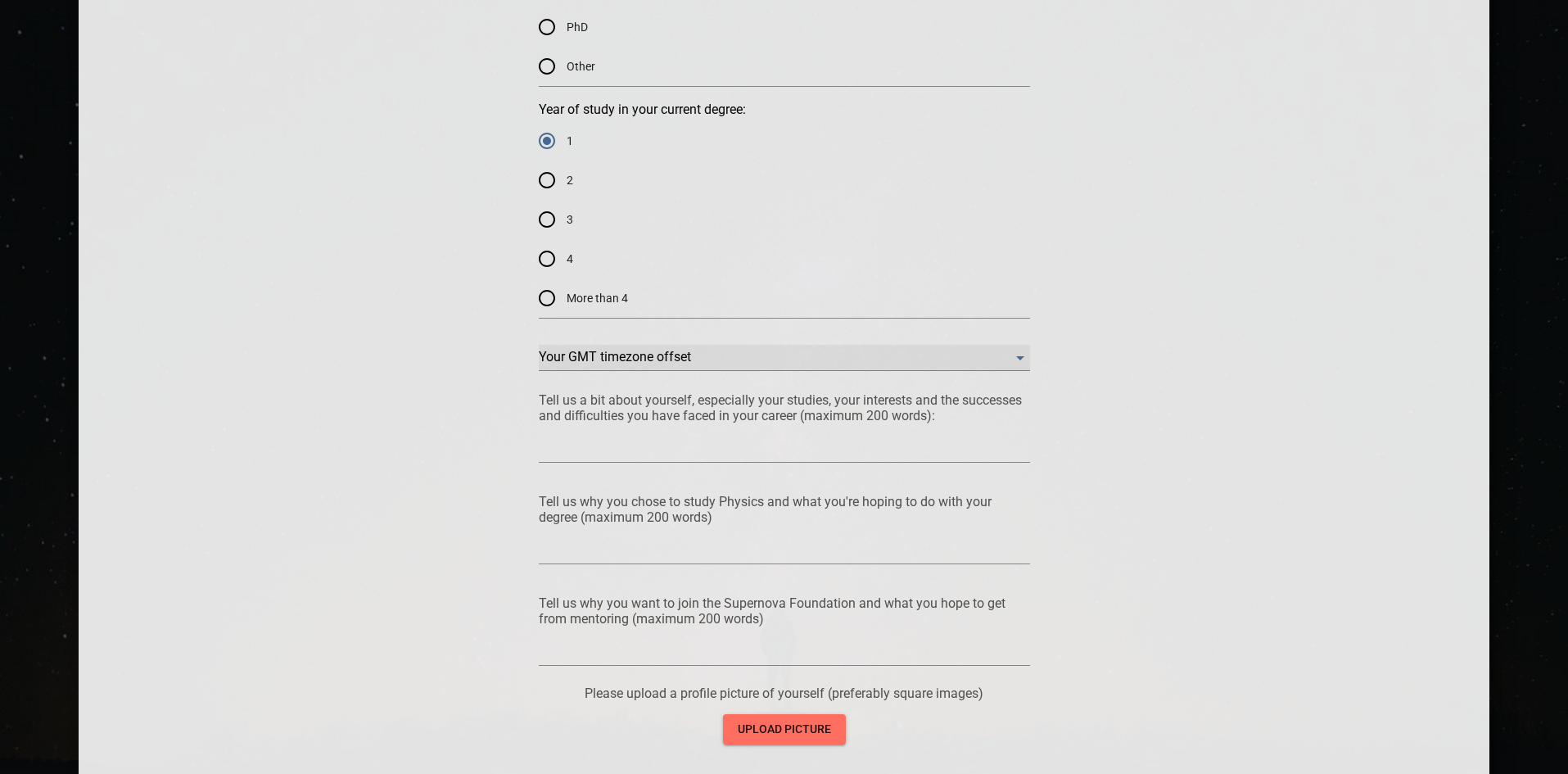
click at [590, 360] on offset "​" at bounding box center [784, 357] width 491 height 26
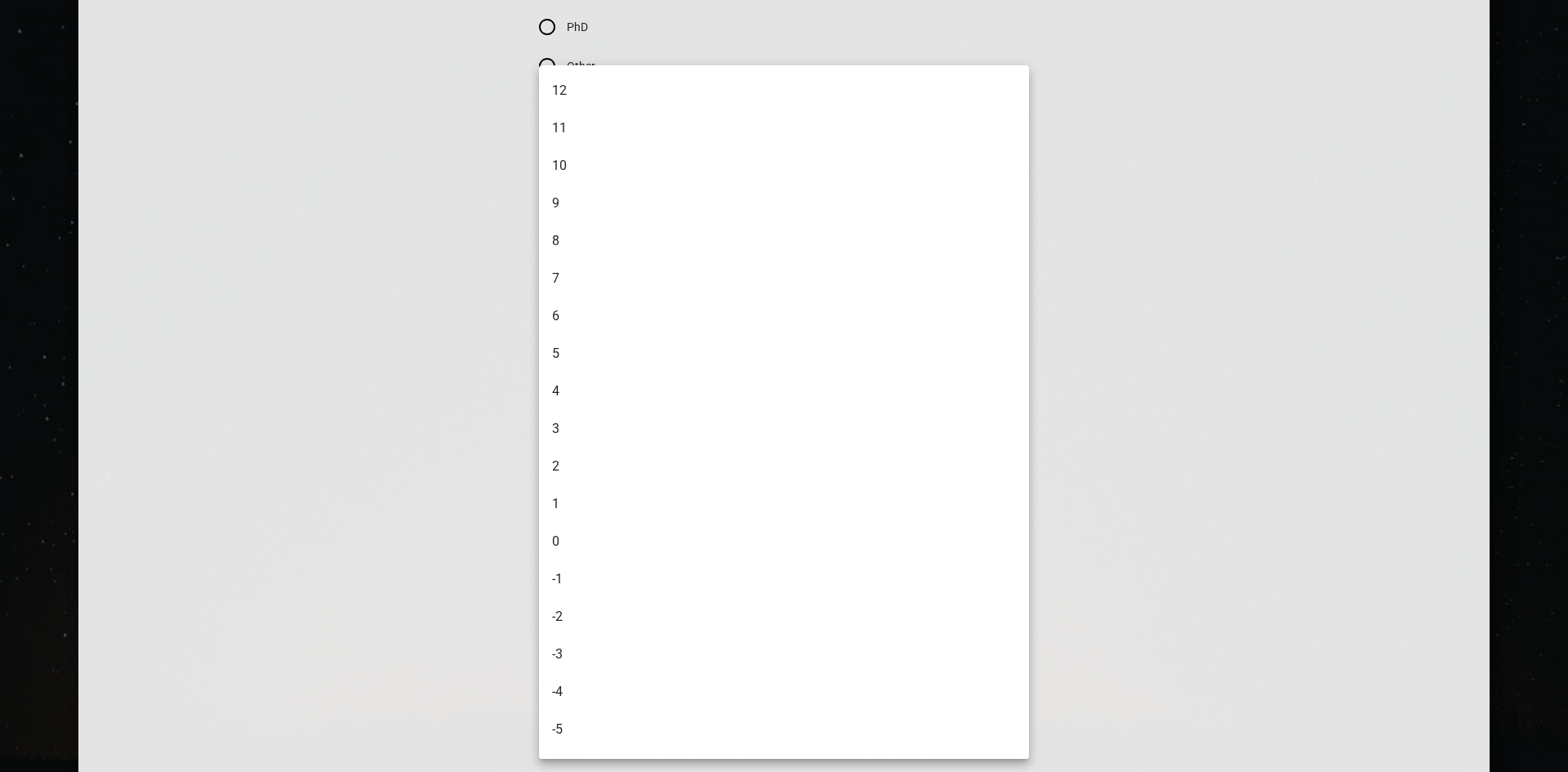
click at [716, 649] on li "-3" at bounding box center [786, 654] width 494 height 38
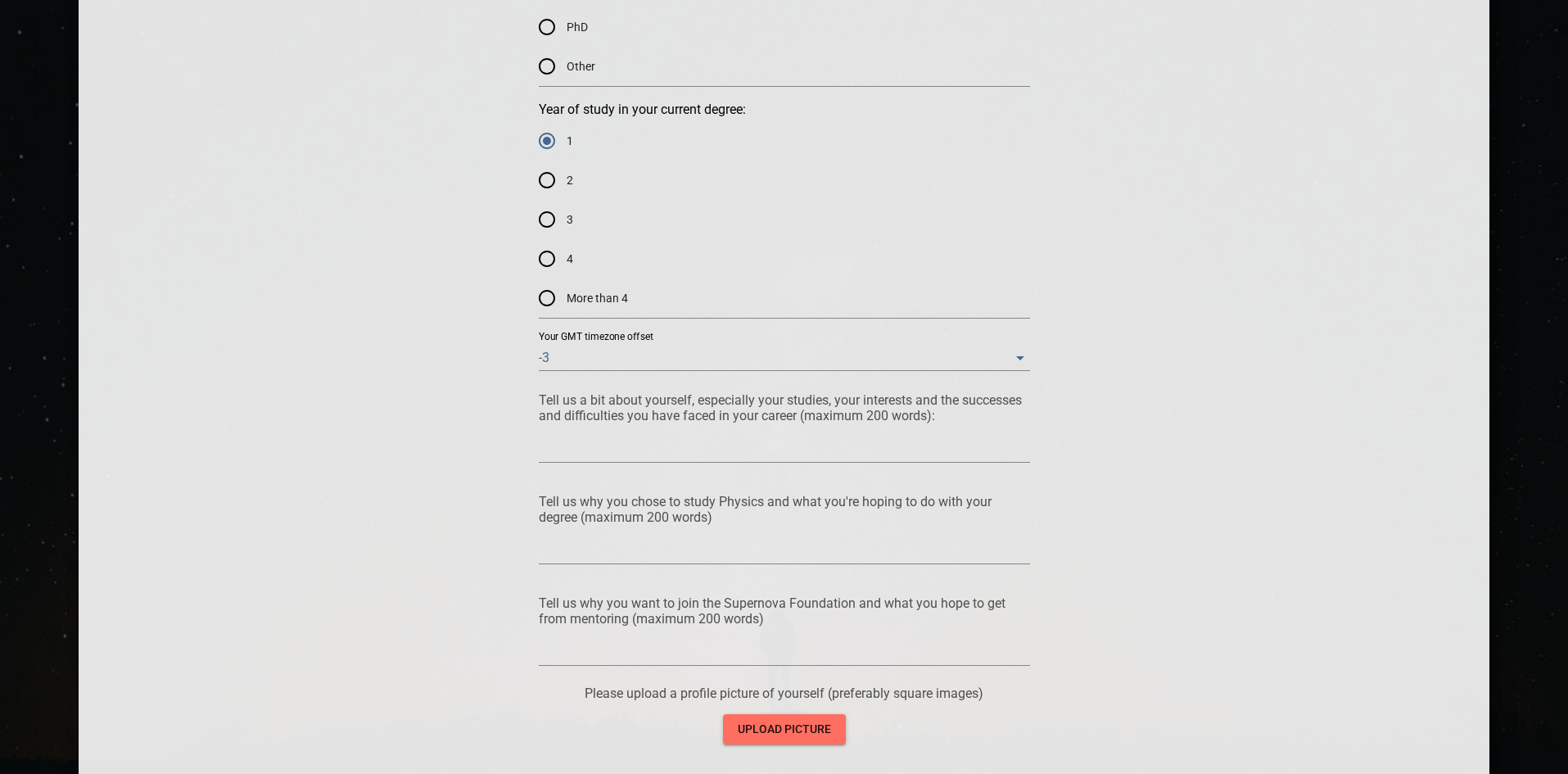
click at [419, 512] on div "Mentee Application Form Please apply to be a mentee in the Supernova Foundation…" at bounding box center [785, 28] width 1314 height 1792
click at [590, 453] on textarea at bounding box center [784, 448] width 491 height 16
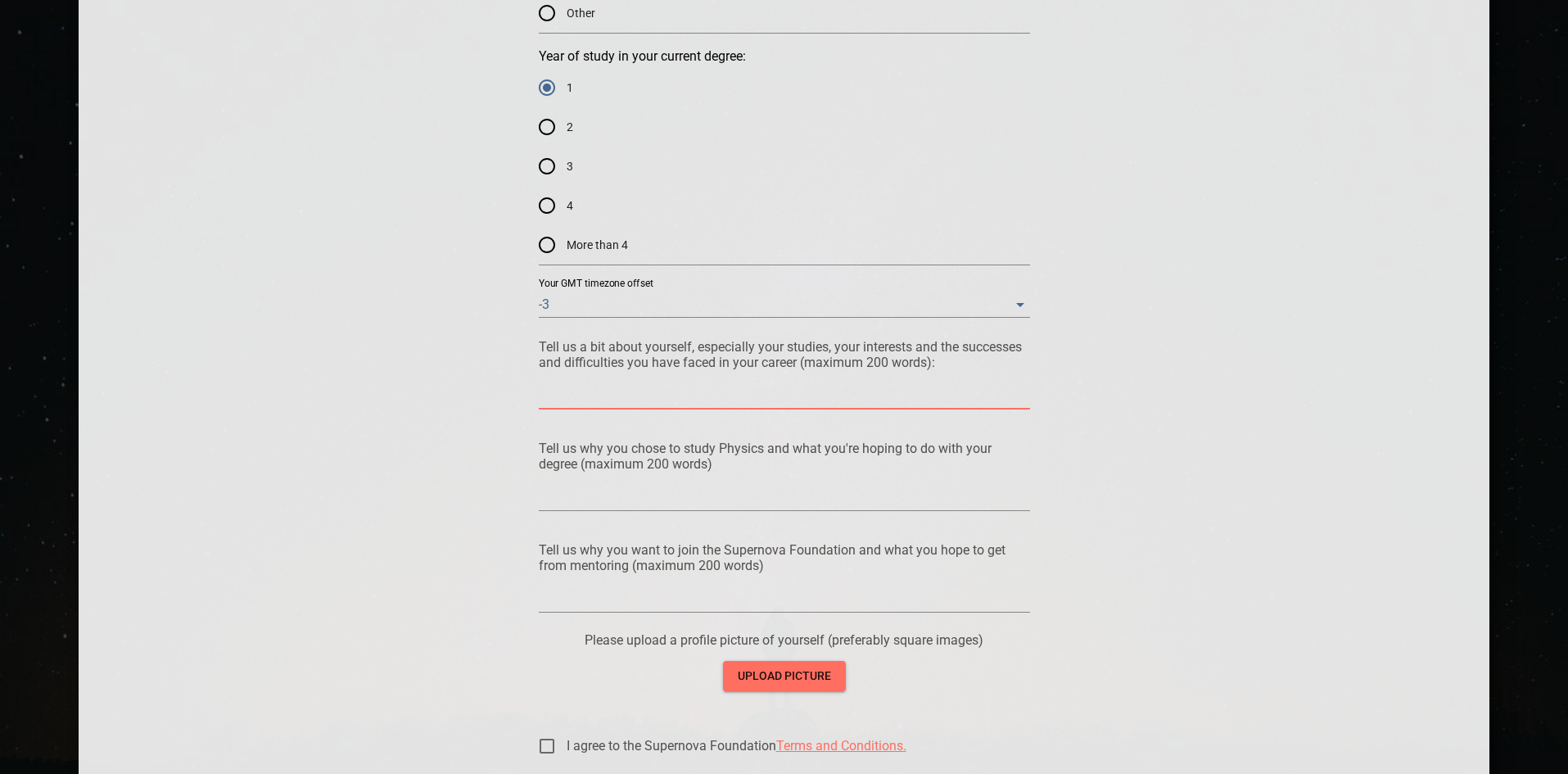
scroll to position [1146, 0]
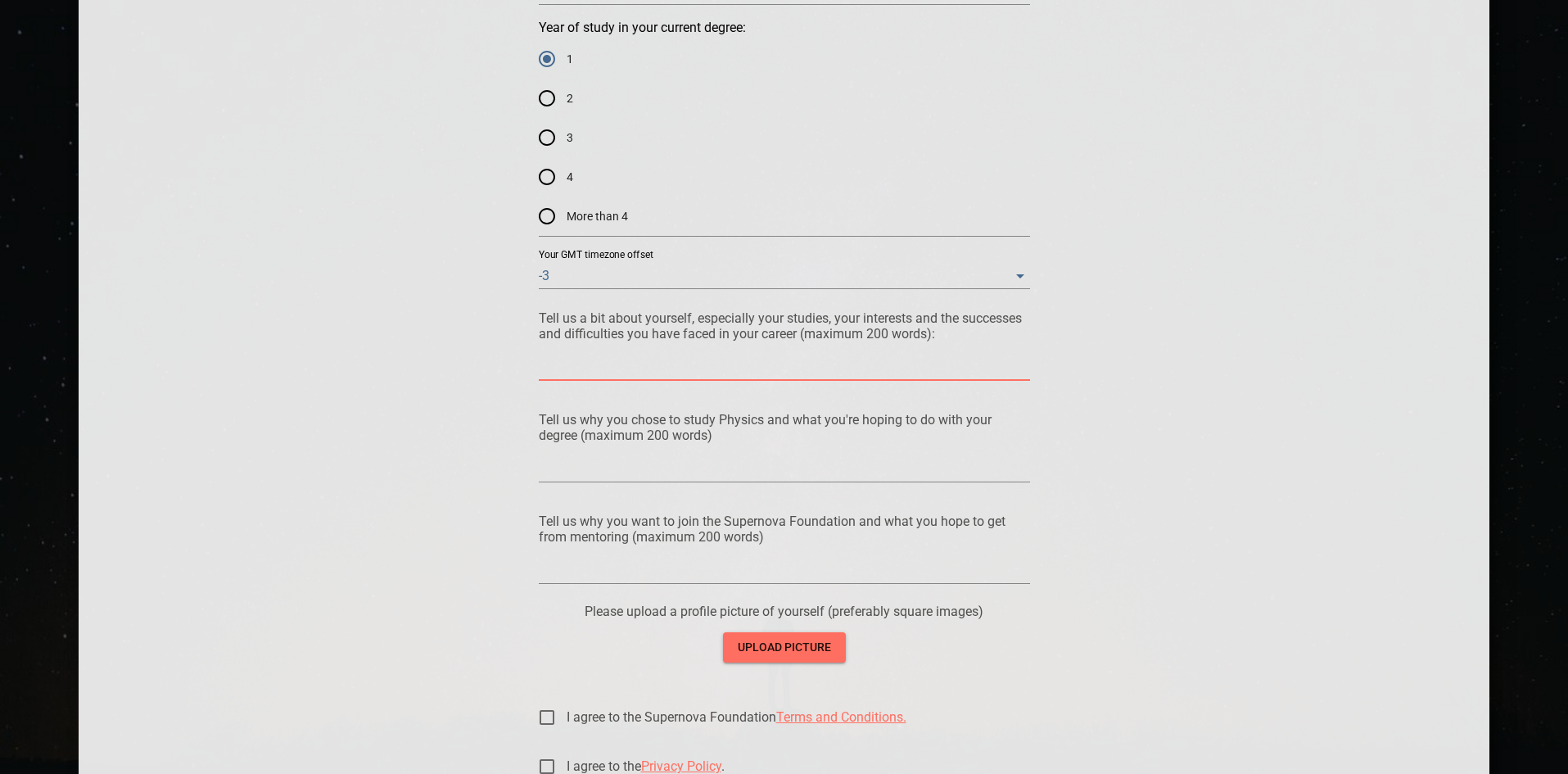
click at [819, 567] on textarea at bounding box center [784, 570] width 491 height 16
click at [803, 475] on textarea at bounding box center [784, 468] width 491 height 16
click at [788, 370] on textarea at bounding box center [784, 367] width 491 height 16
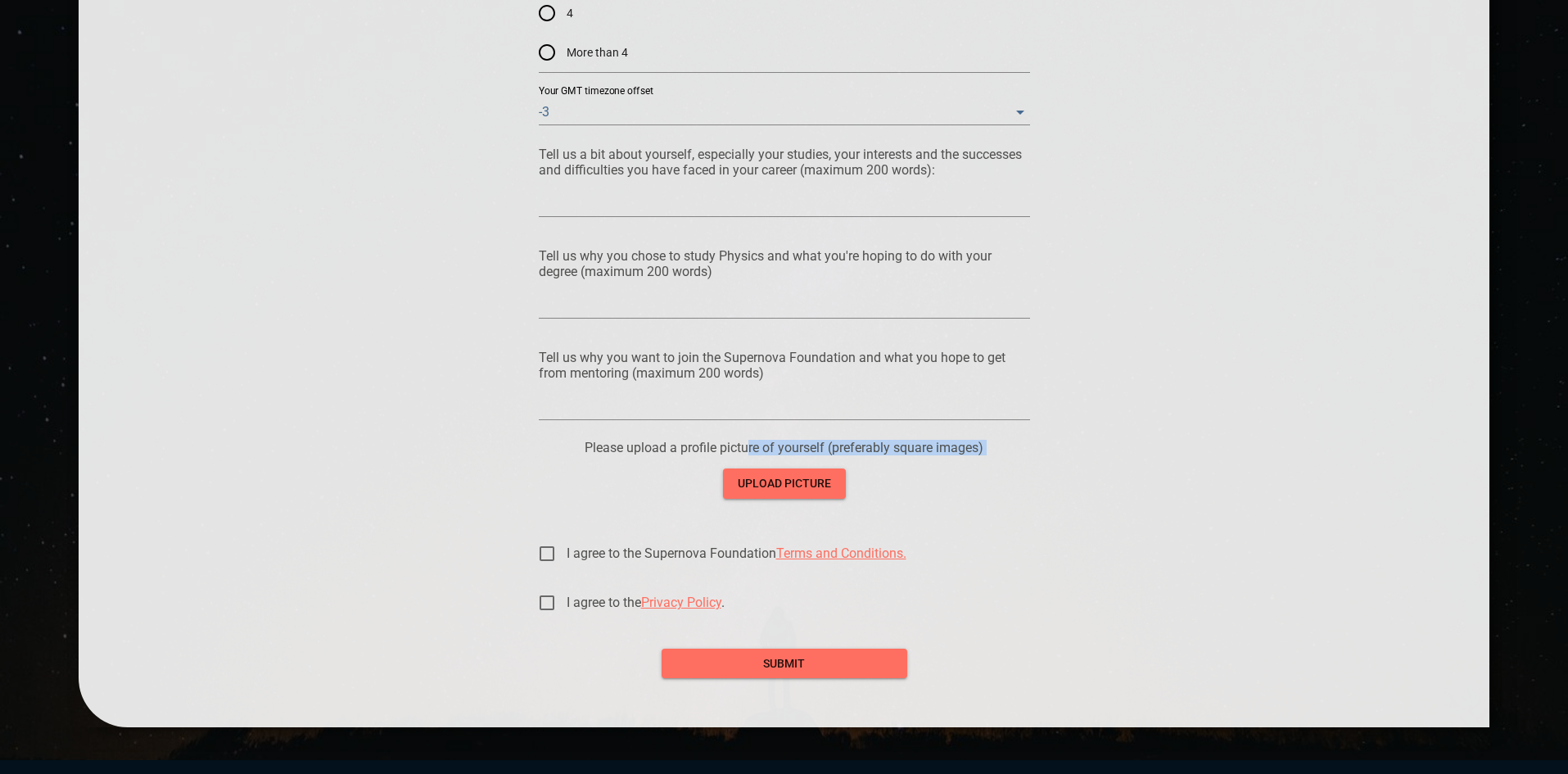
drag, startPoint x: 748, startPoint y: 450, endPoint x: 975, endPoint y: 462, distance: 227.3
click at [975, 462] on div "Please upload a profile picture of yourself (preferably square images) upload p…" at bounding box center [784, 468] width 491 height 58
drag, startPoint x: 975, startPoint y: 454, endPoint x: 783, endPoint y: 433, distance: 193.1
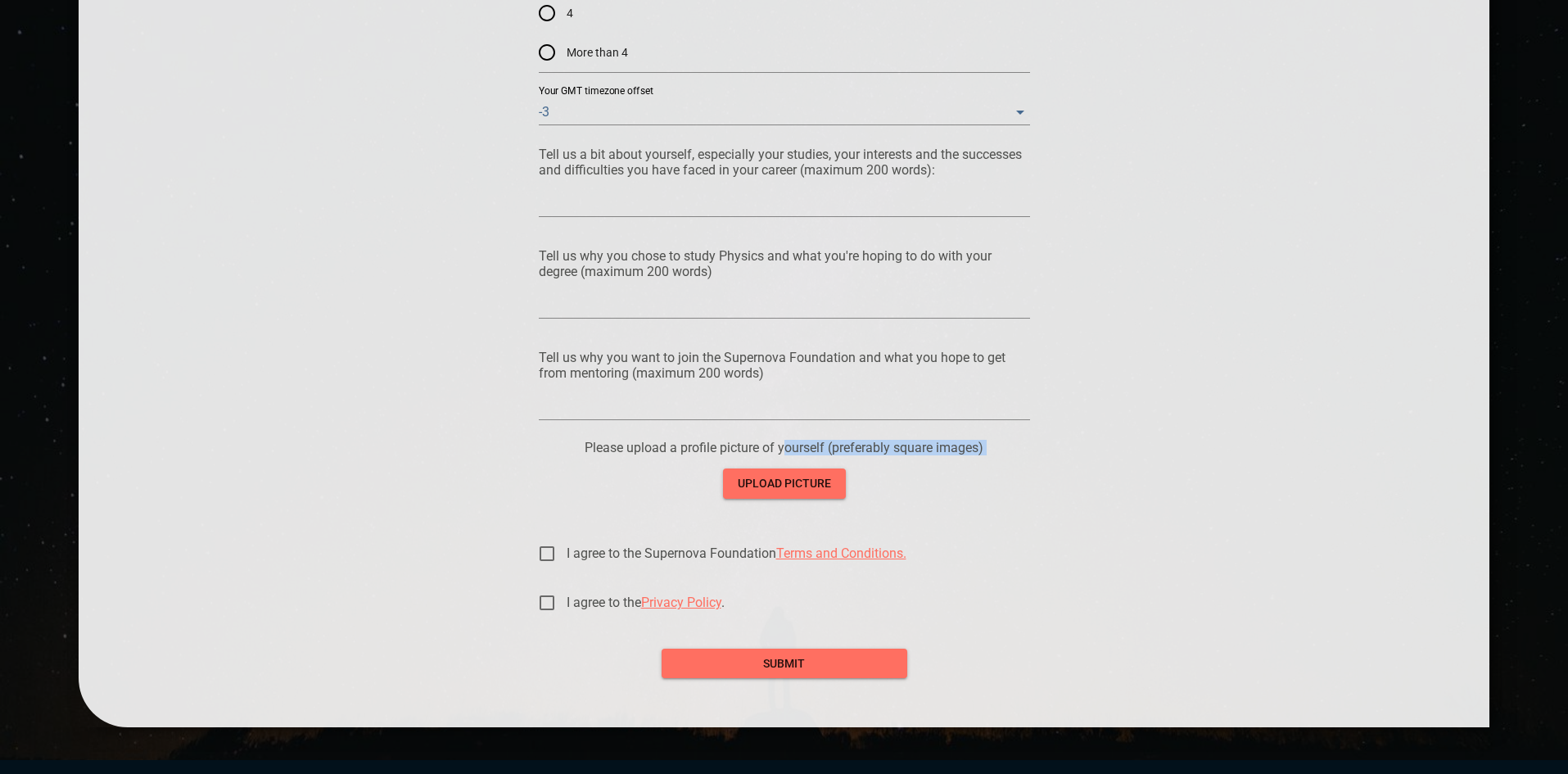
drag, startPoint x: 754, startPoint y: 433, endPoint x: 675, endPoint y: 429, distance: 79.1
drag, startPoint x: 687, startPoint y: 438, endPoint x: 910, endPoint y: 446, distance: 223.1
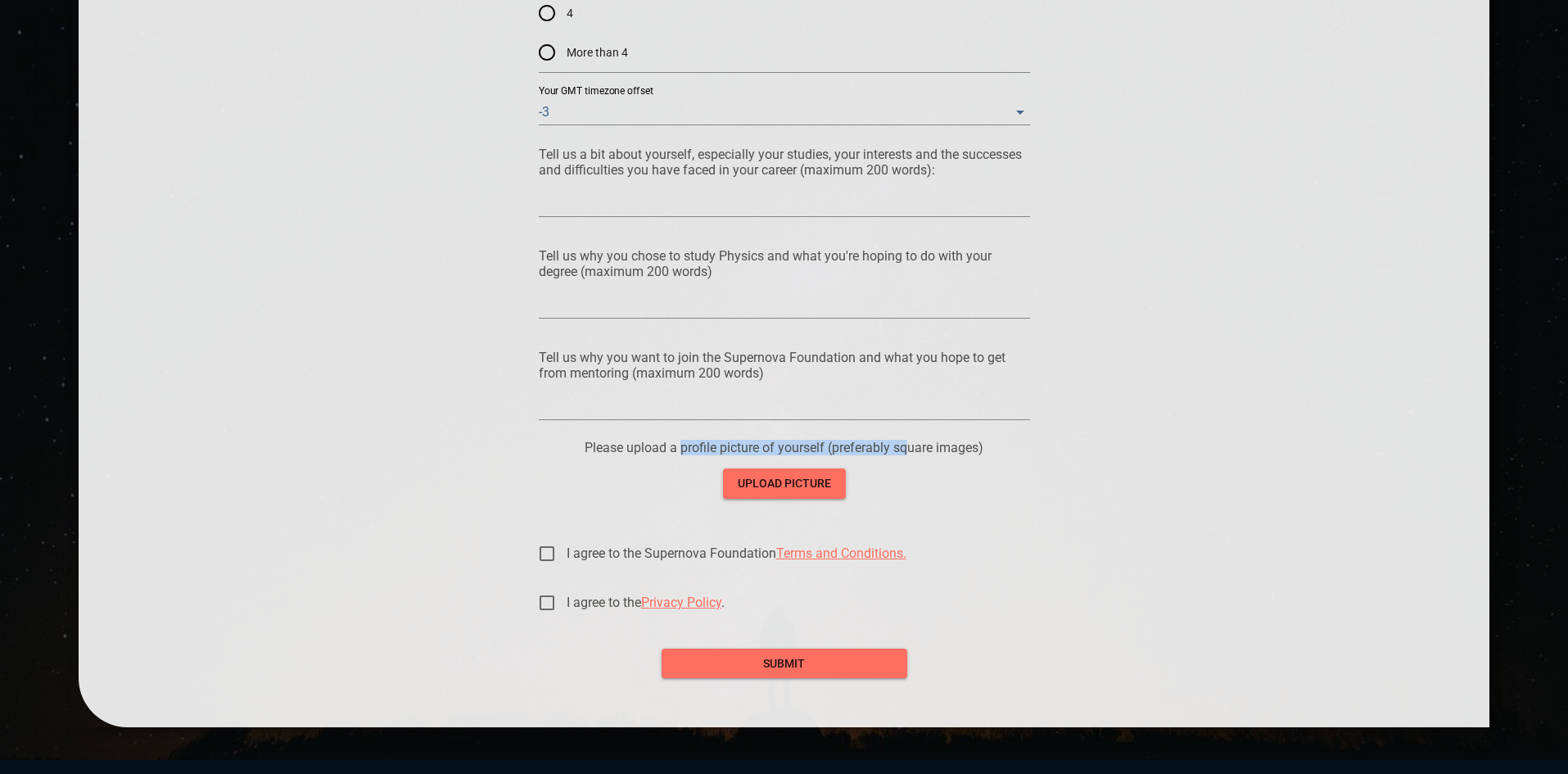
click at [910, 446] on p "Please upload a profile picture of yourself (preferably square images)" at bounding box center [784, 447] width 491 height 16
drag, startPoint x: 910, startPoint y: 446, endPoint x: 930, endPoint y: 452, distance: 20.9
click at [930, 452] on p "Please upload a profile picture of yourself (preferably square images)" at bounding box center [784, 447] width 491 height 16
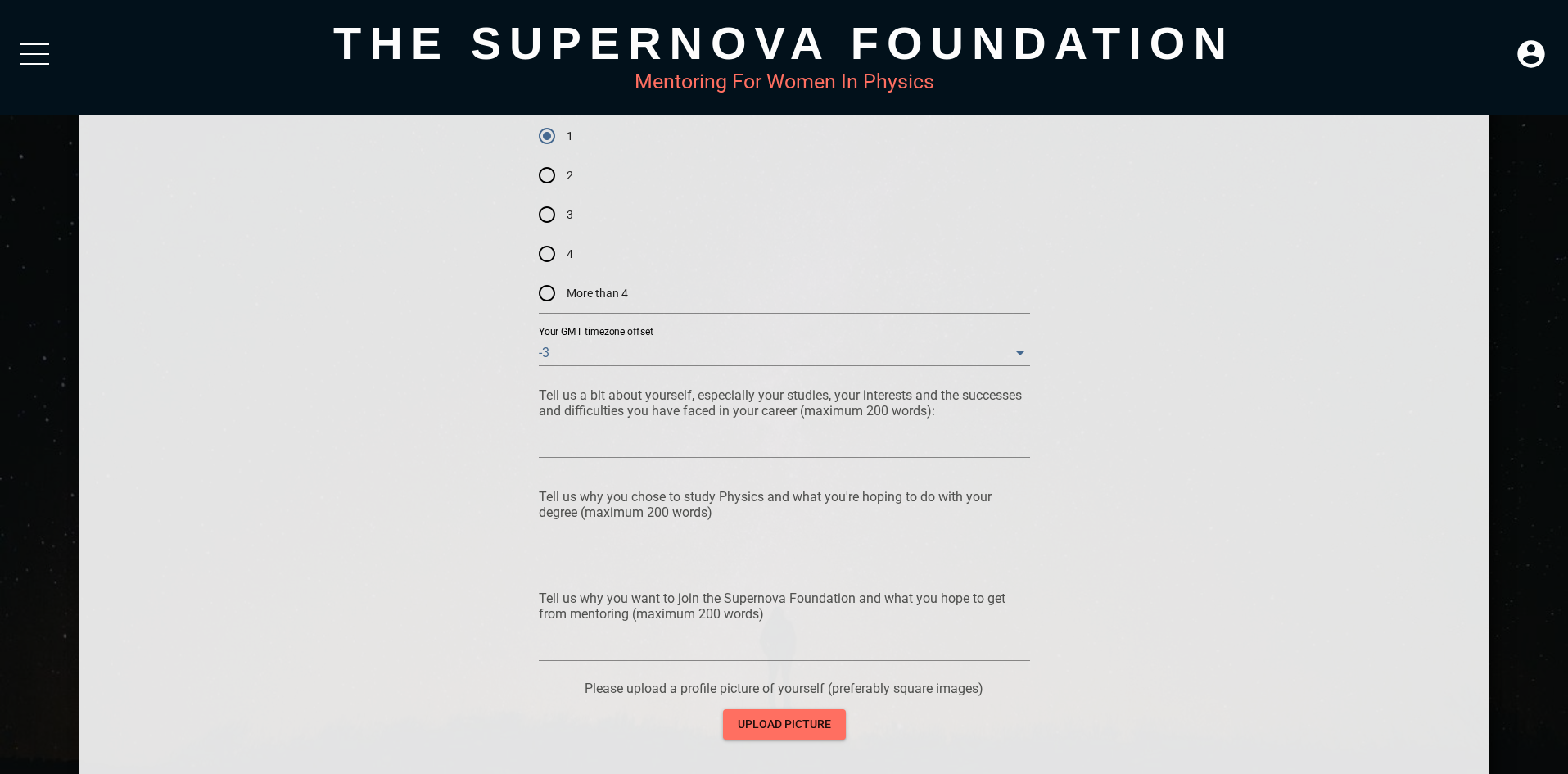
scroll to position [1040, 0]
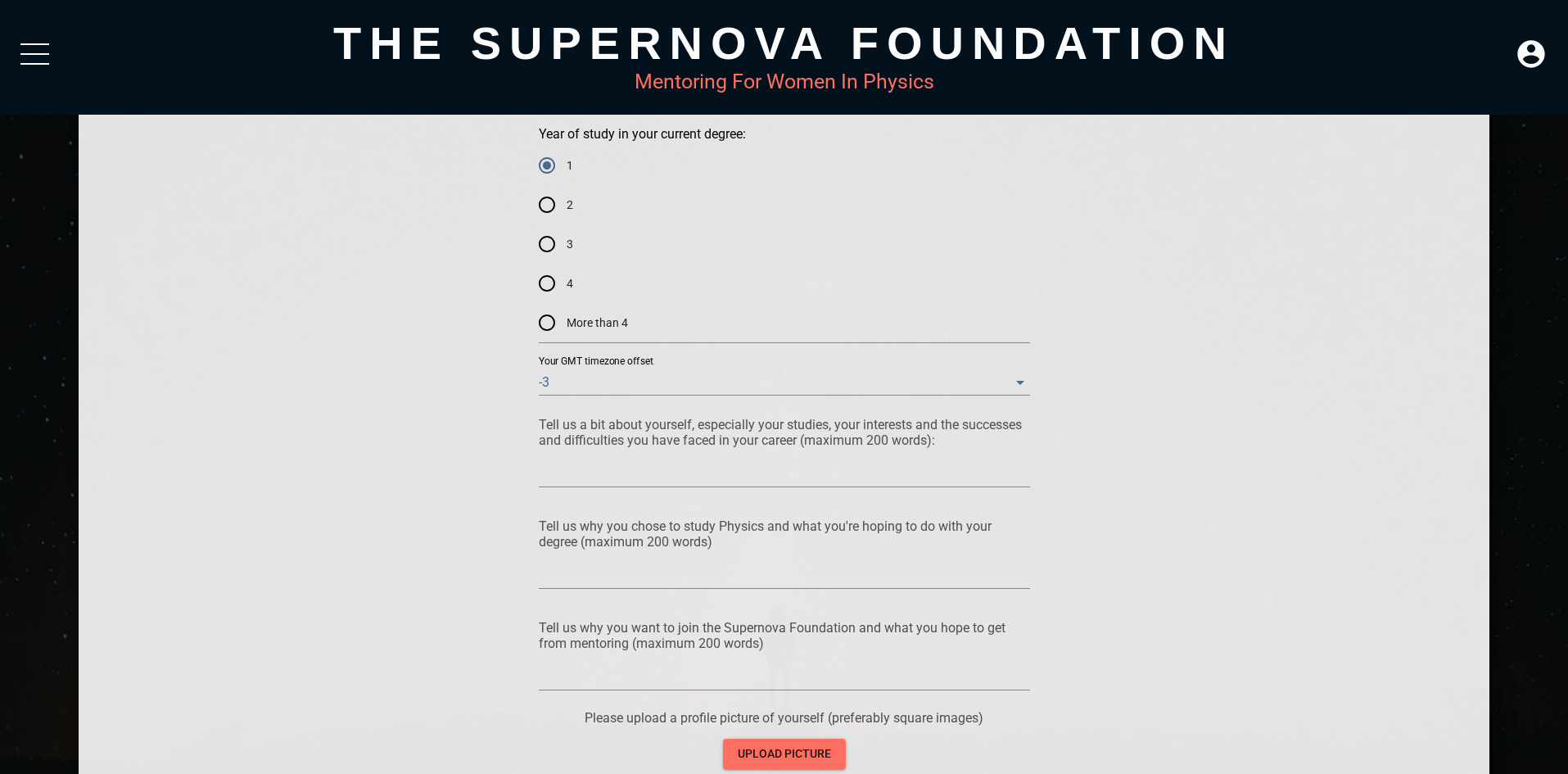
click at [553, 469] on textarea at bounding box center [784, 473] width 491 height 16
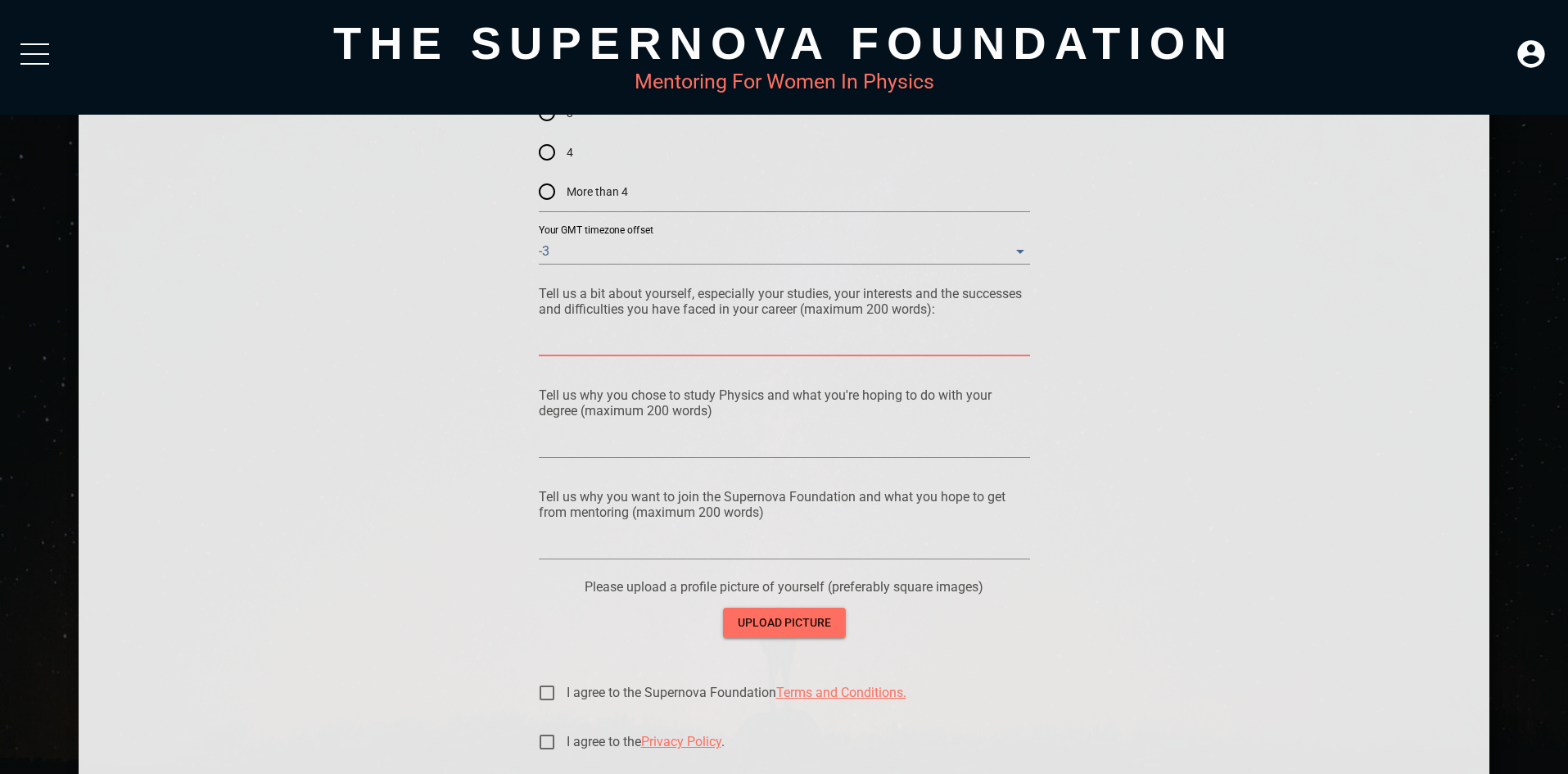
scroll to position [1122, 0]
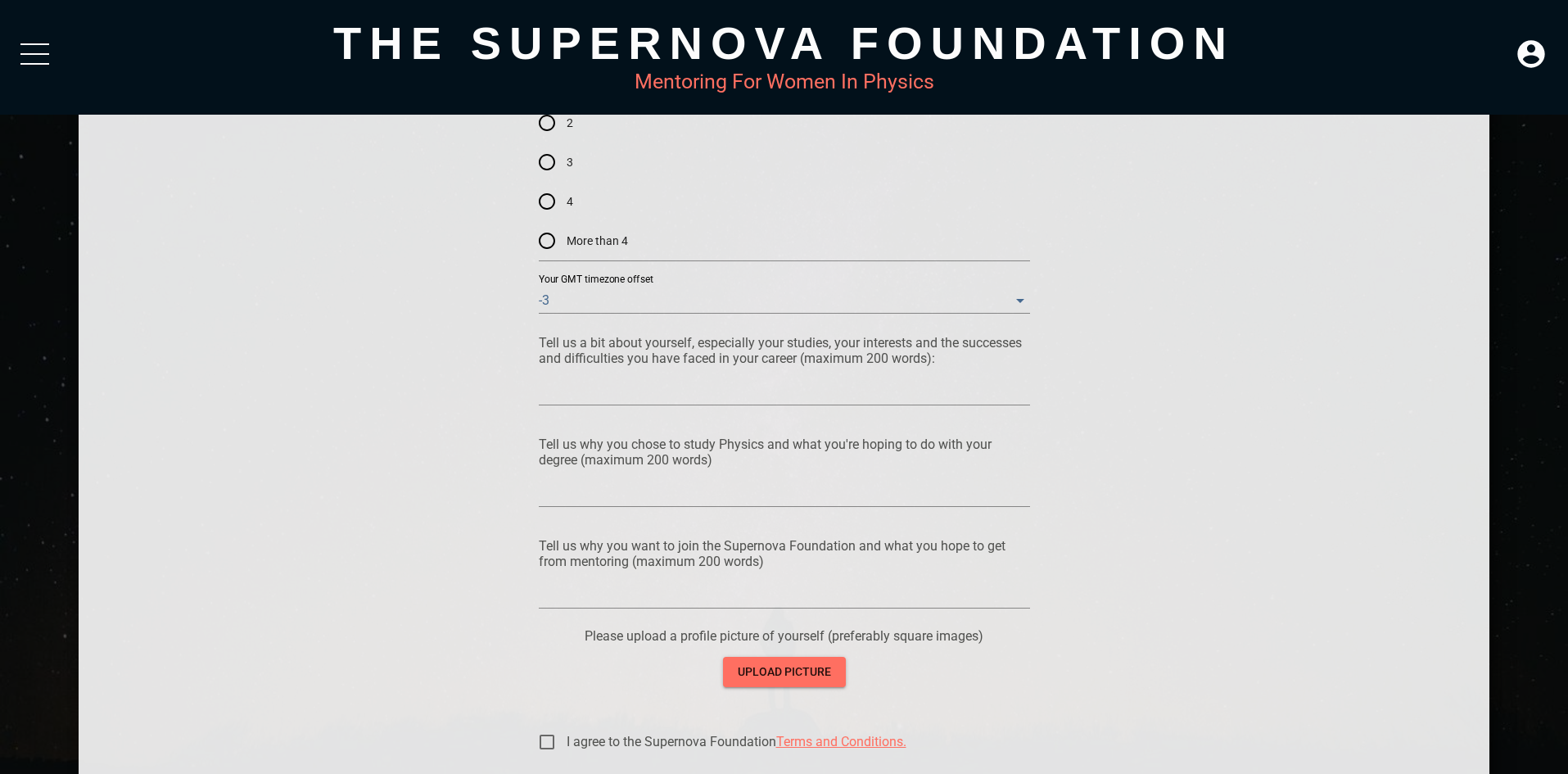
click at [1007, 398] on textarea at bounding box center [784, 391] width 491 height 16
drag, startPoint x: 691, startPoint y: 336, endPoint x: 798, endPoint y: 365, distance: 110.9
click at [791, 365] on p "Tell us a bit about yourself, especially your studies, your interests and the s…" at bounding box center [784, 350] width 491 height 31
drag, startPoint x: 798, startPoint y: 365, endPoint x: 816, endPoint y: 366, distance: 18.0
click at [815, 366] on div "Tell us a bit about yourself, especially your studies, your interests and the s…" at bounding box center [784, 373] width 491 height 77
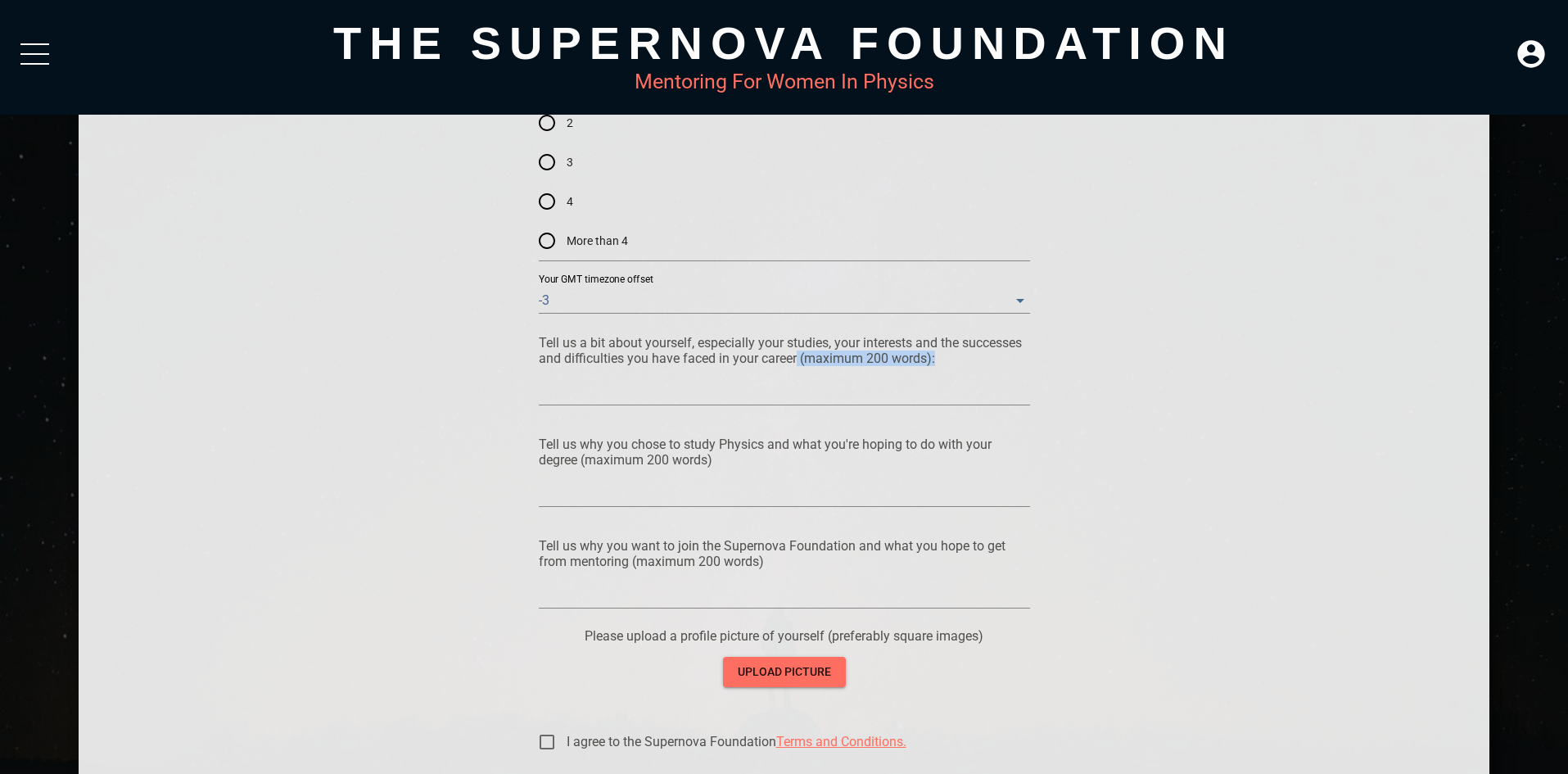
click at [816, 366] on div at bounding box center [784, 389] width 491 height 46
drag, startPoint x: 816, startPoint y: 366, endPoint x: 791, endPoint y: 353, distance: 28.2
click at [791, 353] on div "Tell us a bit about yourself, especially your studies, your interests and the s…" at bounding box center [784, 373] width 491 height 77
click at [791, 353] on p "Tell us a bit about yourself, especially your studies, your interests and the s…" at bounding box center [784, 350] width 491 height 31
drag, startPoint x: 791, startPoint y: 353, endPoint x: 886, endPoint y: 353, distance: 95.0
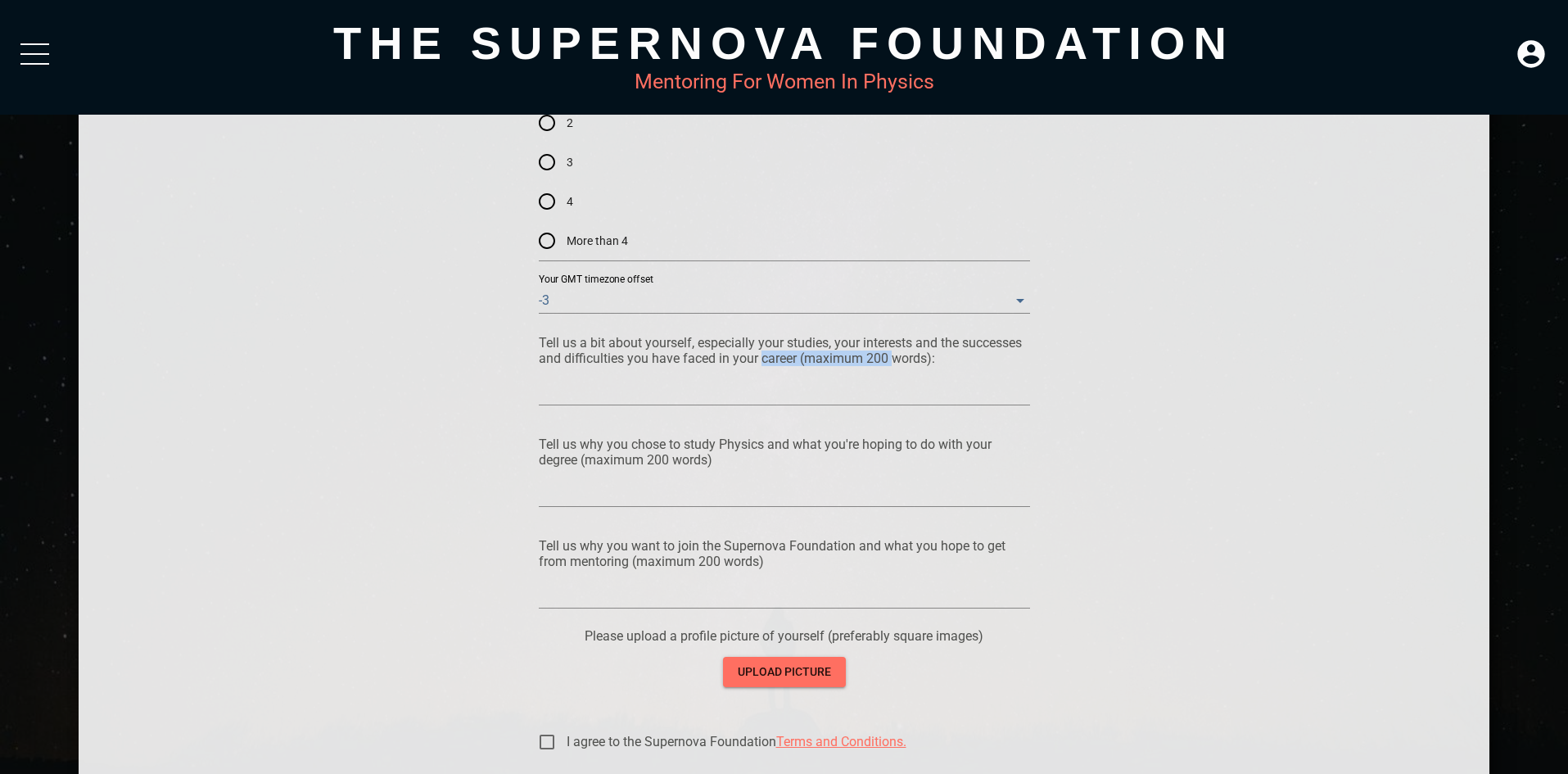
click at [886, 353] on p "Tell us a bit about yourself, especially your studies, your interests and the s…" at bounding box center [784, 350] width 491 height 31
